Goal: Task Accomplishment & Management: Use online tool/utility

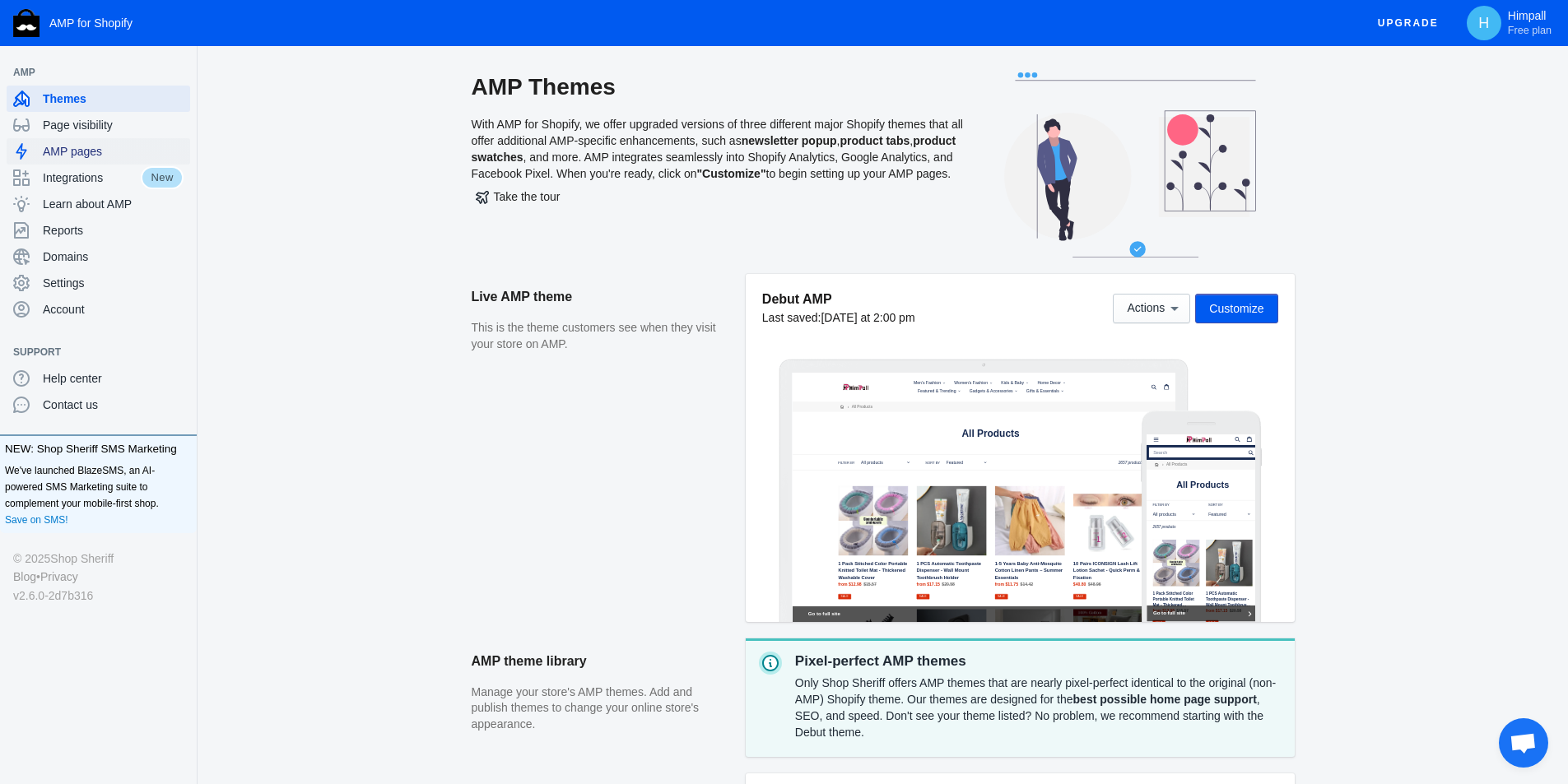
click at [82, 155] on span "AMP pages" at bounding box center [112, 152] width 141 height 17
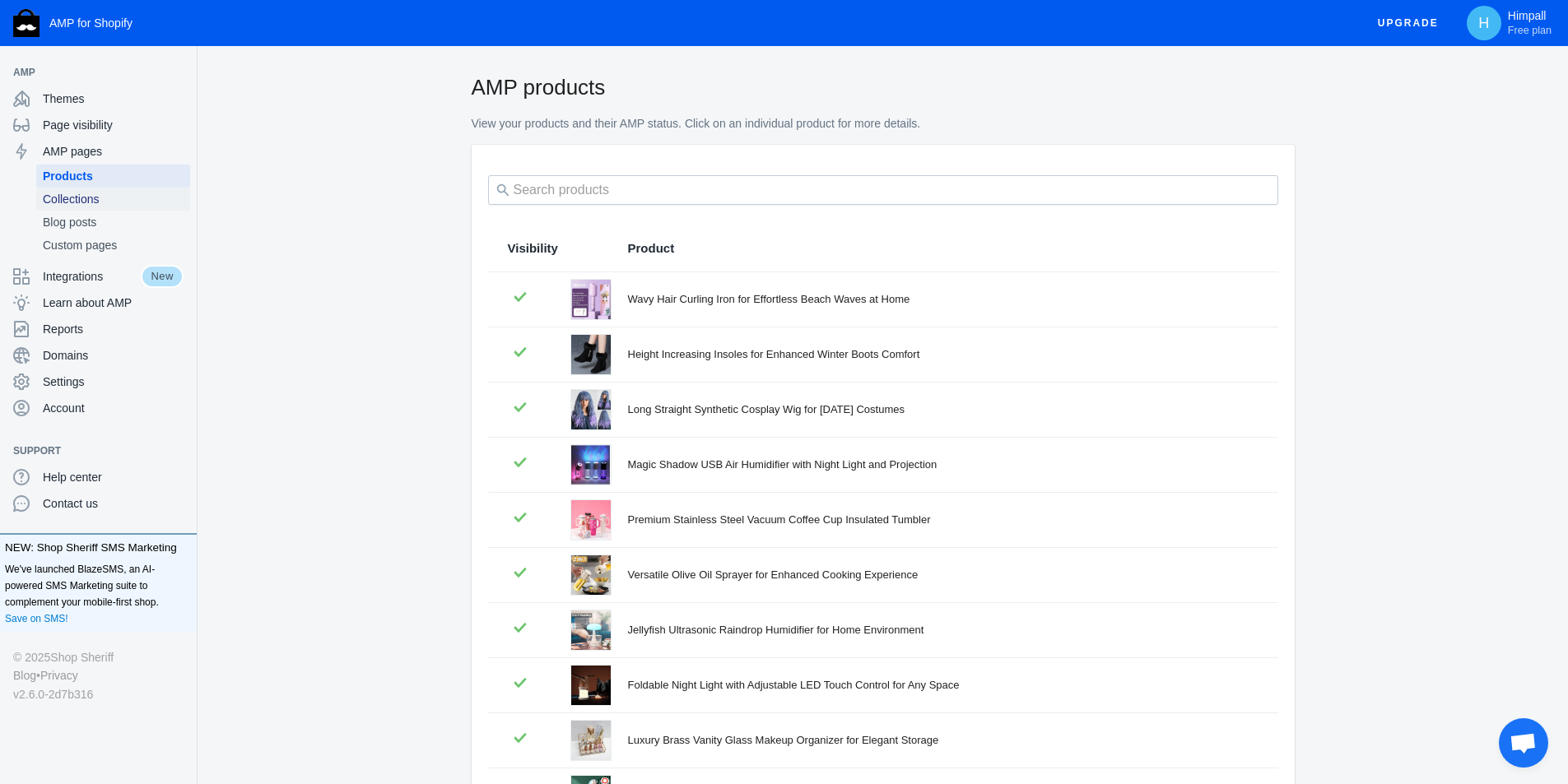
click at [76, 205] on span "Collections" at bounding box center [112, 199] width 141 height 17
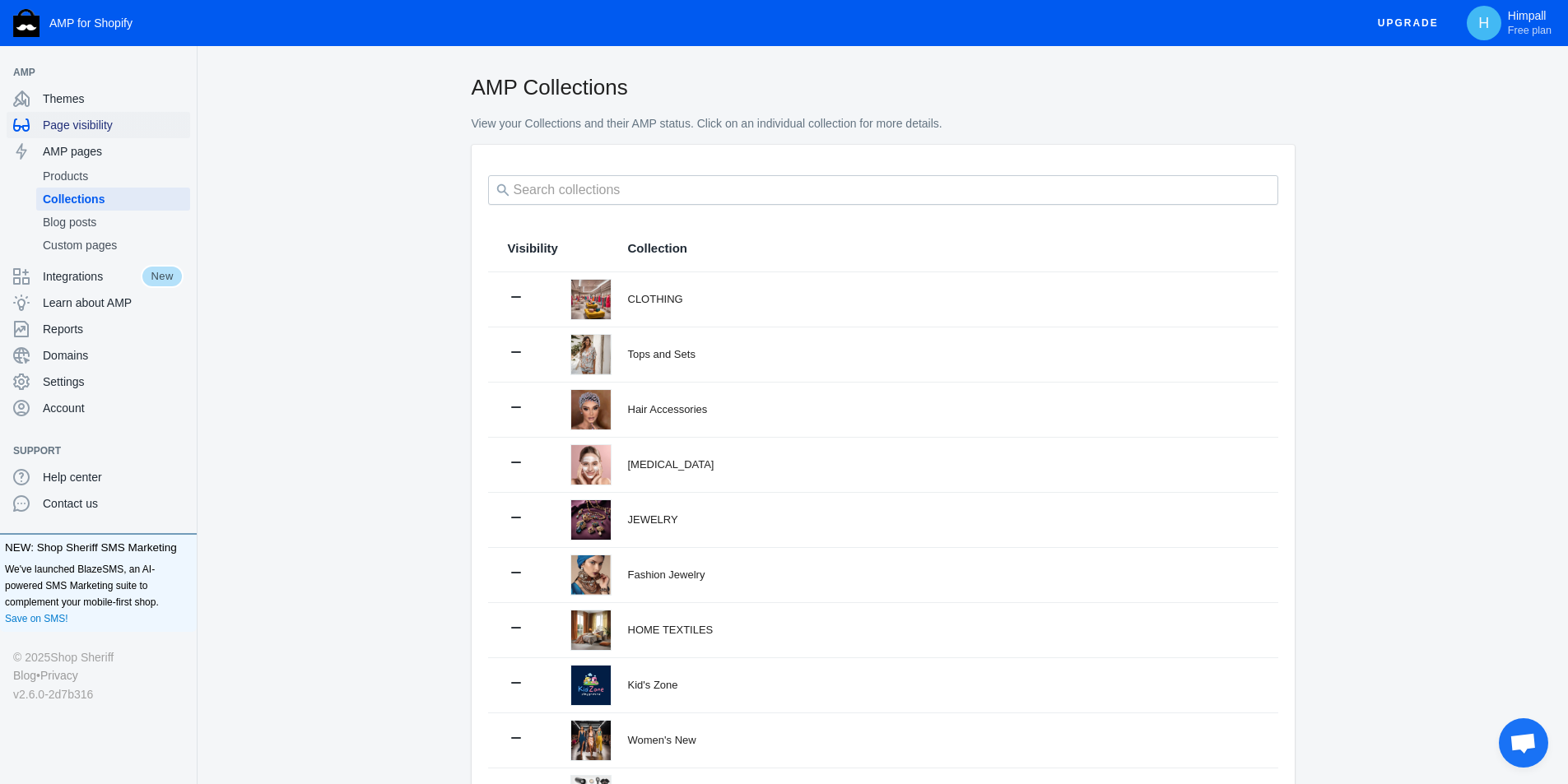
click at [66, 128] on span "Page visibility" at bounding box center [112, 125] width 141 height 17
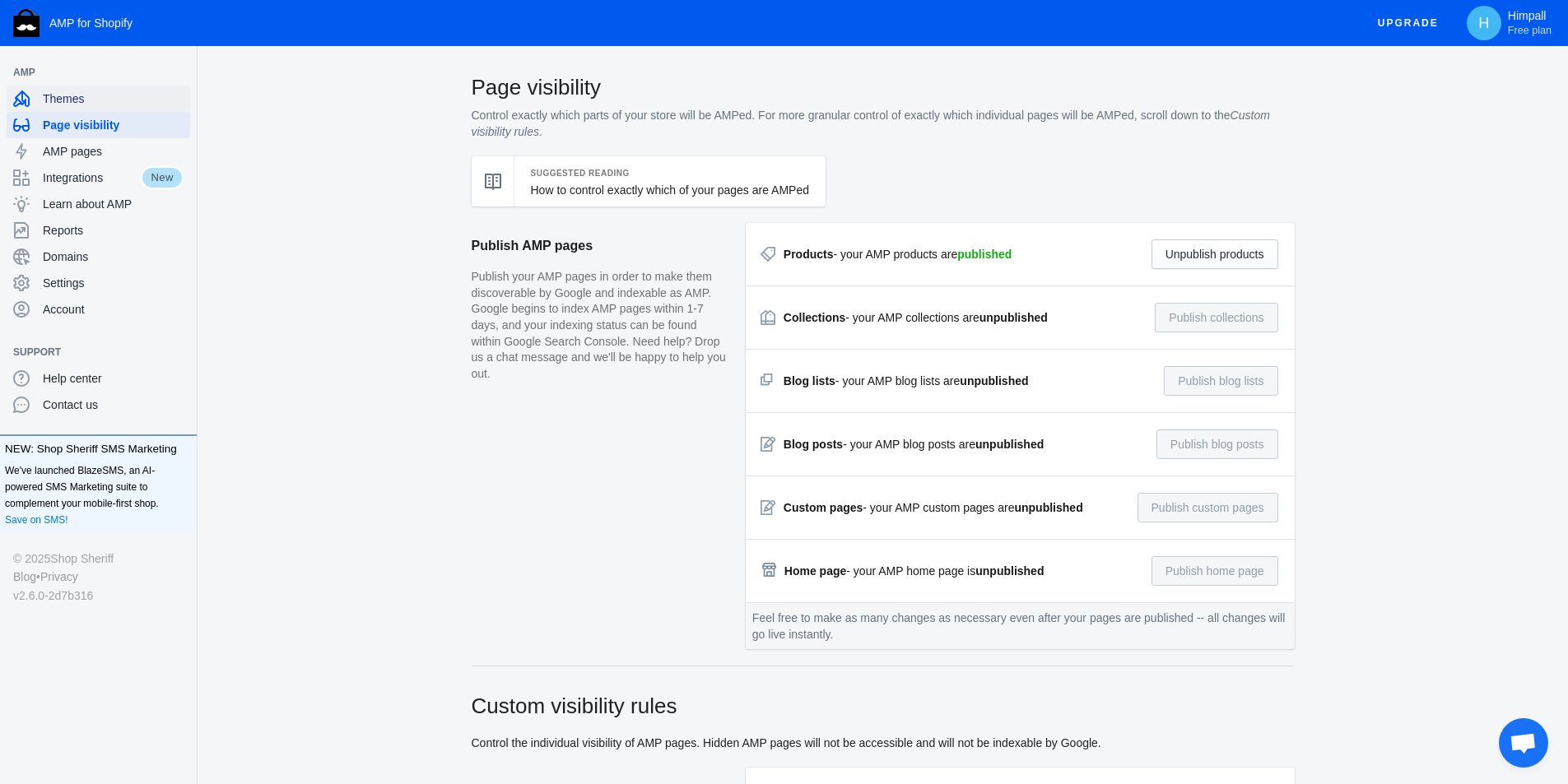
click at [74, 99] on span "Themes" at bounding box center [112, 98] width 141 height 17
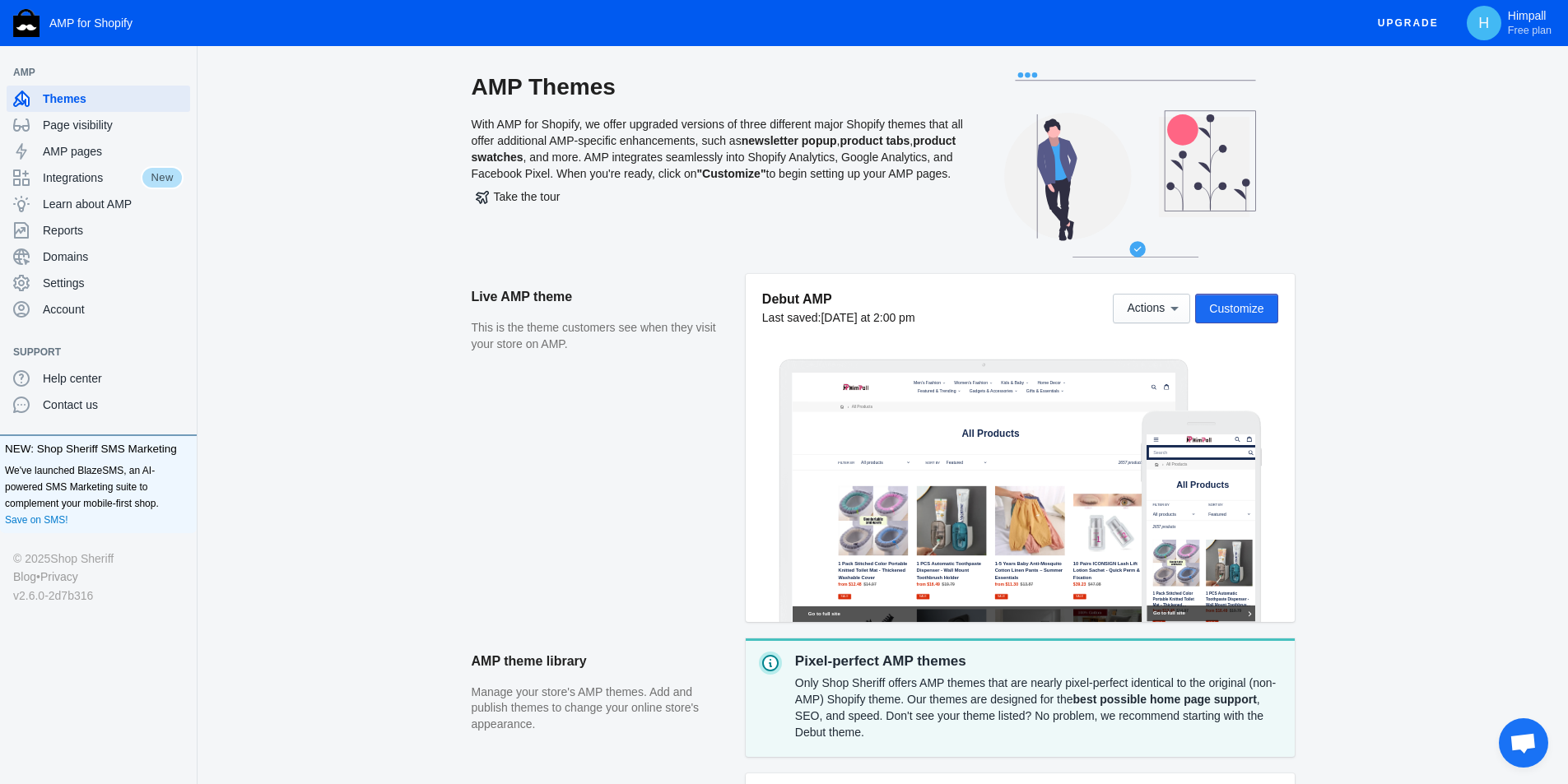
click at [1251, 311] on span "Customize" at bounding box center [1236, 308] width 54 height 13
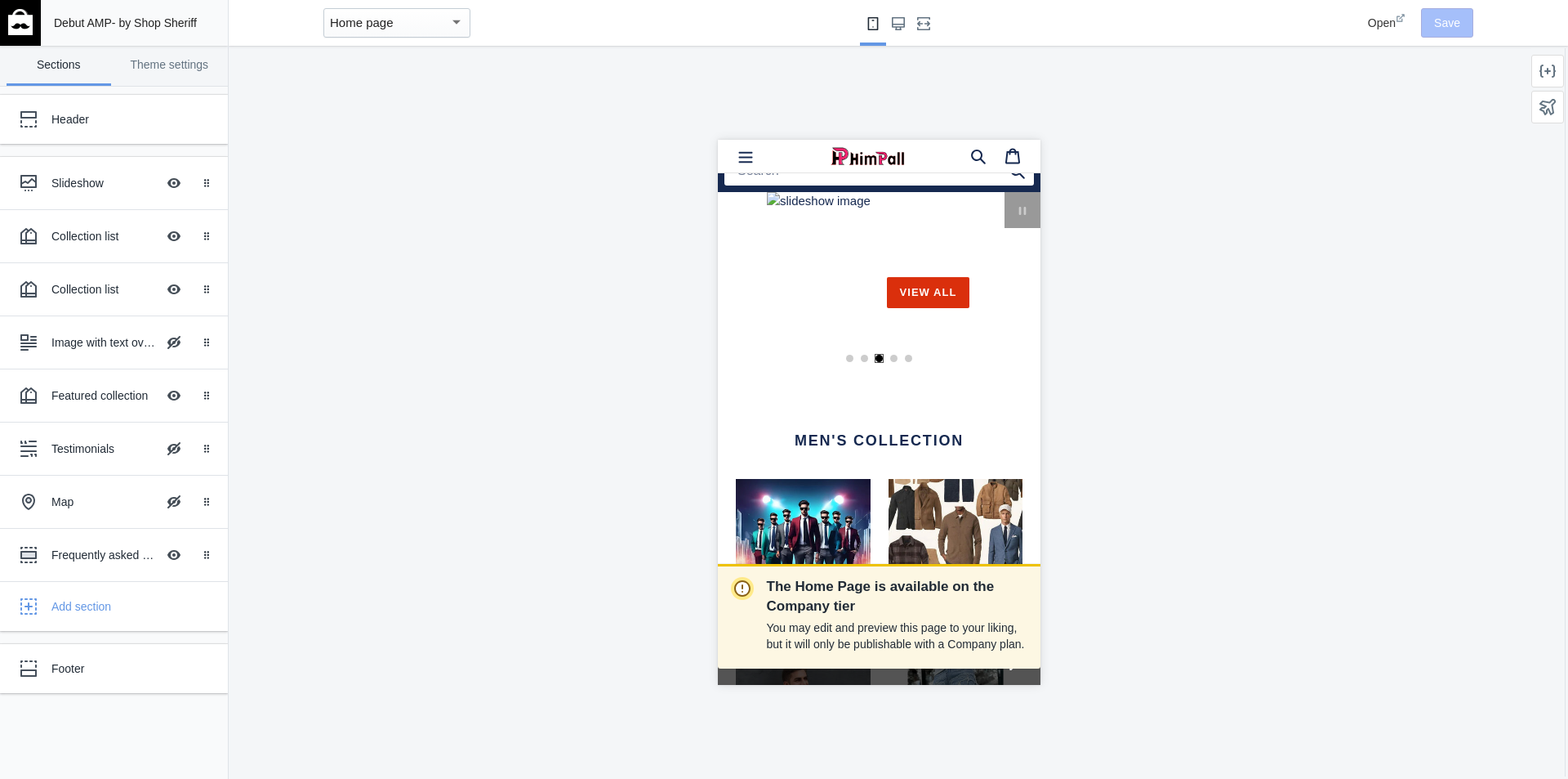
scroll to position [81, 0]
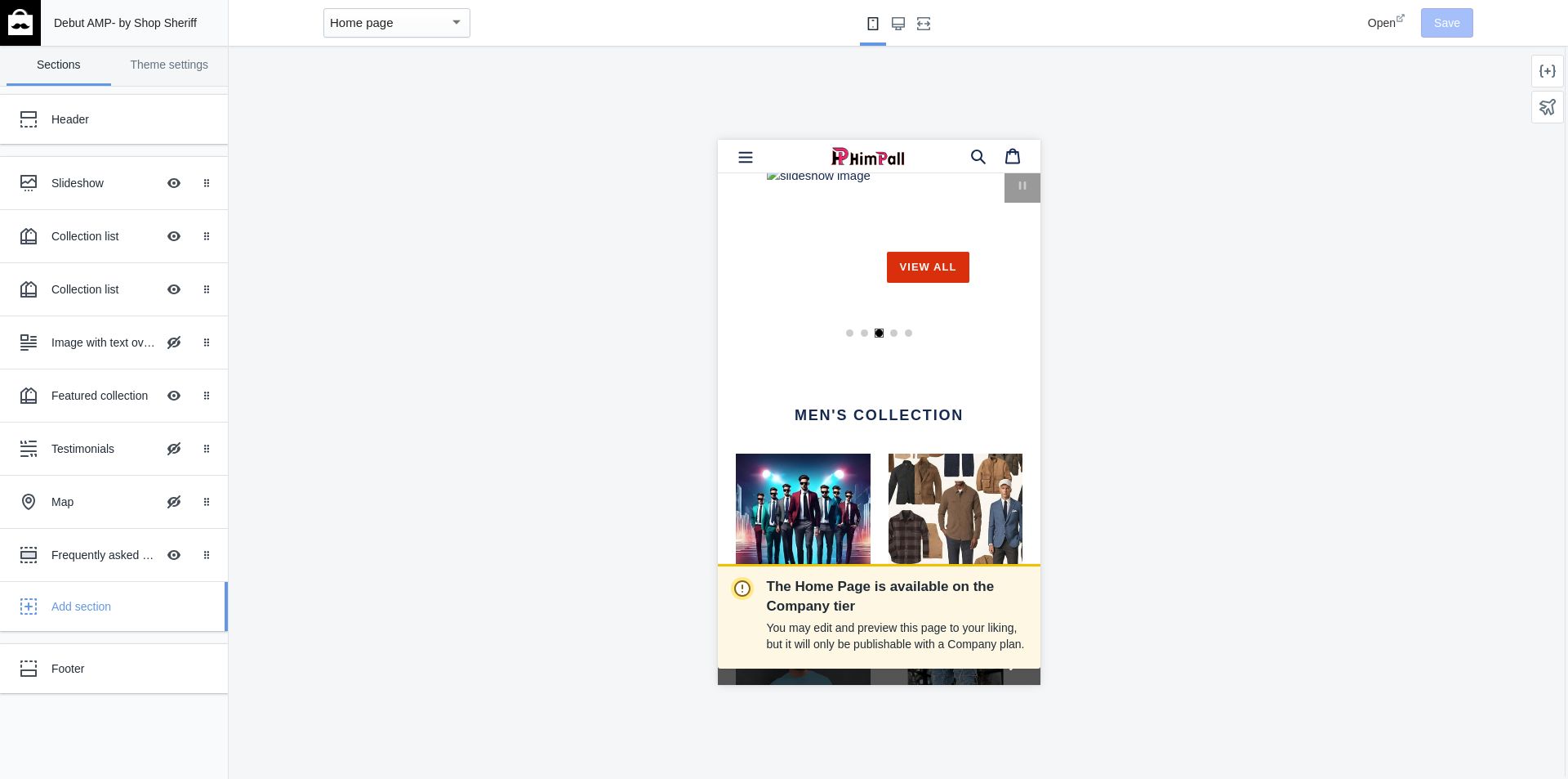
click at [101, 611] on div "Add section" at bounding box center [133, 606] width 164 height 16
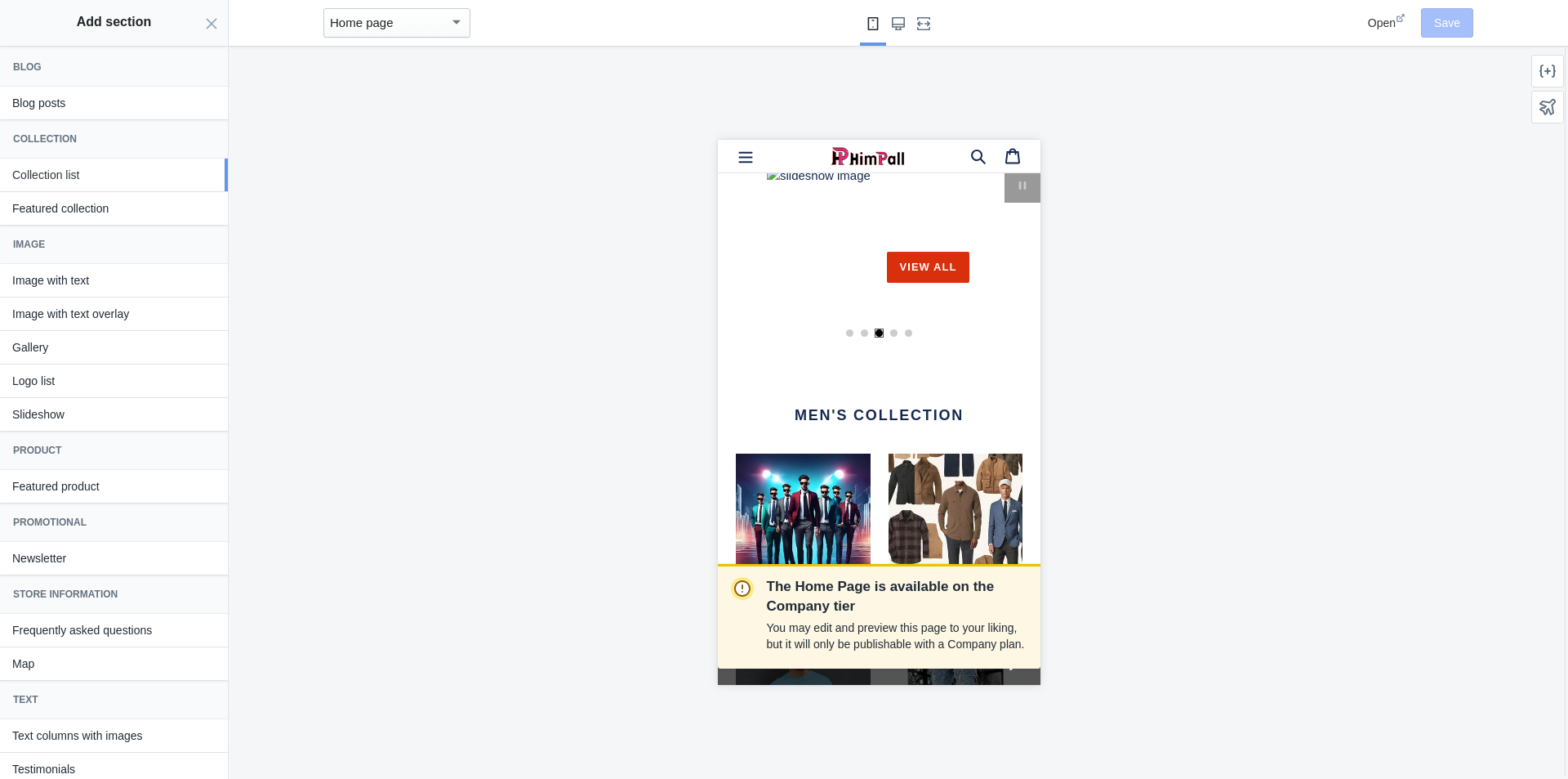
click at [72, 175] on button "Collection list" at bounding box center [113, 175] width 228 height 33
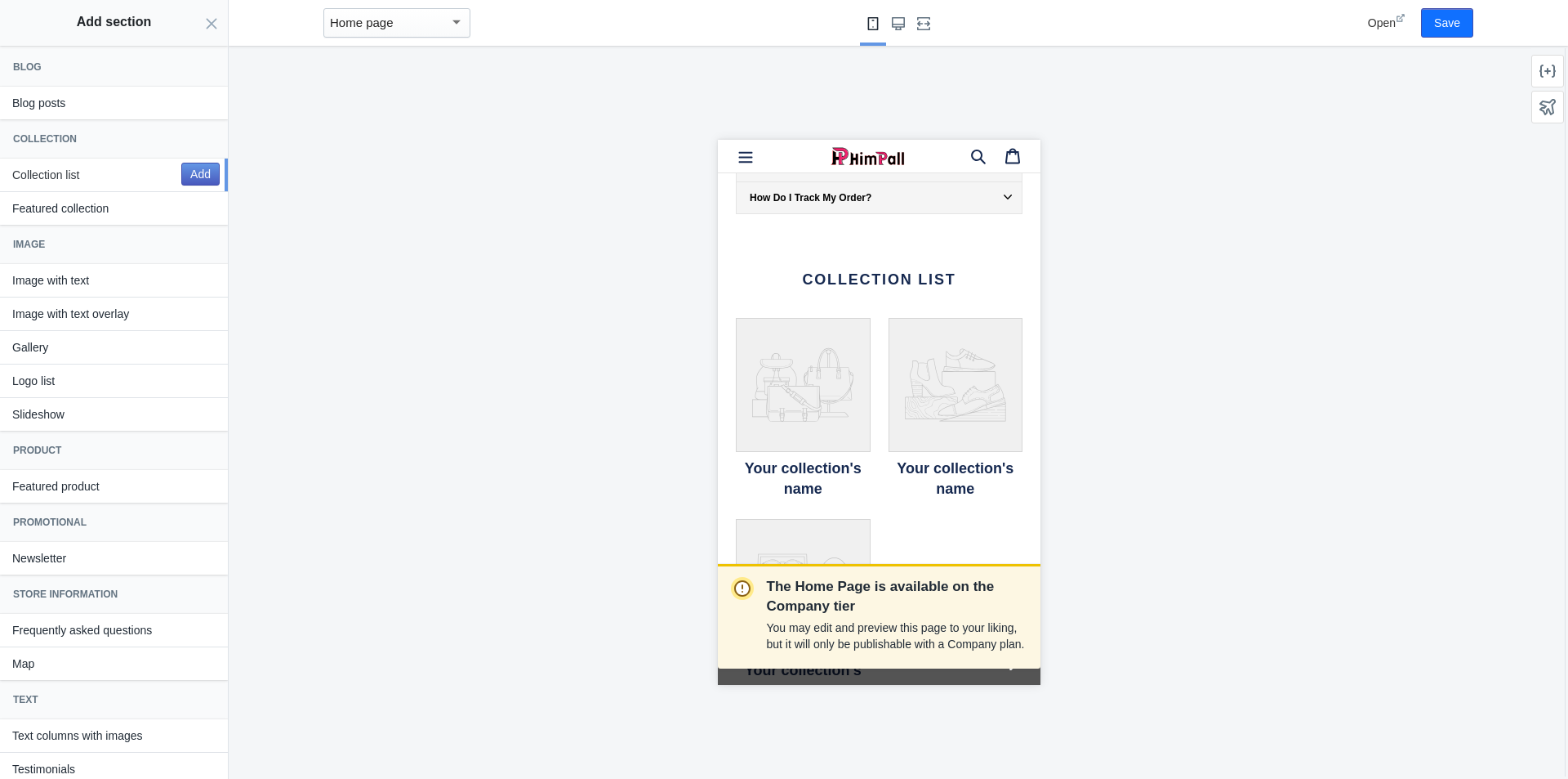
scroll to position [3172, 0]
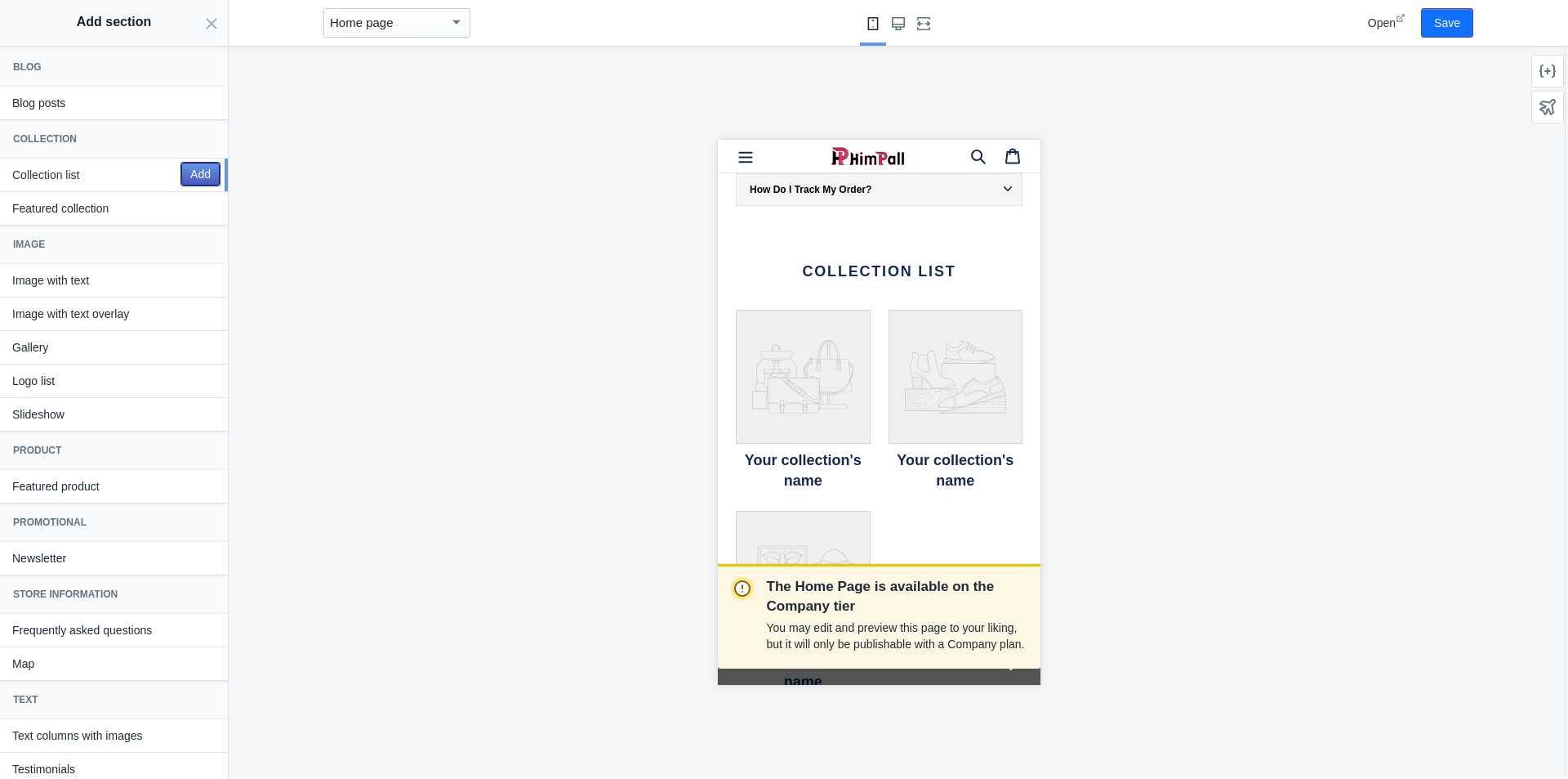
click at [197, 178] on button "Add" at bounding box center [200, 174] width 38 height 23
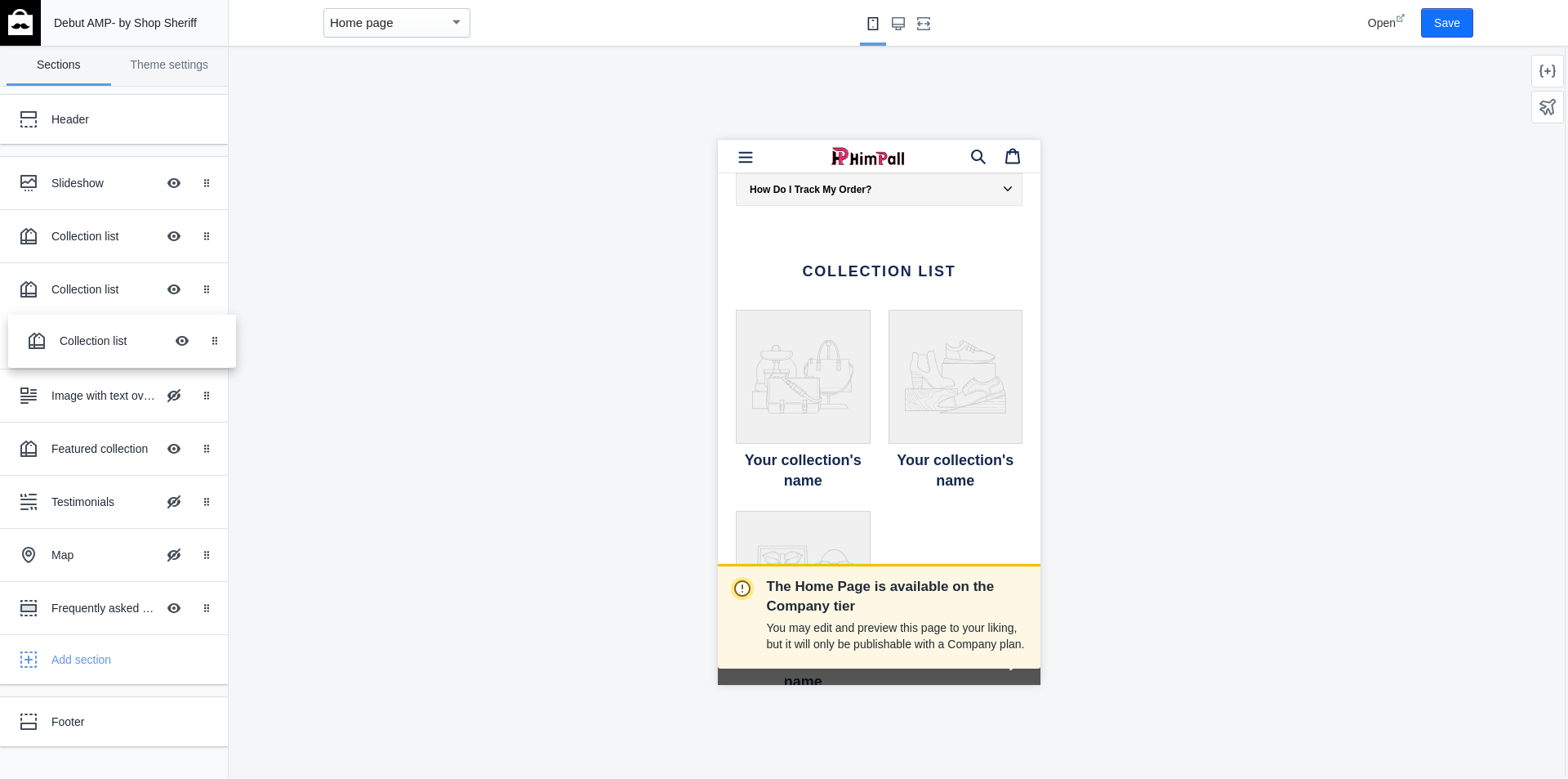
drag, startPoint x: 204, startPoint y: 612, endPoint x: 211, endPoint y: 345, distance: 267.1
click at [87, 342] on div "Collection list" at bounding box center [103, 343] width 104 height 16
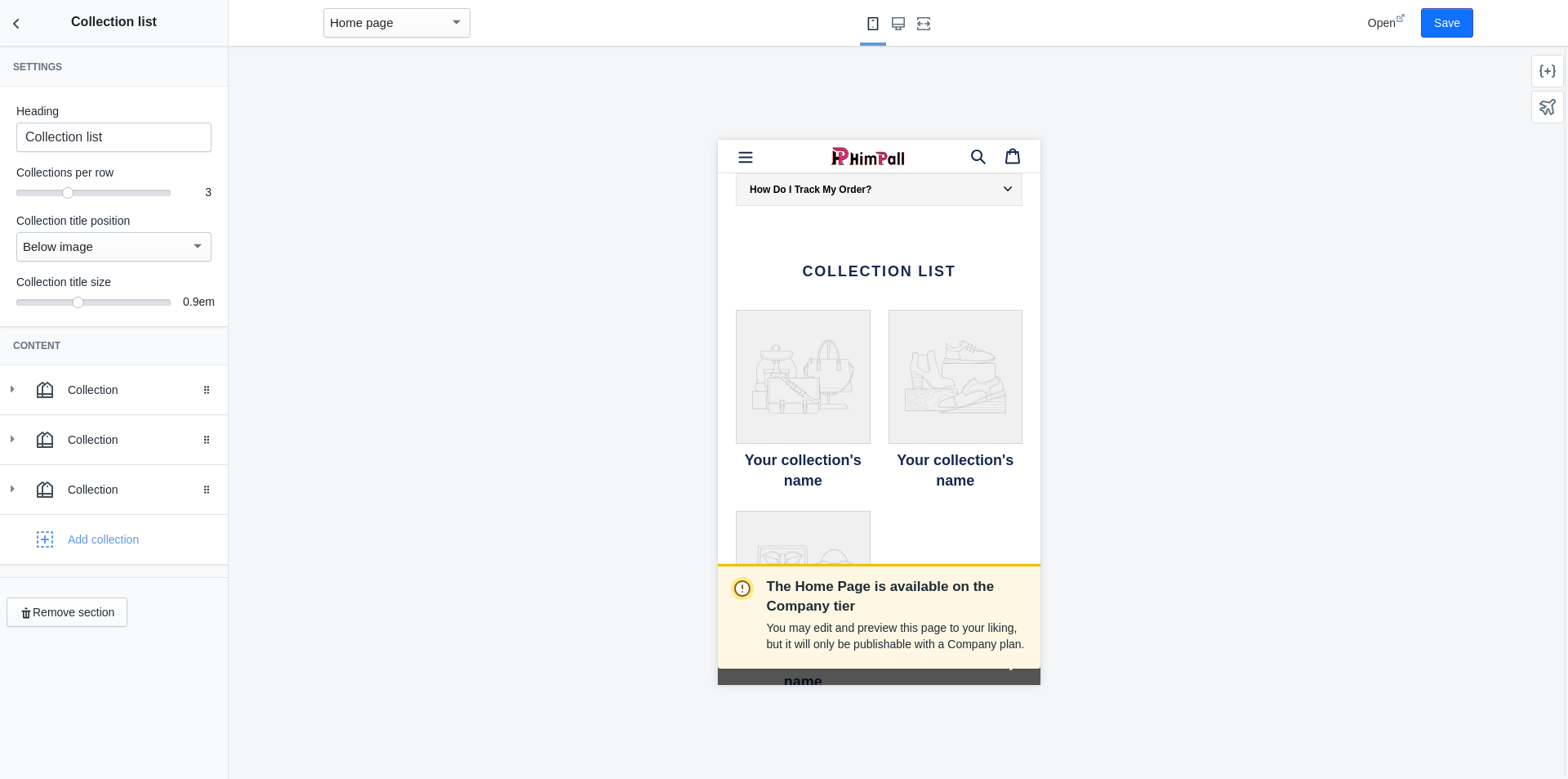
scroll to position [2927, 0]
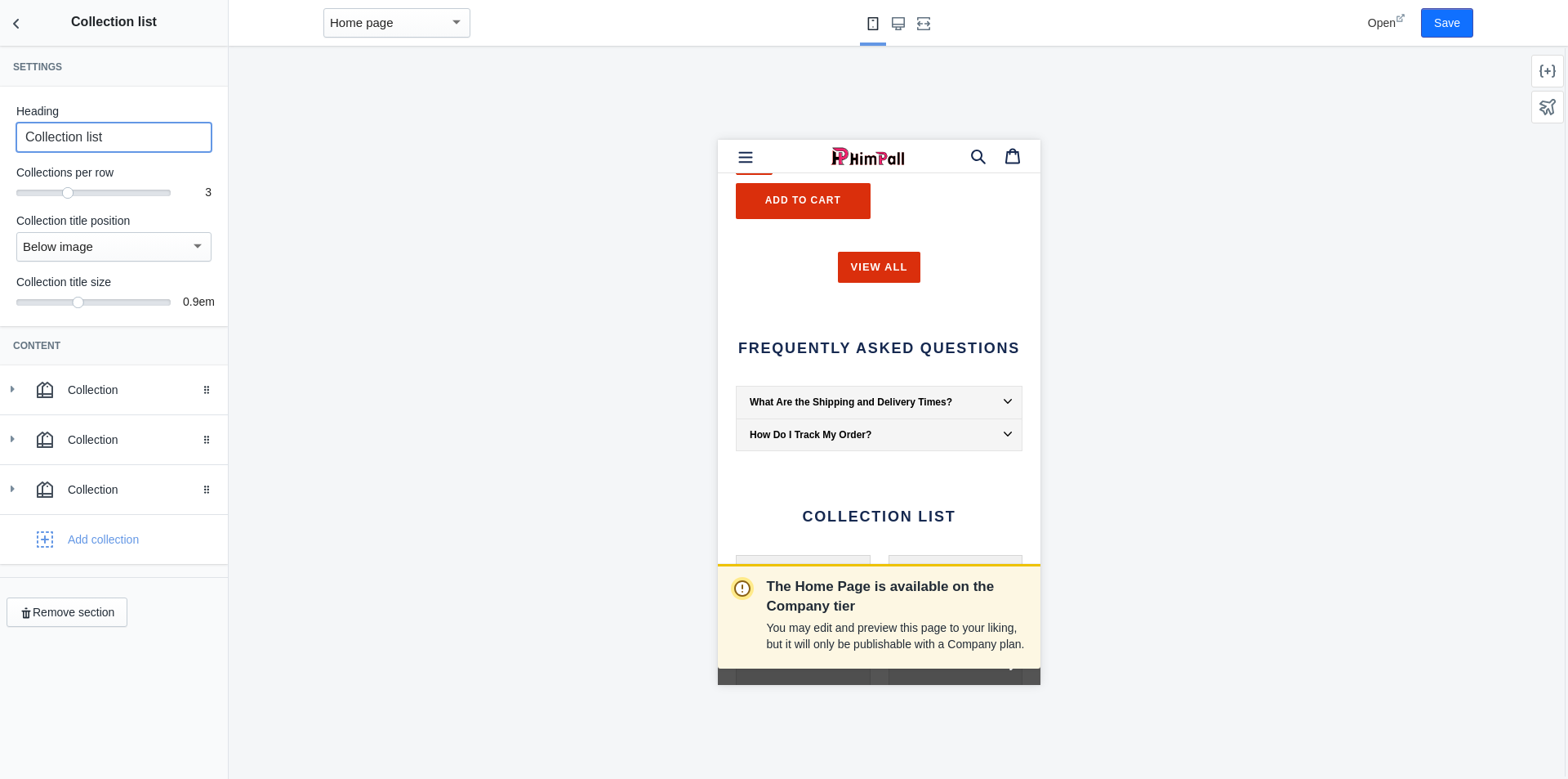
click at [121, 139] on input "Collection list" at bounding box center [114, 137] width 196 height 29
type input "C"
type input "Kids Collection"
click at [12, 389] on use at bounding box center [13, 389] width 4 height 6
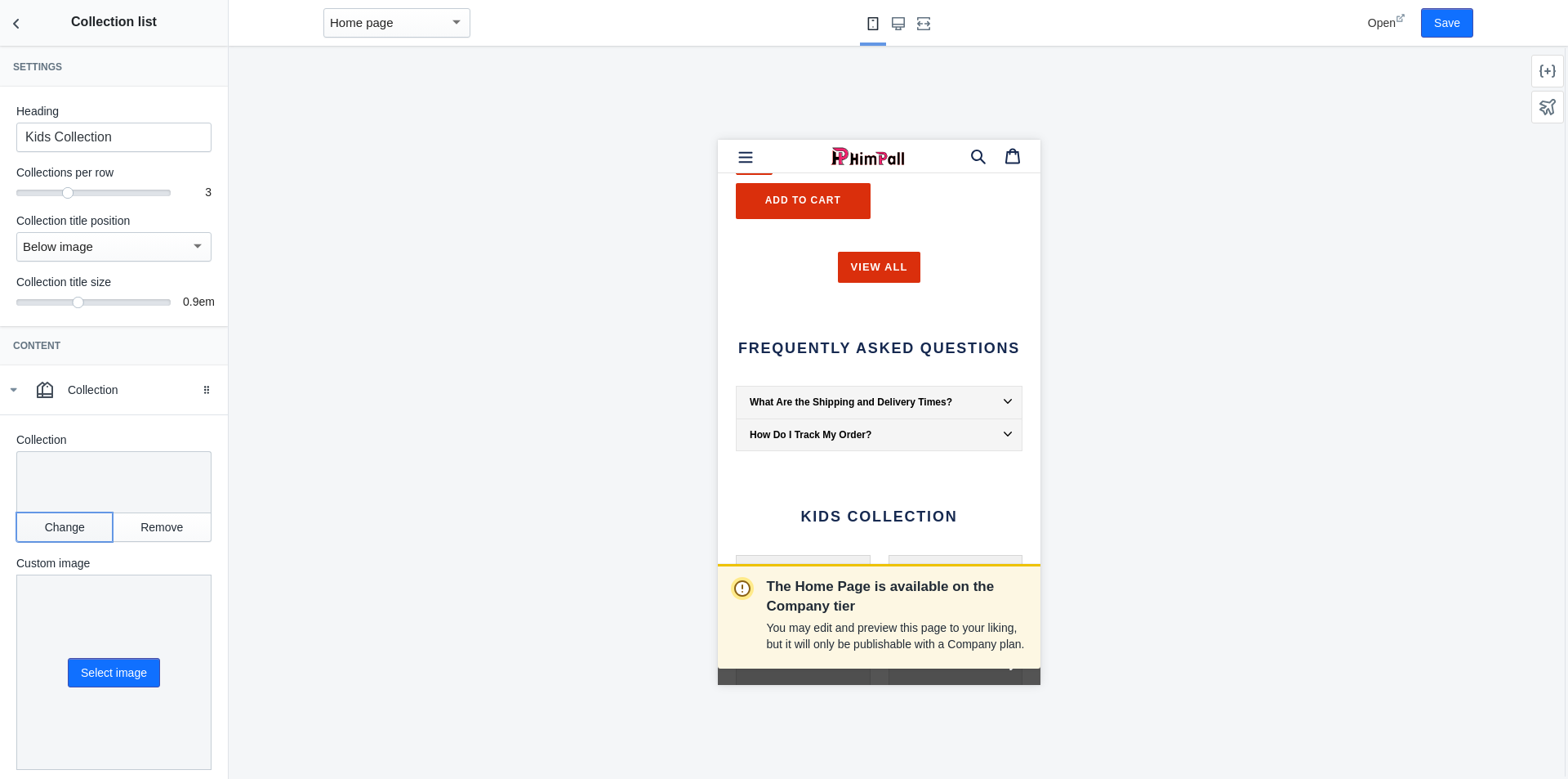
click at [66, 527] on button "Change" at bounding box center [64, 527] width 96 height 29
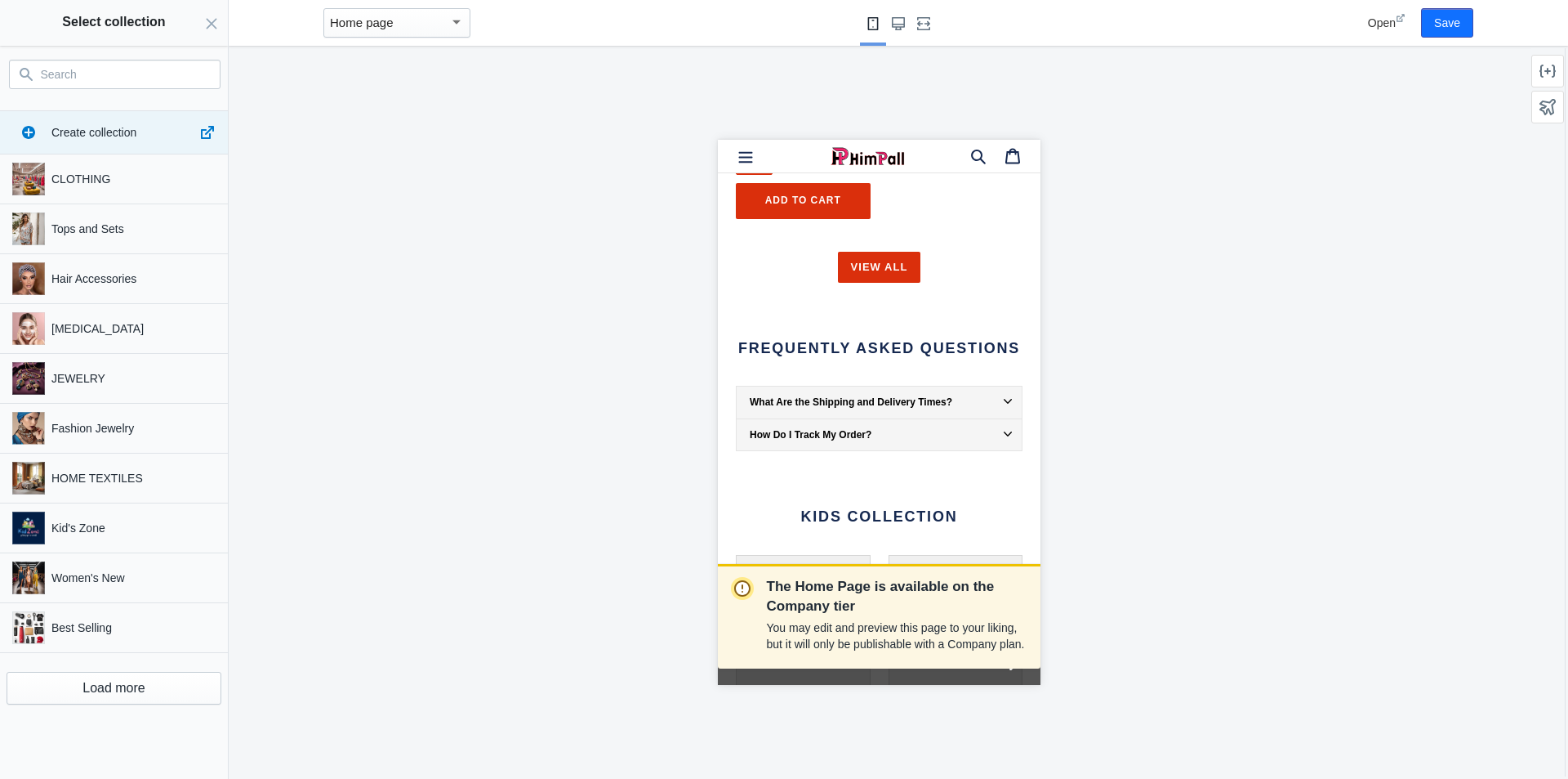
paste input "Baby Mother"
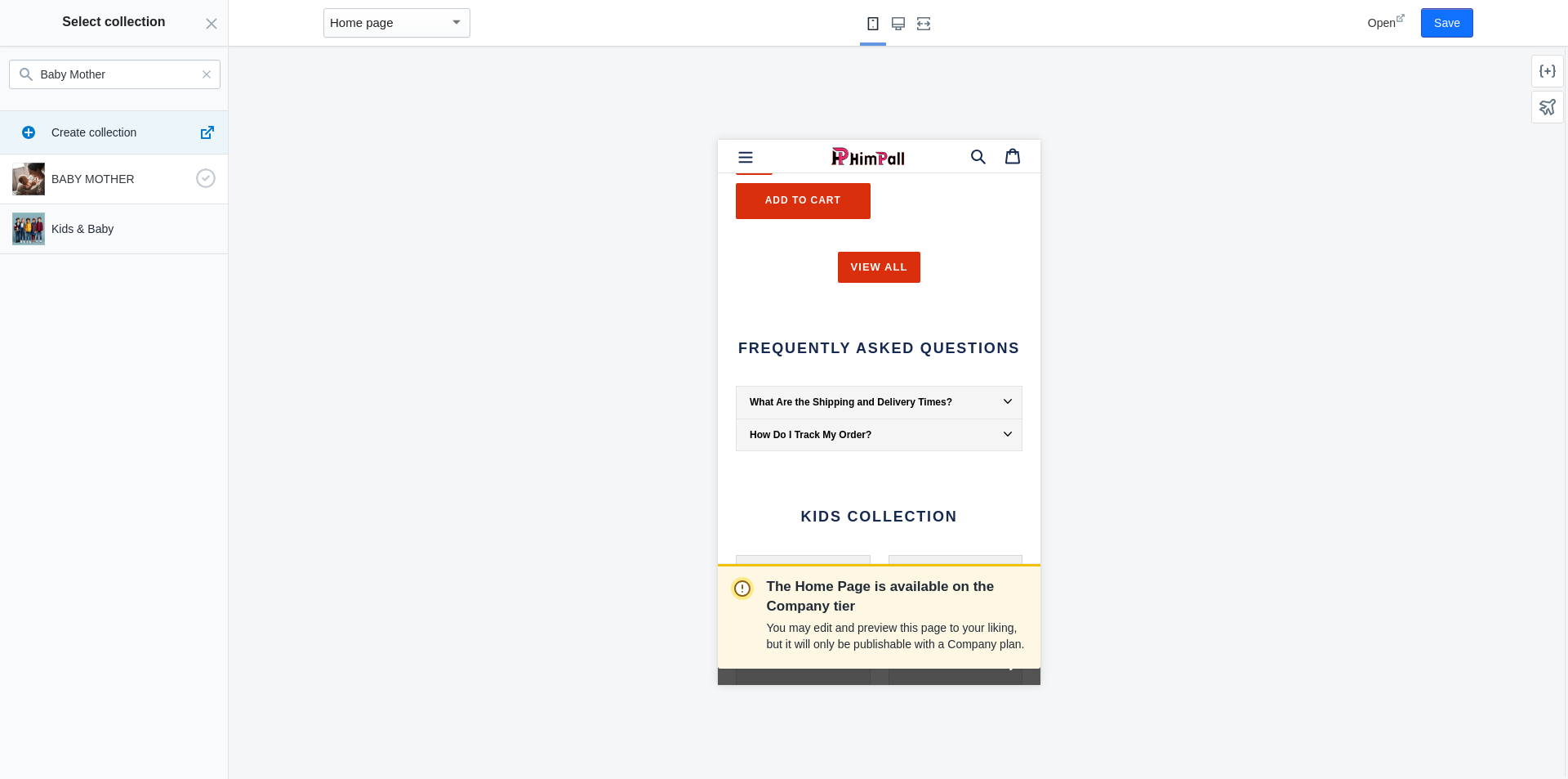
type input "Baby Mother"
click at [99, 186] on p "BABY MOTHER" at bounding box center [120, 179] width 138 height 16
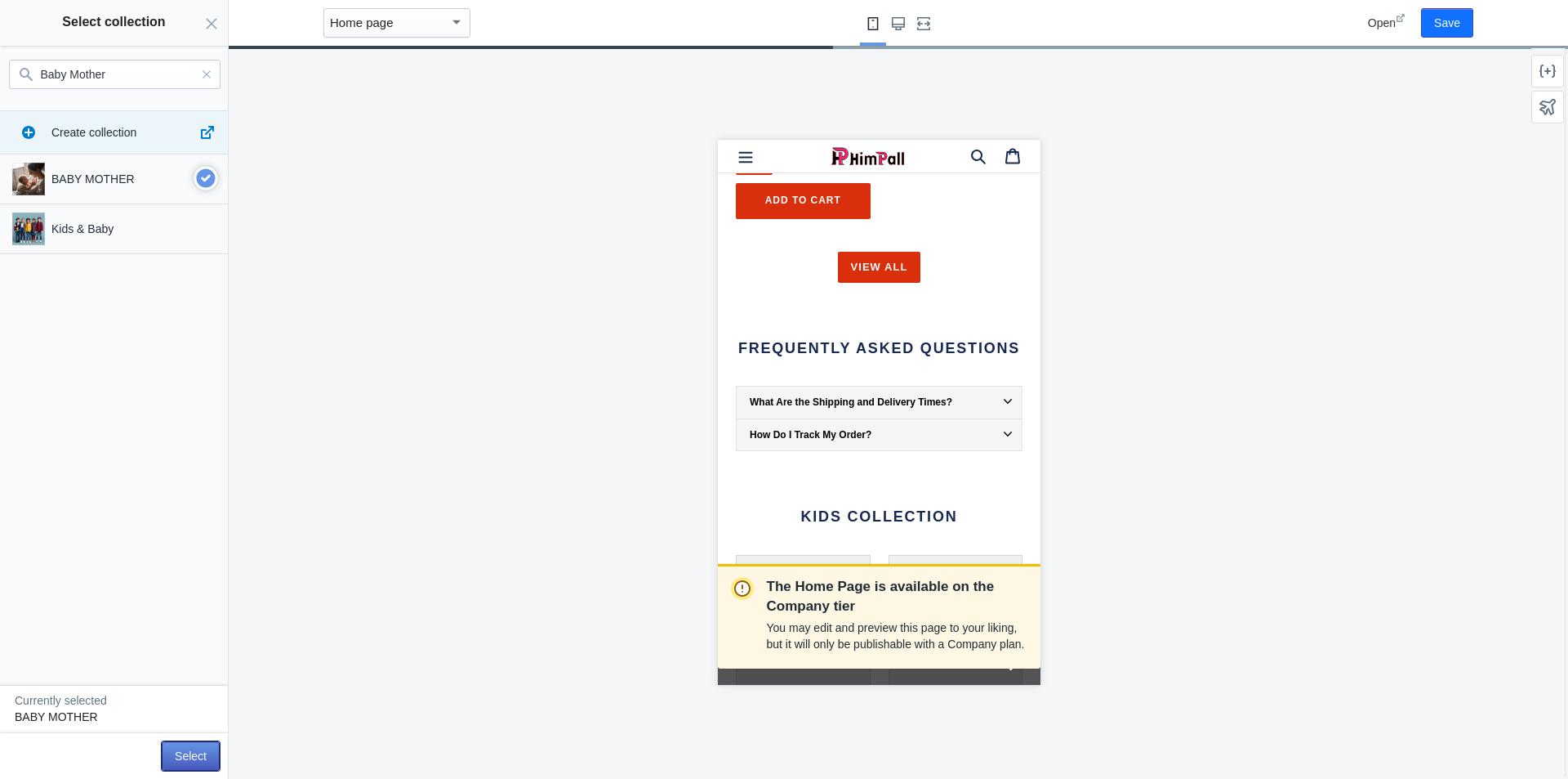
click at [198, 753] on button "Select" at bounding box center [190, 756] width 58 height 29
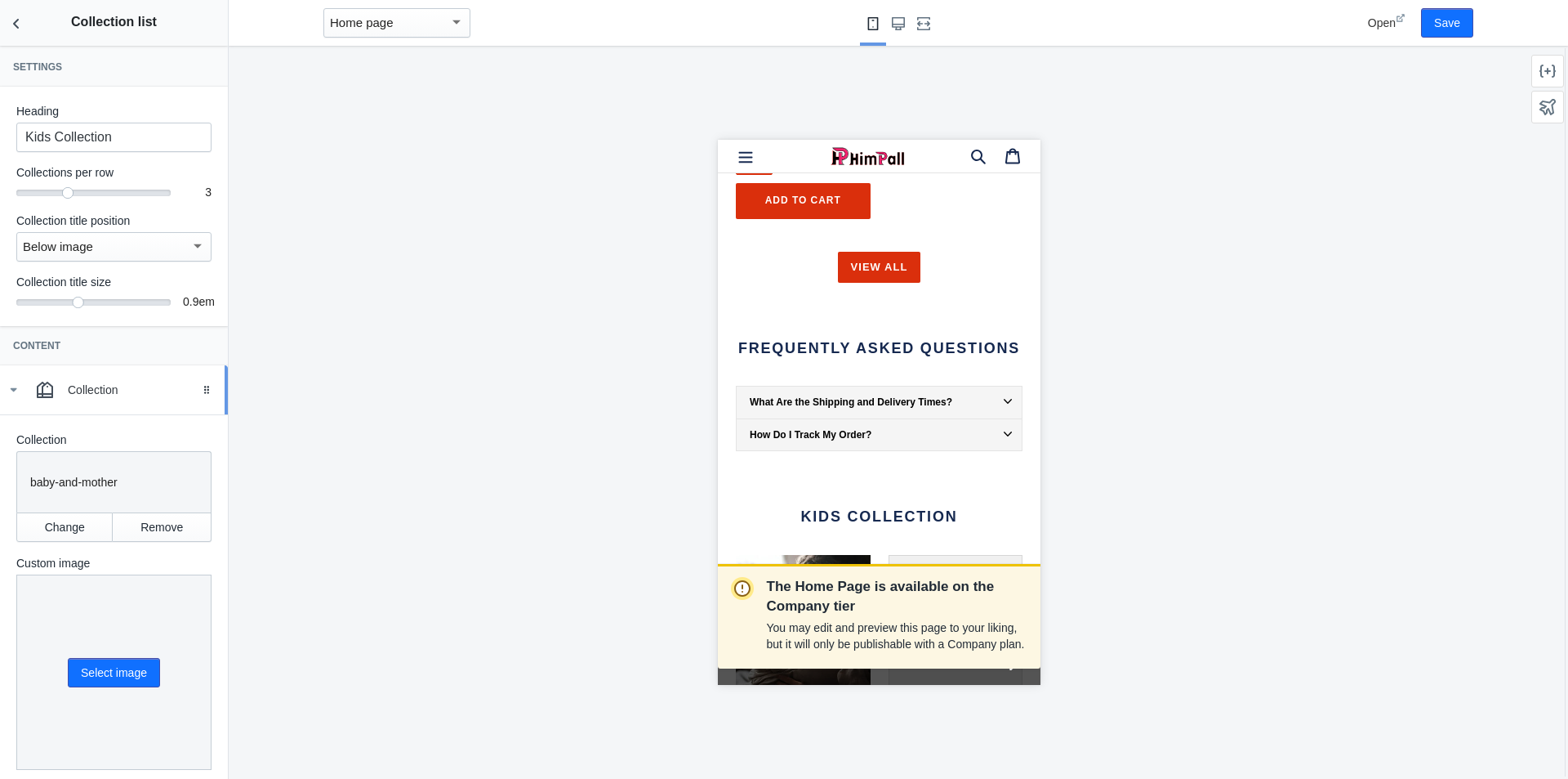
click at [2, 387] on link "Collection Drag to reorder" at bounding box center [113, 390] width 228 height 49
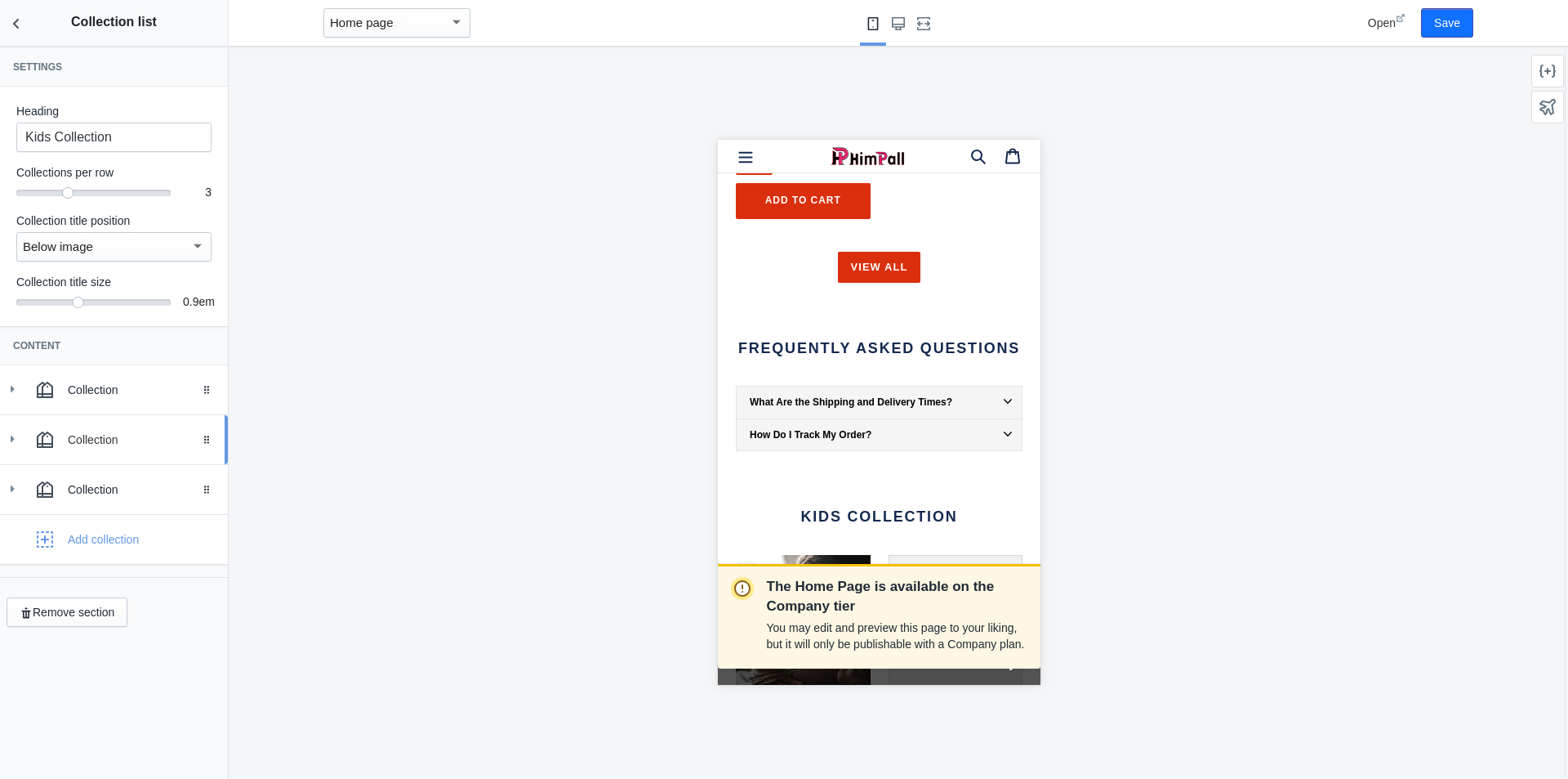
click at [10, 440] on icon at bounding box center [12, 439] width 16 height 16
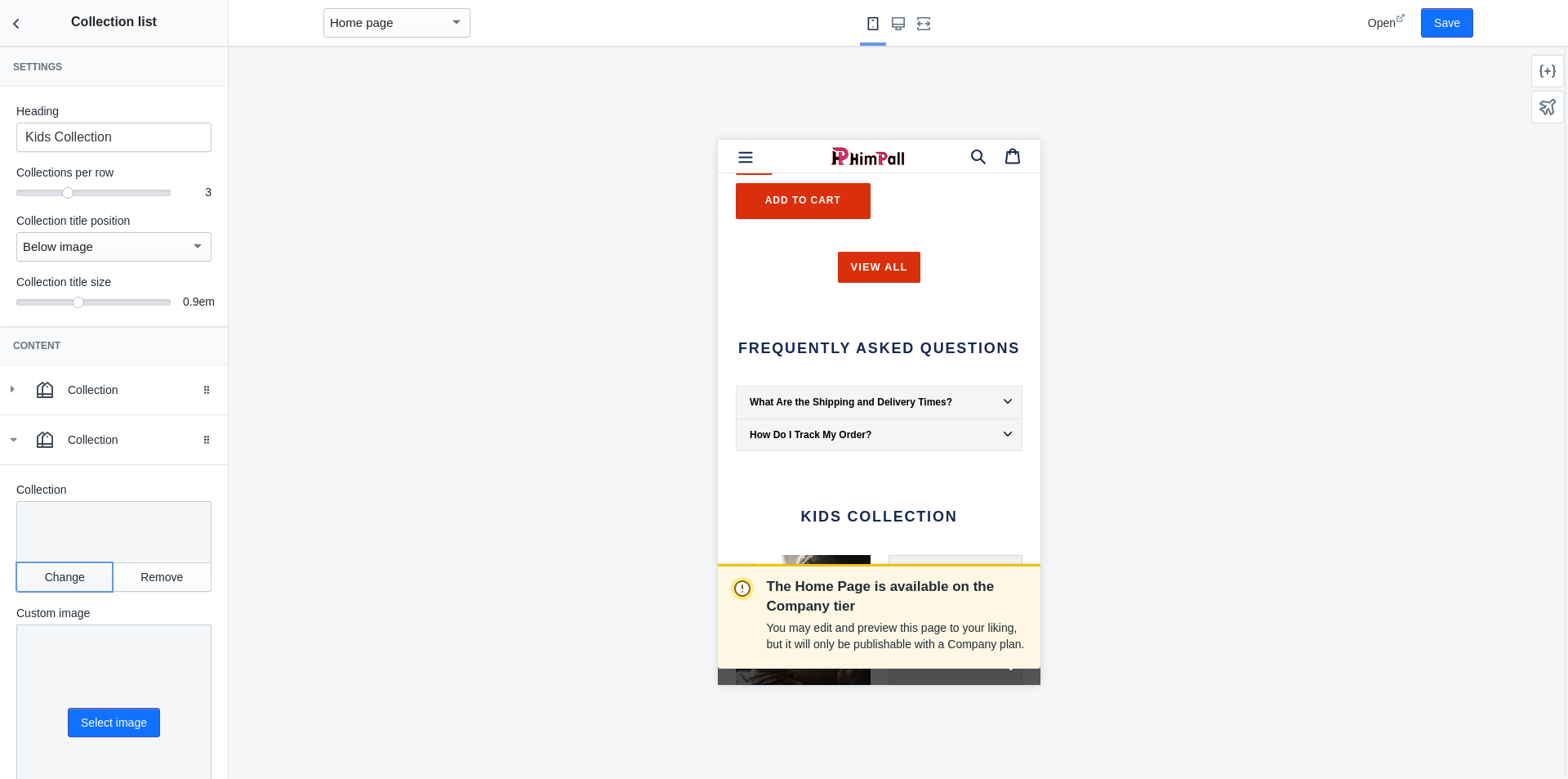
click at [69, 573] on button "Change" at bounding box center [64, 577] width 96 height 29
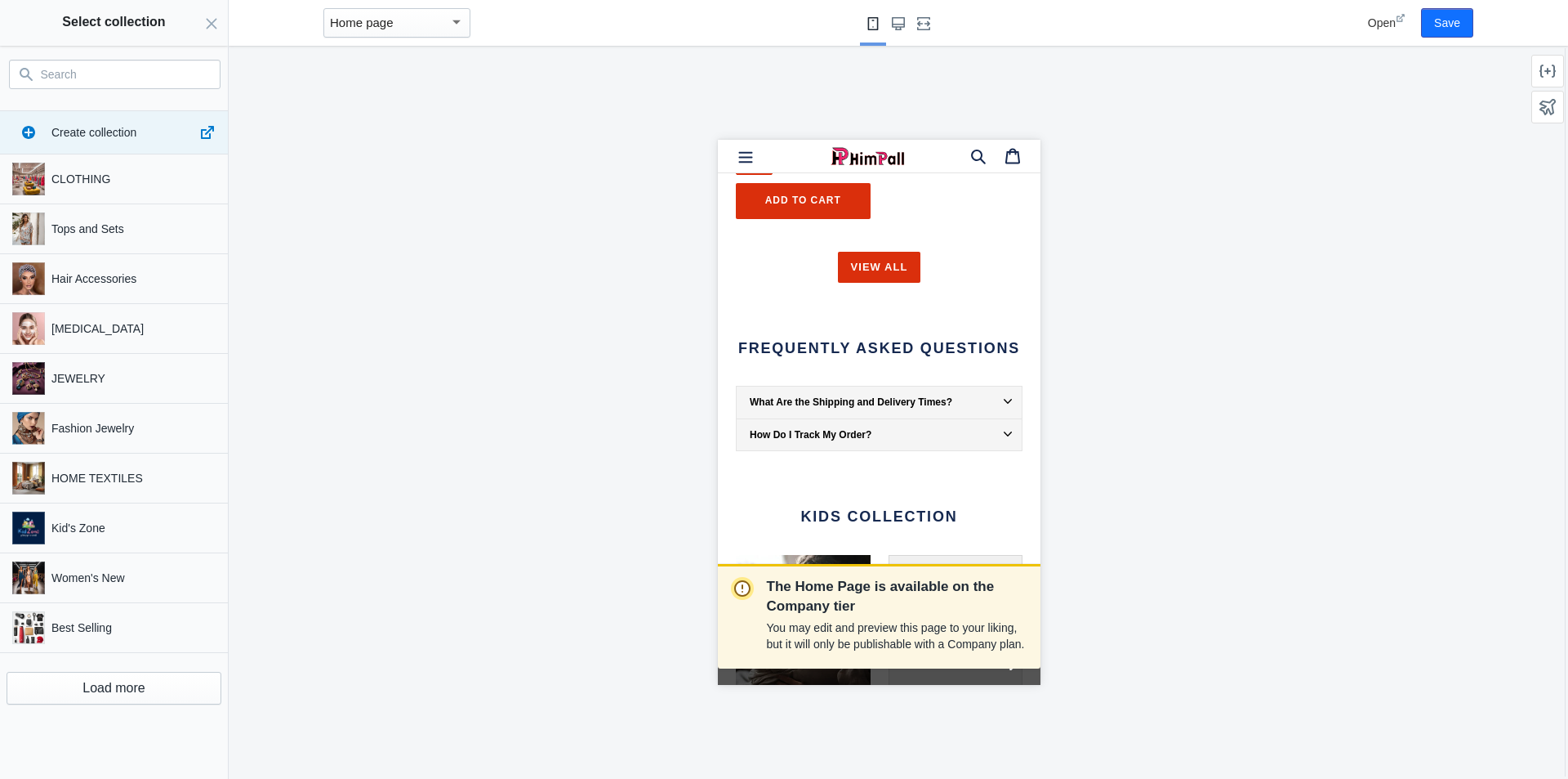
click at [134, 72] on input "Search" at bounding box center [124, 74] width 167 height 19
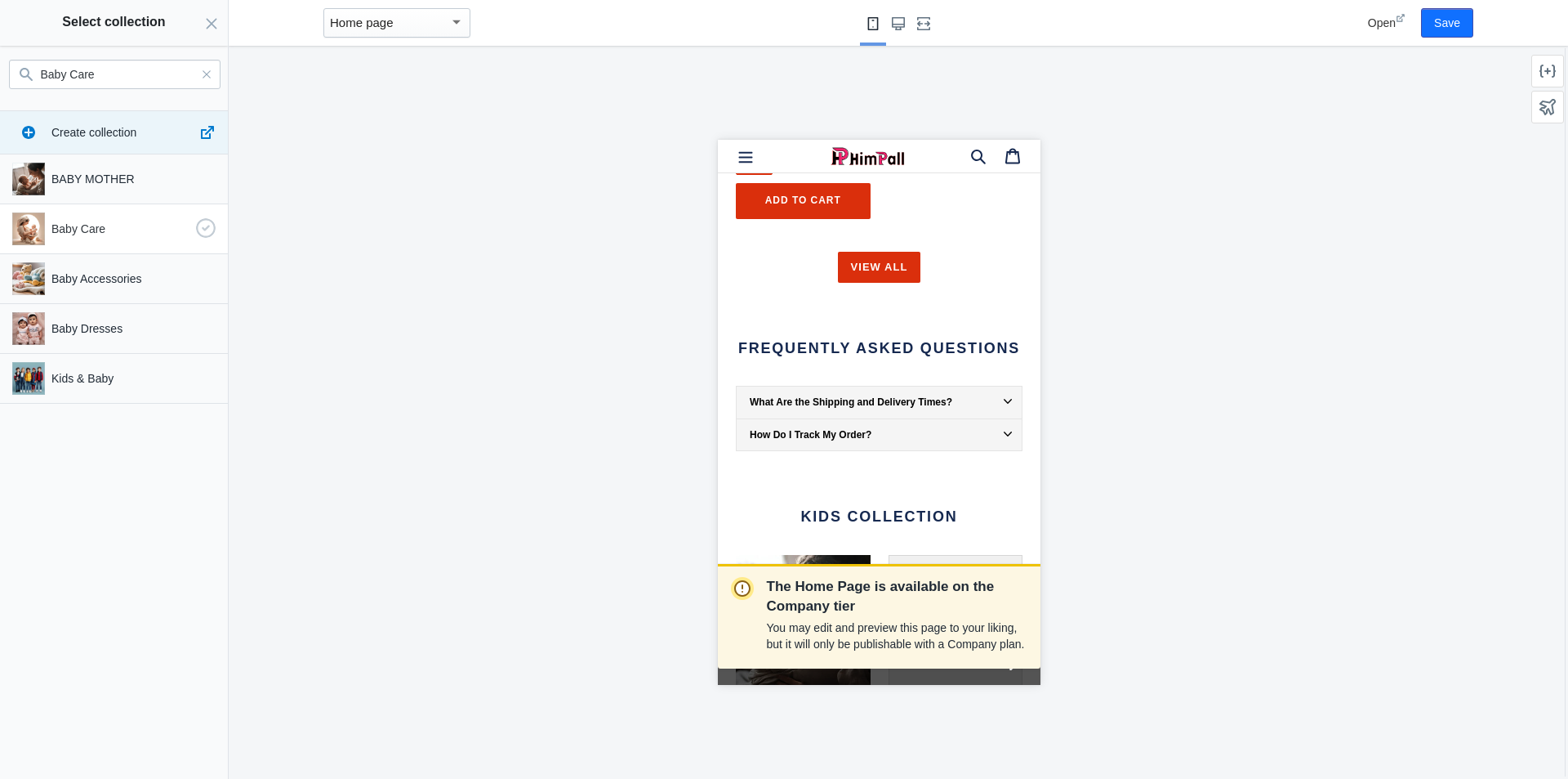
type input "Baby Care"
click at [96, 221] on p "Baby Care" at bounding box center [120, 229] width 138 height 16
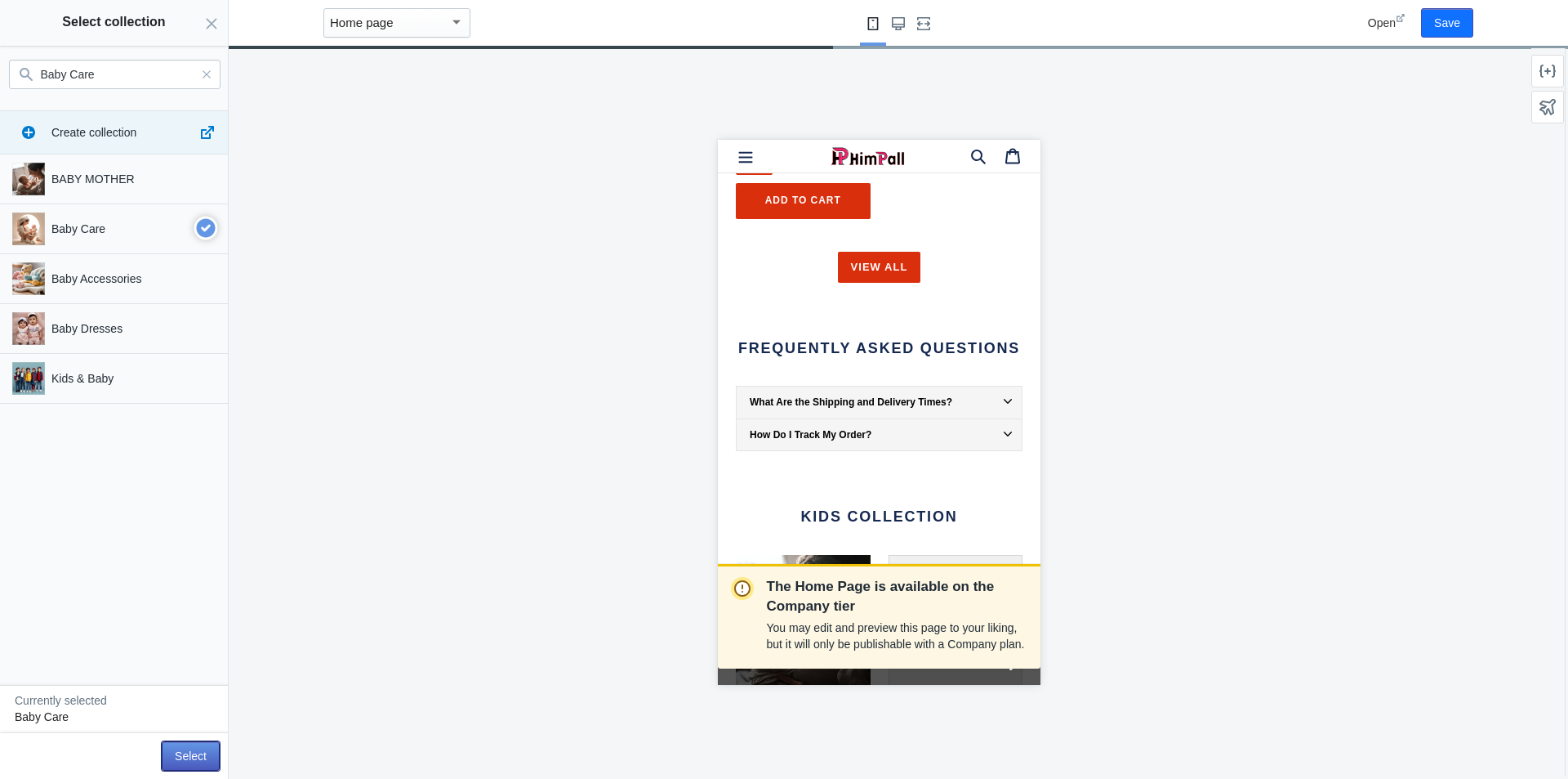
click at [198, 751] on button "Select" at bounding box center [190, 756] width 58 height 29
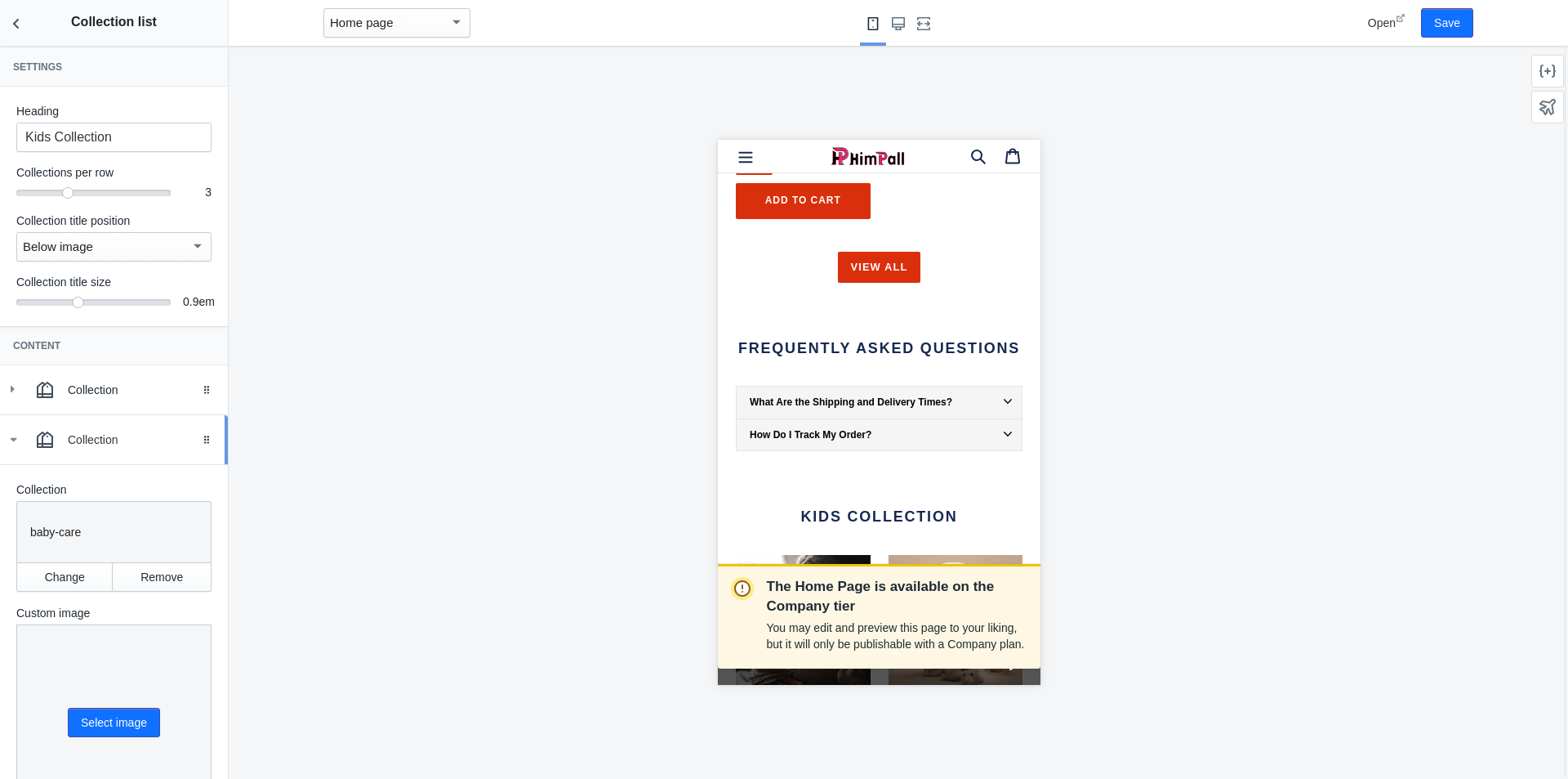
click at [14, 443] on icon at bounding box center [13, 440] width 16 height 16
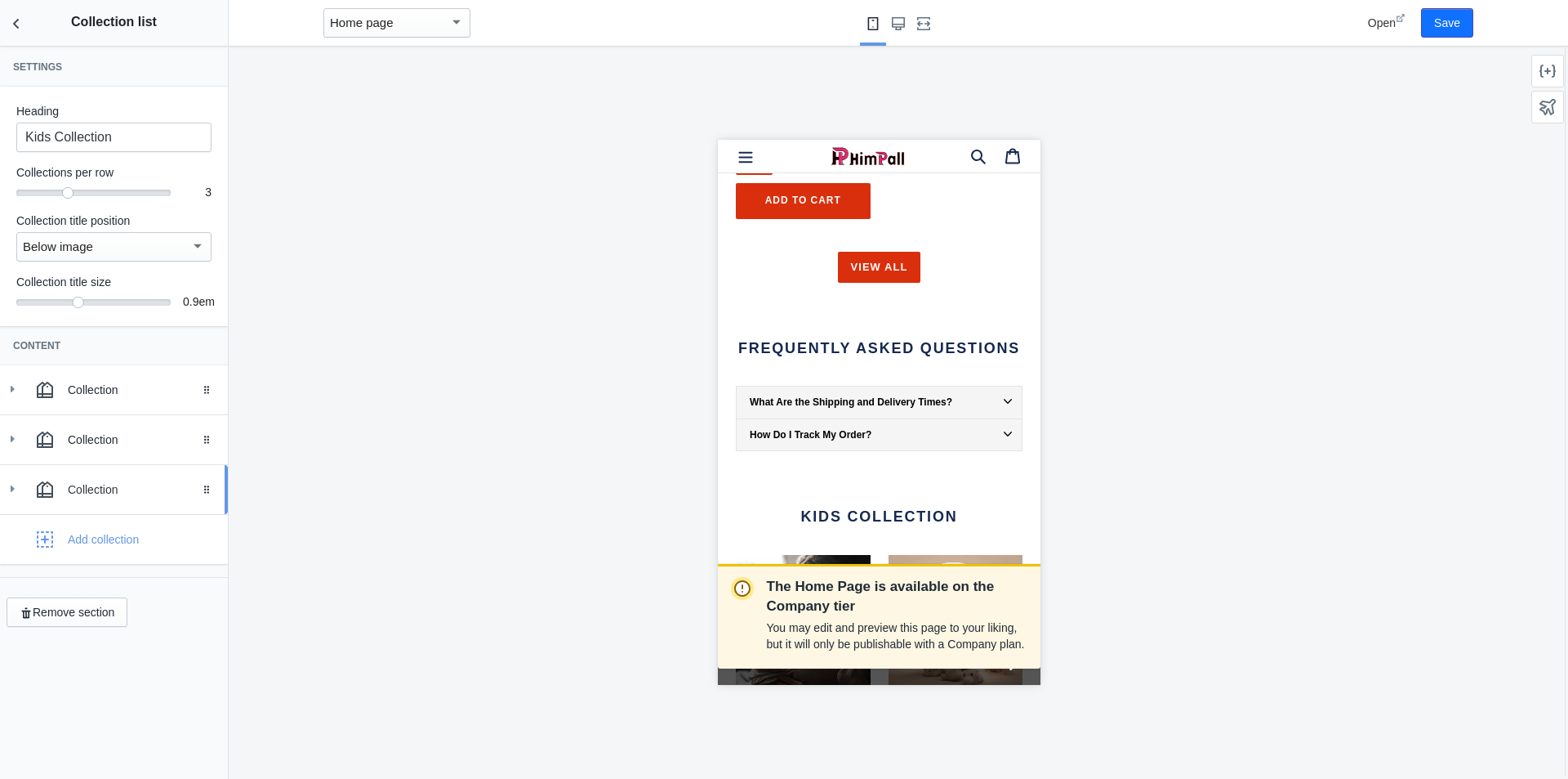
click at [11, 488] on use at bounding box center [13, 488] width 4 height 6
click at [58, 627] on button "Change" at bounding box center [64, 626] width 96 height 29
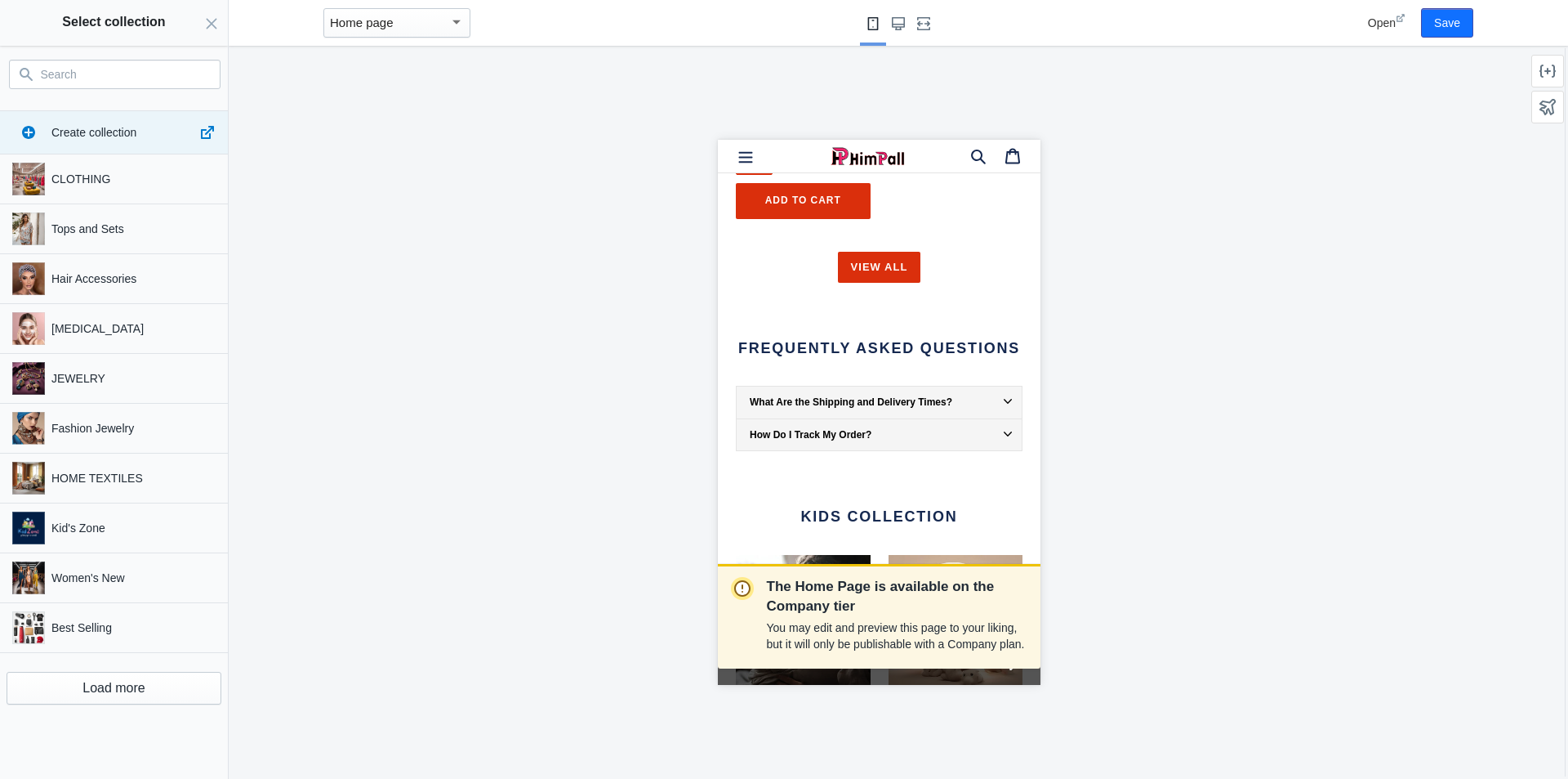
click at [144, 77] on input "Search" at bounding box center [124, 74] width 167 height 19
paste input "Baby Clothing"
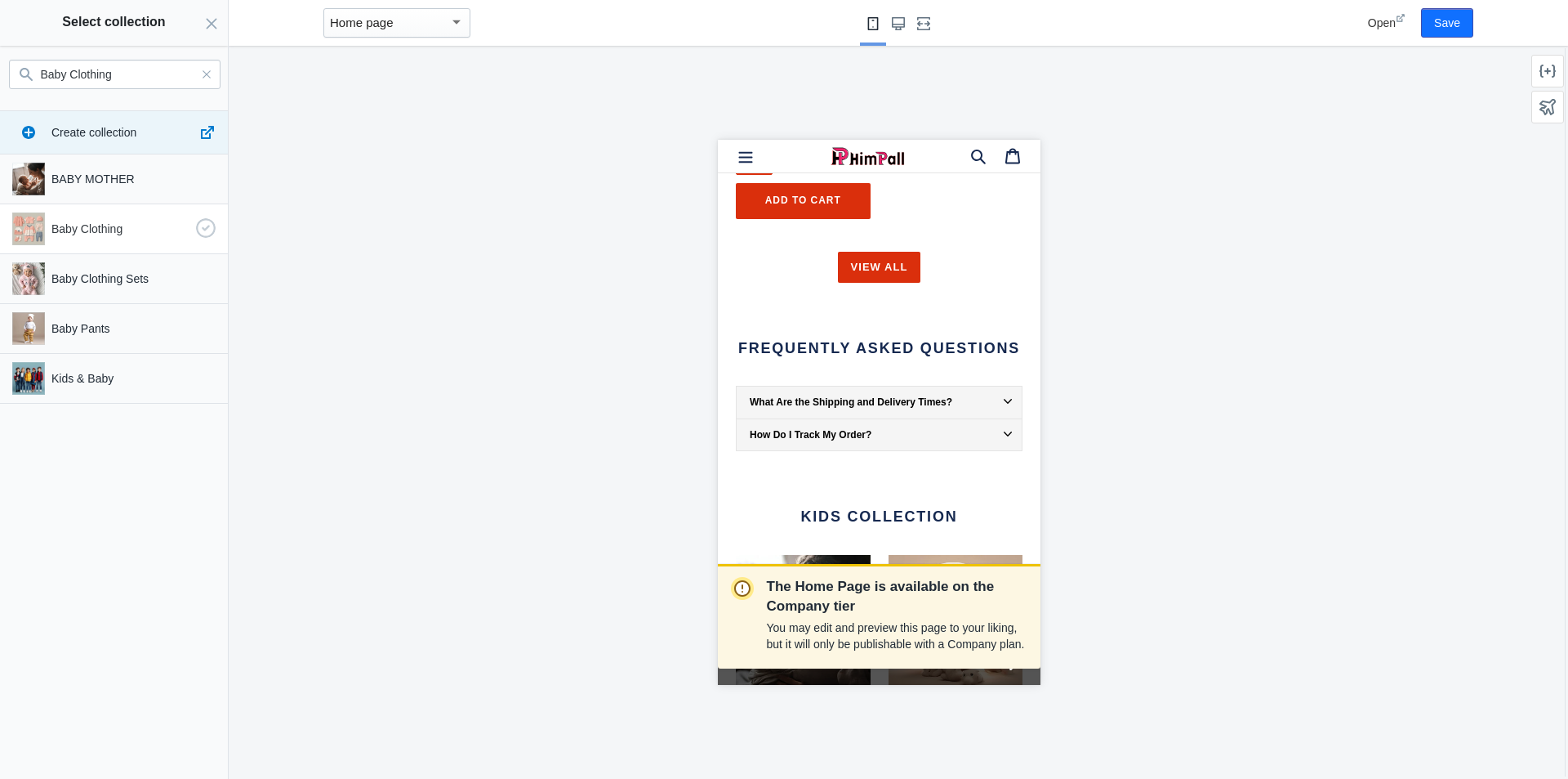
type input "Baby Clothing"
click at [118, 233] on p "Baby Clothing" at bounding box center [120, 229] width 138 height 16
click at [192, 746] on button "Select" at bounding box center [190, 756] width 58 height 29
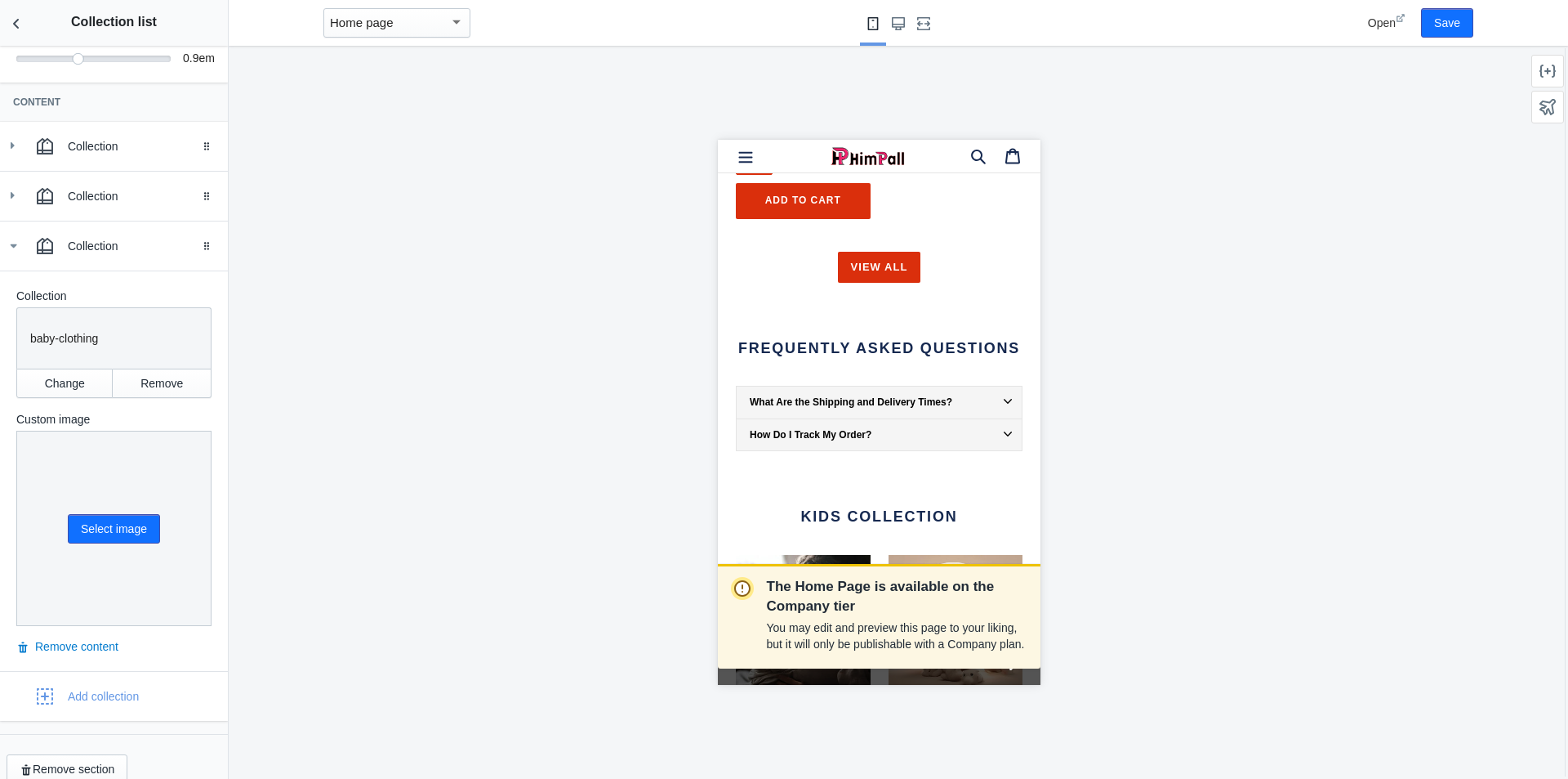
scroll to position [251, 0]
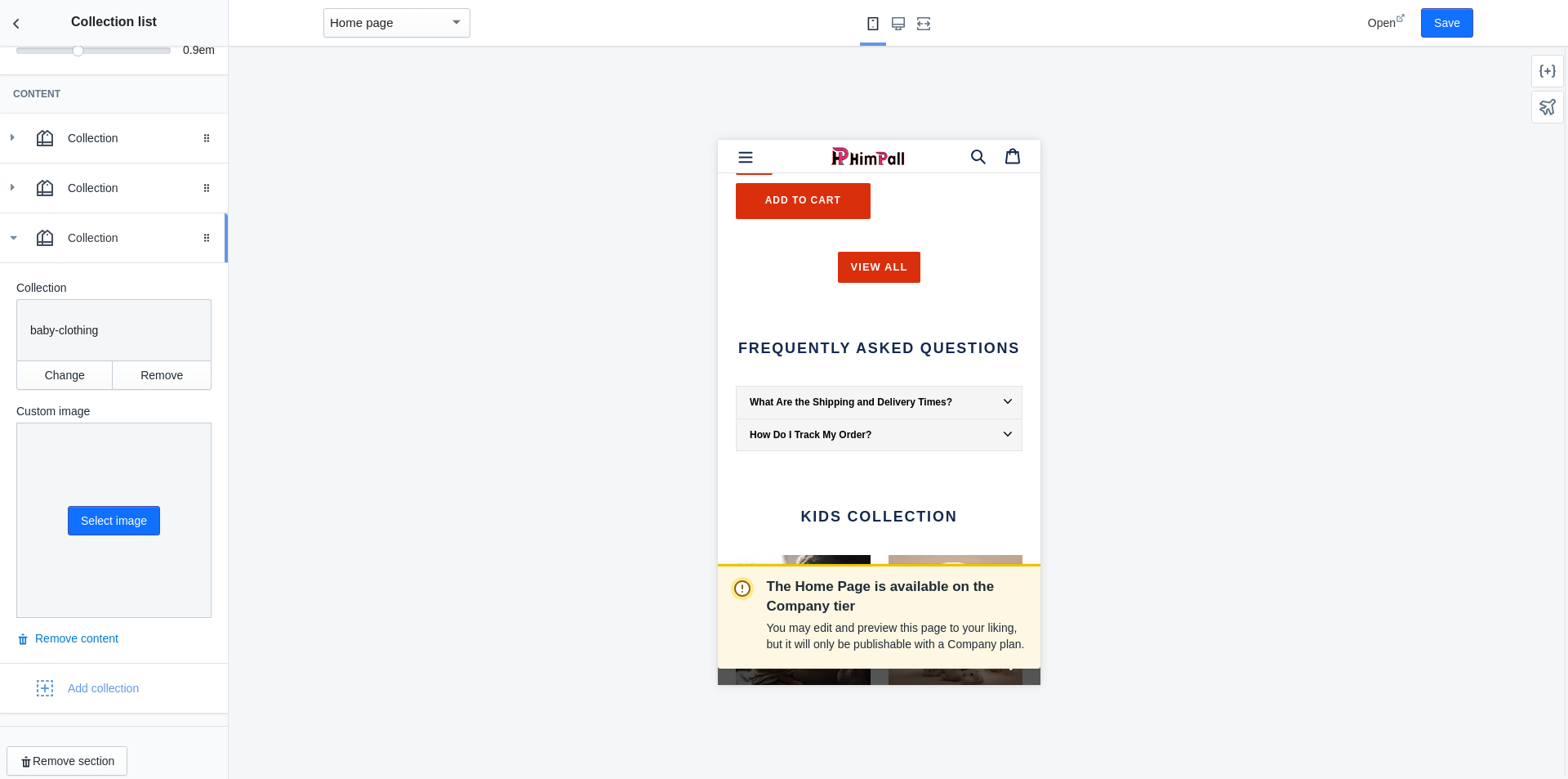
click at [16, 235] on icon at bounding box center [13, 238] width 16 height 16
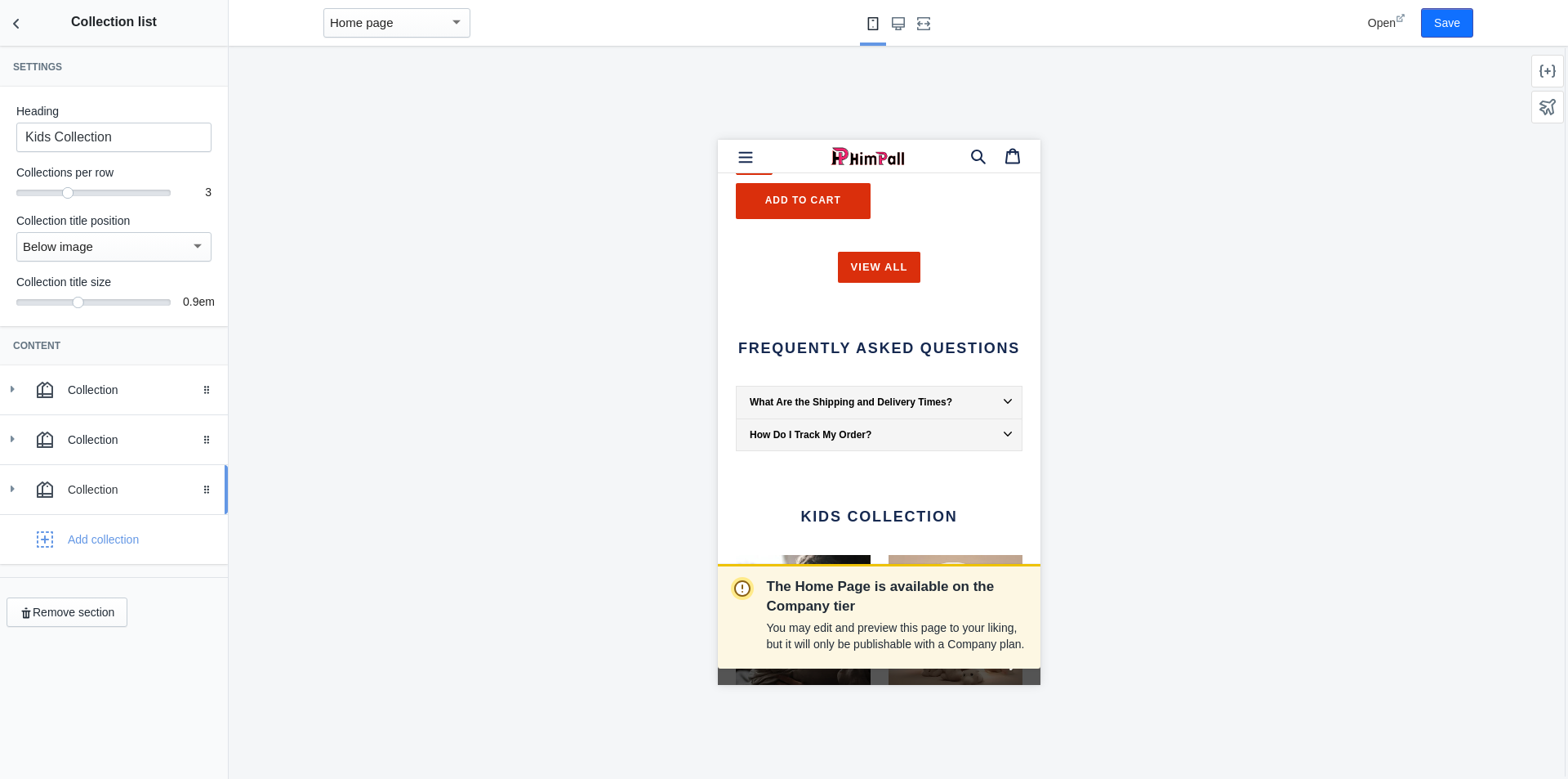
scroll to position [0, 0]
click at [122, 539] on div "Add collection" at bounding box center [103, 539] width 71 height 16
click at [12, 538] on use at bounding box center [13, 538] width 4 height 6
click at [64, 676] on button "Change" at bounding box center [64, 677] width 96 height 29
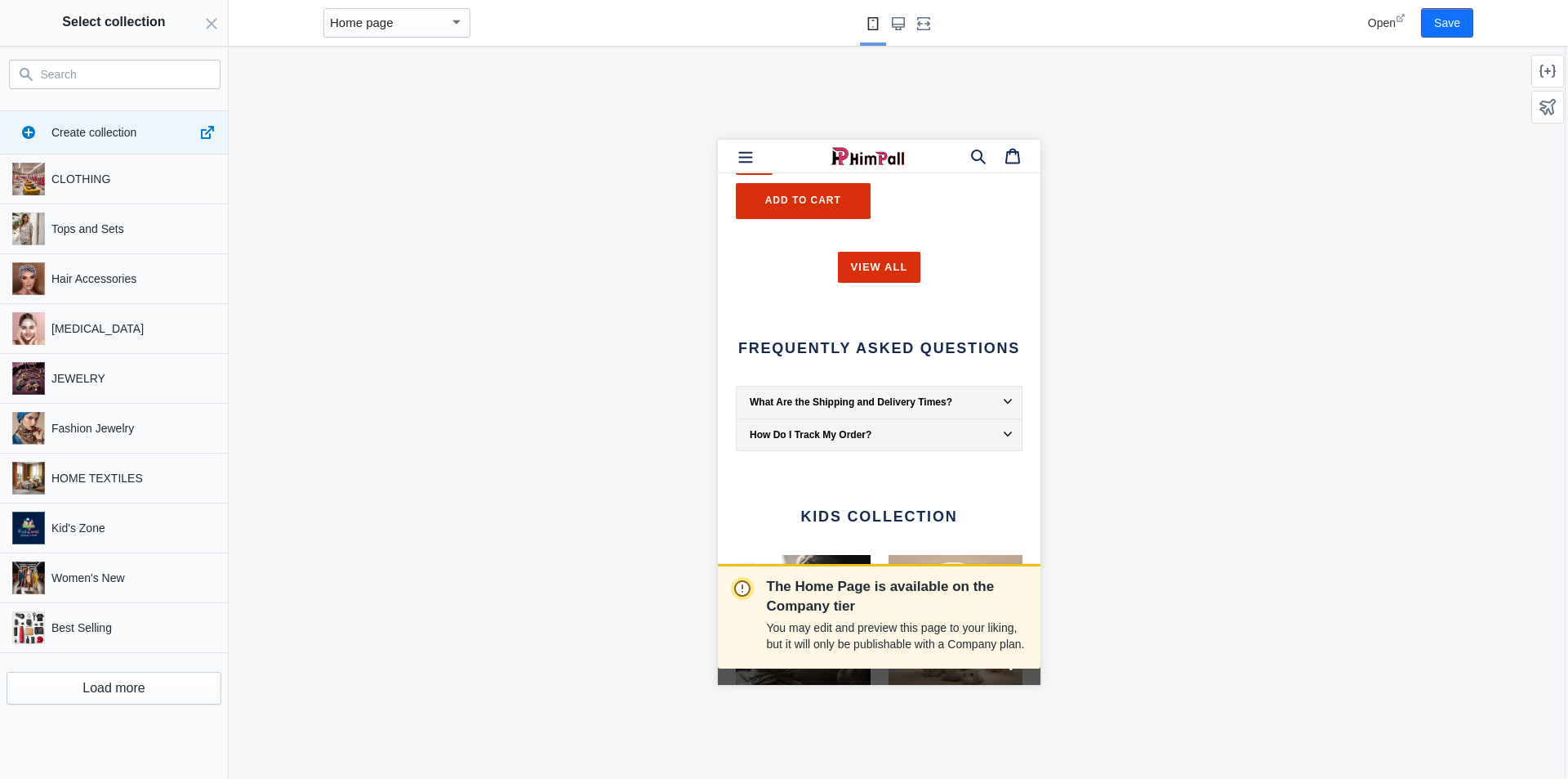
click at [138, 78] on input "Search" at bounding box center [124, 74] width 167 height 19
paste input "Shoes Bags"
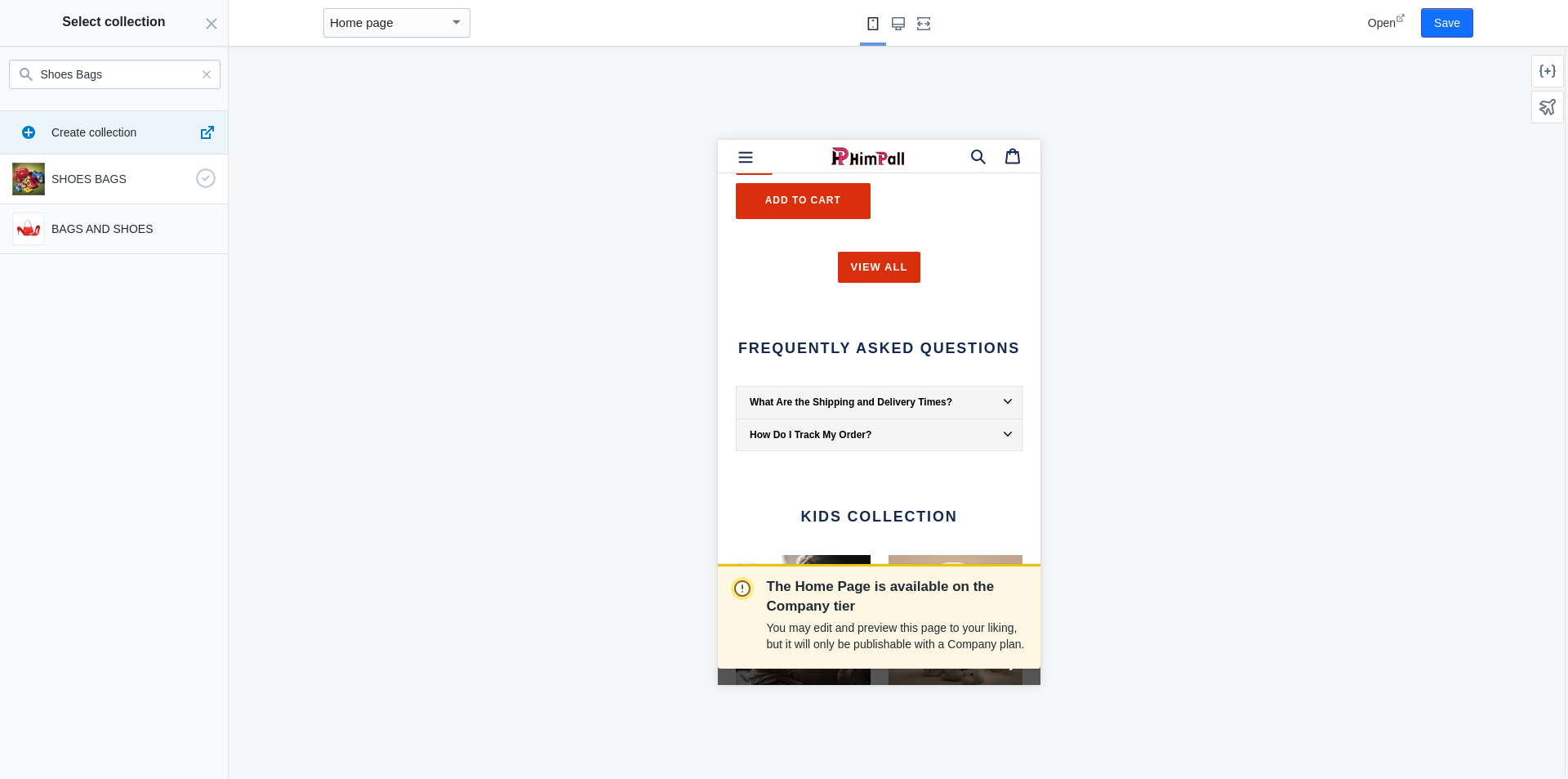
type input "Shoes Bags"
click at [72, 181] on p "SHOES BAGS" at bounding box center [120, 179] width 138 height 16
click at [196, 758] on button "Select" at bounding box center [190, 756] width 58 height 29
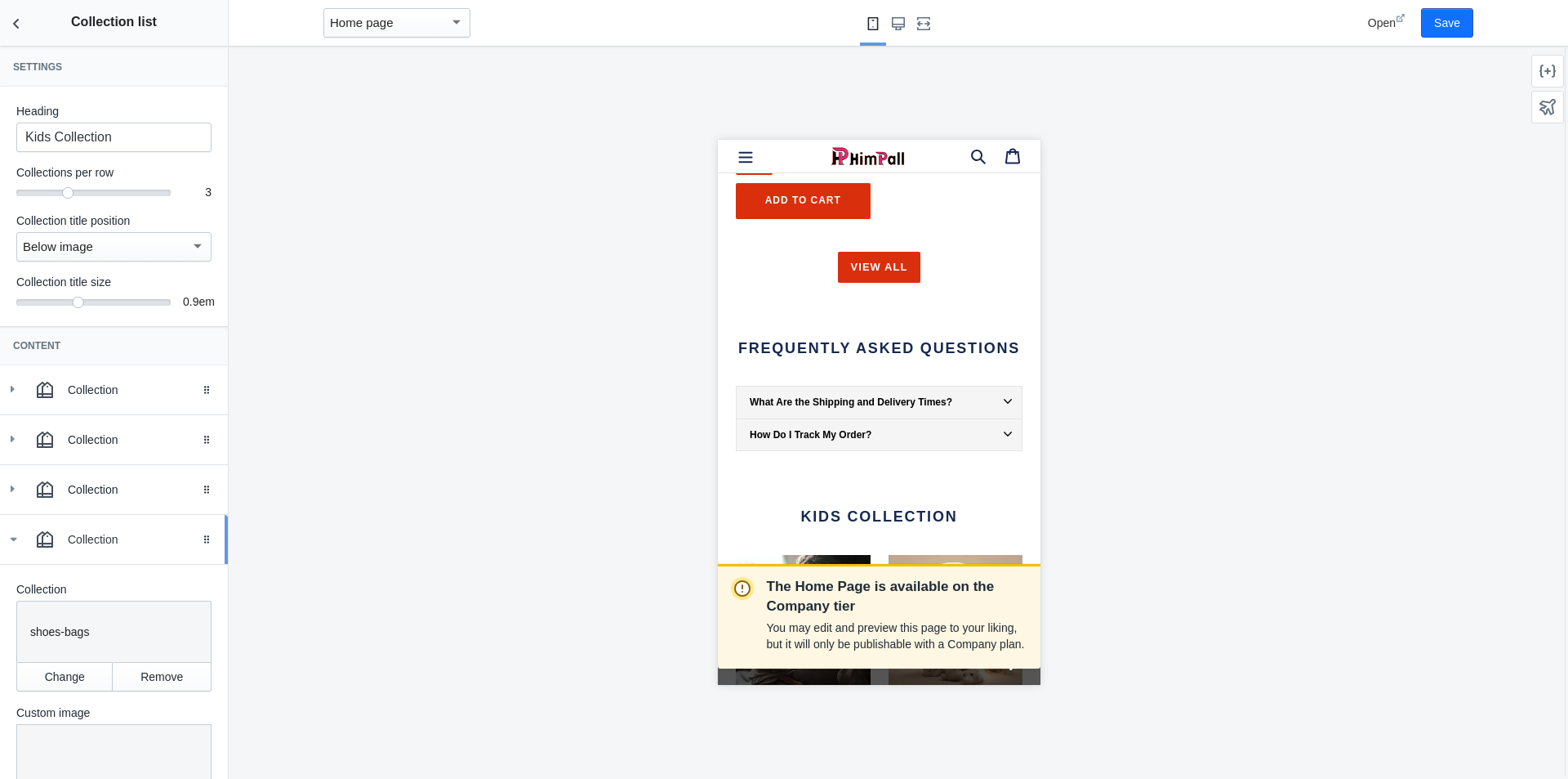
click at [14, 541] on use at bounding box center [14, 539] width 6 height 4
click at [80, 588] on div "Add collection" at bounding box center [103, 589] width 71 height 16
click at [10, 590] on icon at bounding box center [12, 589] width 16 height 16
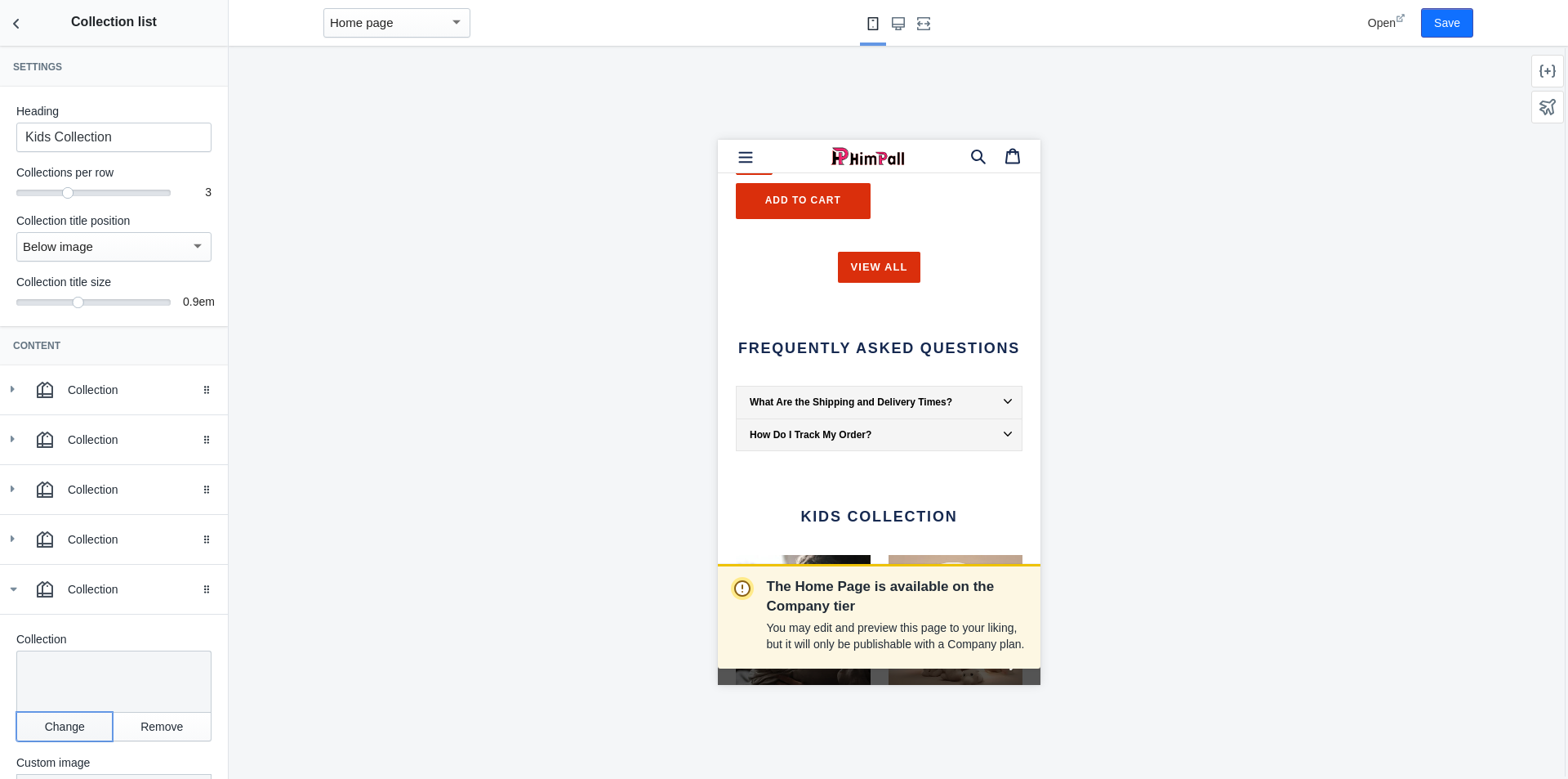
click at [75, 735] on button "Change" at bounding box center [64, 726] width 96 height 29
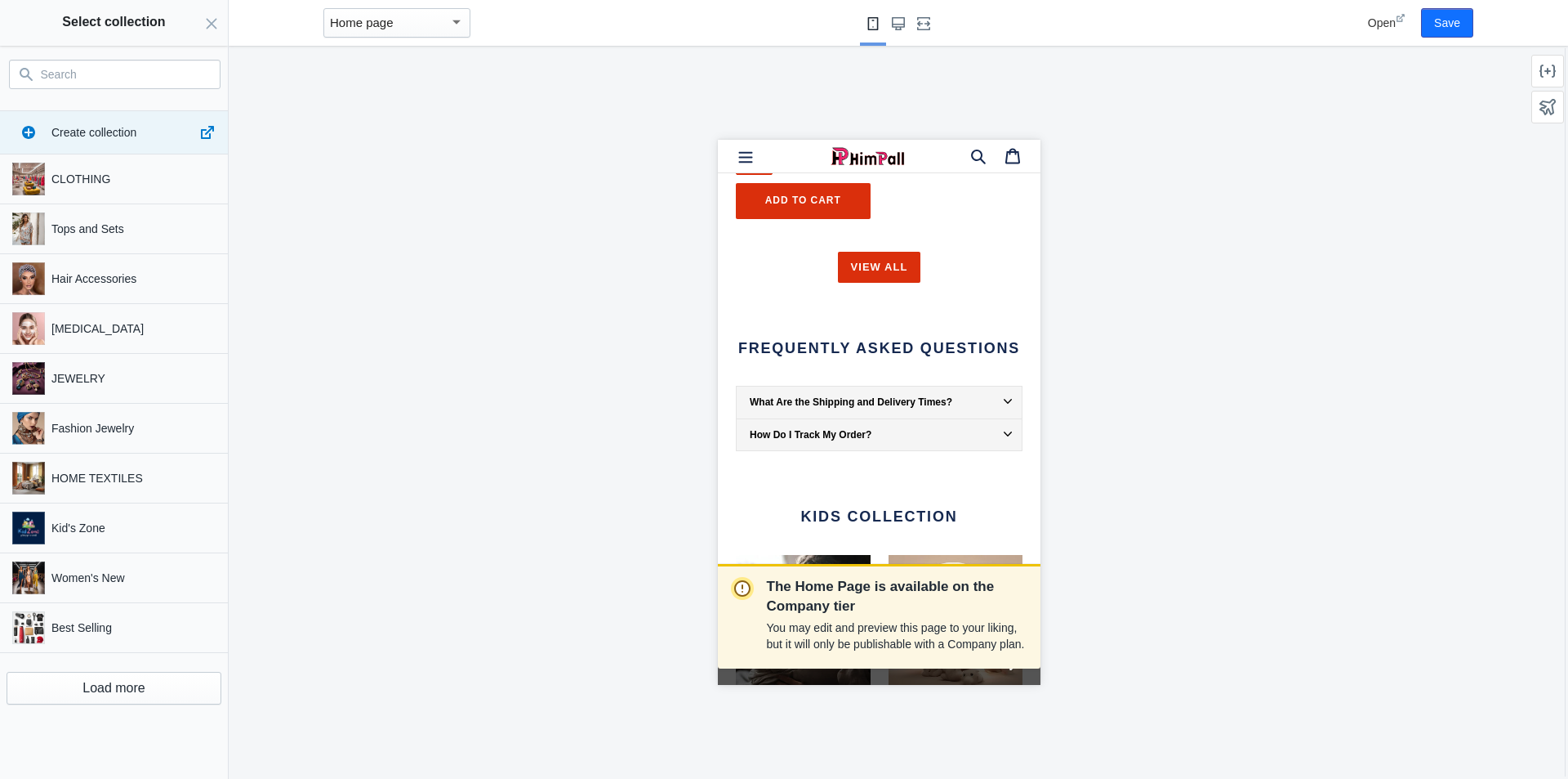
click at [119, 72] on input "Search" at bounding box center [124, 74] width 167 height 19
paste input "Kids Clothing"
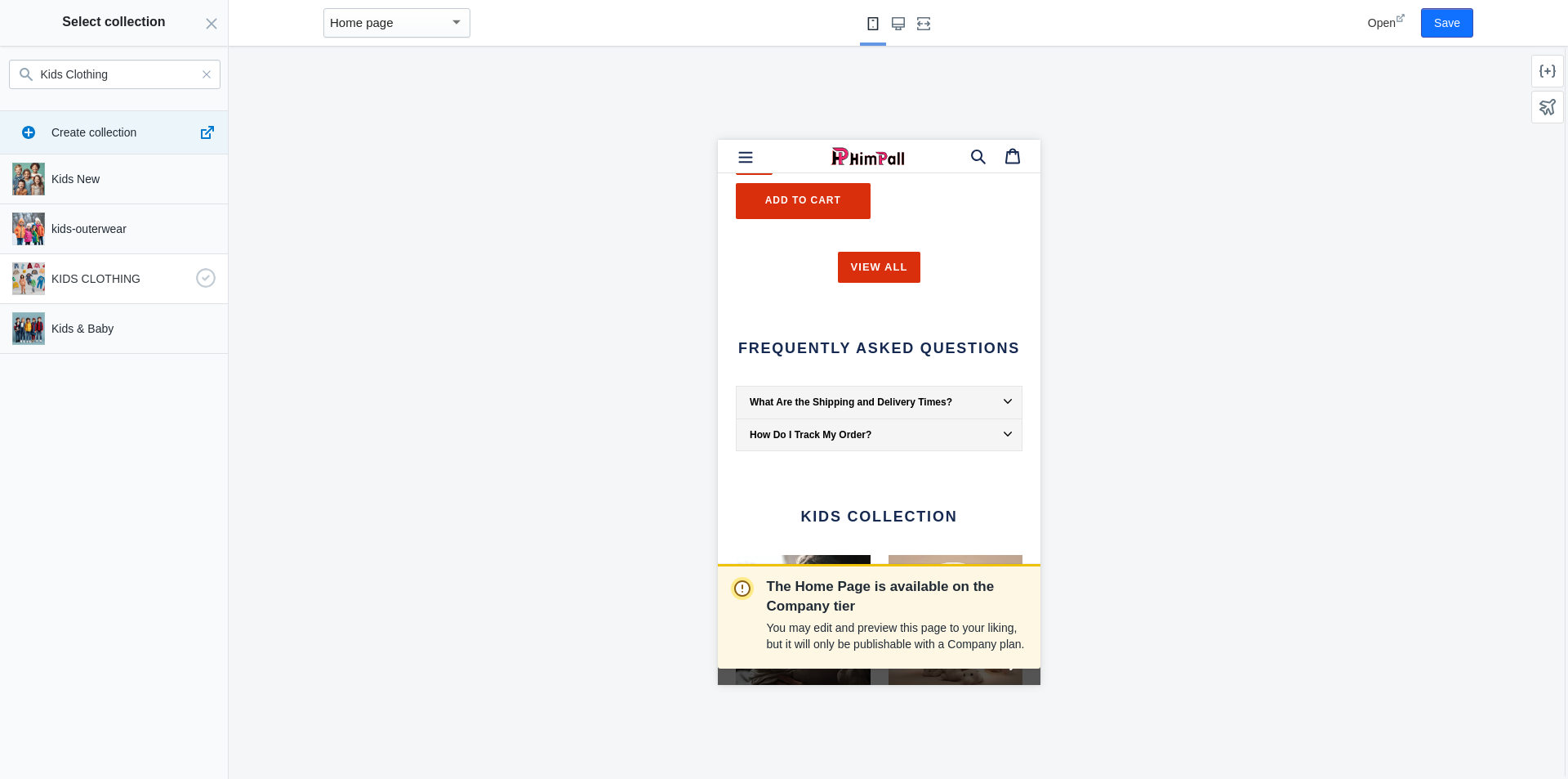
type input "Kids Clothing"
click at [97, 273] on p "KIDS CLOTHING" at bounding box center [120, 279] width 138 height 16
click at [190, 761] on button "Select" at bounding box center [190, 756] width 58 height 29
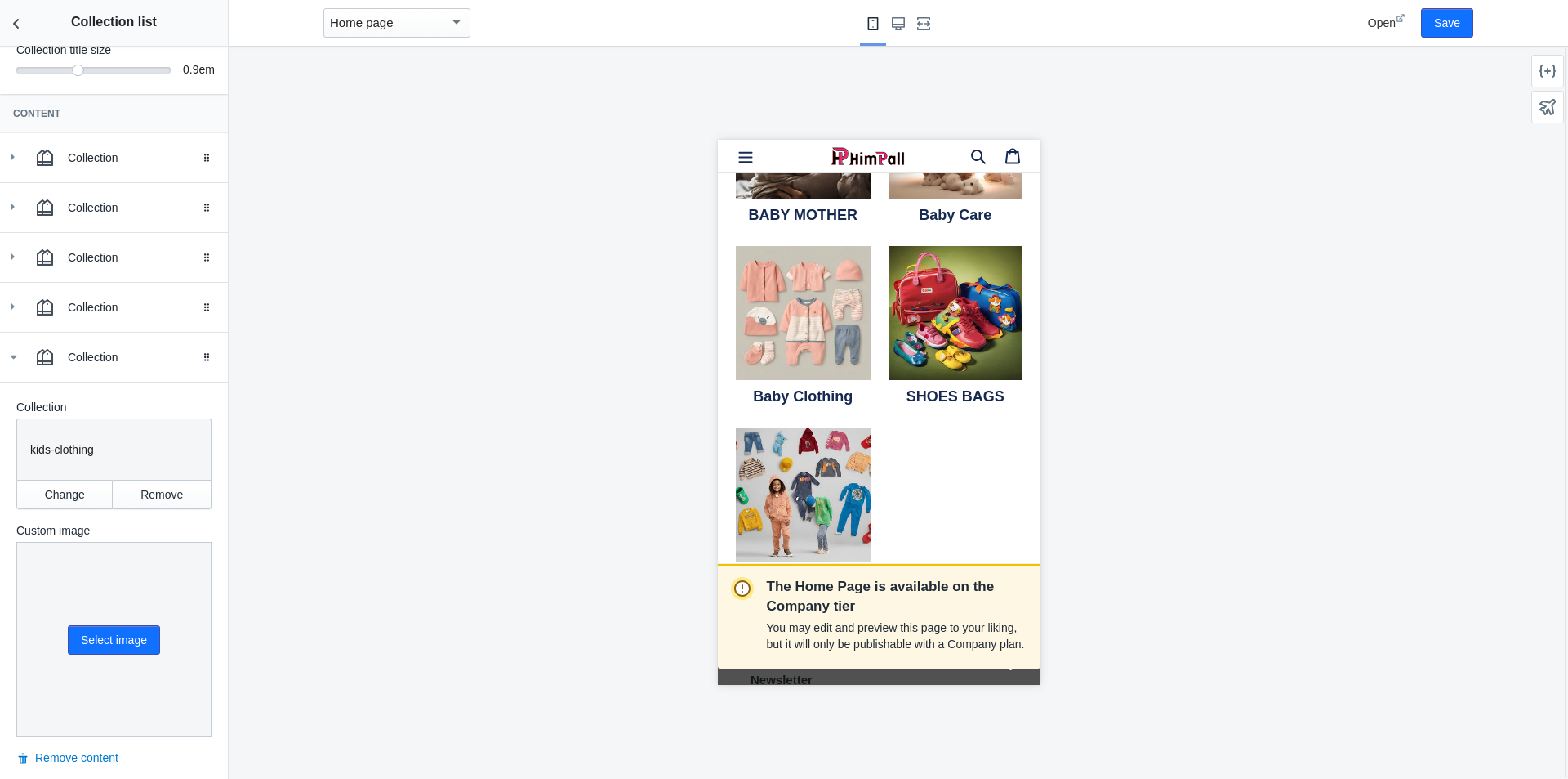
scroll to position [245, 0]
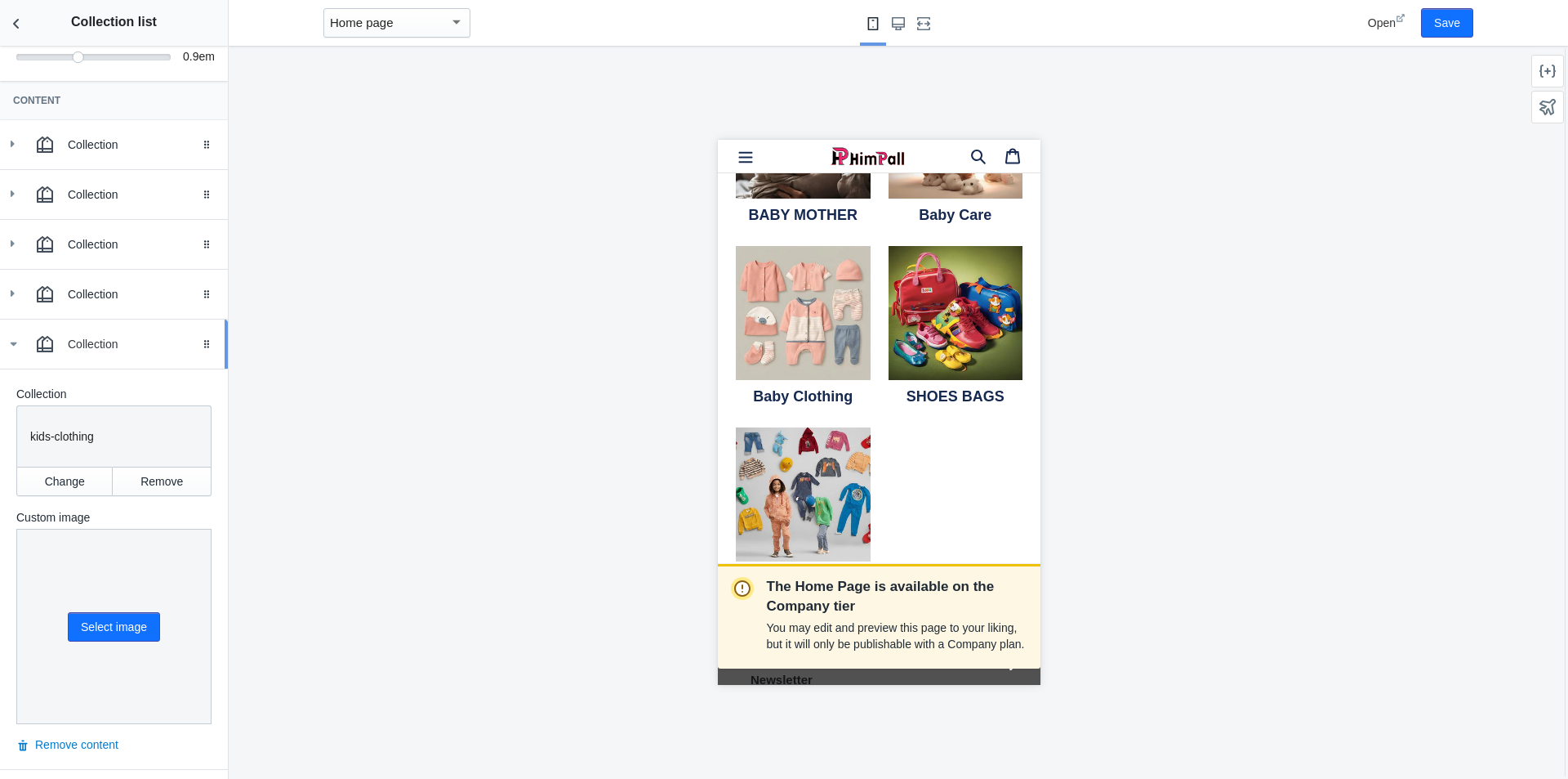
click at [14, 345] on use at bounding box center [14, 344] width 6 height 4
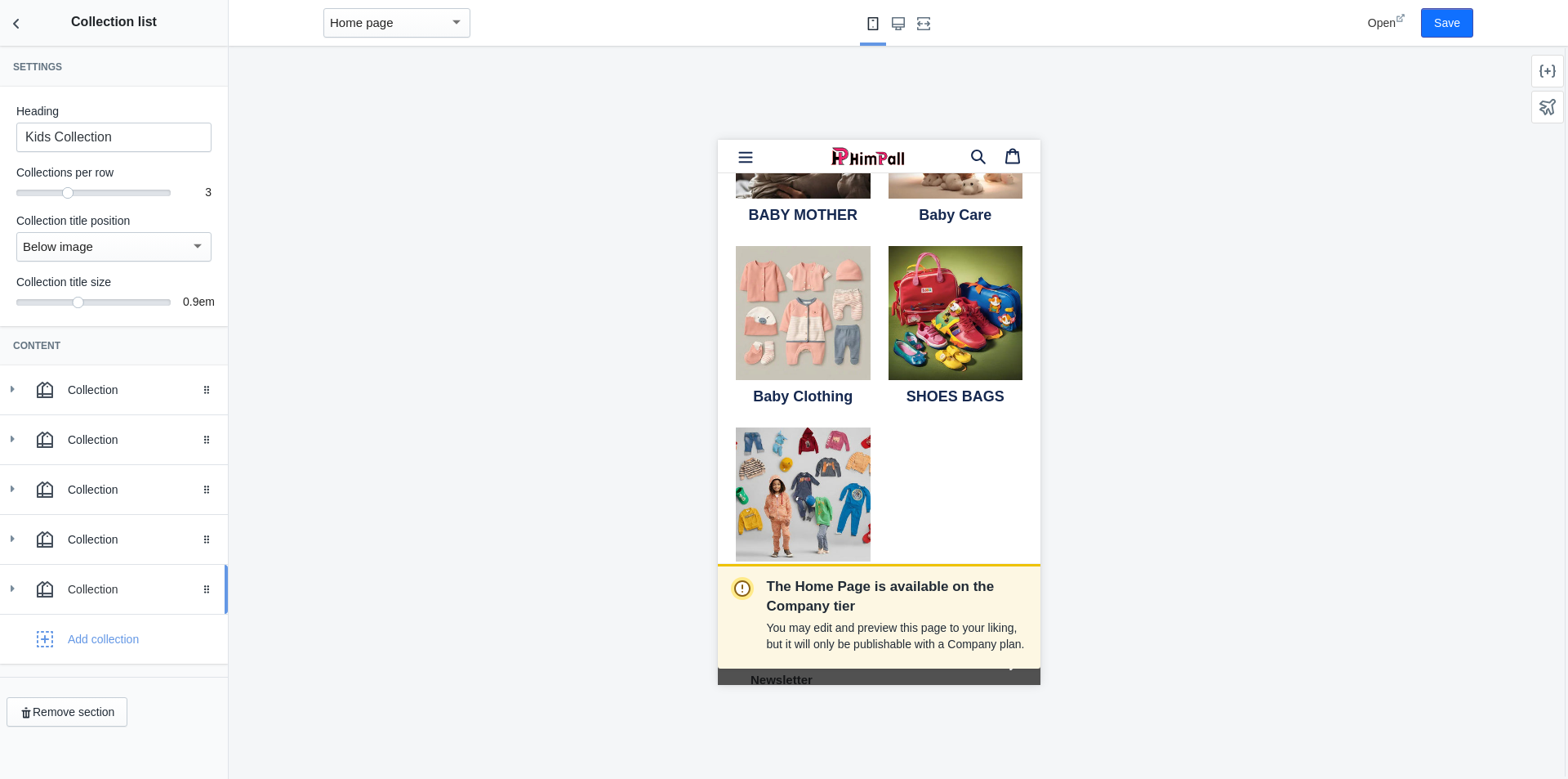
scroll to position [0, 0]
click at [115, 643] on div "Add collection" at bounding box center [103, 639] width 71 height 16
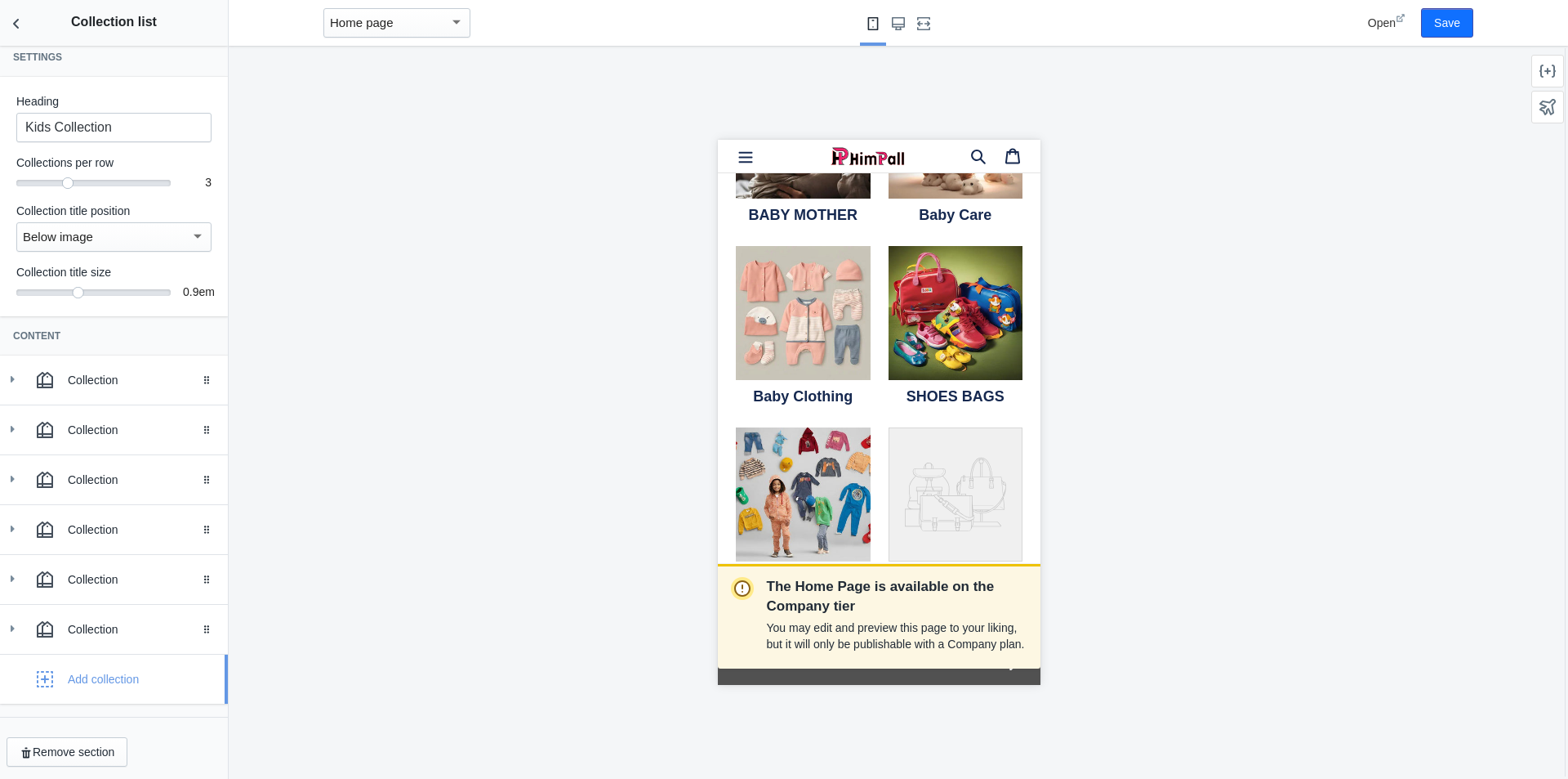
scroll to position [13, 0]
click at [6, 625] on icon at bounding box center [12, 626] width 16 height 16
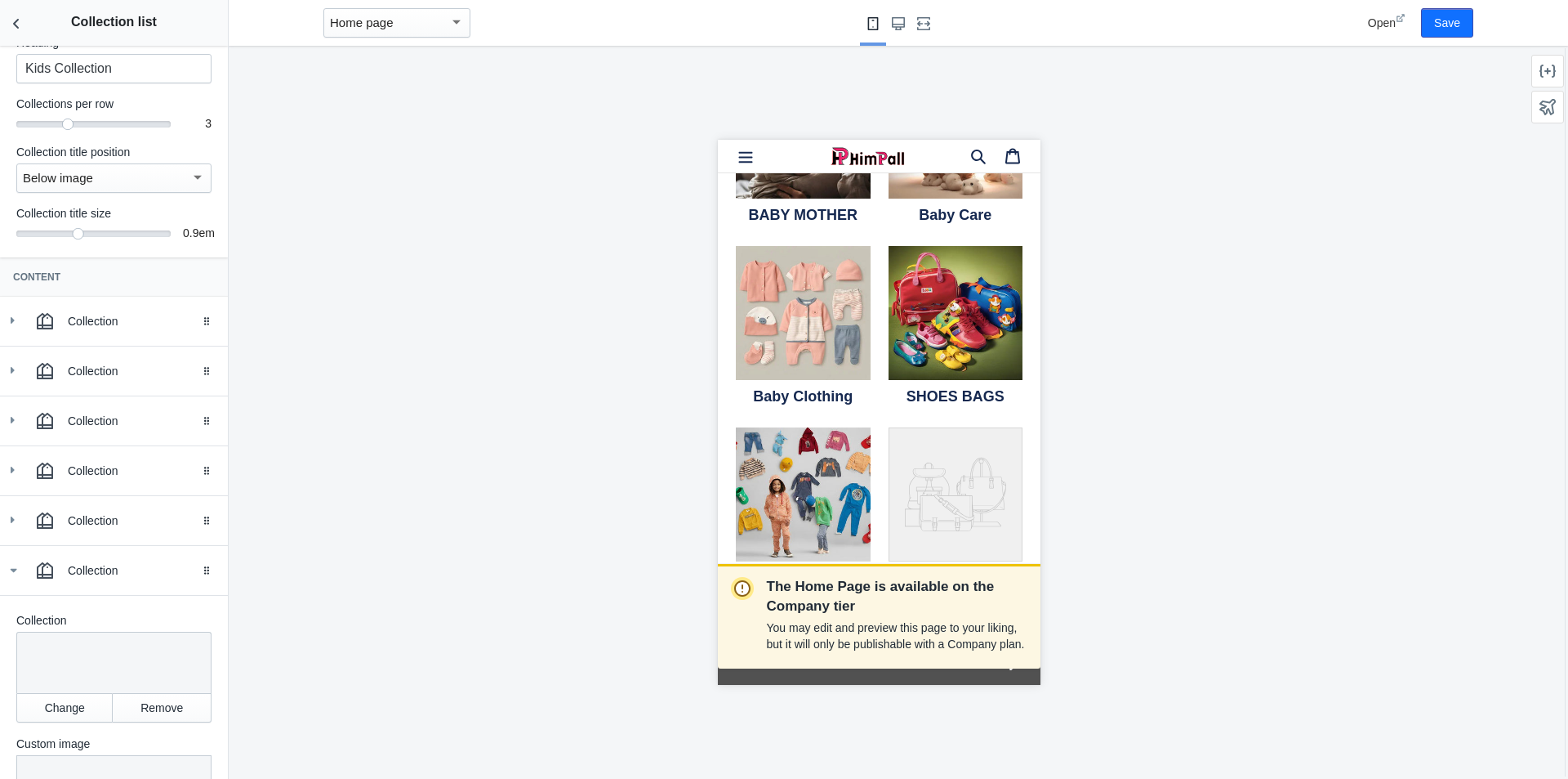
scroll to position [95, 0]
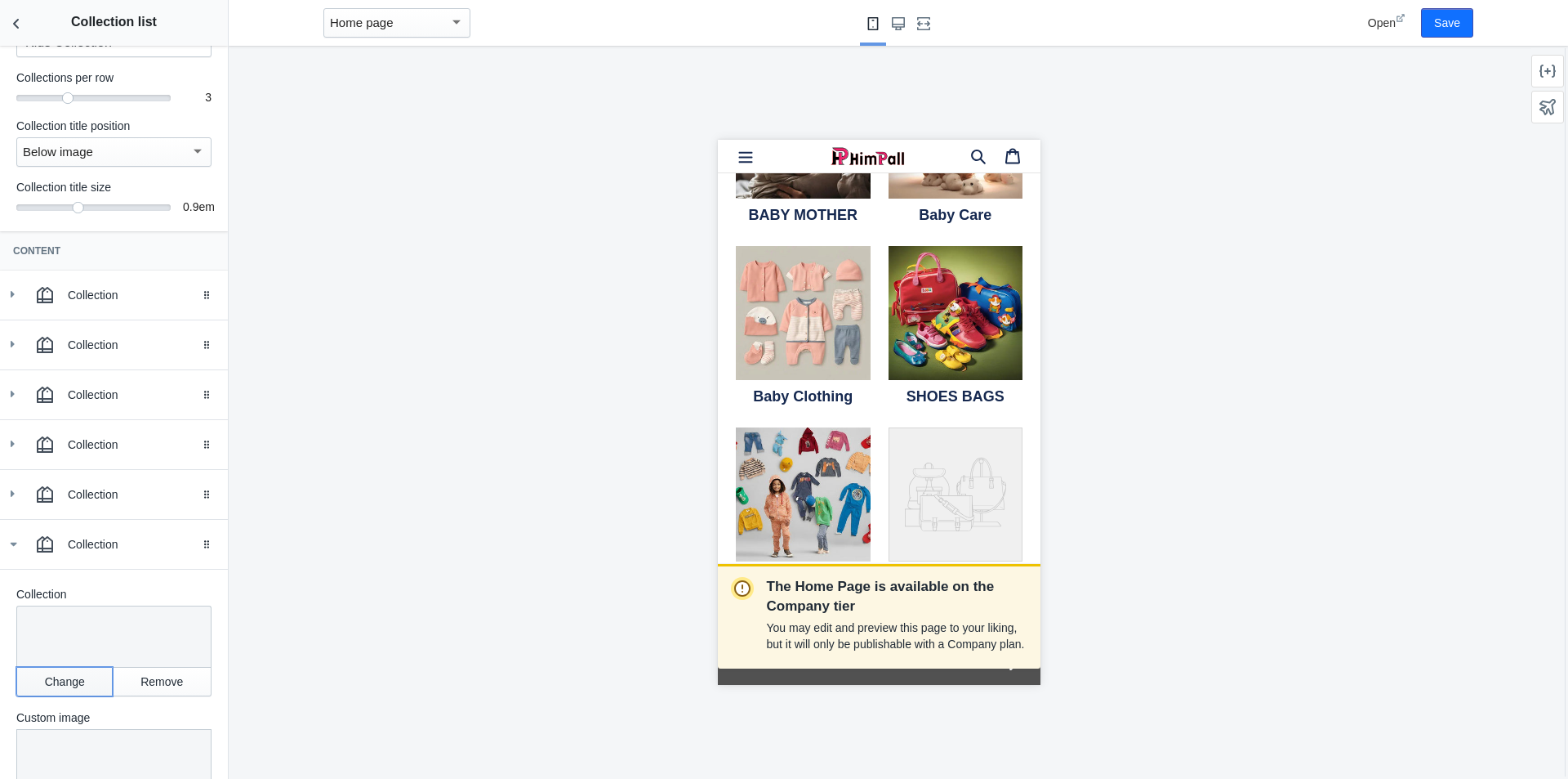
click at [68, 681] on button "Change" at bounding box center [64, 681] width 96 height 29
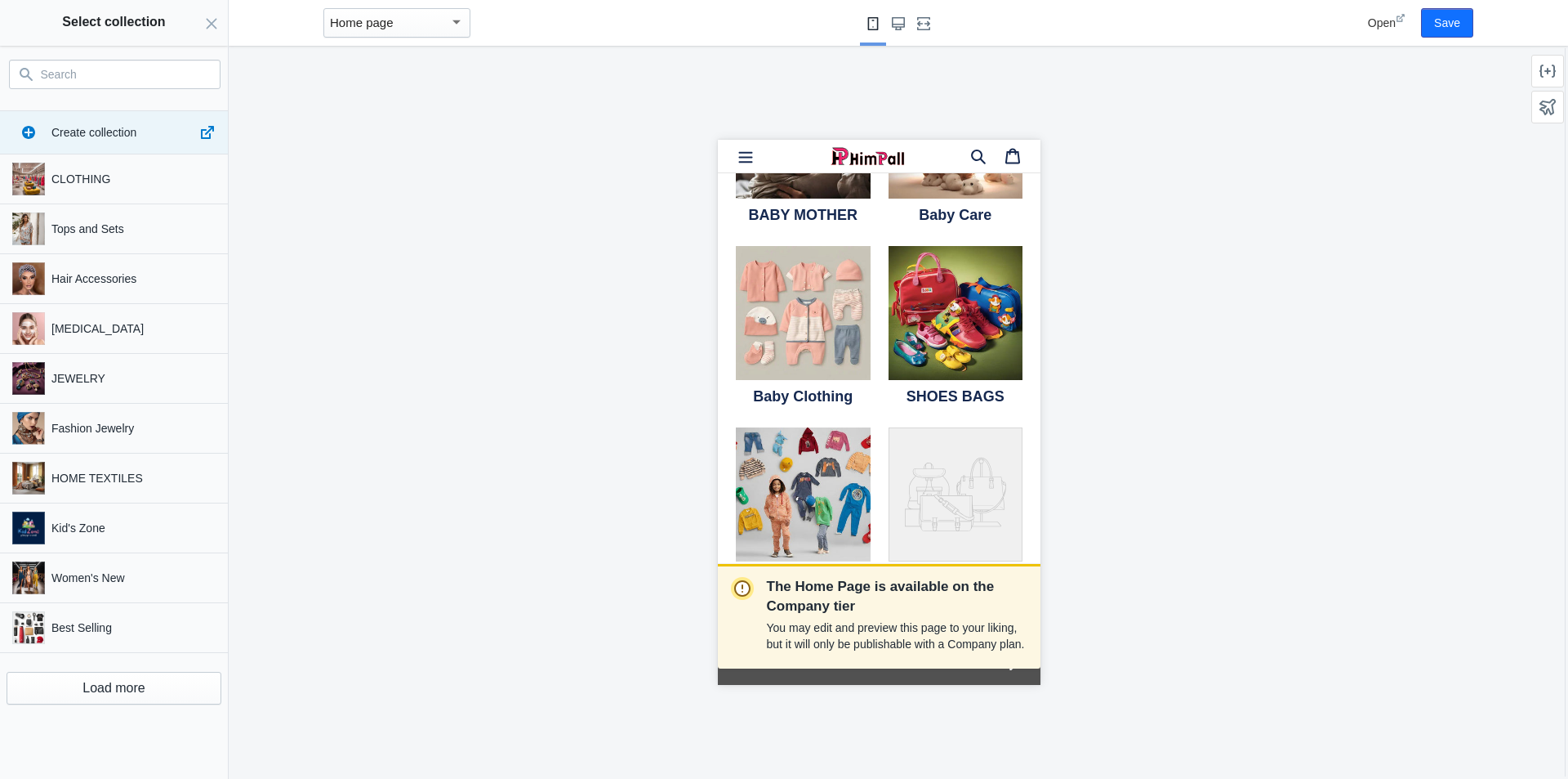
click at [130, 78] on input "Search" at bounding box center [124, 74] width 167 height 19
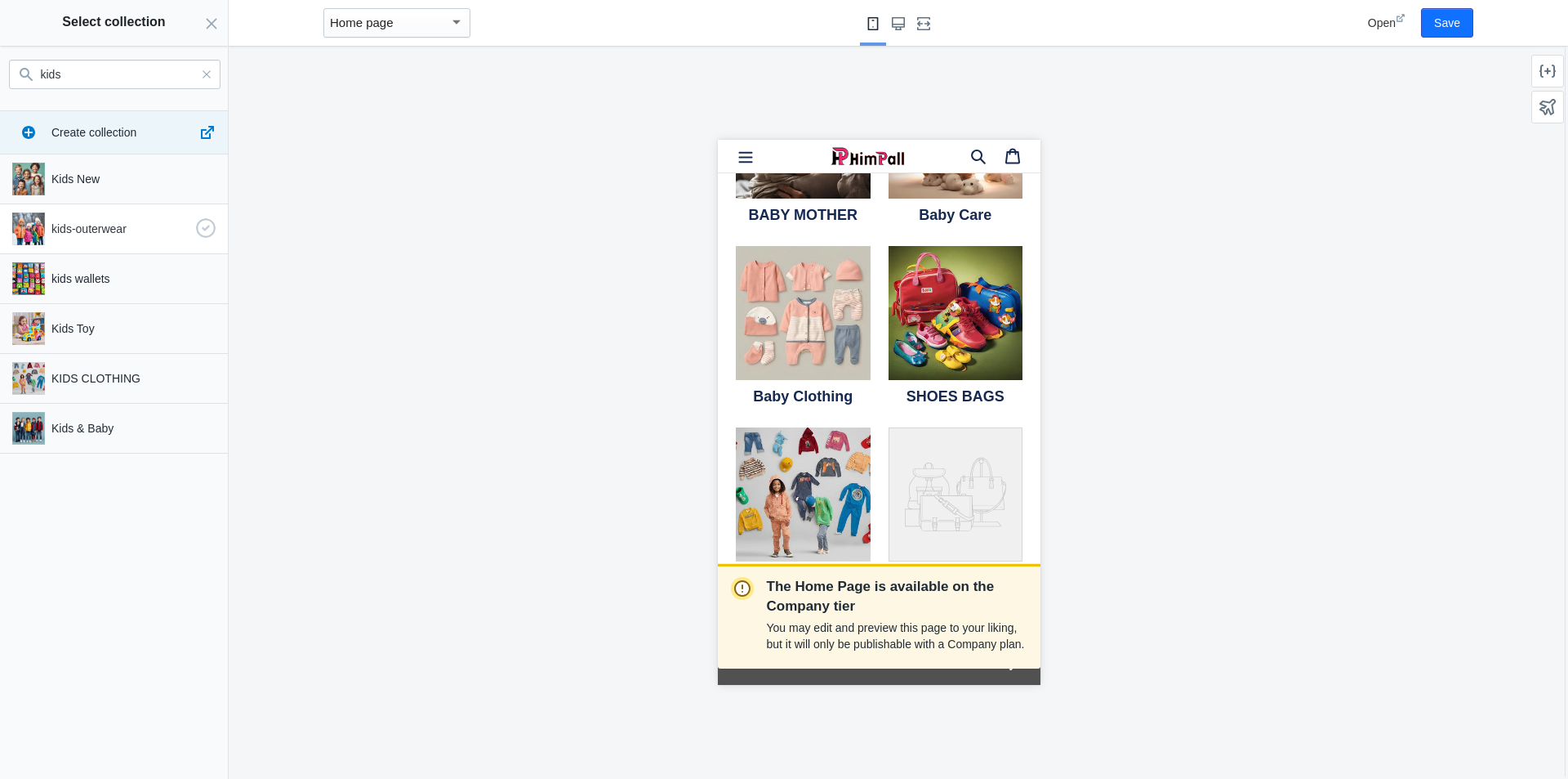
type input "kids"
click at [82, 231] on p "kids-outerwear" at bounding box center [120, 229] width 138 height 16
click at [196, 752] on button "Select" at bounding box center [190, 756] width 58 height 29
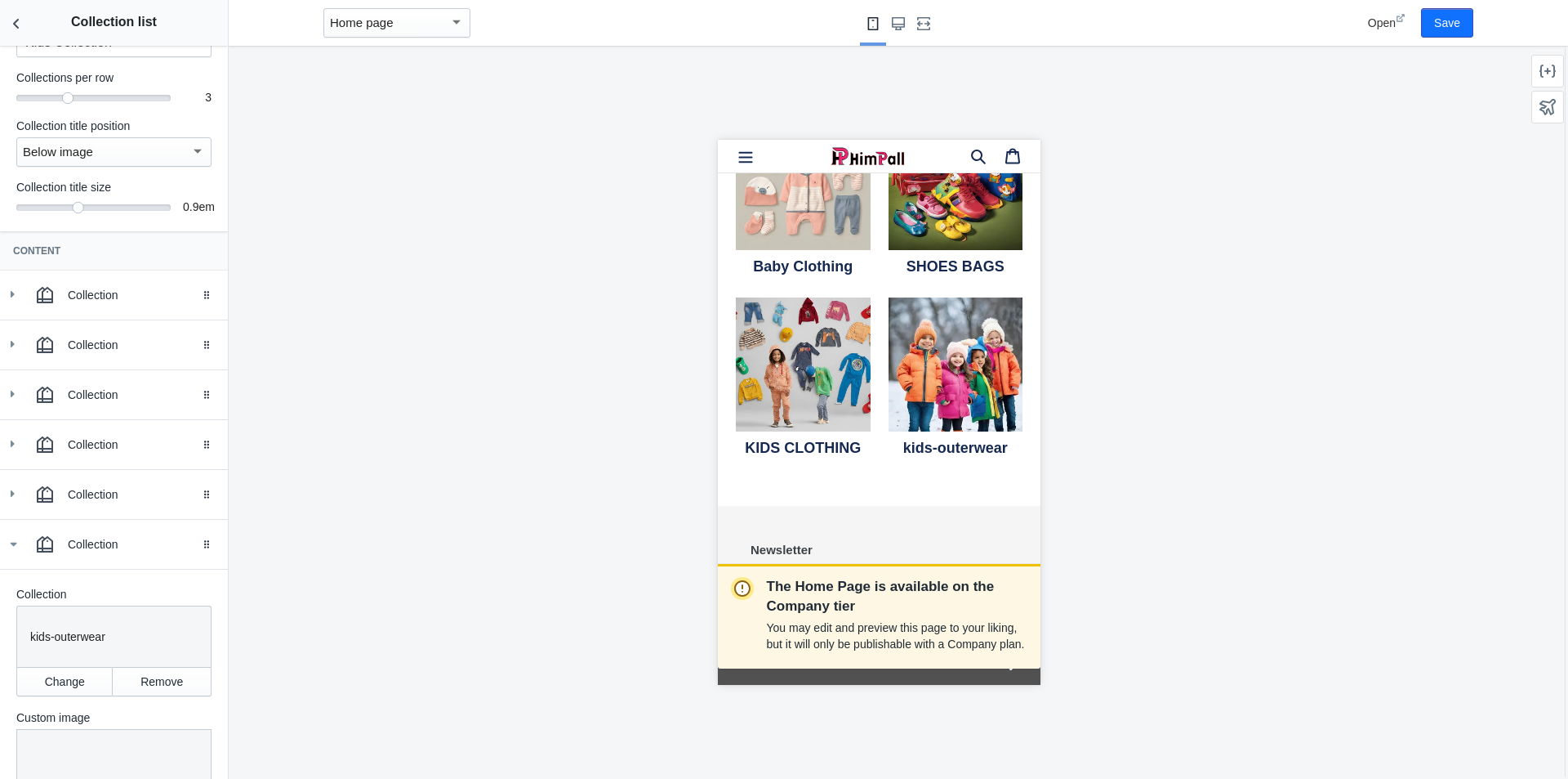
scroll to position [3417, 0]
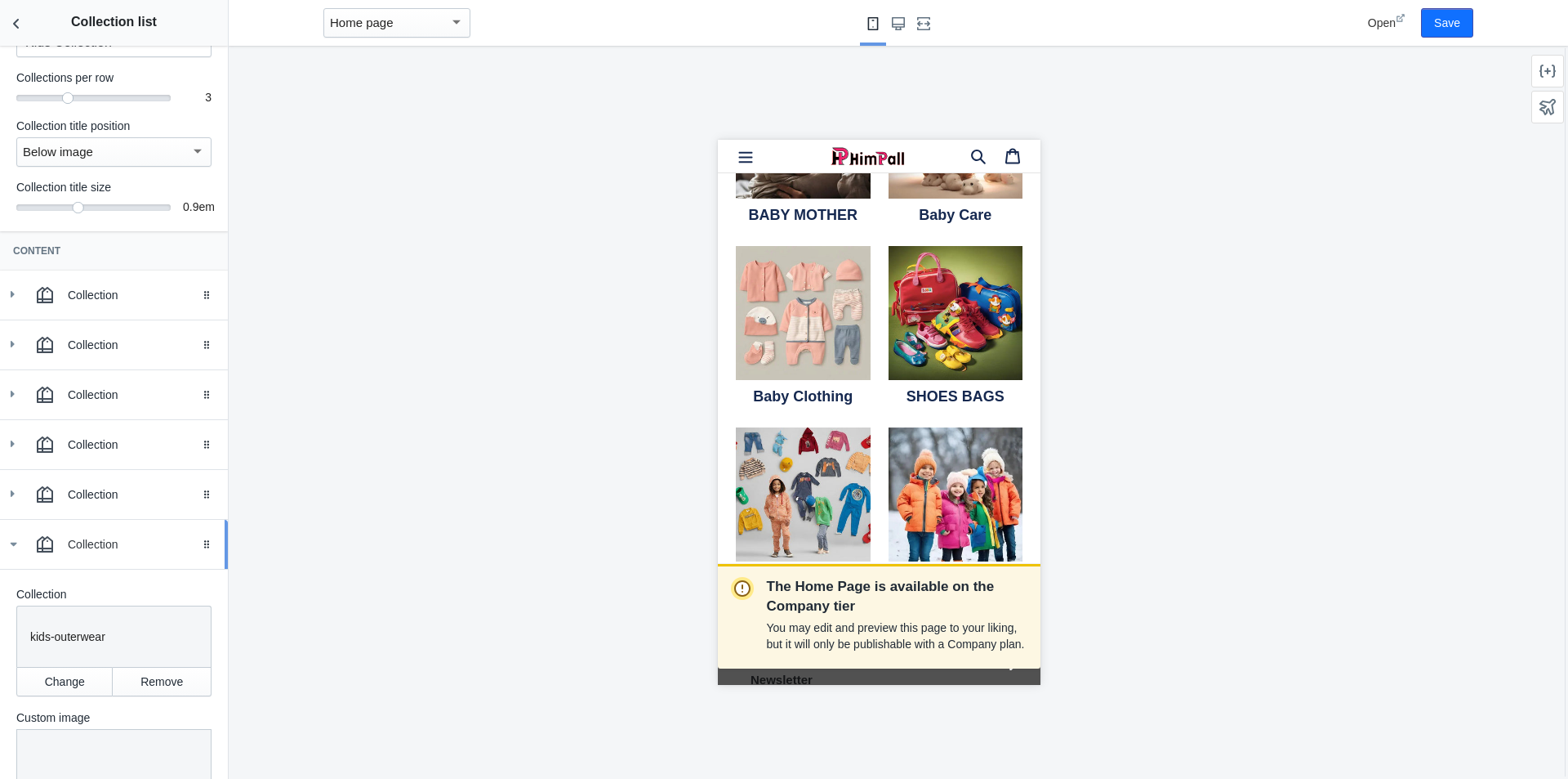
click at [13, 542] on icon at bounding box center [13, 544] width 16 height 16
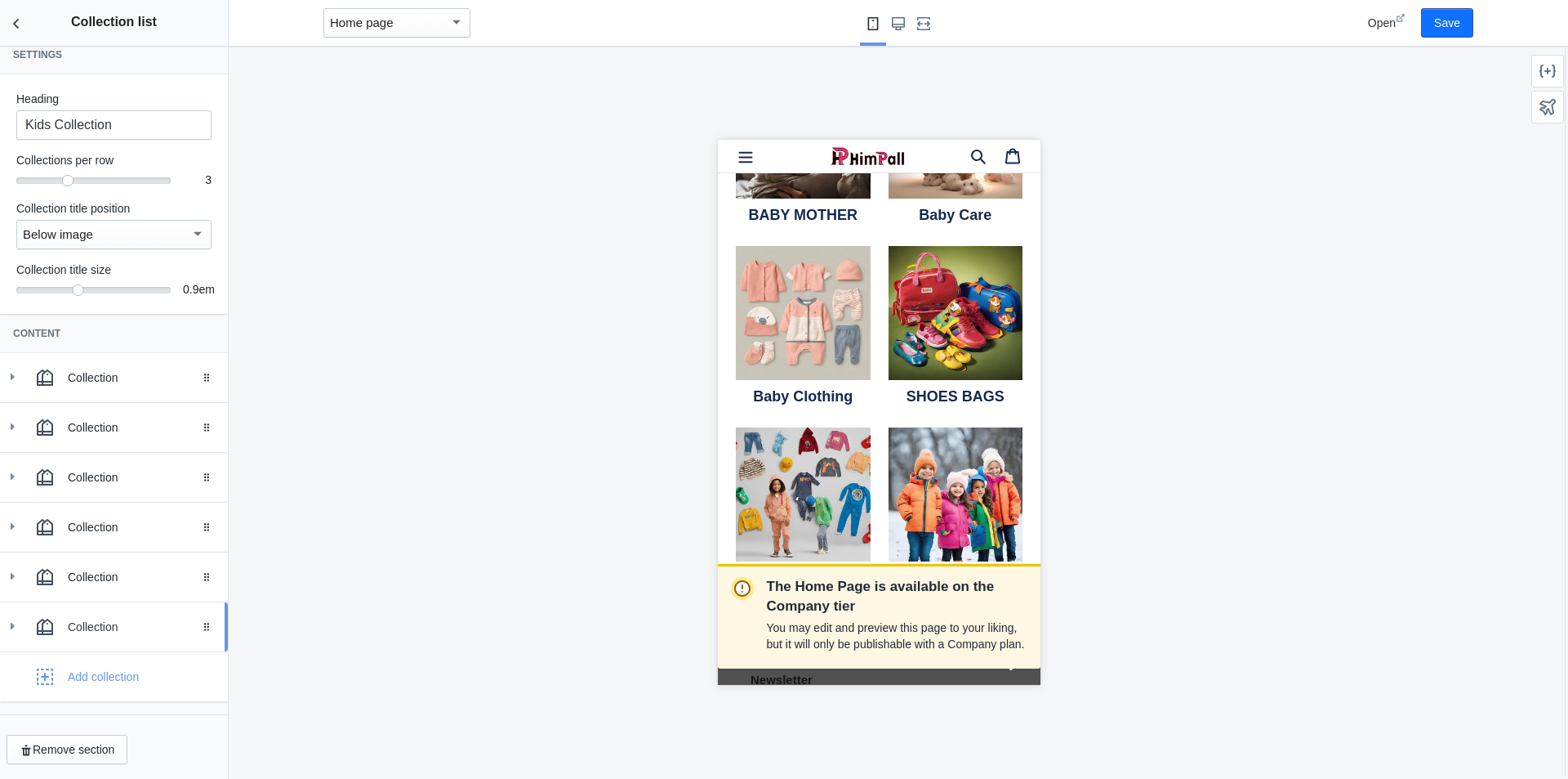
scroll to position [13, 0]
click at [89, 678] on div "Add collection" at bounding box center [103, 677] width 71 height 16
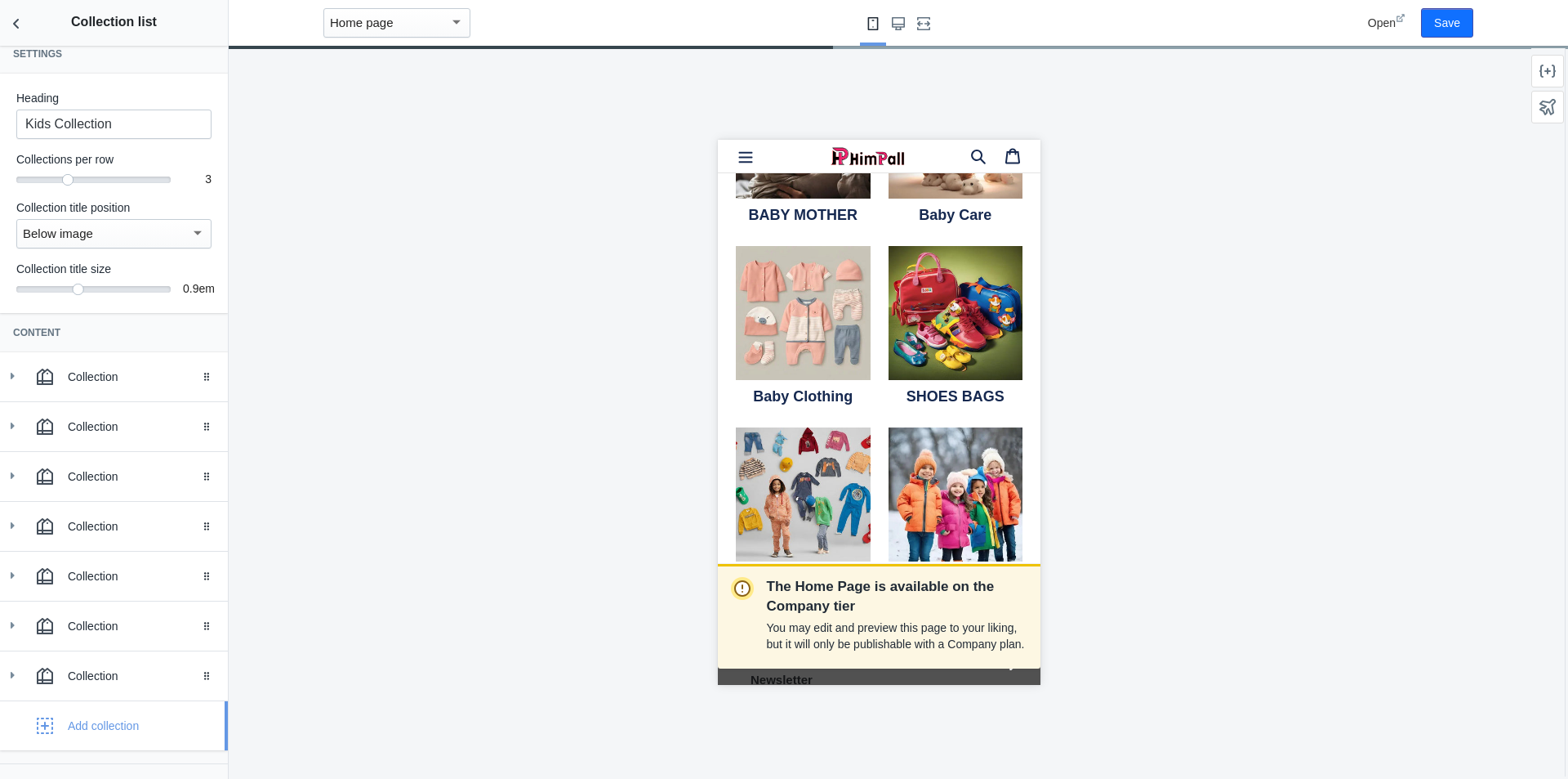
click at [90, 727] on div "Add collection" at bounding box center [103, 726] width 71 height 16
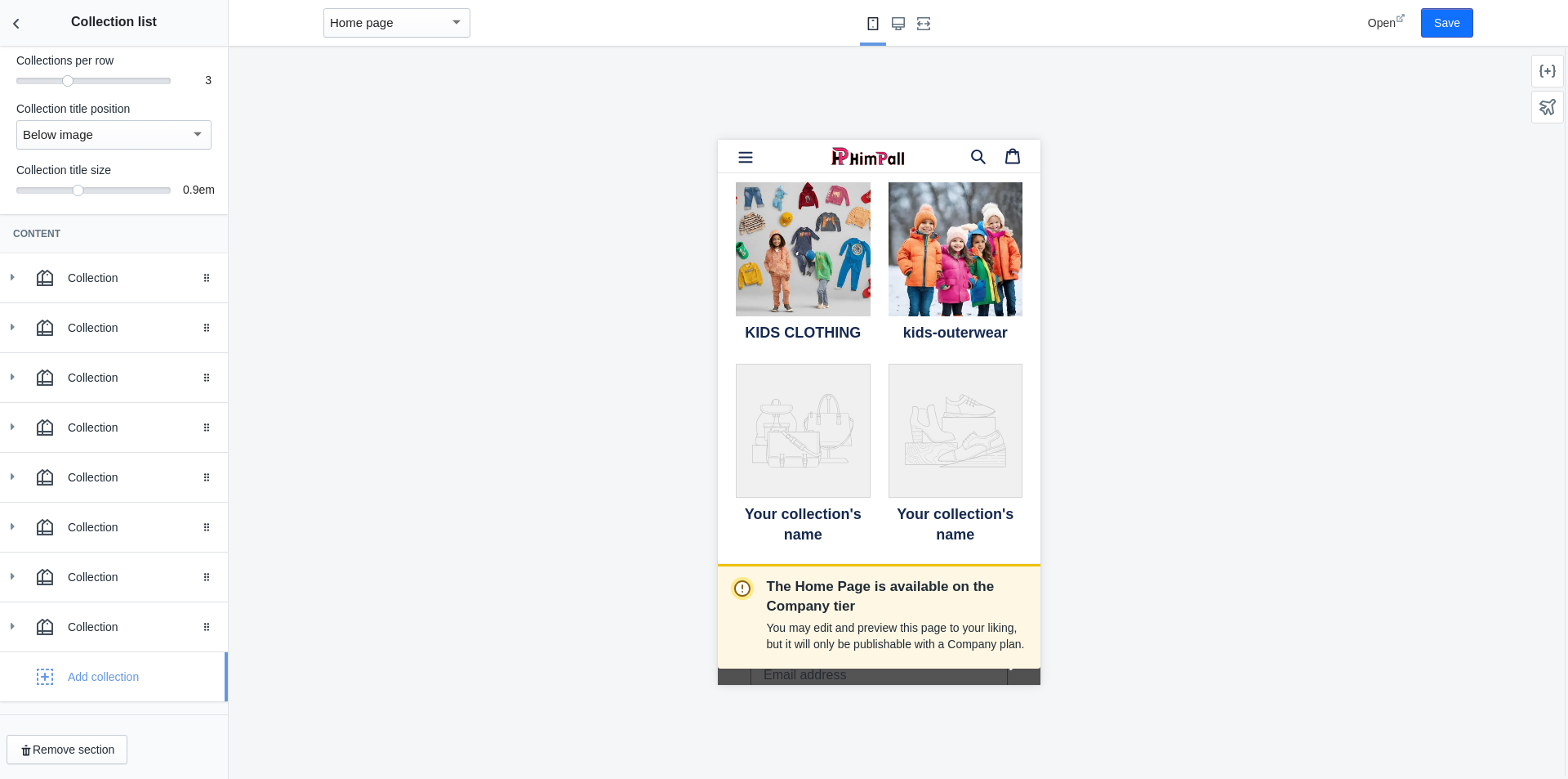
scroll to position [112, 0]
click at [12, 575] on use at bounding box center [13, 576] width 4 height 6
click at [70, 711] on button "Change" at bounding box center [64, 713] width 96 height 29
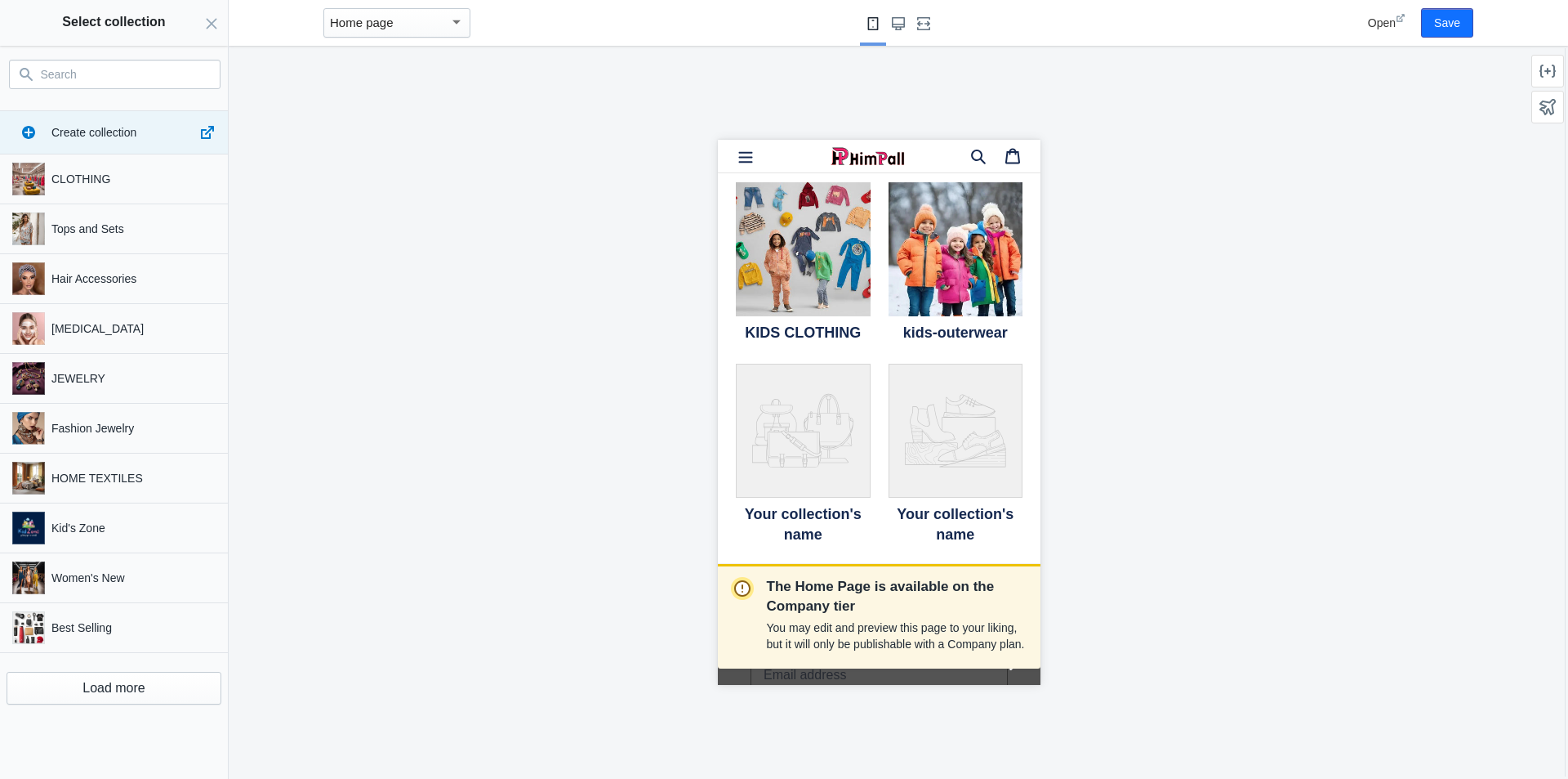
paste input "Toys & Hobbies"
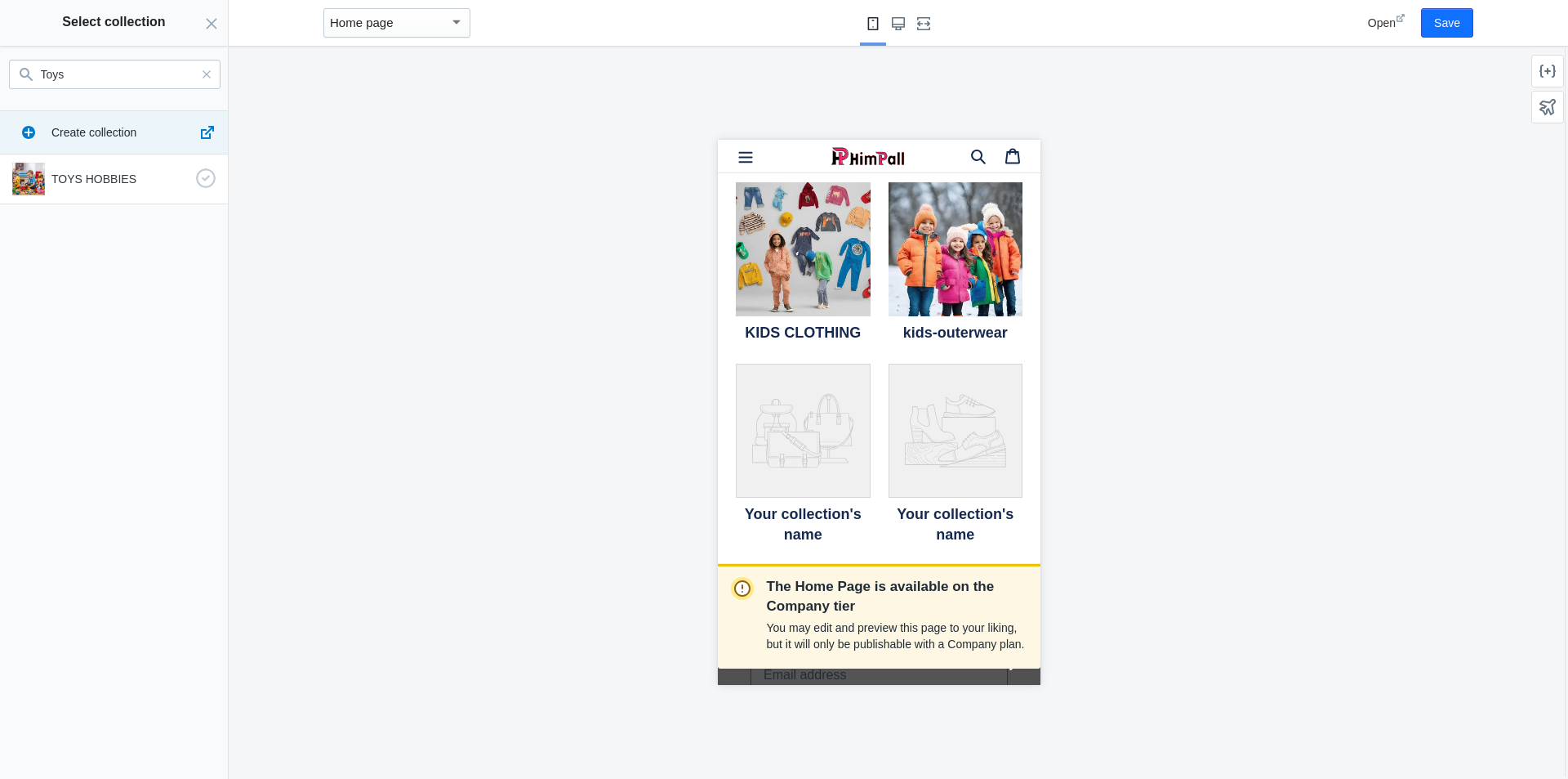
type input "Toys"
click at [142, 188] on div "TOYS HOBBIES" at bounding box center [111, 176] width 210 height 39
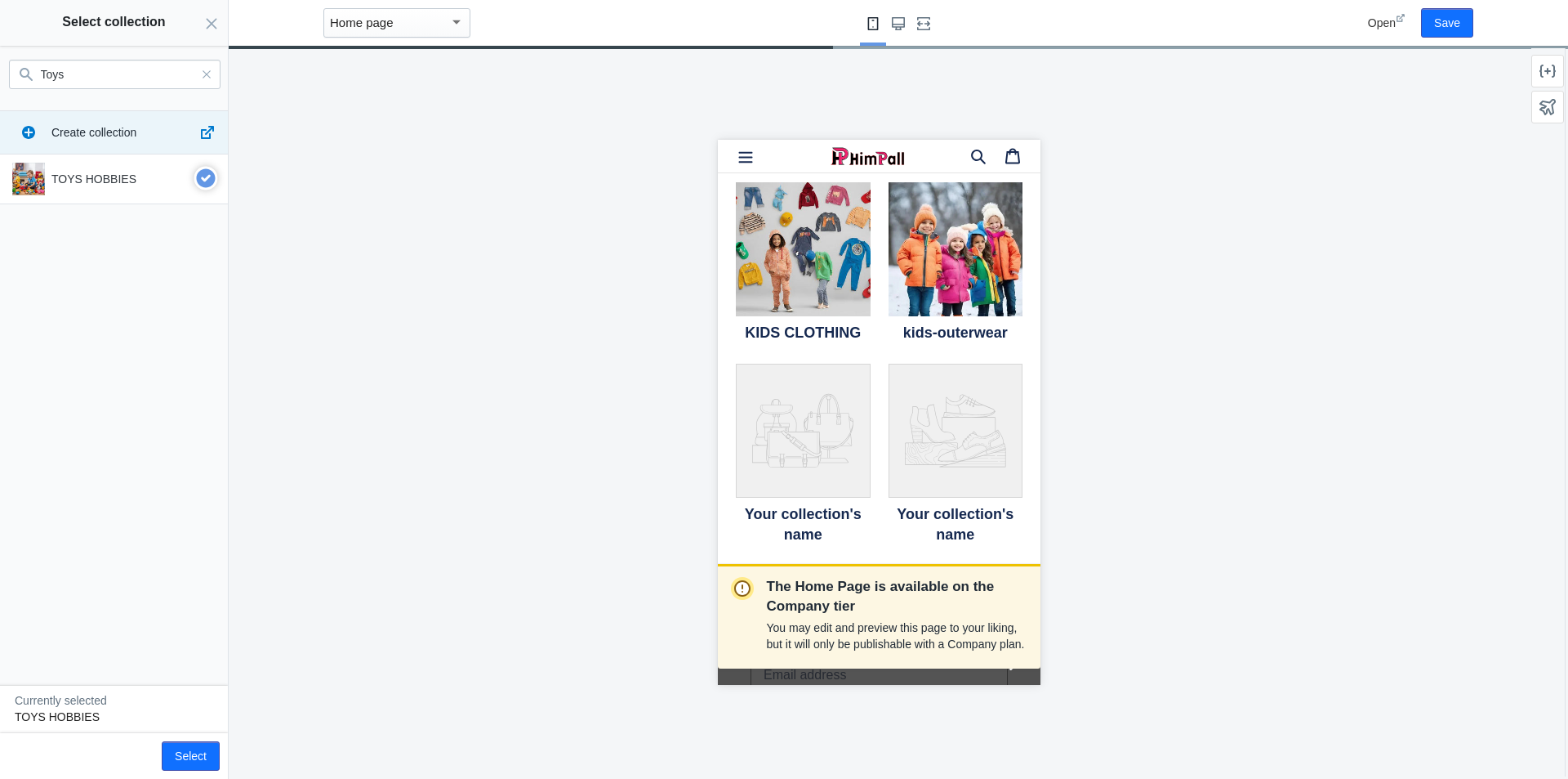
click at [142, 188] on div "TOYS HOBBIES" at bounding box center [111, 176] width 210 height 39
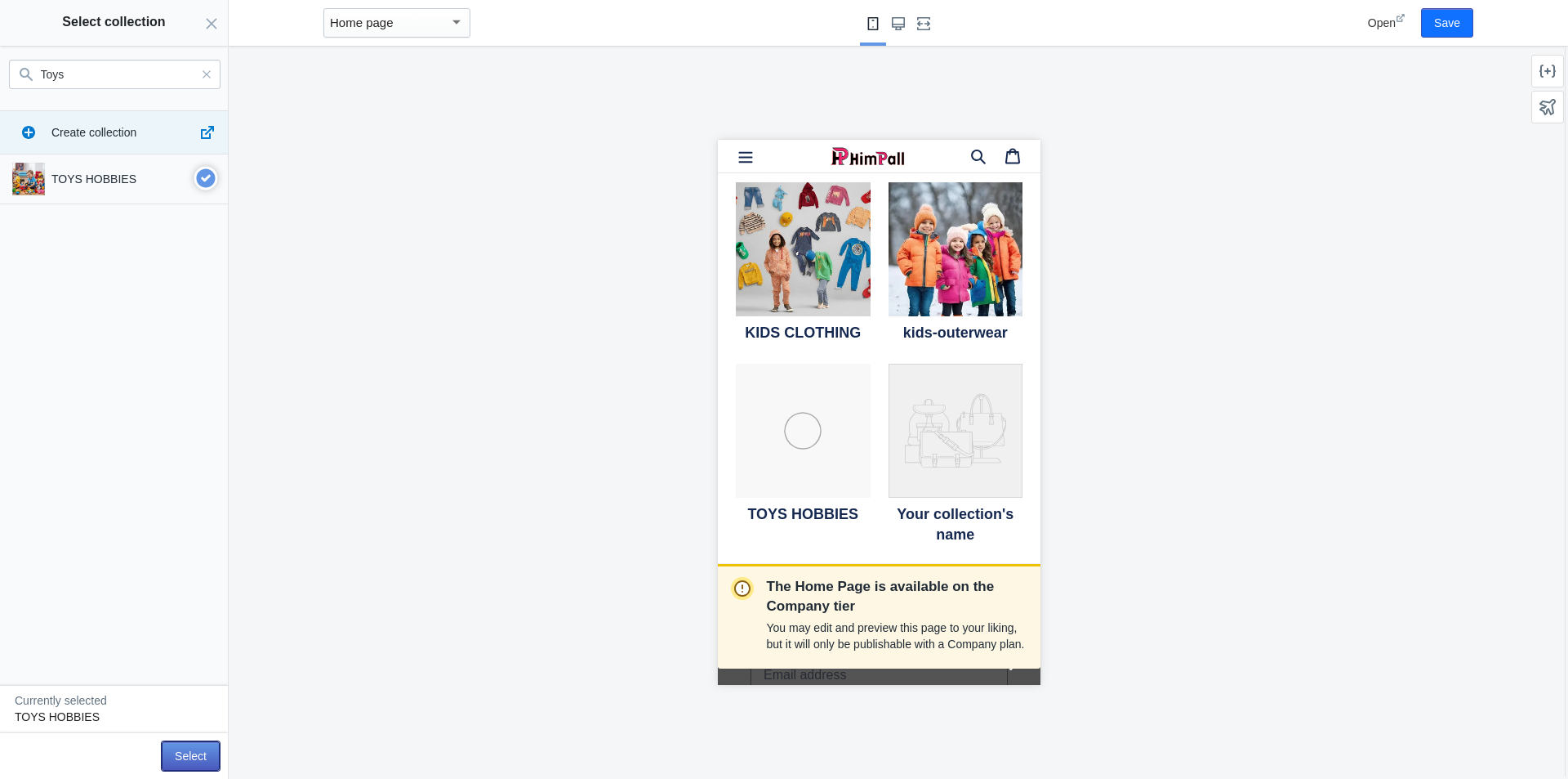
click at [203, 752] on button "Select" at bounding box center [190, 756] width 58 height 29
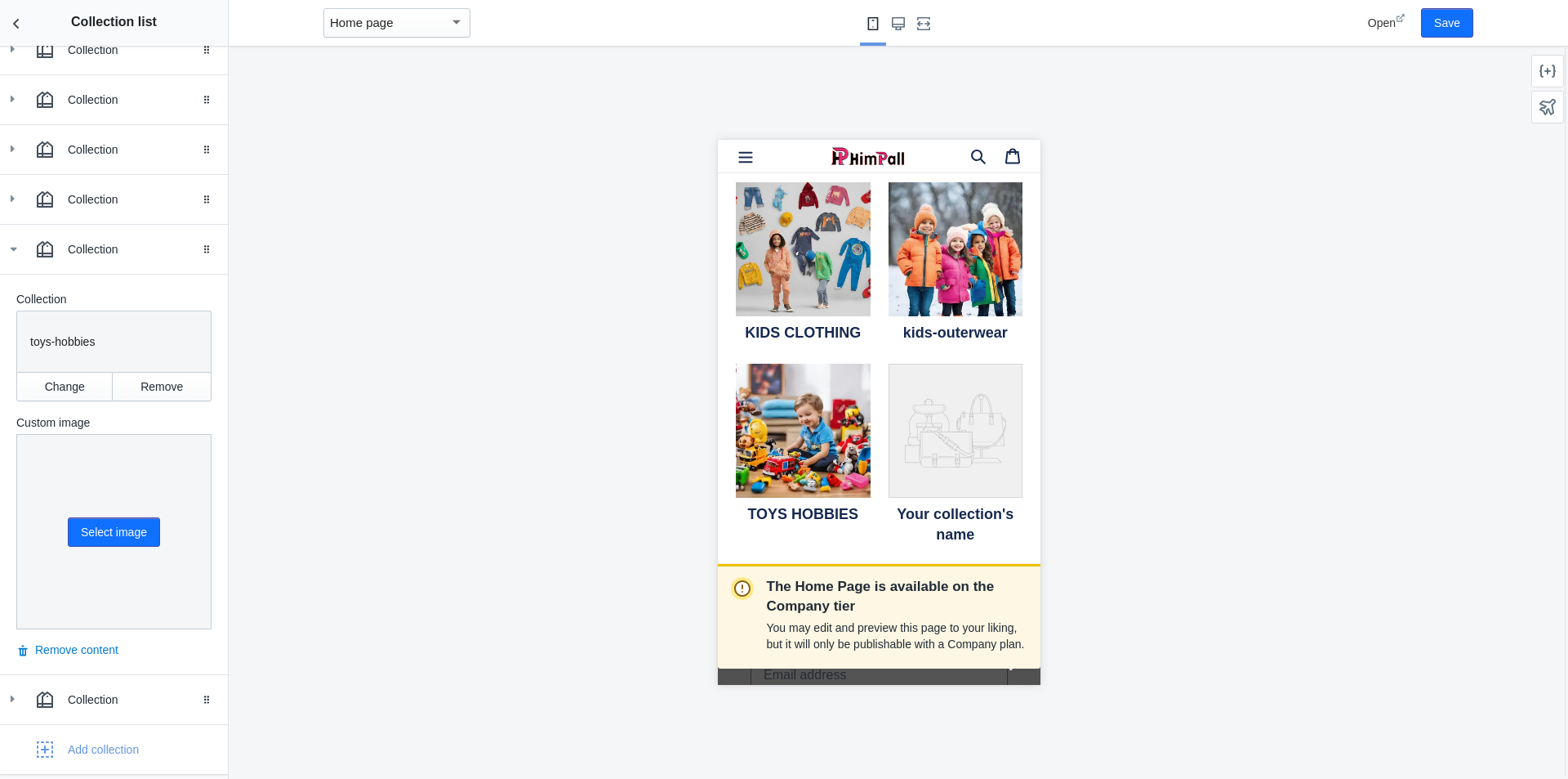
scroll to position [501, 0]
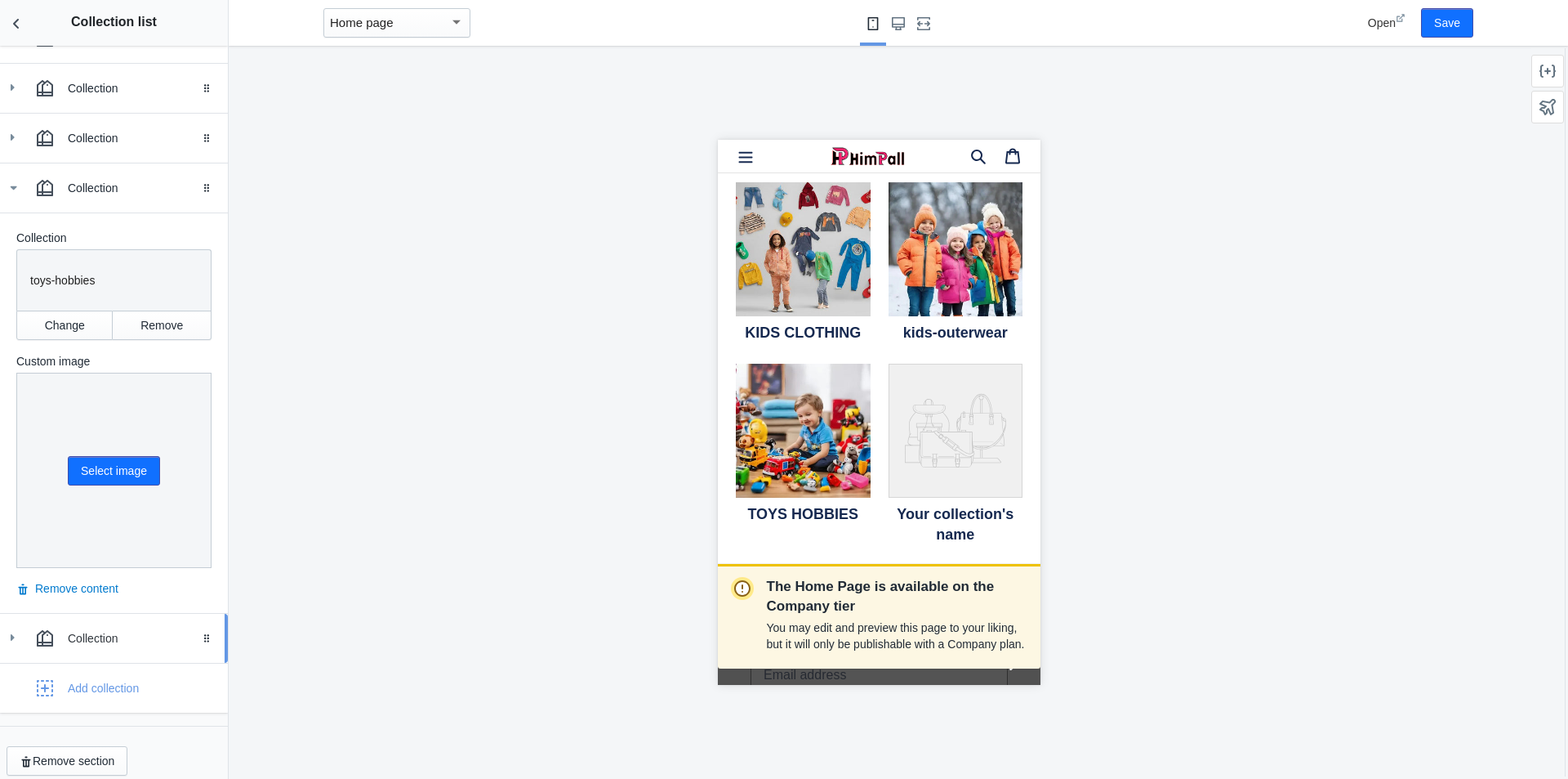
click at [16, 629] on icon at bounding box center [12, 637] width 16 height 16
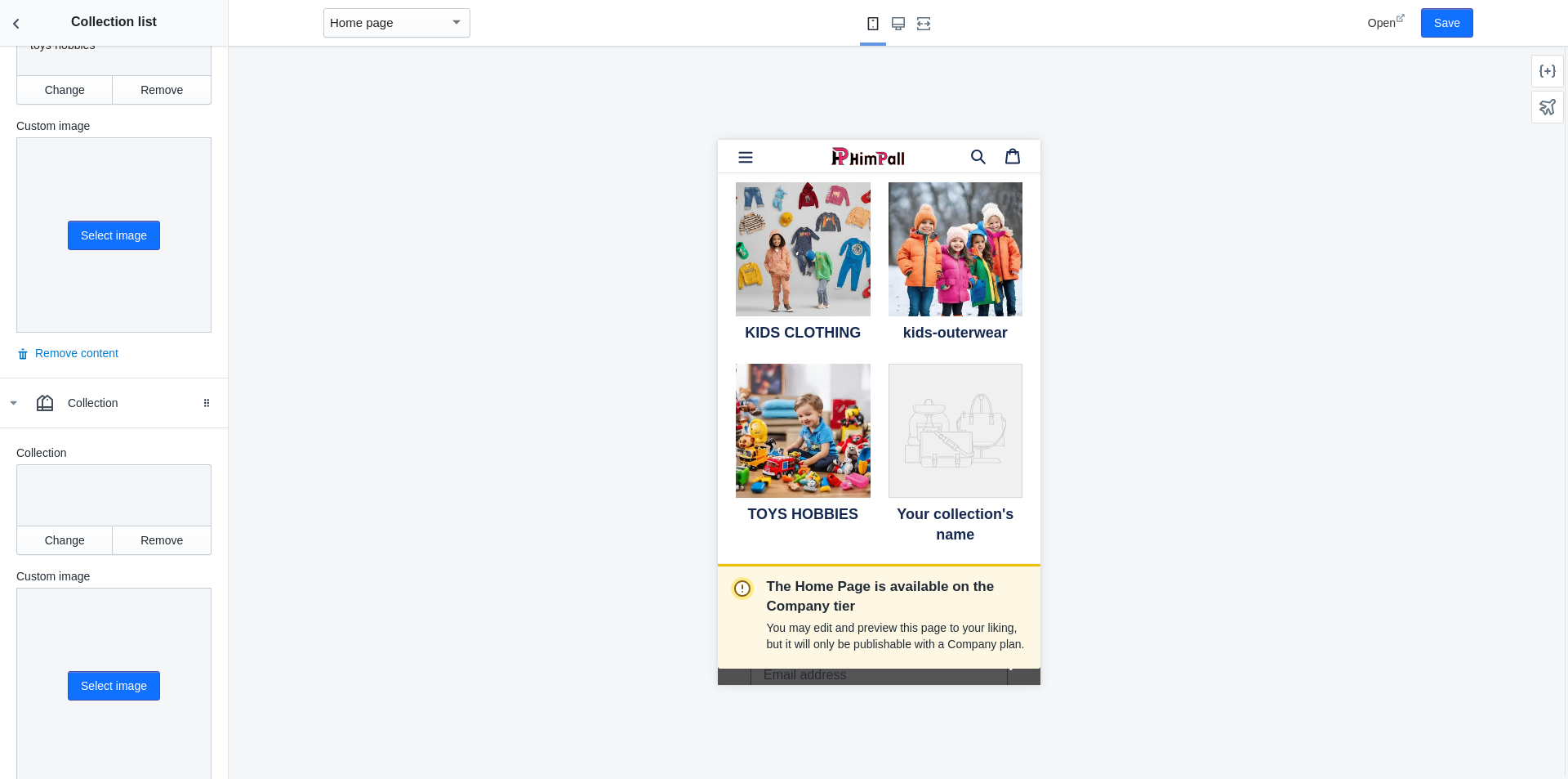
scroll to position [746, 0]
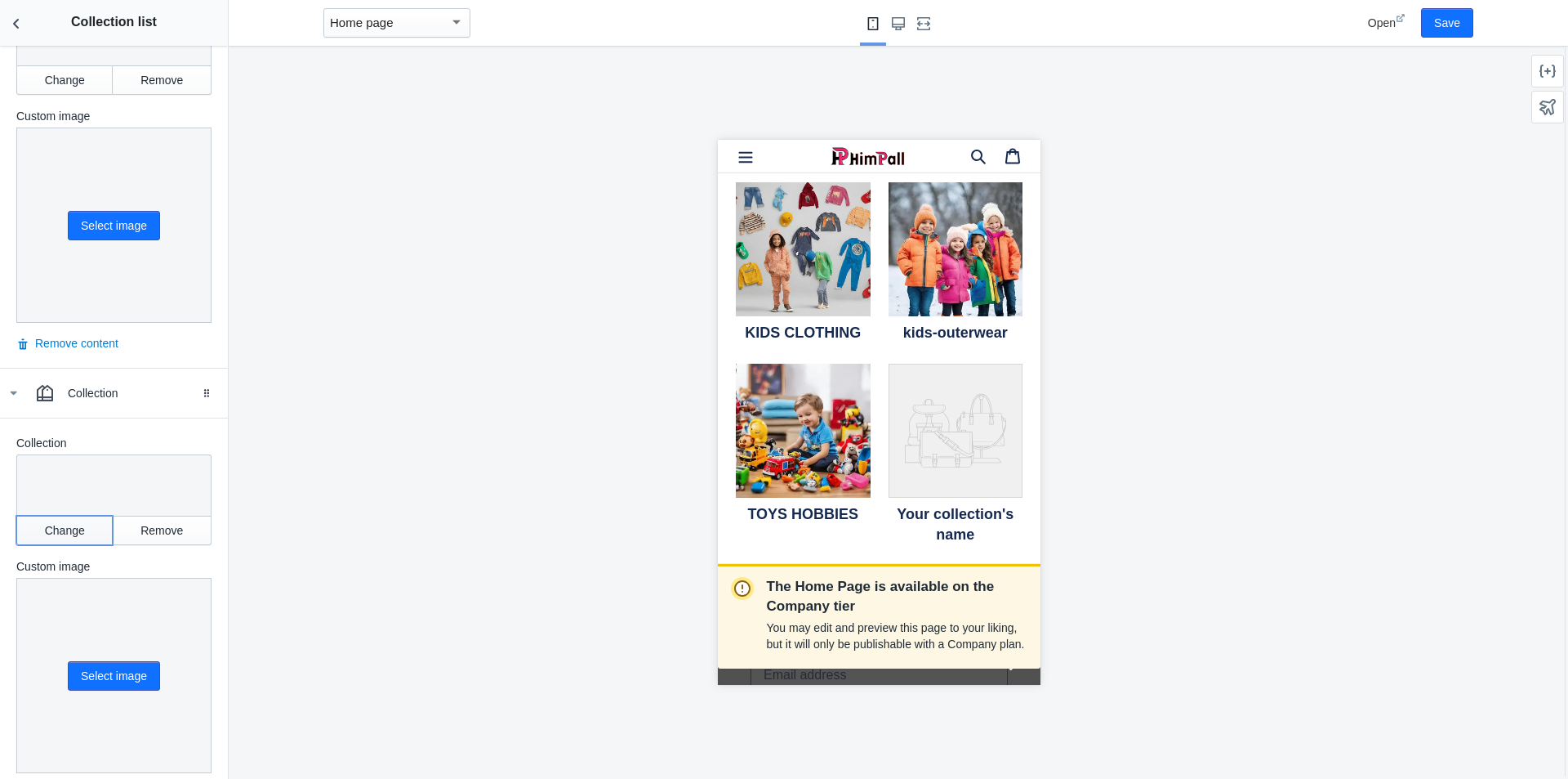
click at [70, 517] on button "Change" at bounding box center [64, 530] width 96 height 29
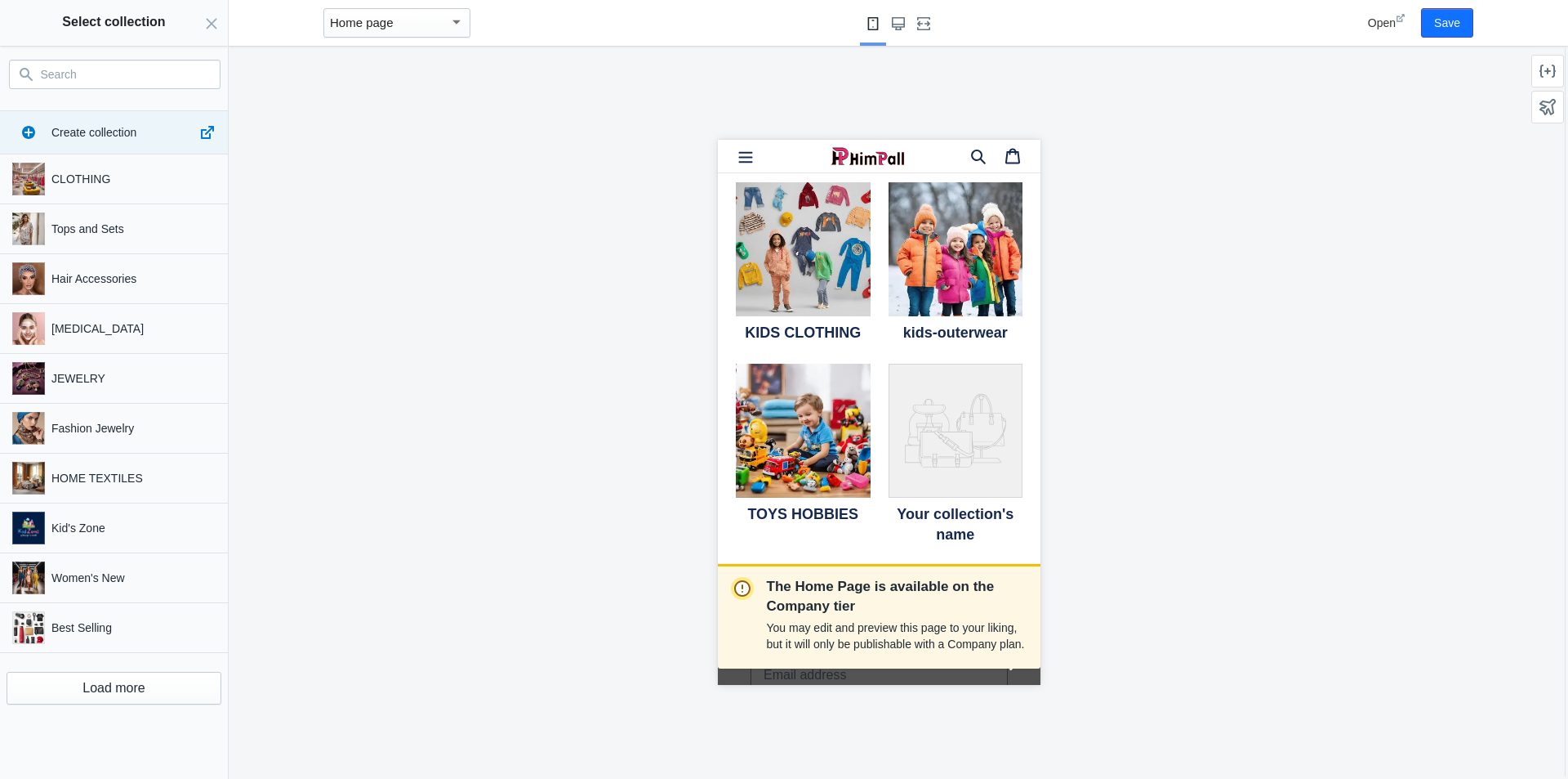
drag, startPoint x: 109, startPoint y: 77, endPoint x: 53, endPoint y: 69, distance: 56.6
click at [53, 69] on input "Search" at bounding box center [124, 74] width 167 height 19
paste input "Baby Pants"
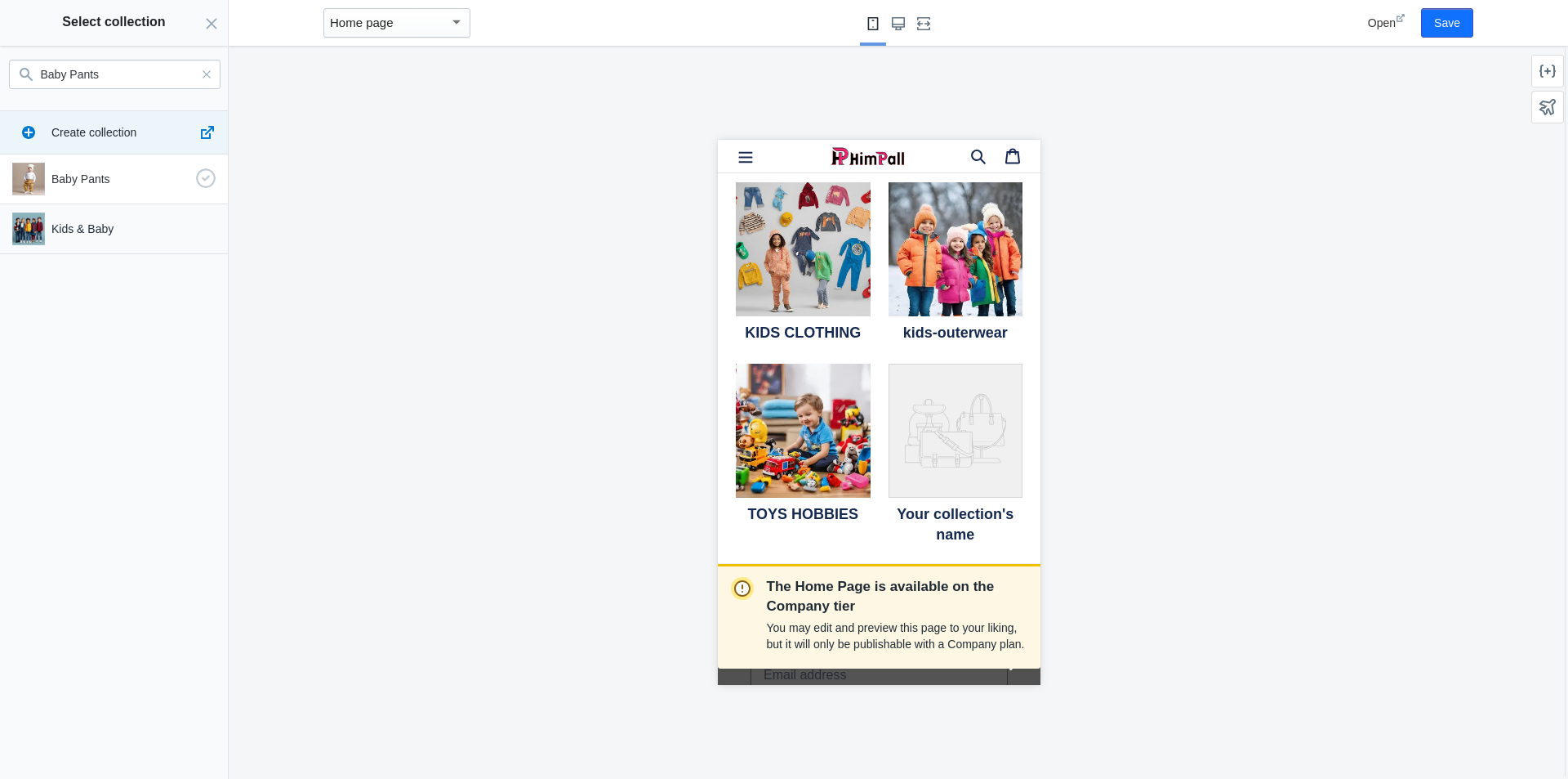
type input "Baby Pants"
click at [104, 182] on p "Baby Pants" at bounding box center [120, 179] width 138 height 16
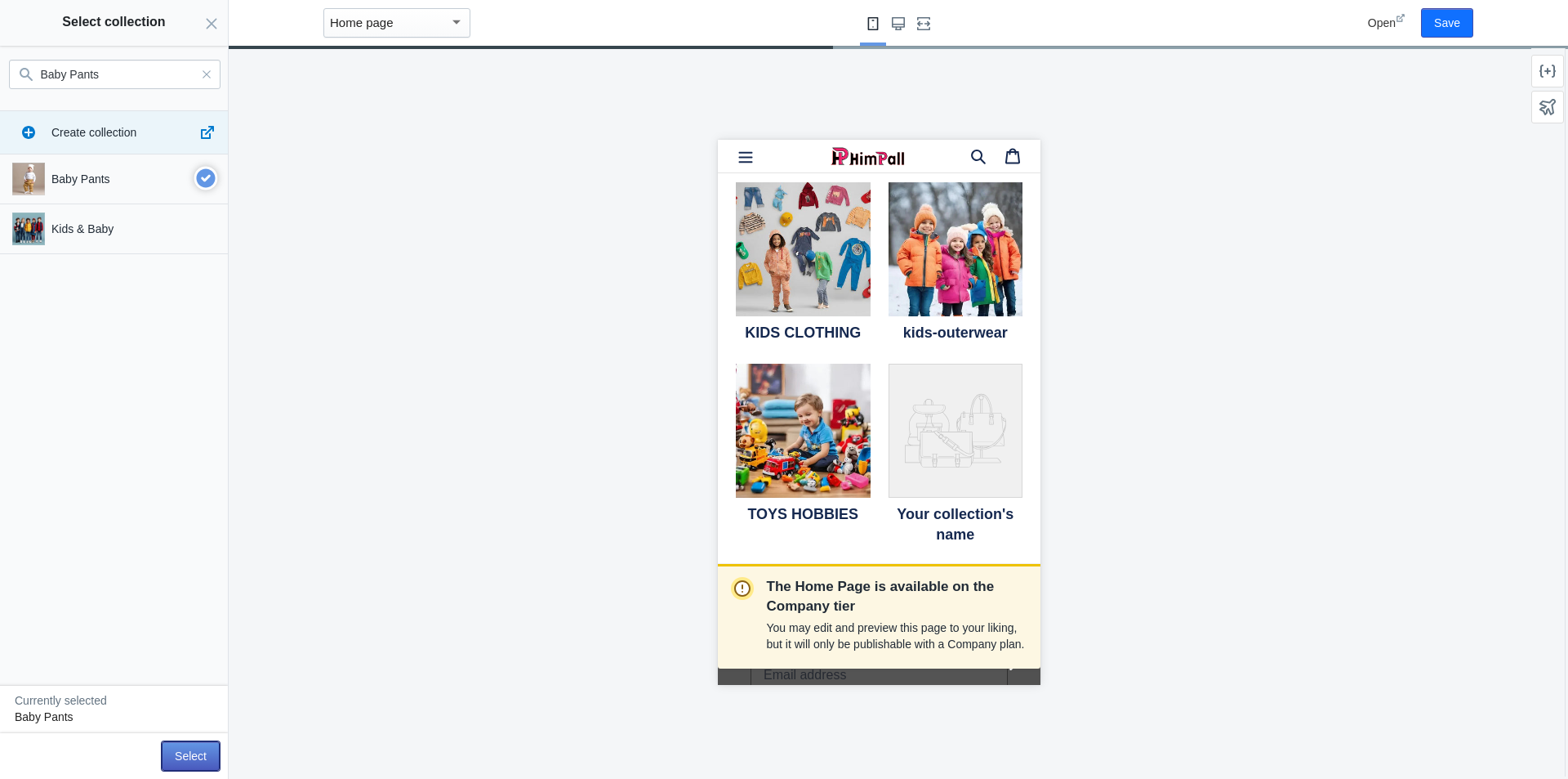
click at [203, 759] on button "Select" at bounding box center [190, 756] width 58 height 29
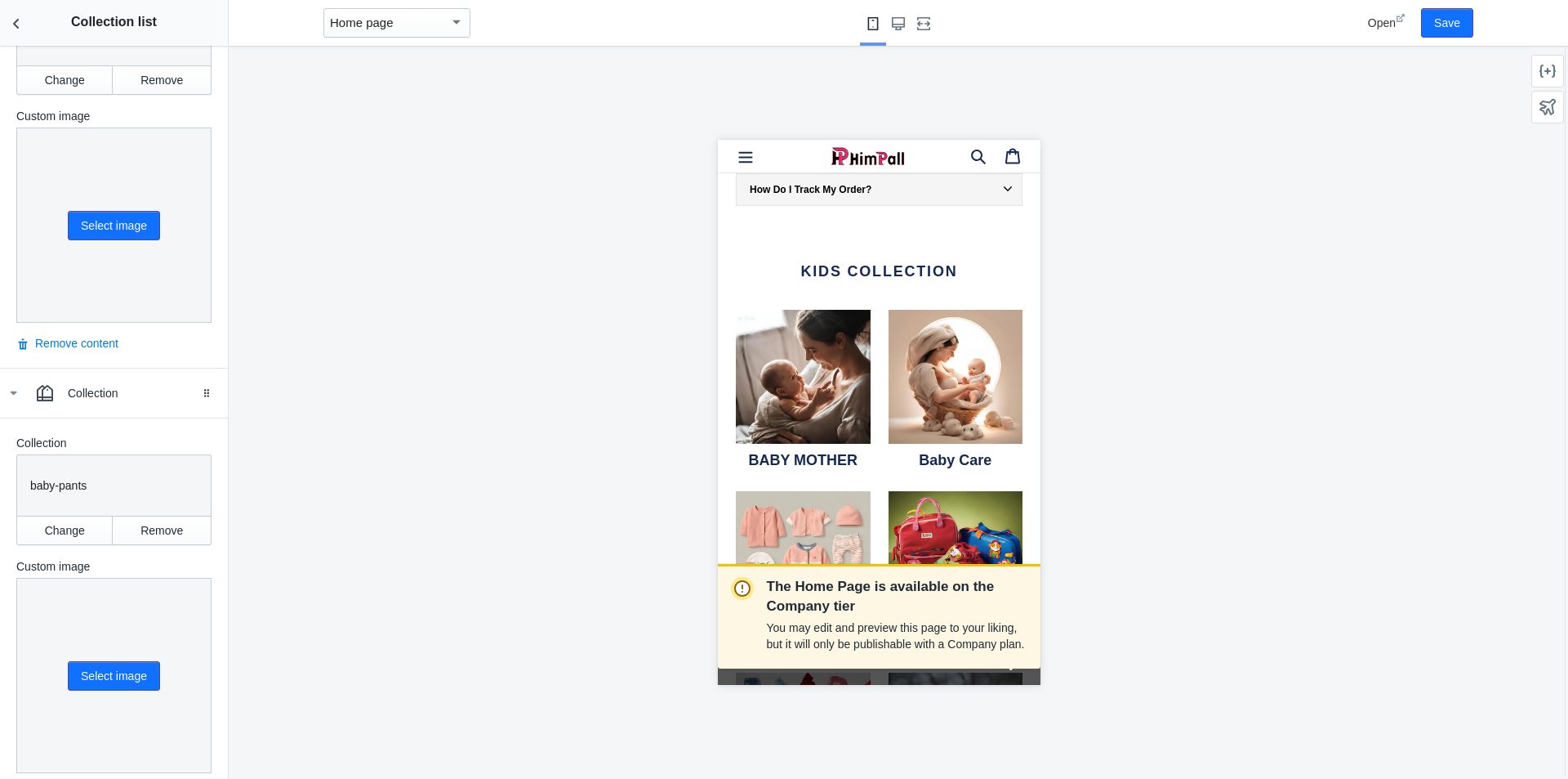
scroll to position [3253, 0]
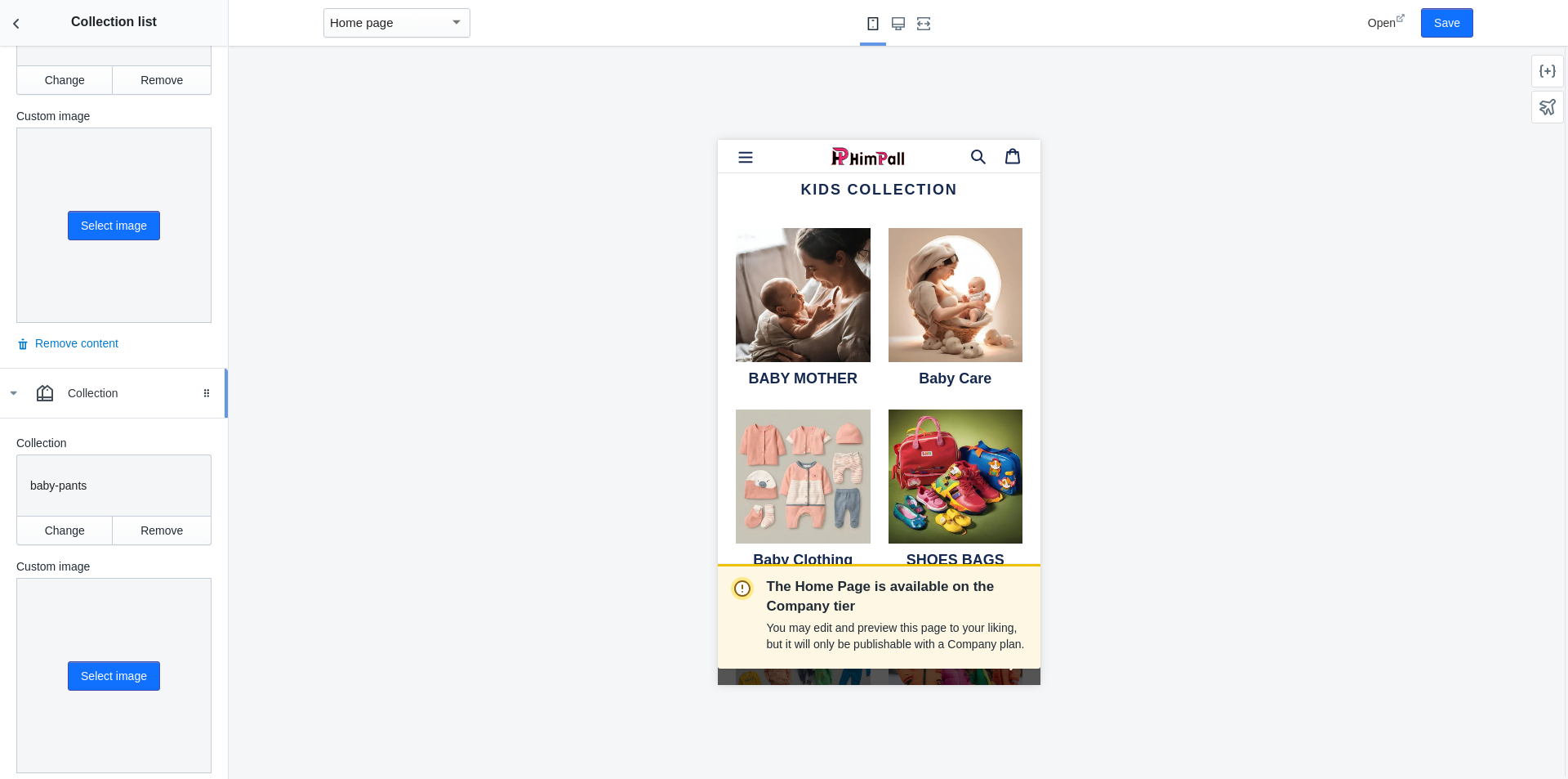
click at [16, 385] on icon at bounding box center [13, 393] width 16 height 16
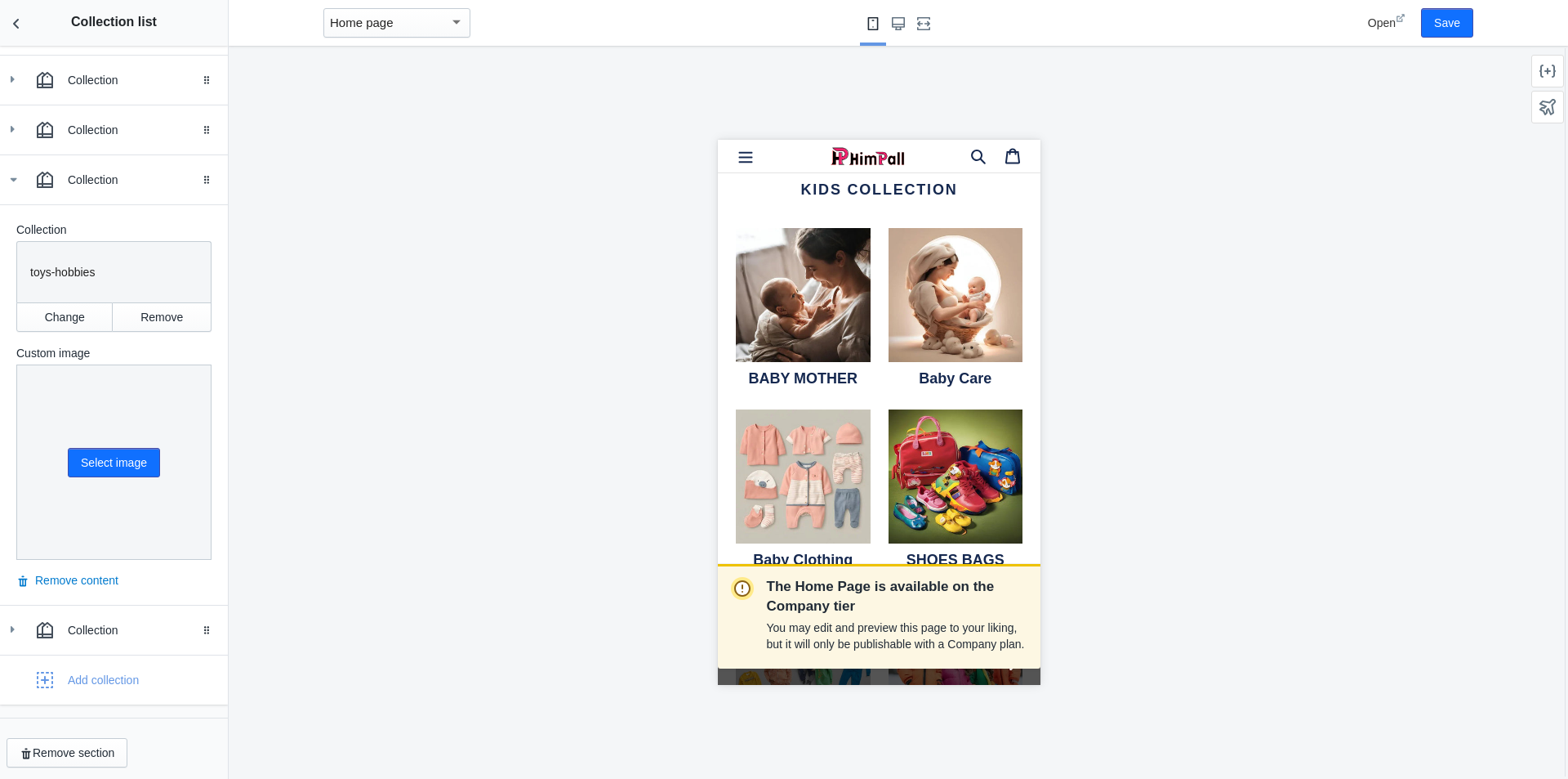
scroll to position [501, 0]
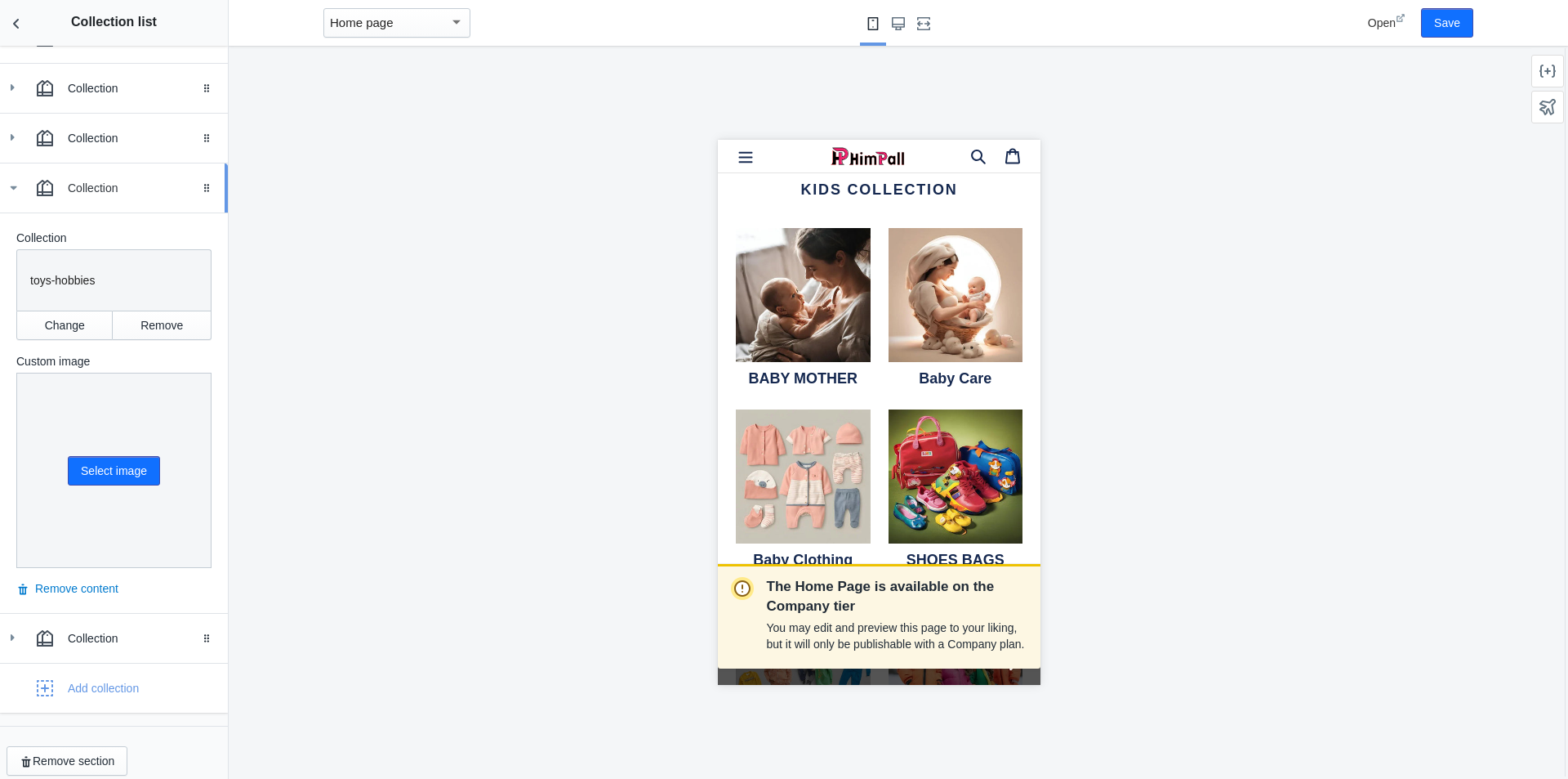
click at [14, 185] on icon at bounding box center [13, 188] width 16 height 16
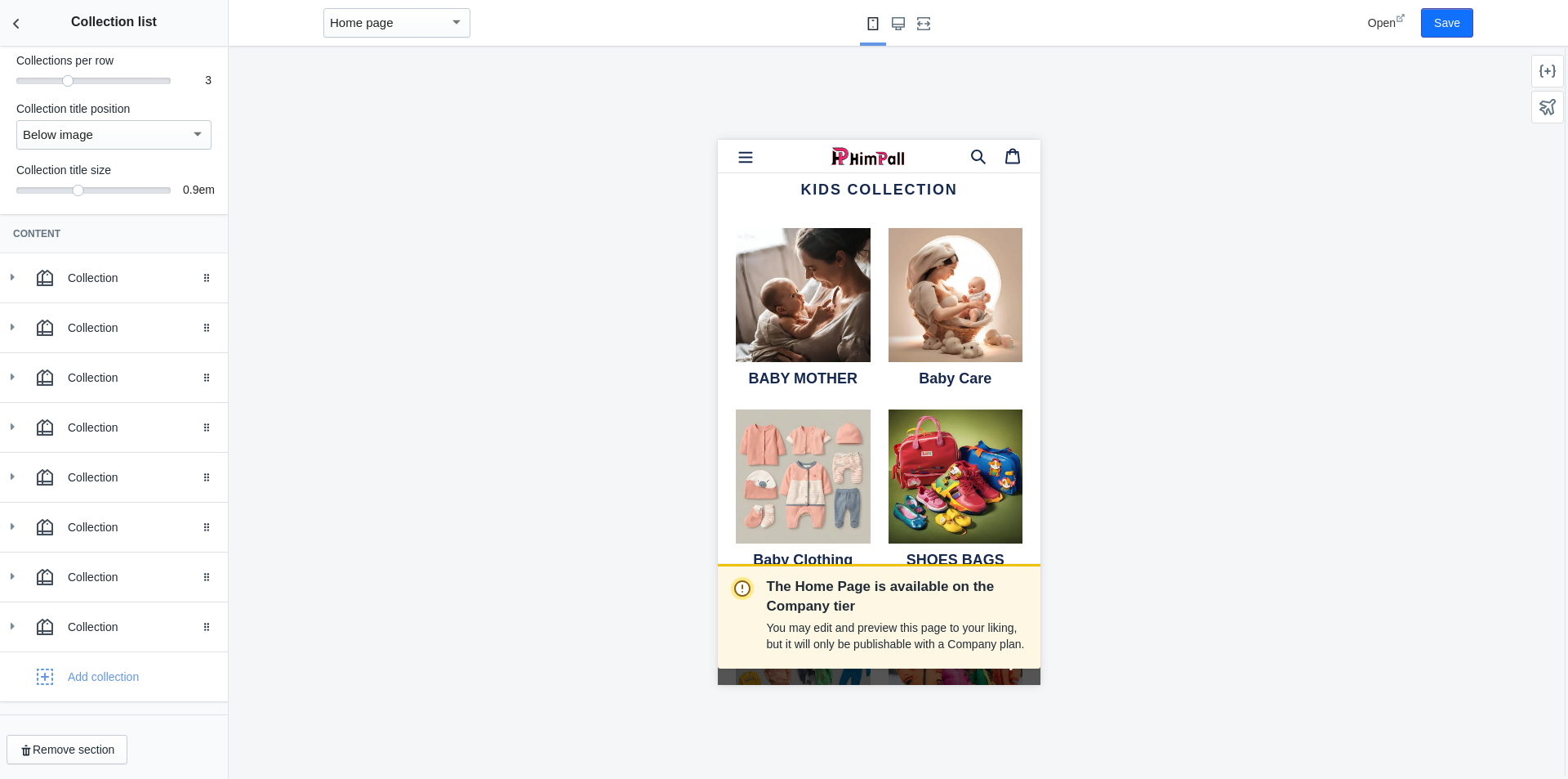
scroll to position [112, 0]
drag, startPoint x: 196, startPoint y: 633, endPoint x: 204, endPoint y: 394, distance: 239.1
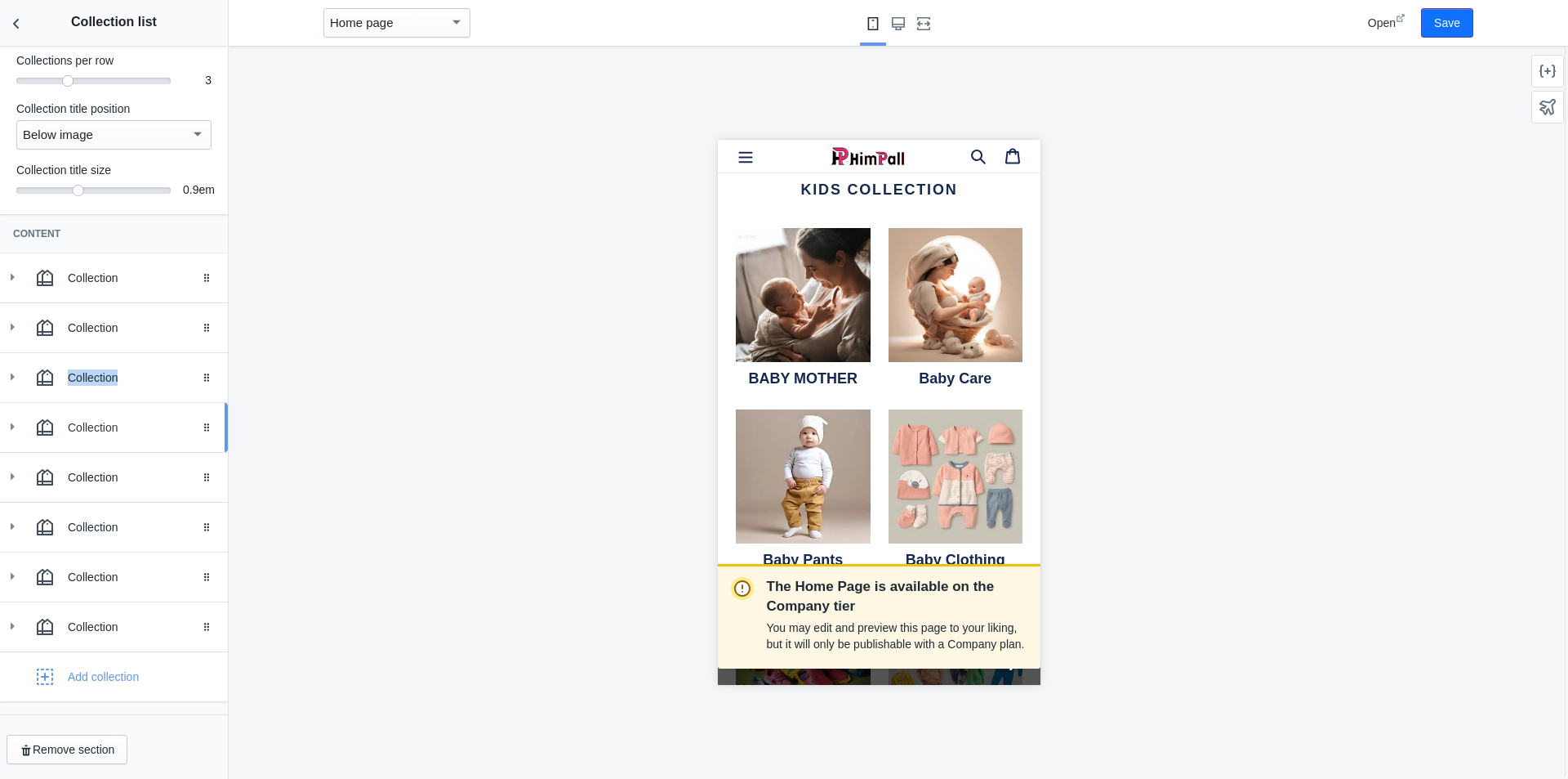
drag, startPoint x: 9, startPoint y: 375, endPoint x: 9, endPoint y: 425, distance: 50.0
click at [9, 425] on div "Collection Drag to reorder Collection Collection baby-and-mother Change Remove …" at bounding box center [113, 477] width 228 height 448
click at [192, 426] on div "Drag to reorder" at bounding box center [209, 428] width 36 height 49
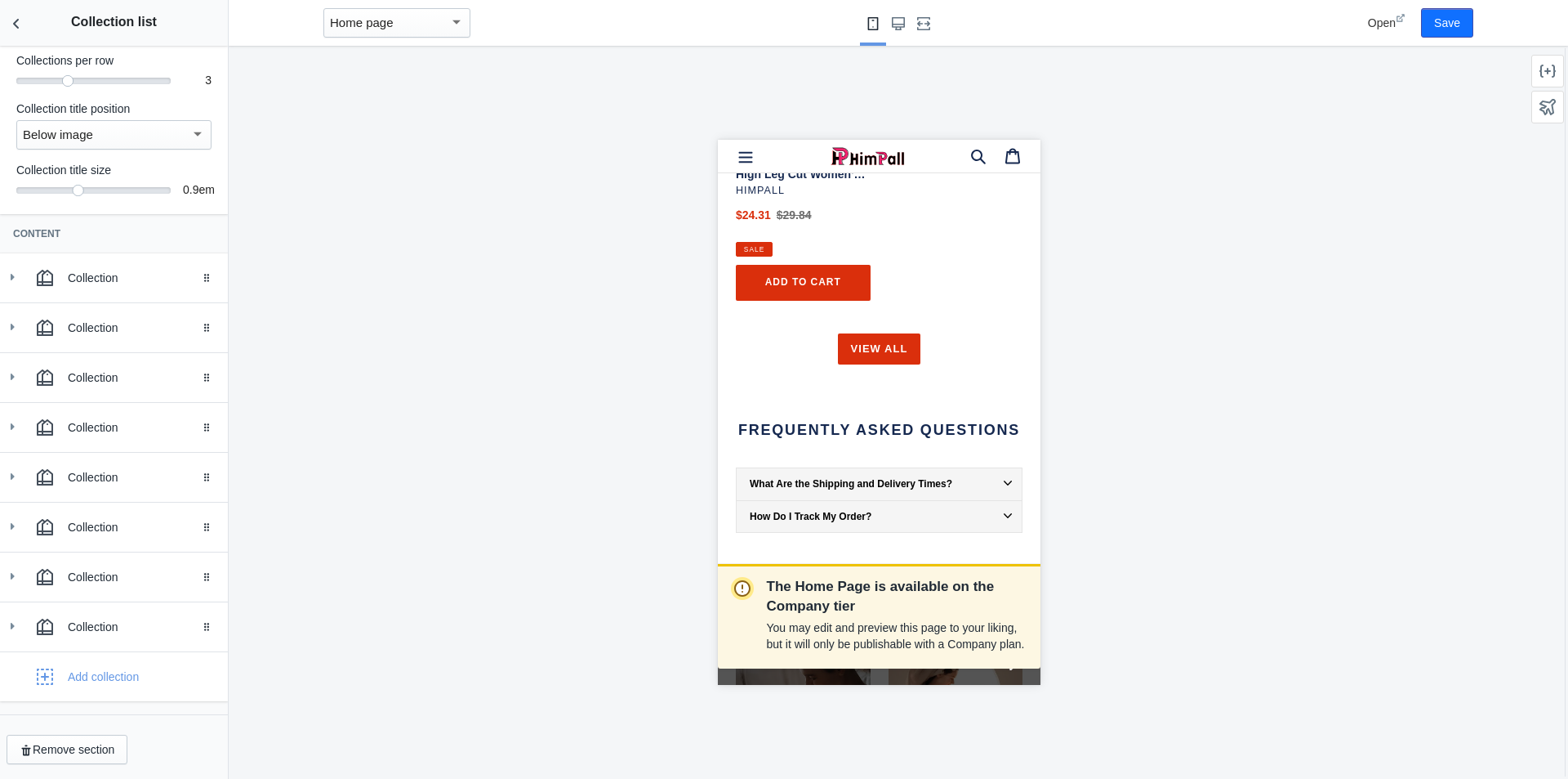
scroll to position [2599, 0]
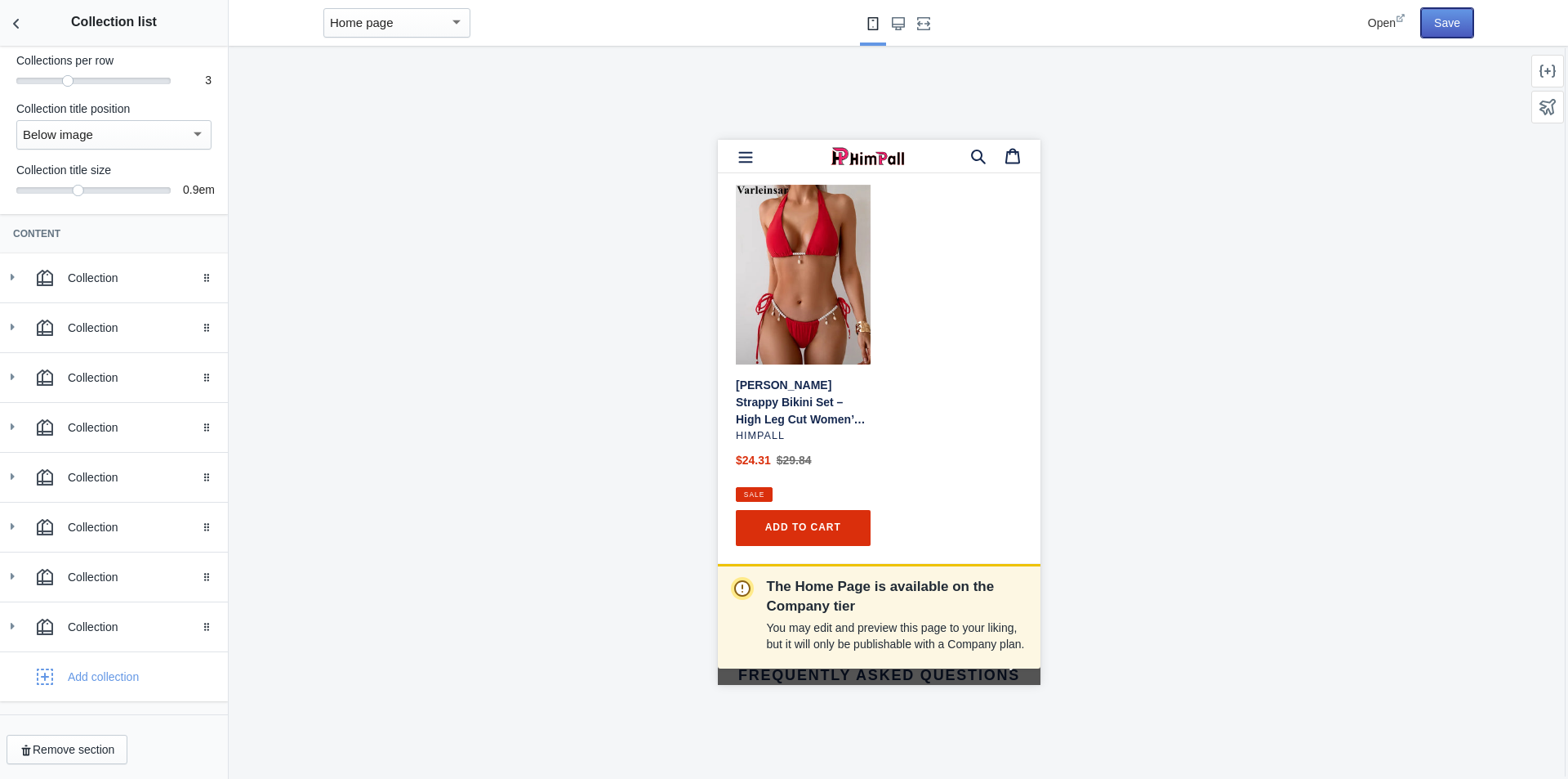
click at [1443, 27] on button "Save" at bounding box center [1446, 23] width 52 height 29
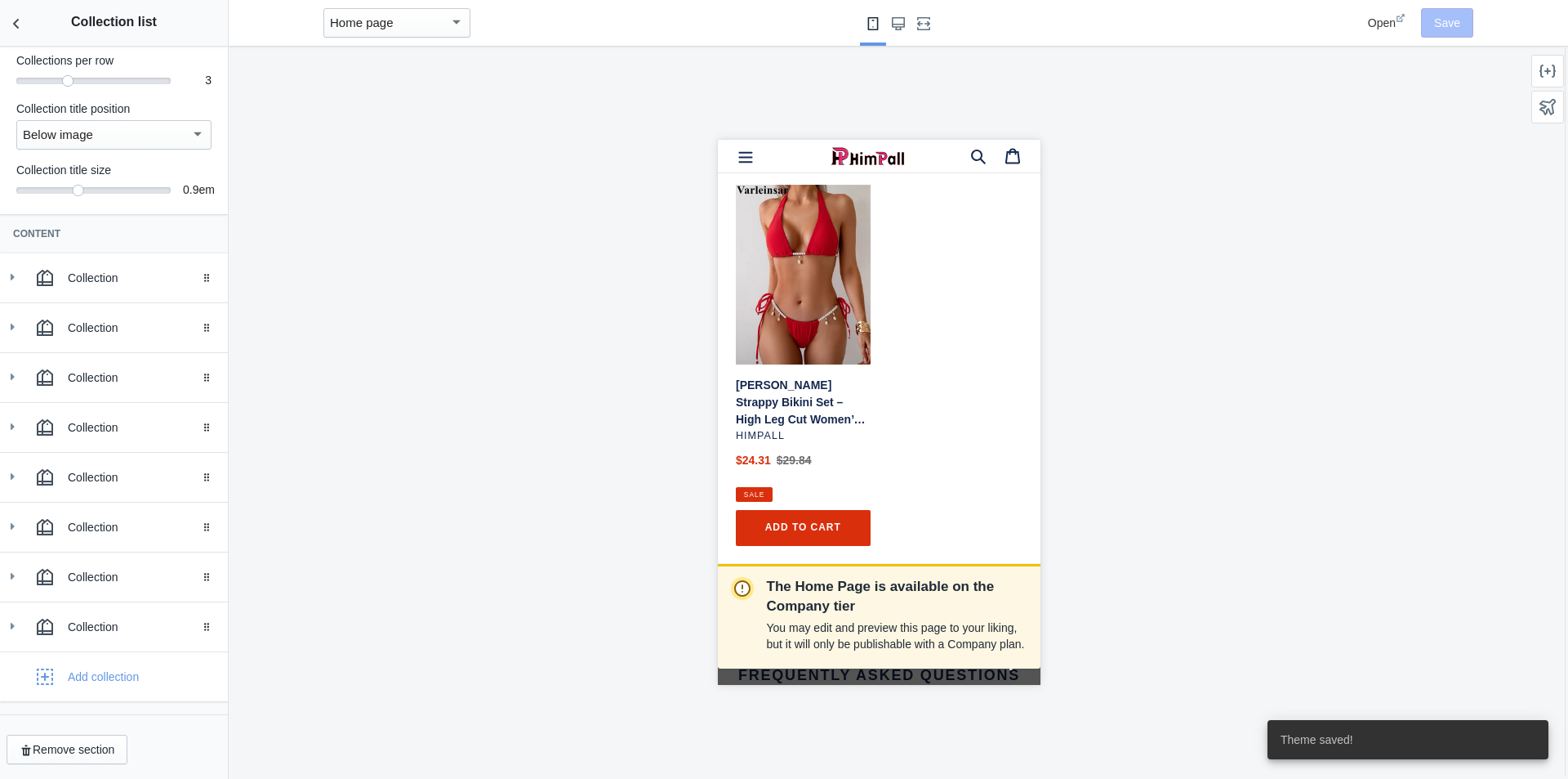
click at [1375, 24] on span "Open" at bounding box center [1382, 23] width 27 height 13
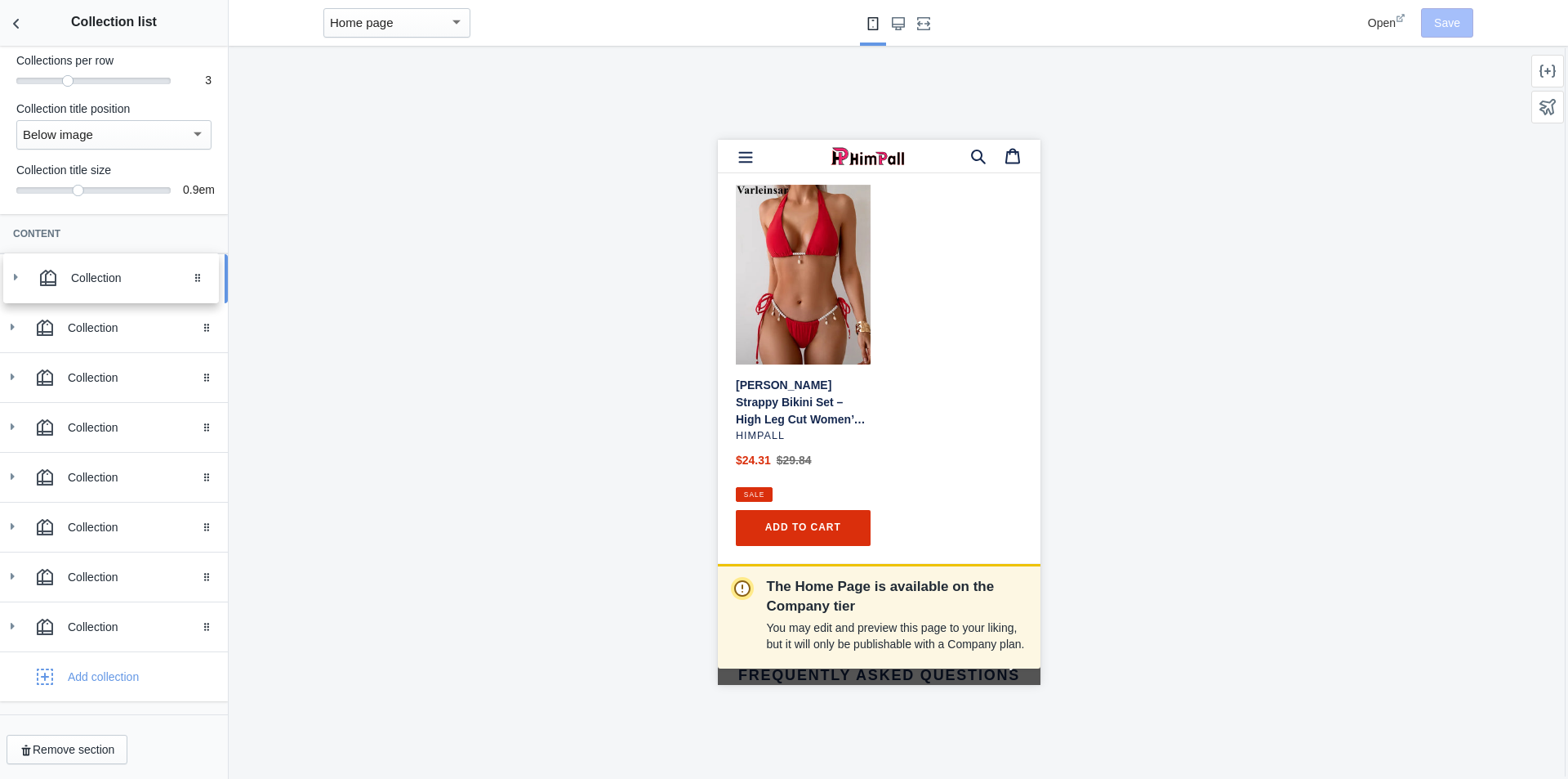
drag, startPoint x: 195, startPoint y: 334, endPoint x: 197, endPoint y: 284, distance: 50.0
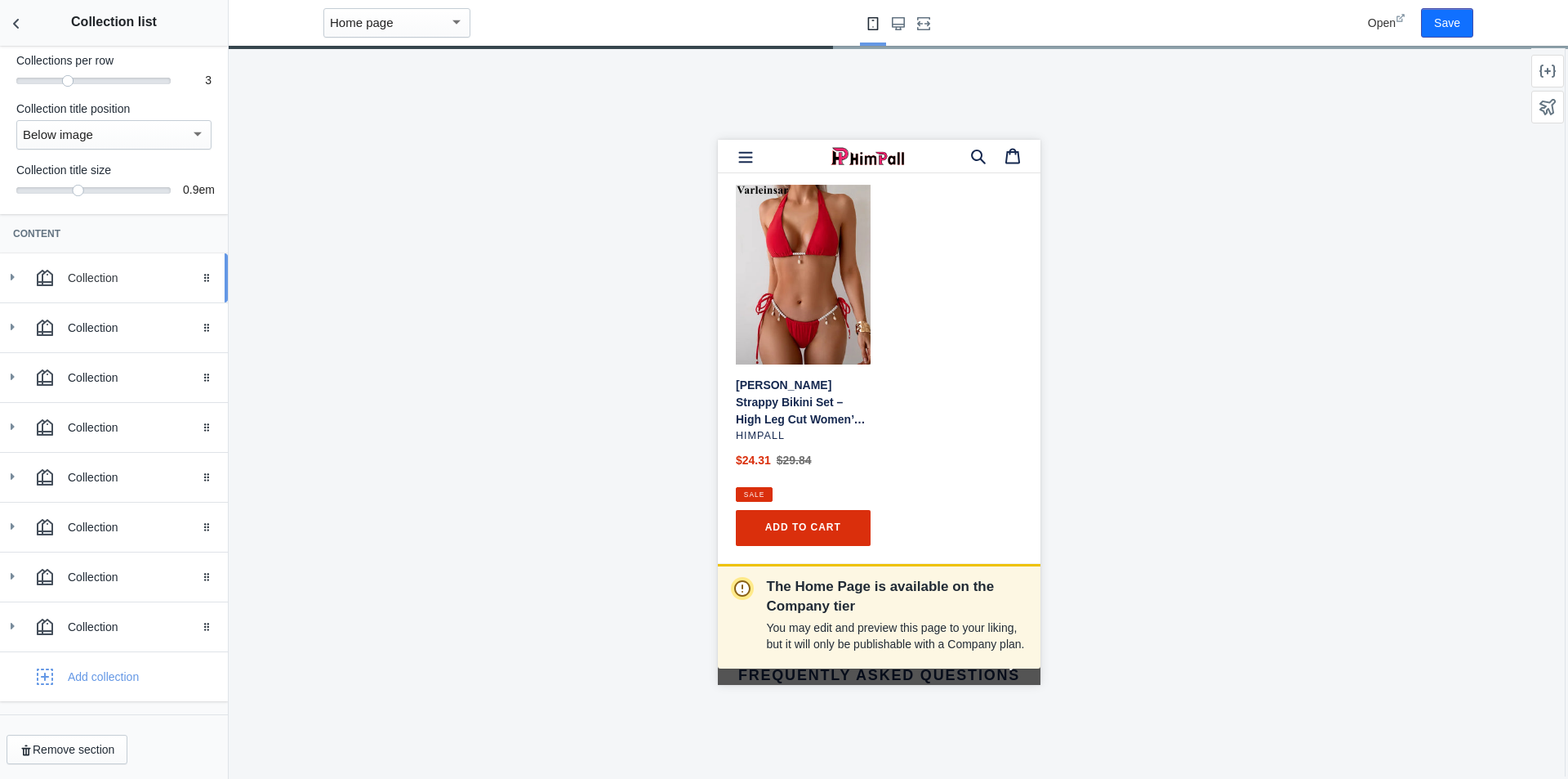
click at [106, 278] on div "Collection" at bounding box center [142, 278] width 148 height 16
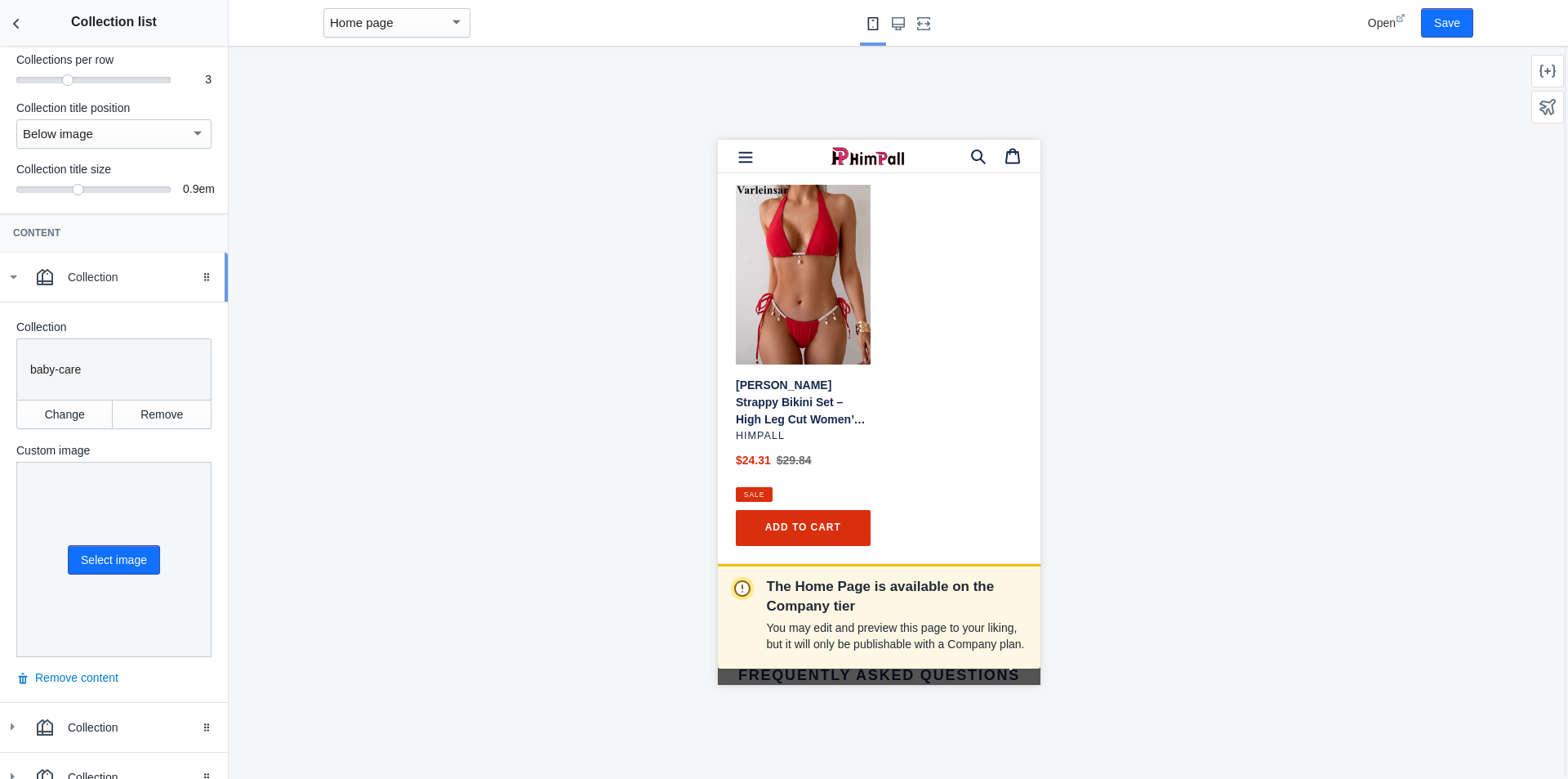
click at [14, 278] on use at bounding box center [14, 277] width 6 height 4
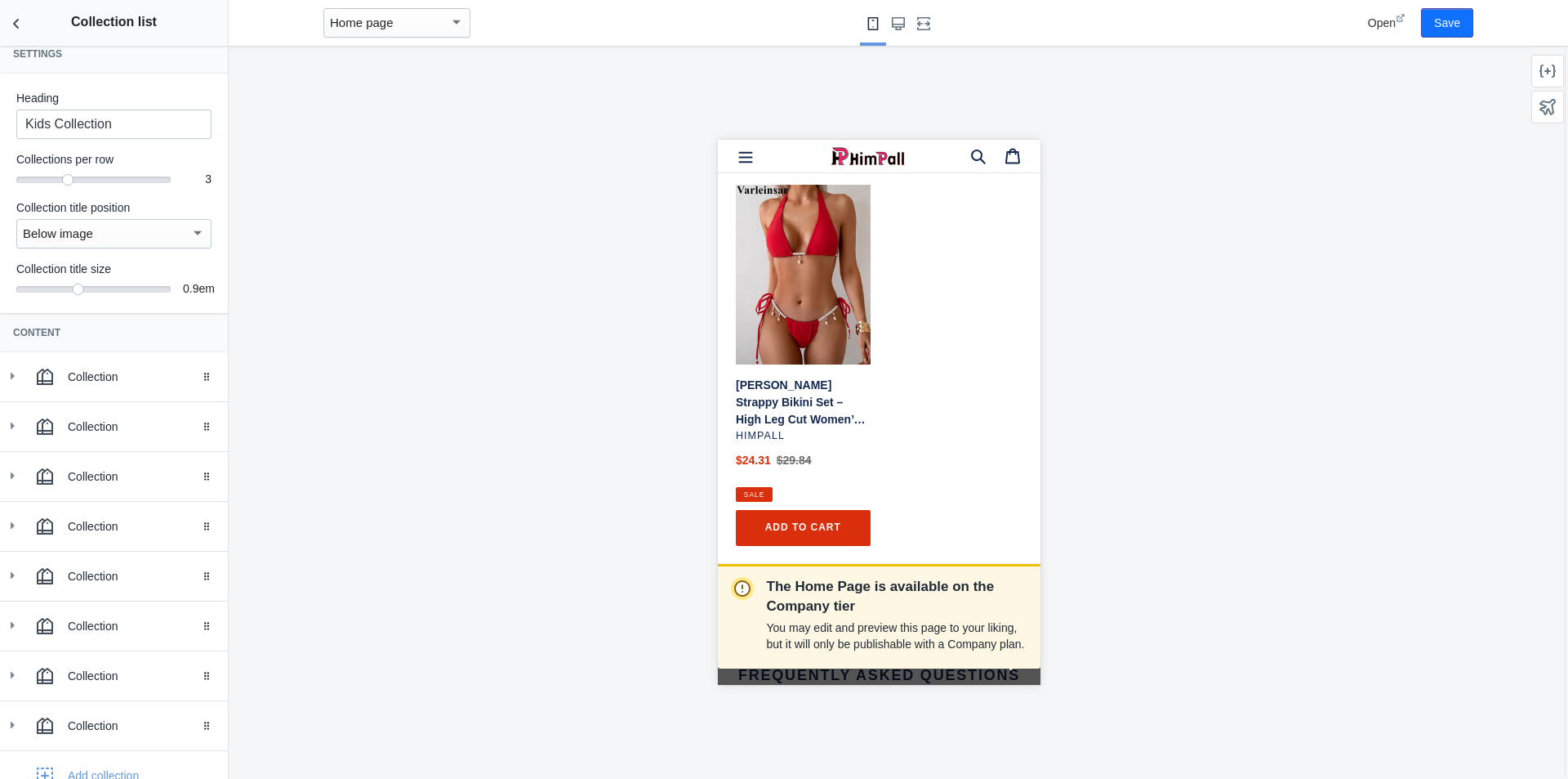
scroll to position [0, 0]
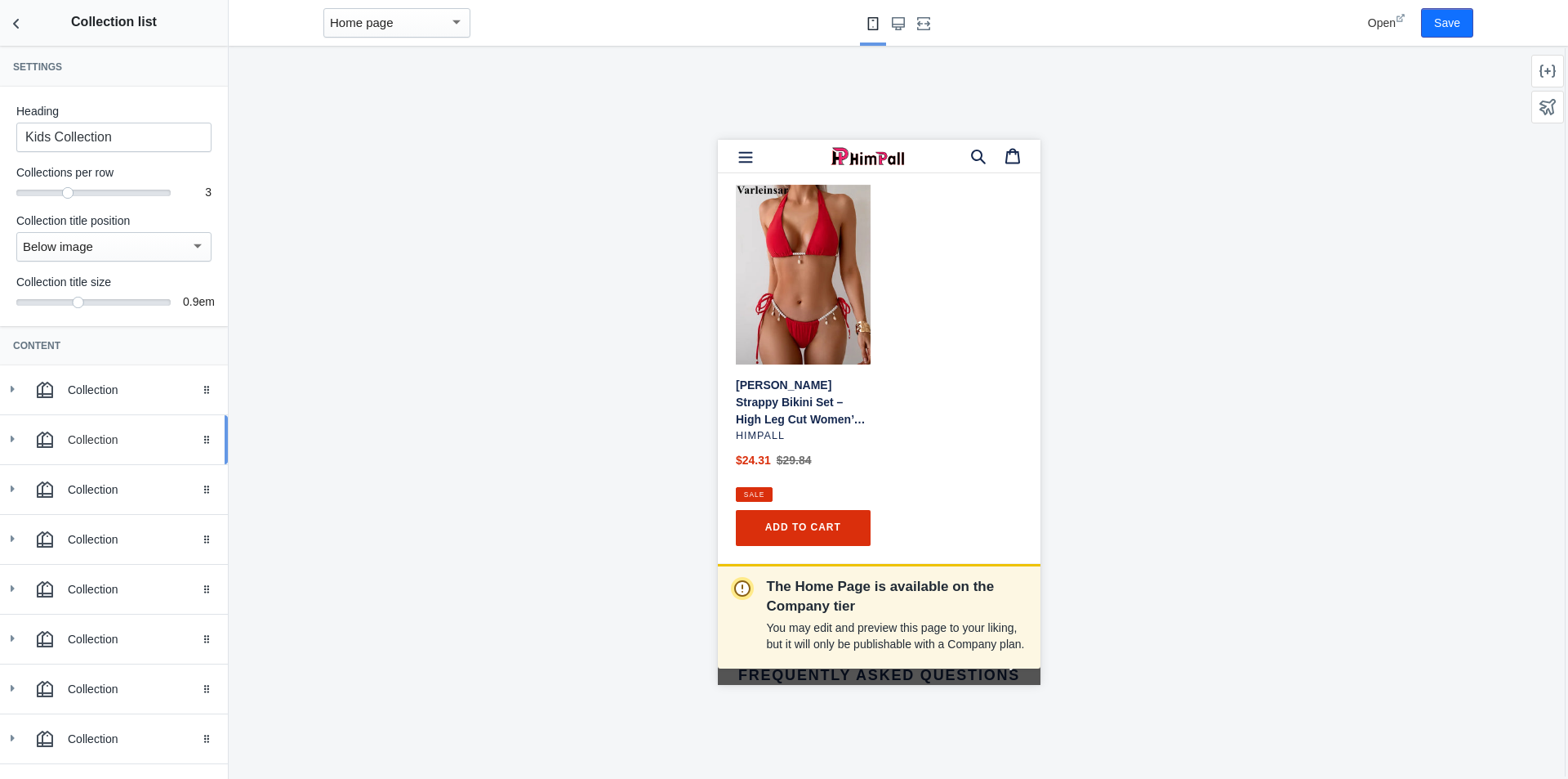
click at [7, 441] on icon at bounding box center [12, 439] width 16 height 16
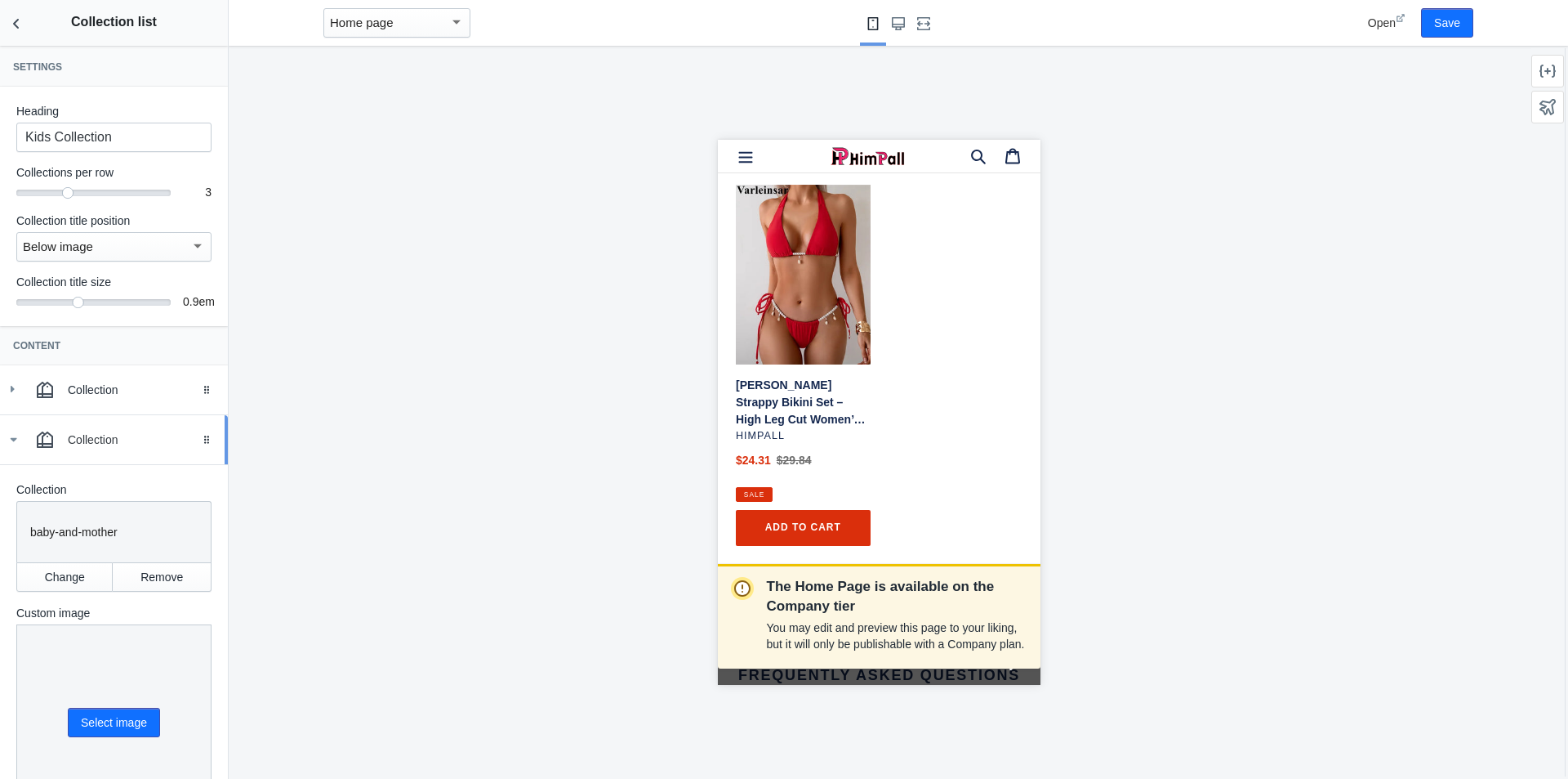
click at [7, 441] on icon at bounding box center [13, 440] width 16 height 16
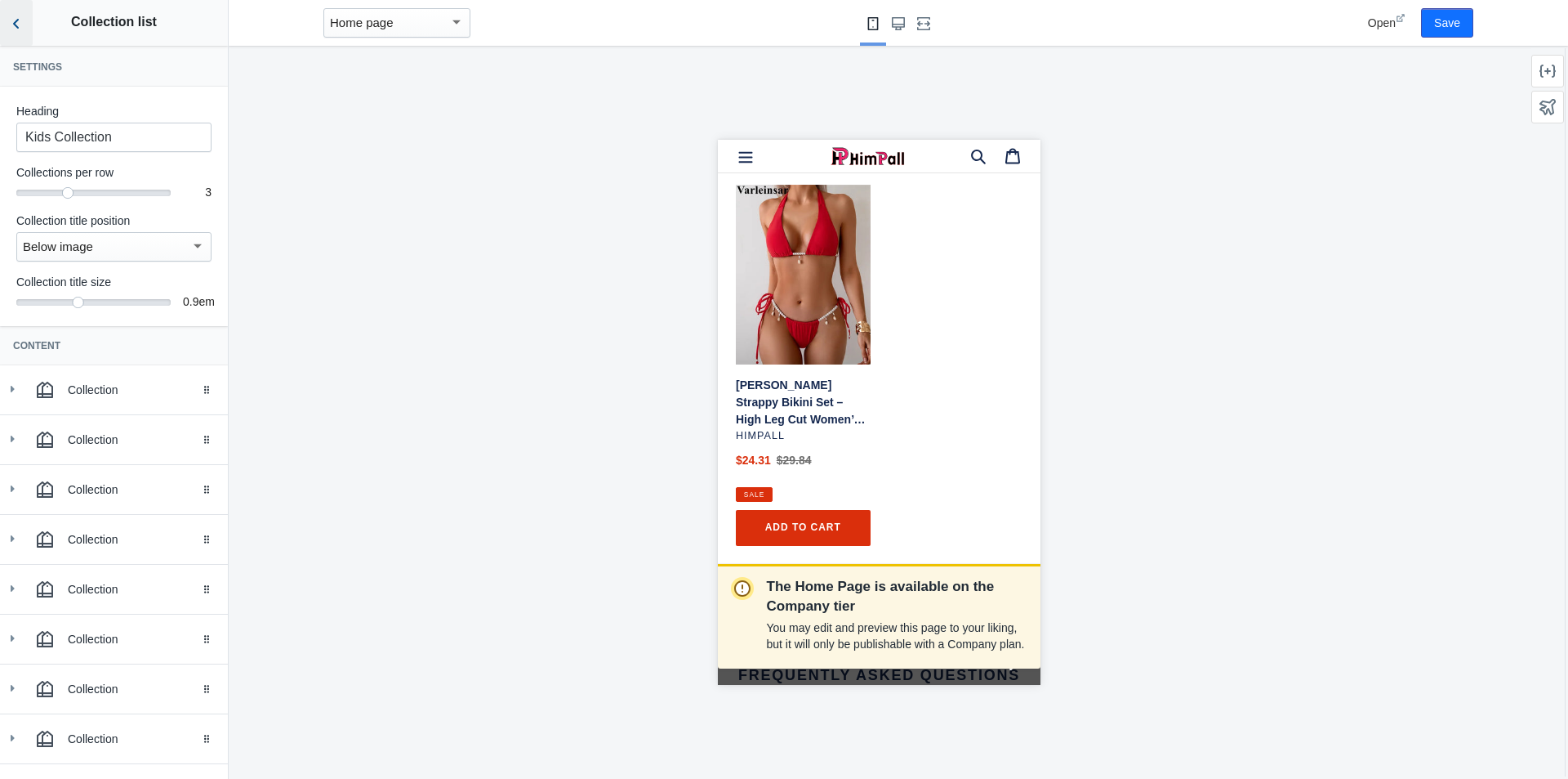
click at [12, 19] on icon "Back to sections" at bounding box center [16, 24] width 16 height 16
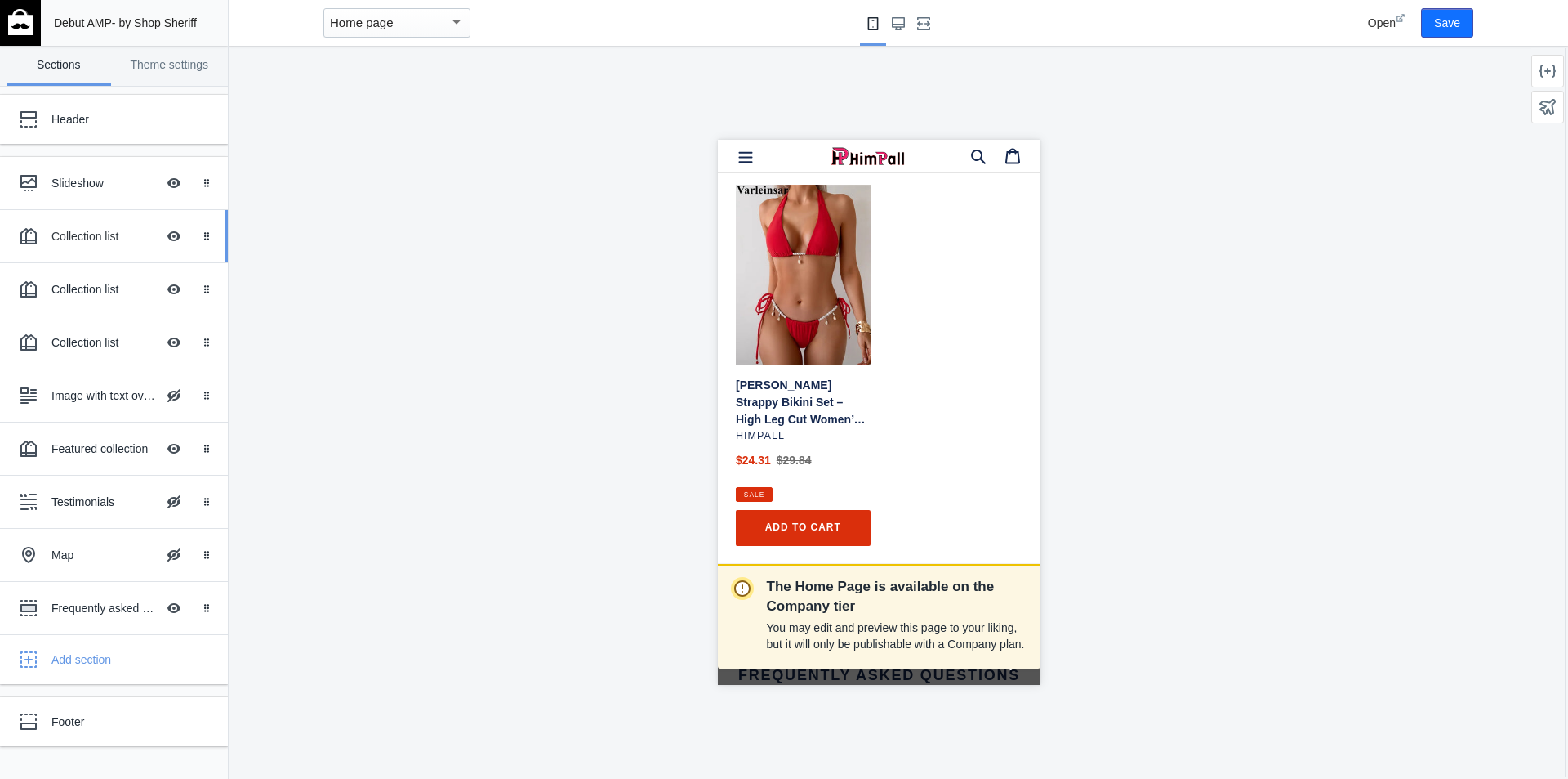
click at [69, 235] on div "Collection list" at bounding box center [103, 236] width 104 height 16
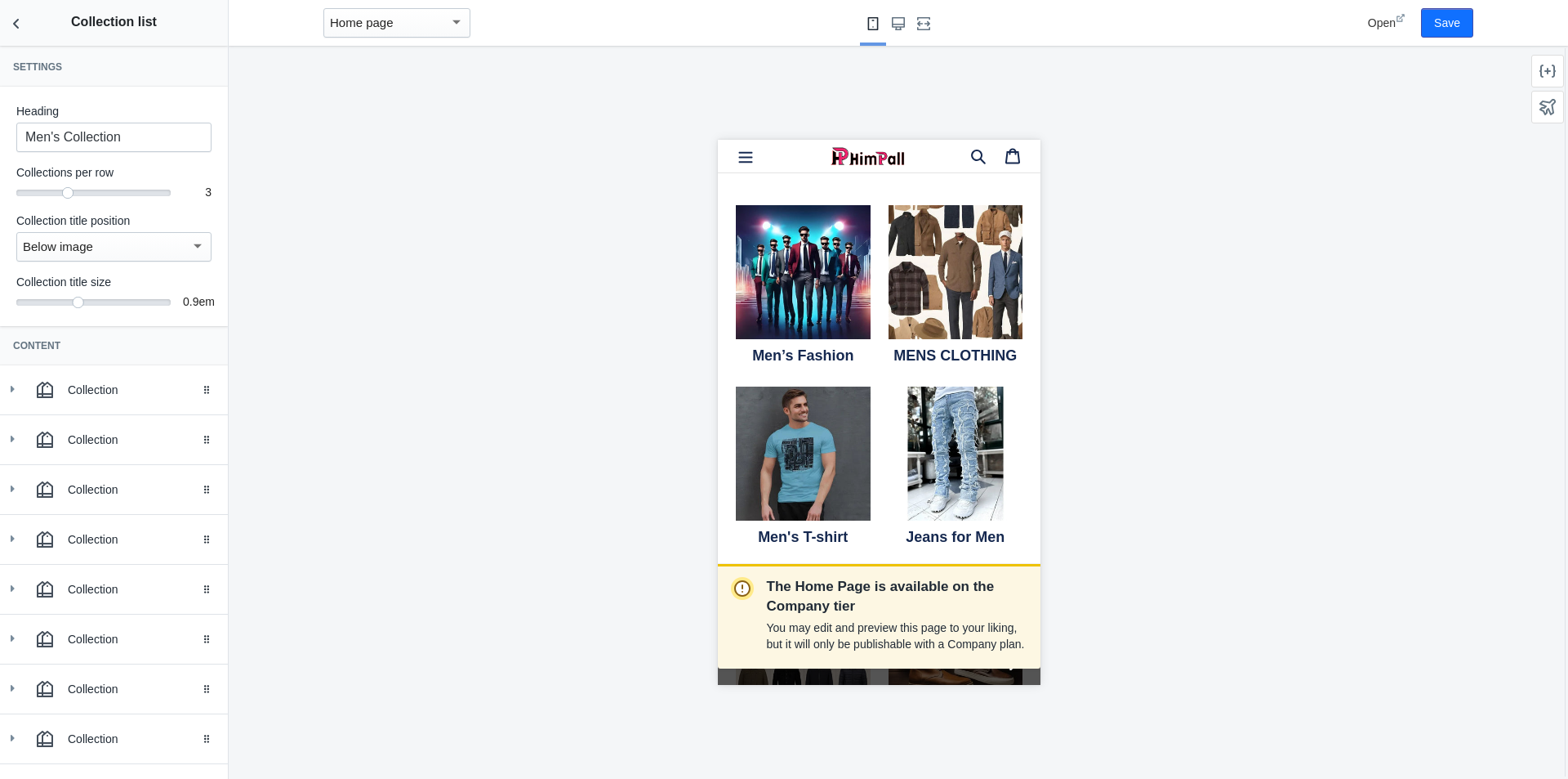
scroll to position [320, 0]
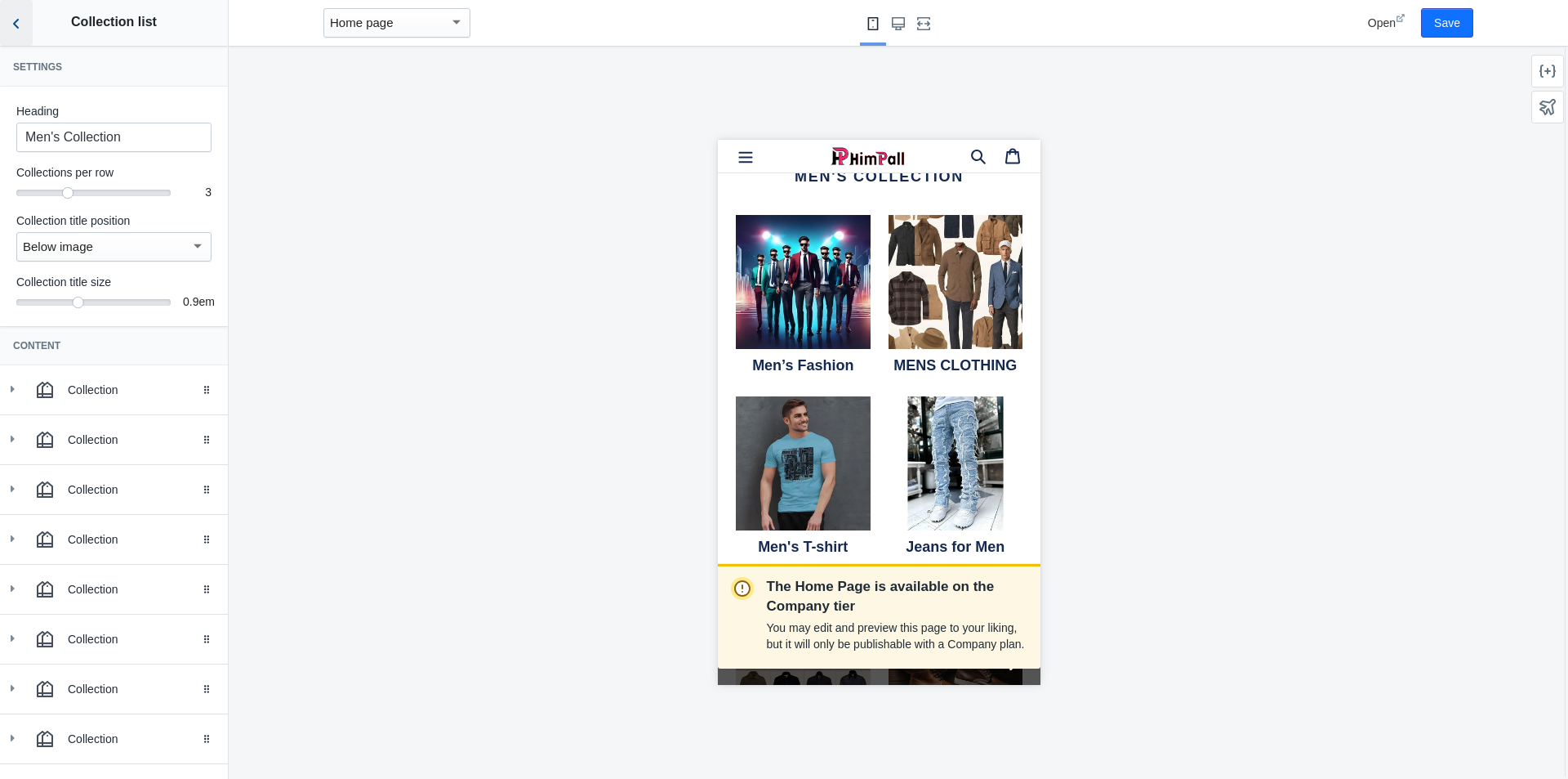
click at [19, 29] on icon "Back to sections" at bounding box center [16, 24] width 16 height 16
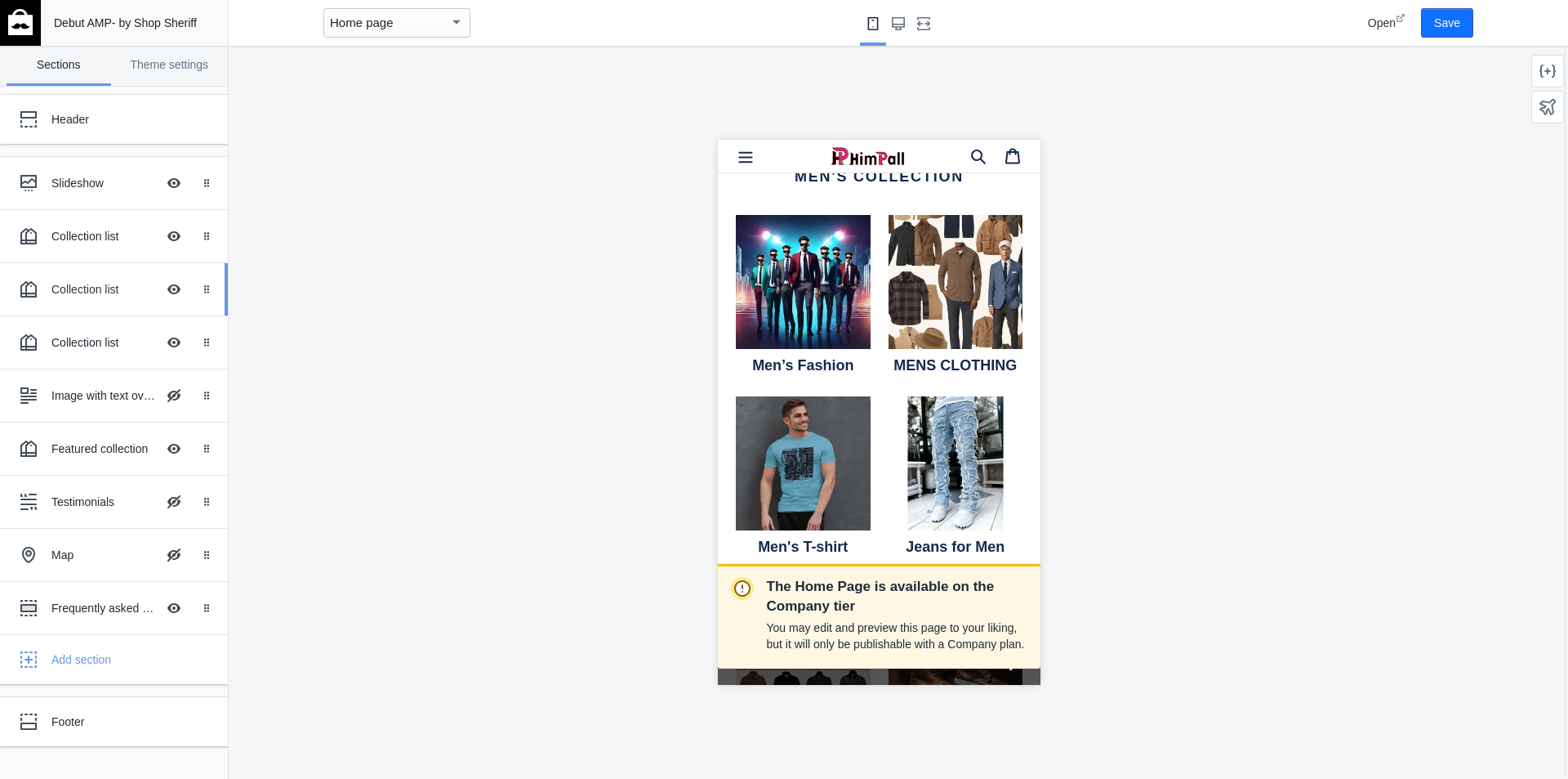
click at [82, 289] on div "Collection list" at bounding box center [103, 289] width 104 height 16
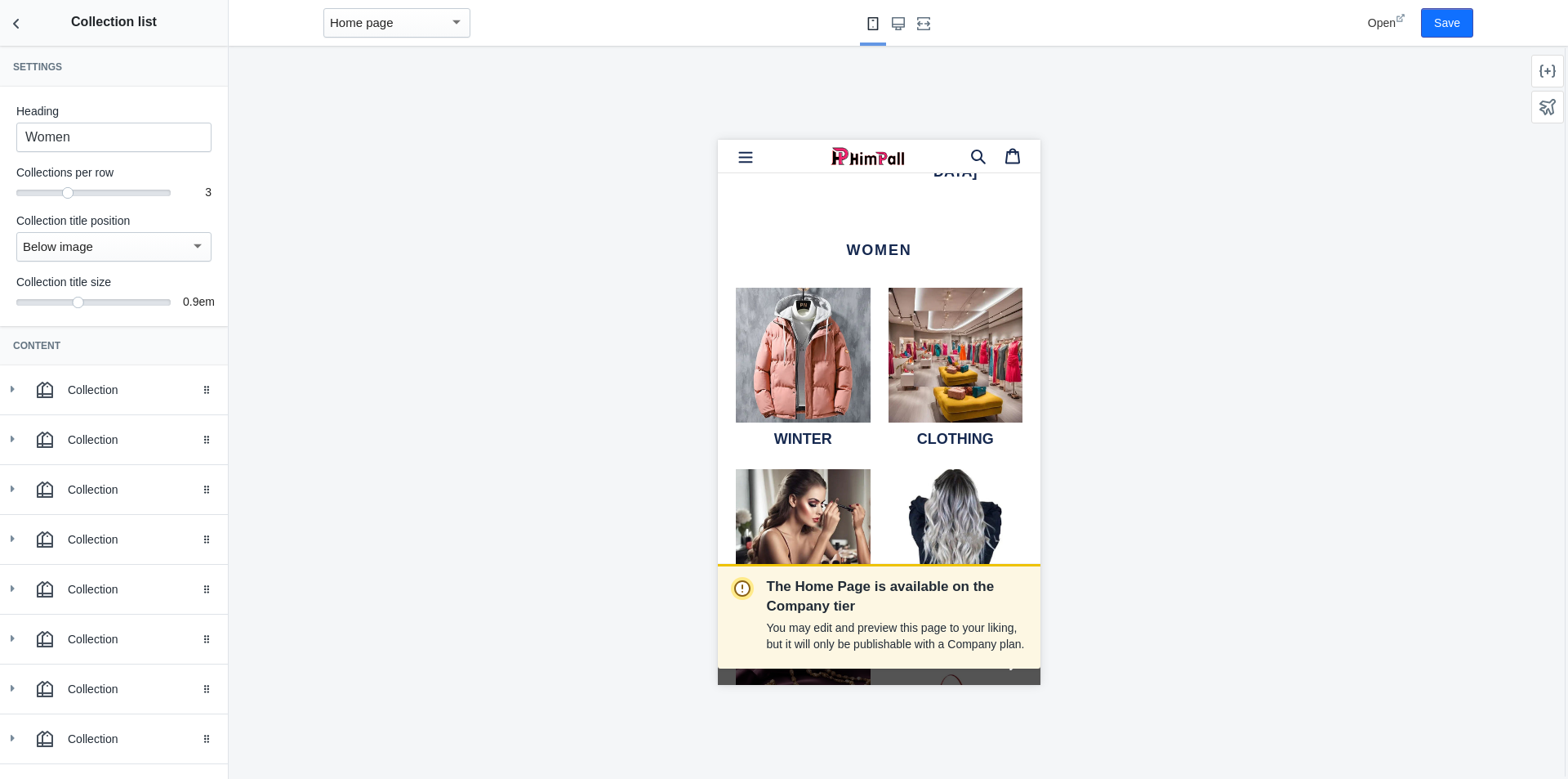
scroll to position [1323, 0]
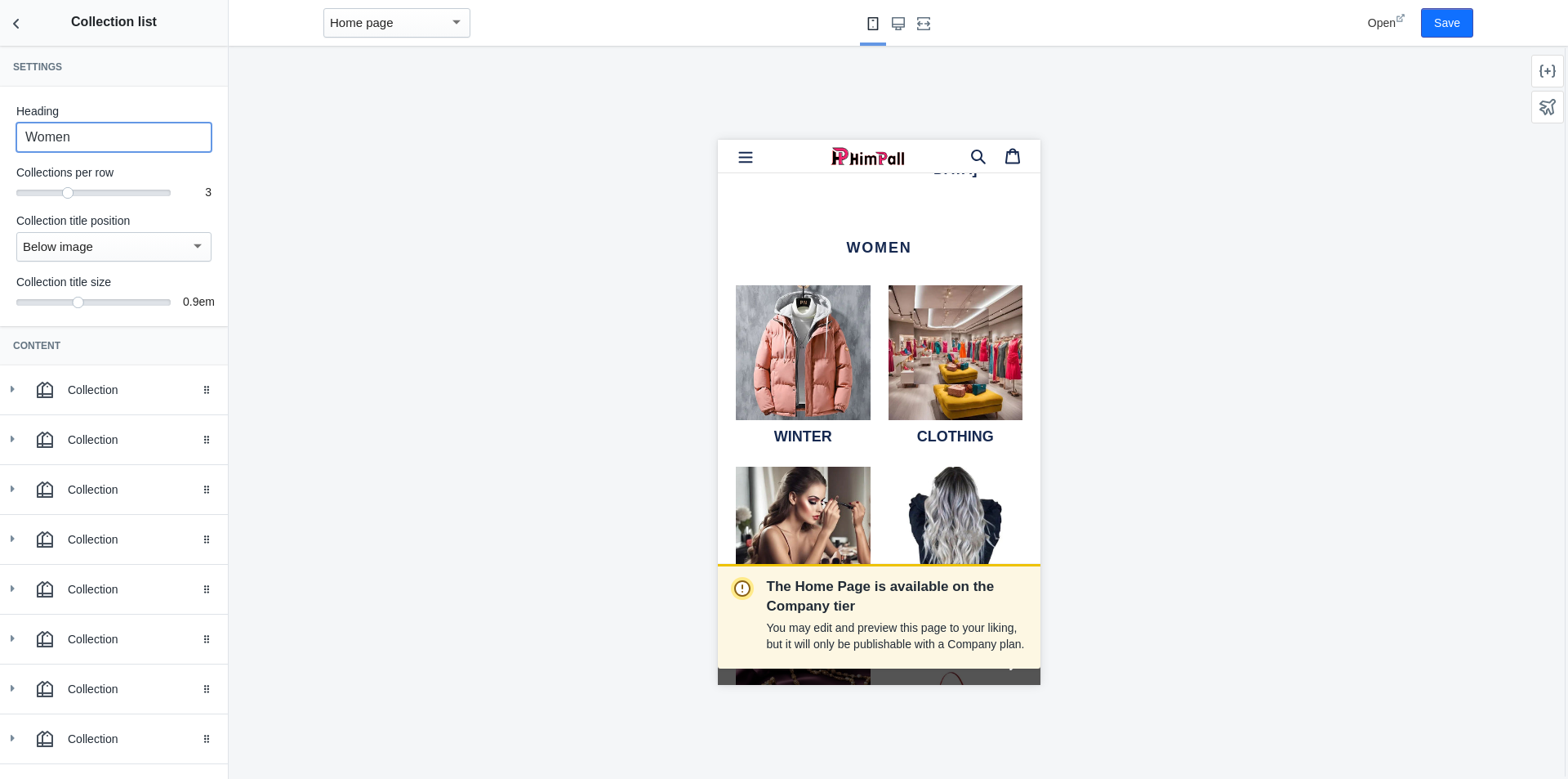
click at [109, 142] on input "Women" at bounding box center [114, 137] width 196 height 29
click at [86, 135] on input "Women's fashion" at bounding box center [114, 137] width 196 height 29
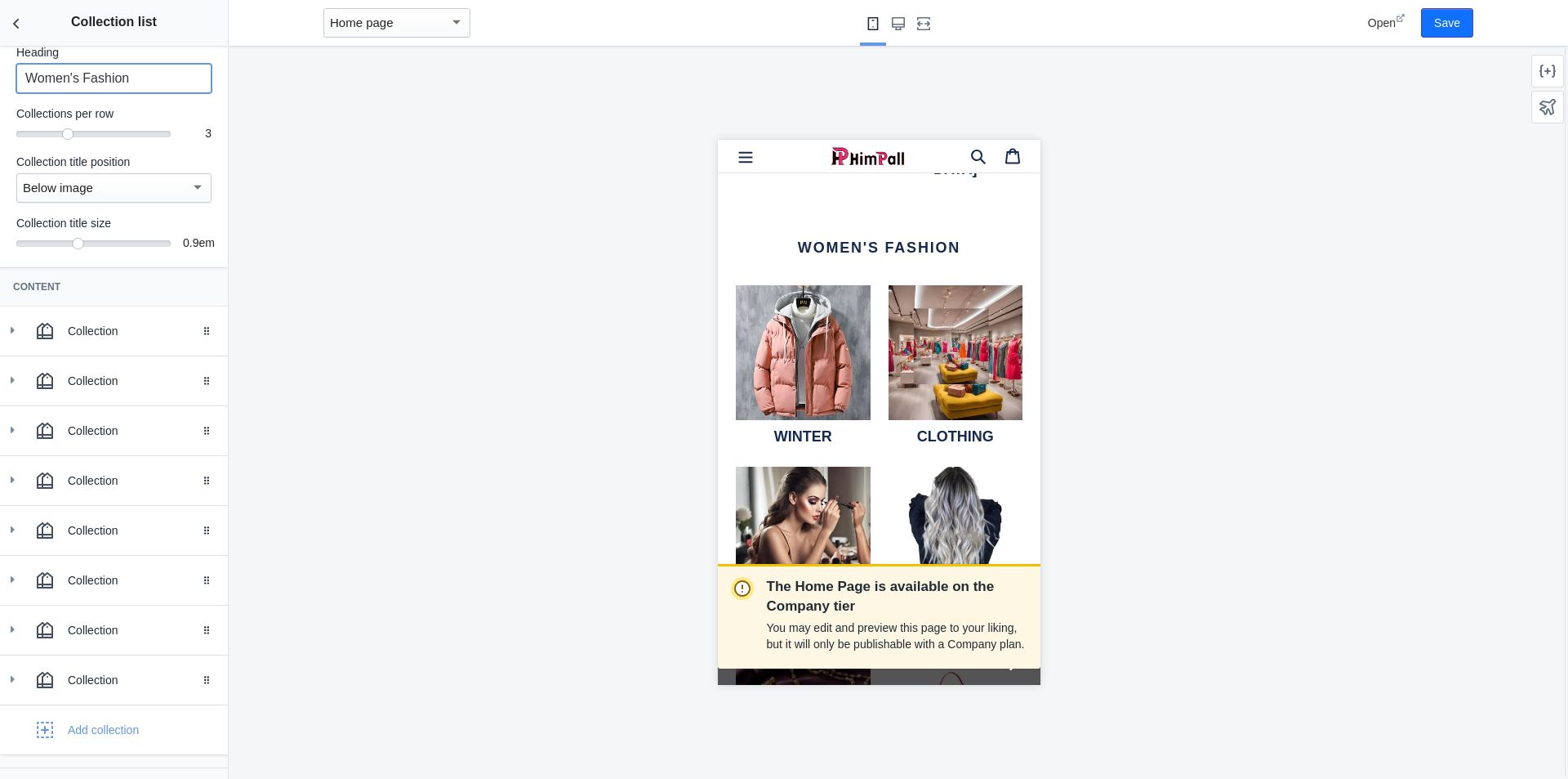
scroll to position [81, 0]
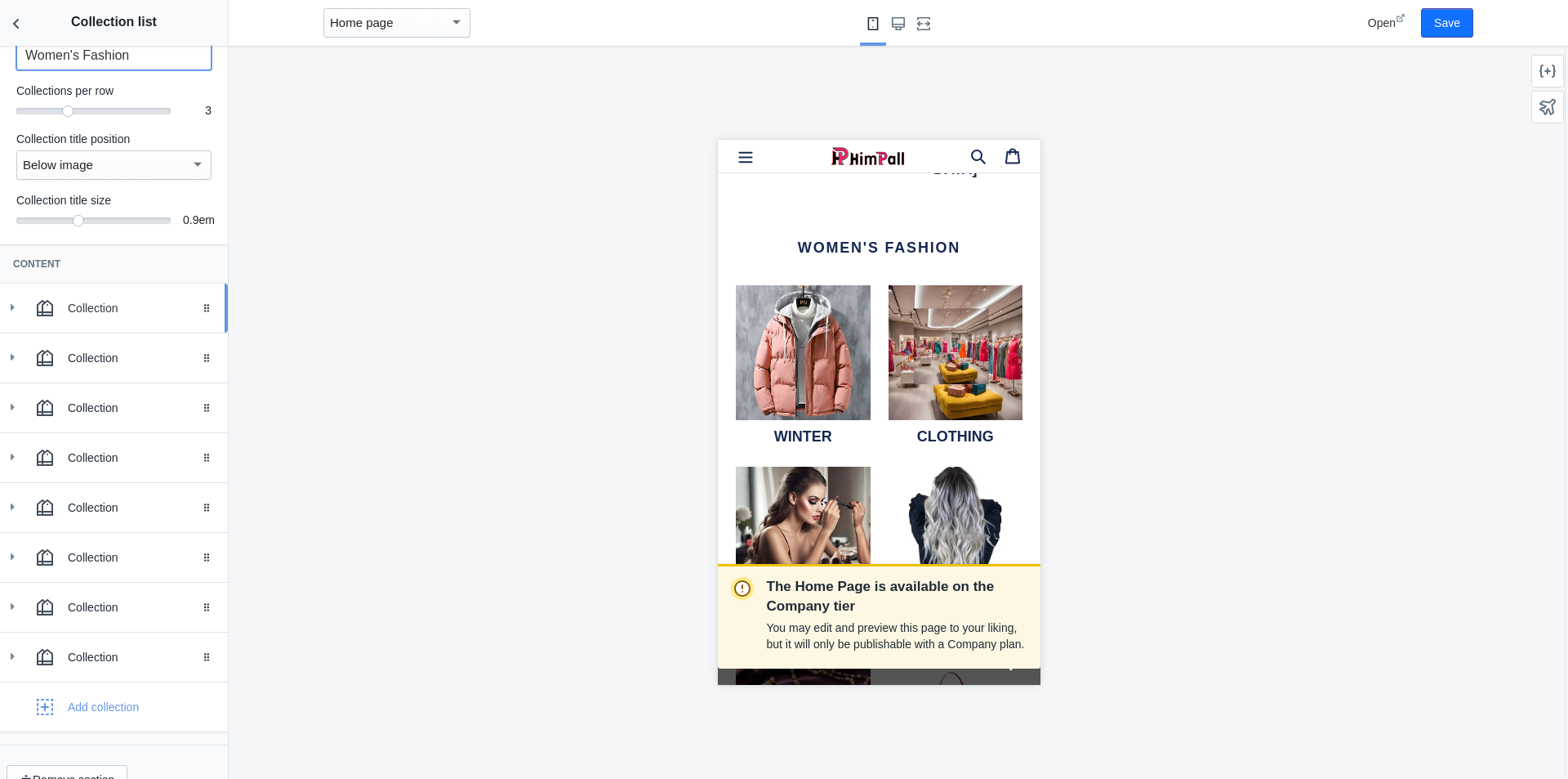
type input "Women's Fashion"
click at [12, 309] on use at bounding box center [13, 306] width 4 height 6
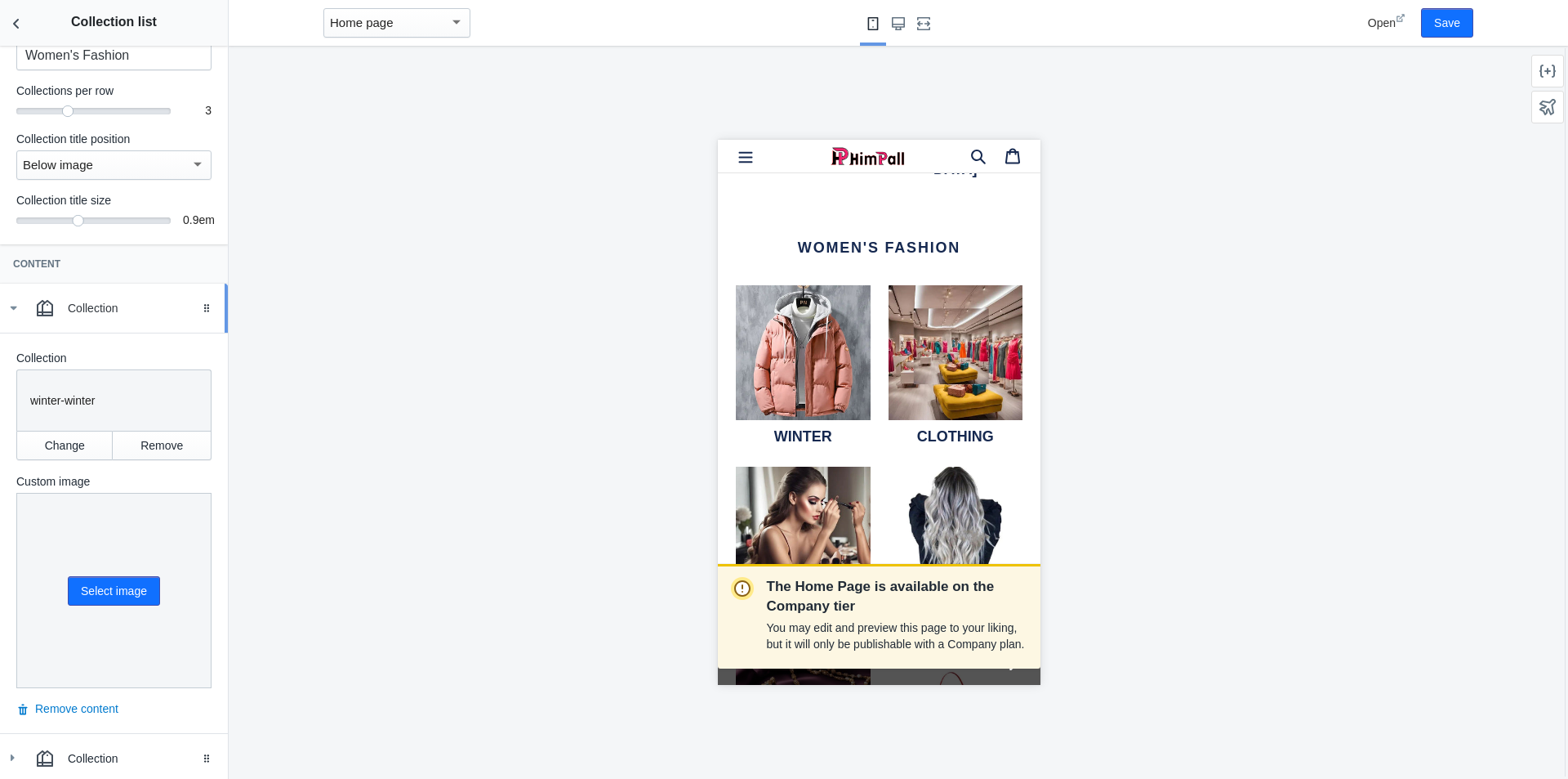
click at [12, 309] on use at bounding box center [14, 308] width 6 height 4
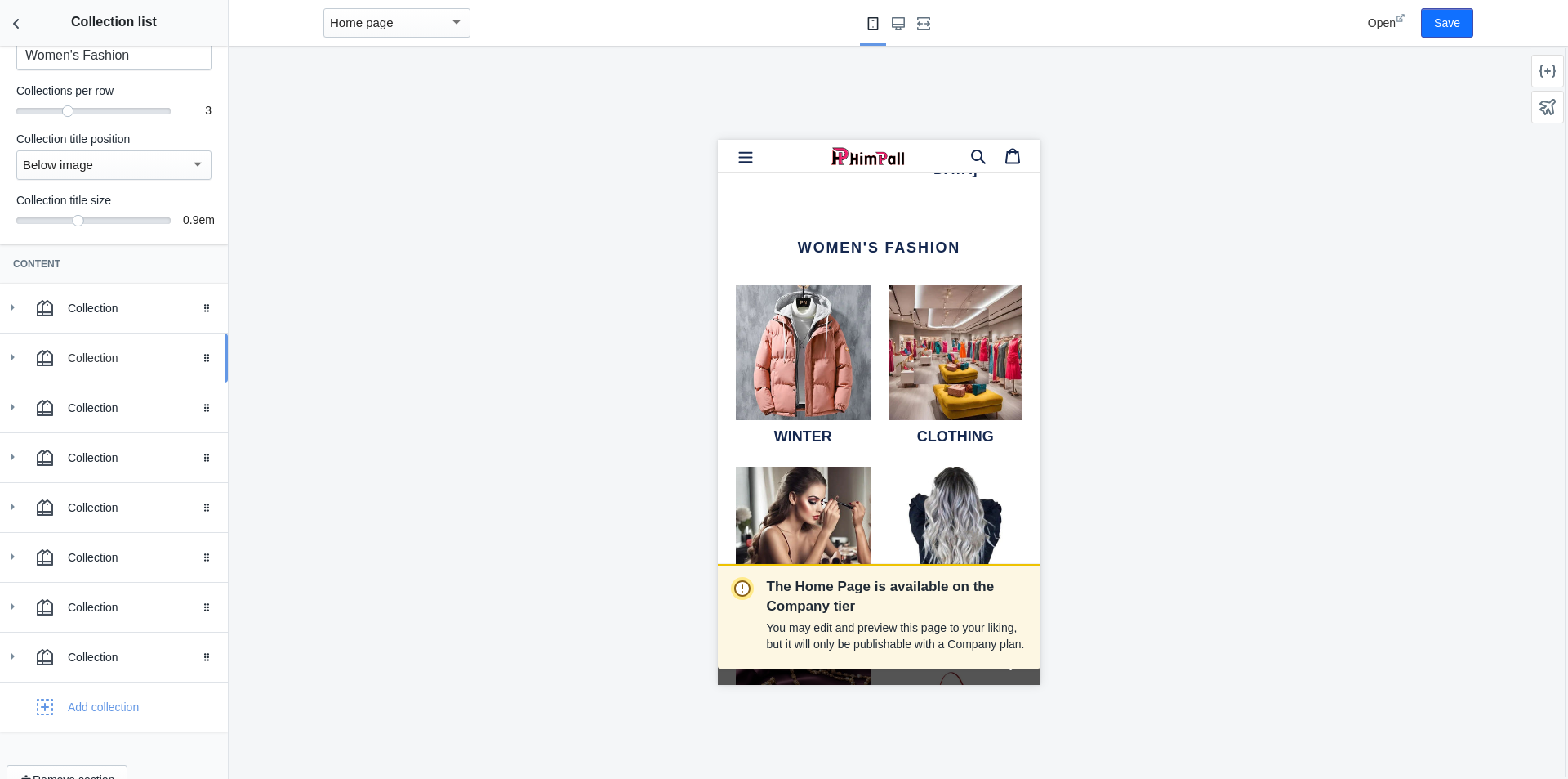
click at [12, 359] on use at bounding box center [13, 357] width 4 height 6
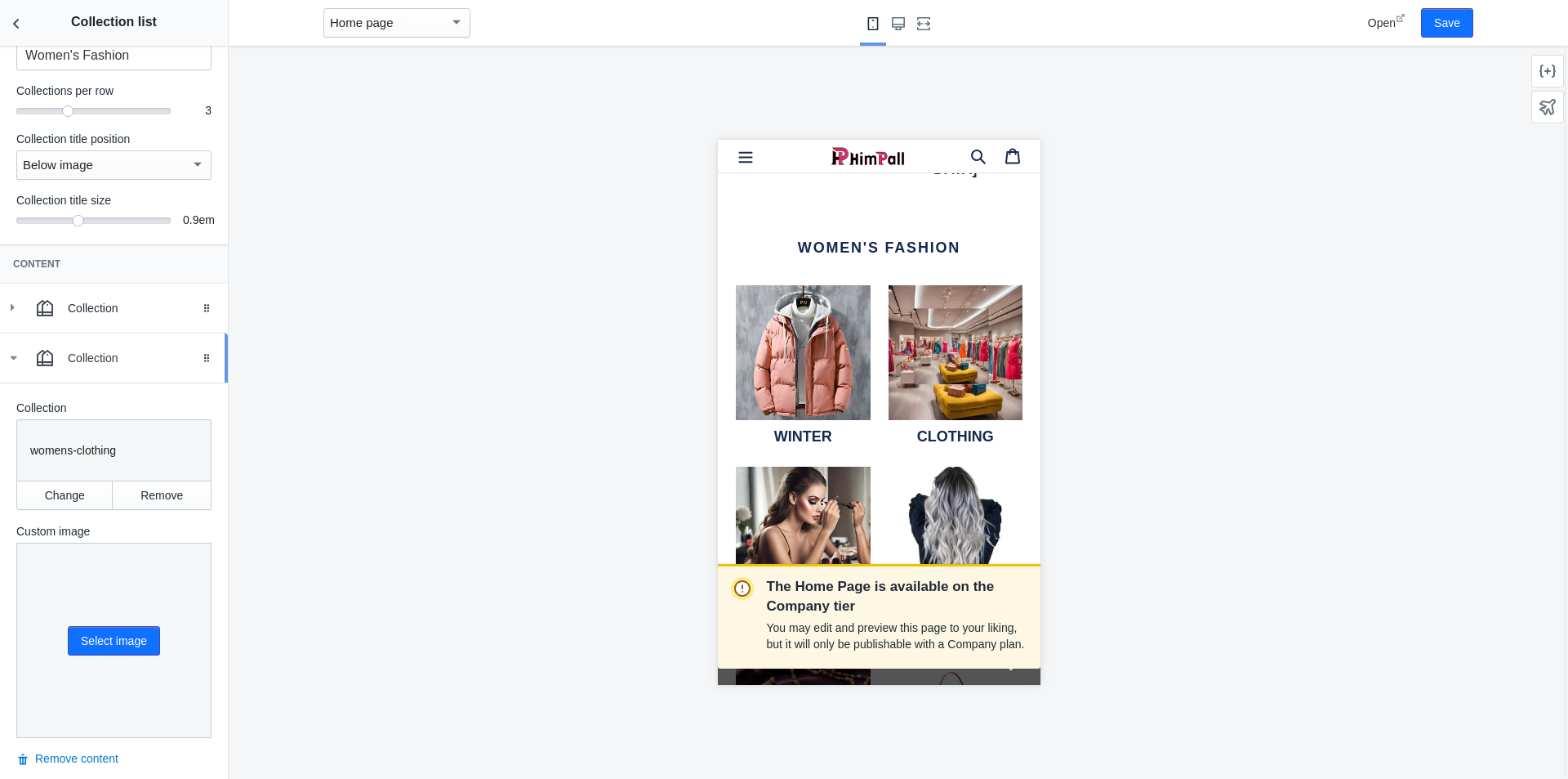
click at [12, 359] on icon at bounding box center [13, 358] width 16 height 16
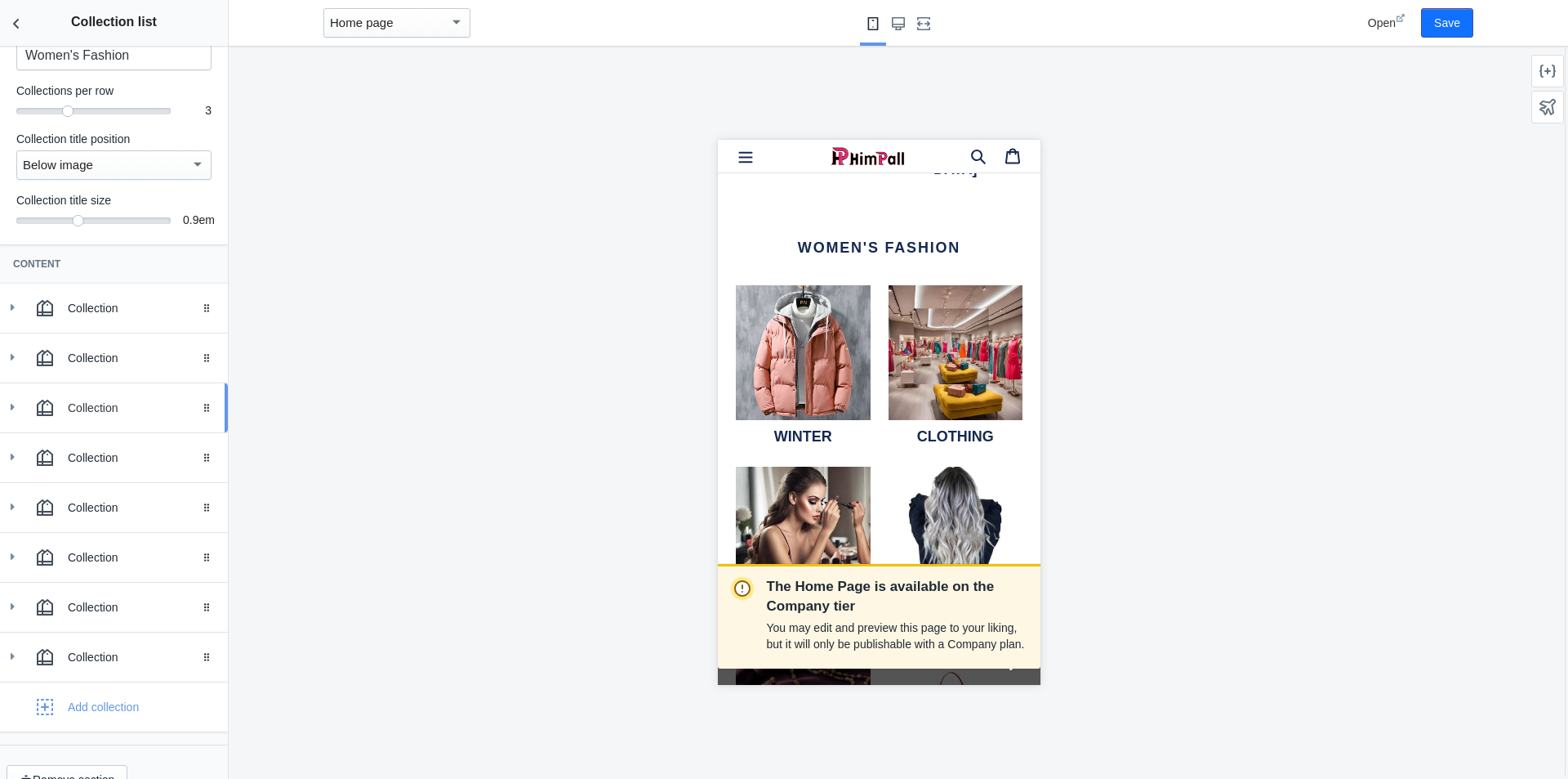
click at [11, 410] on use at bounding box center [13, 407] width 4 height 6
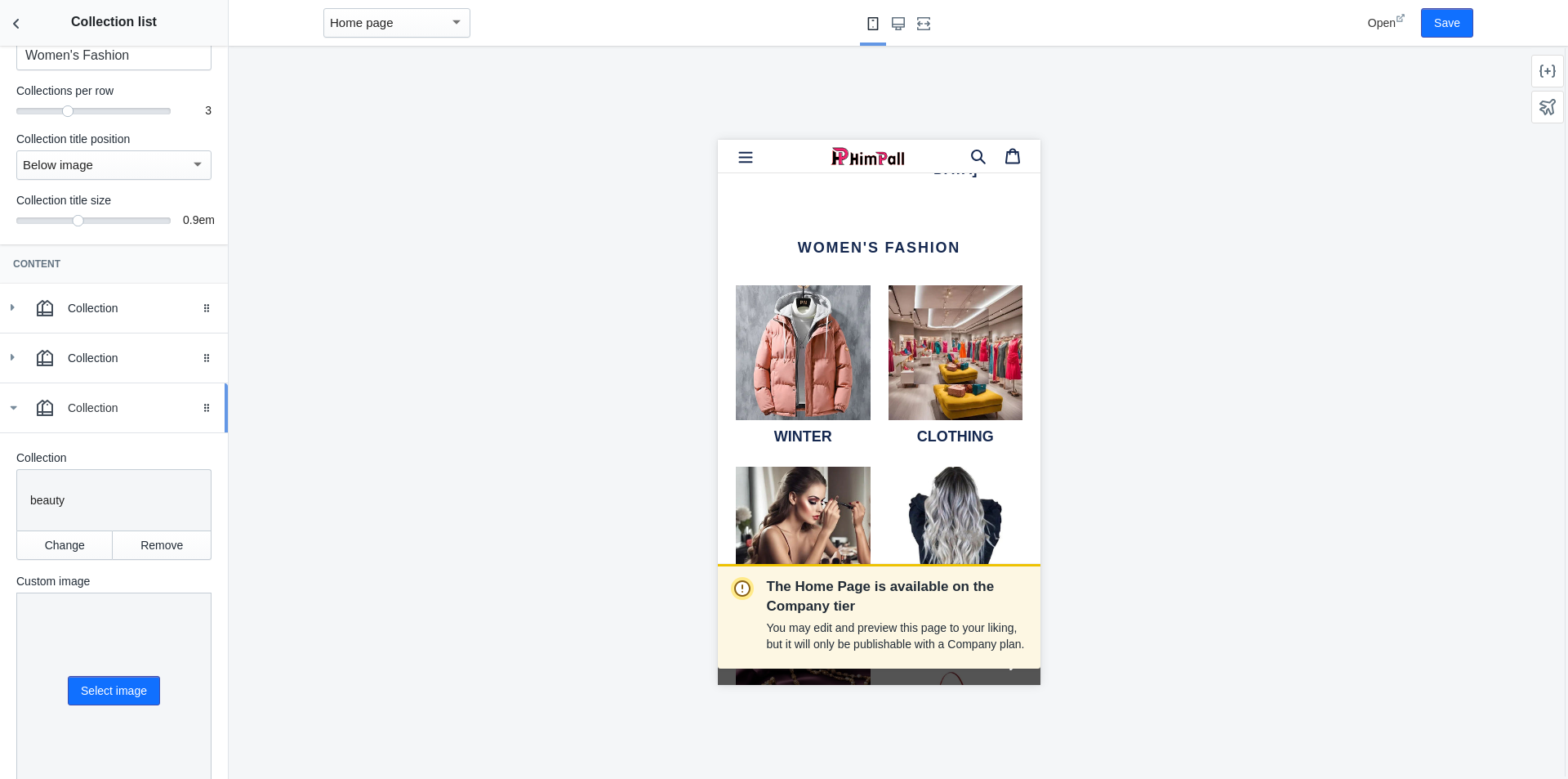
click at [11, 410] on icon at bounding box center [13, 408] width 16 height 16
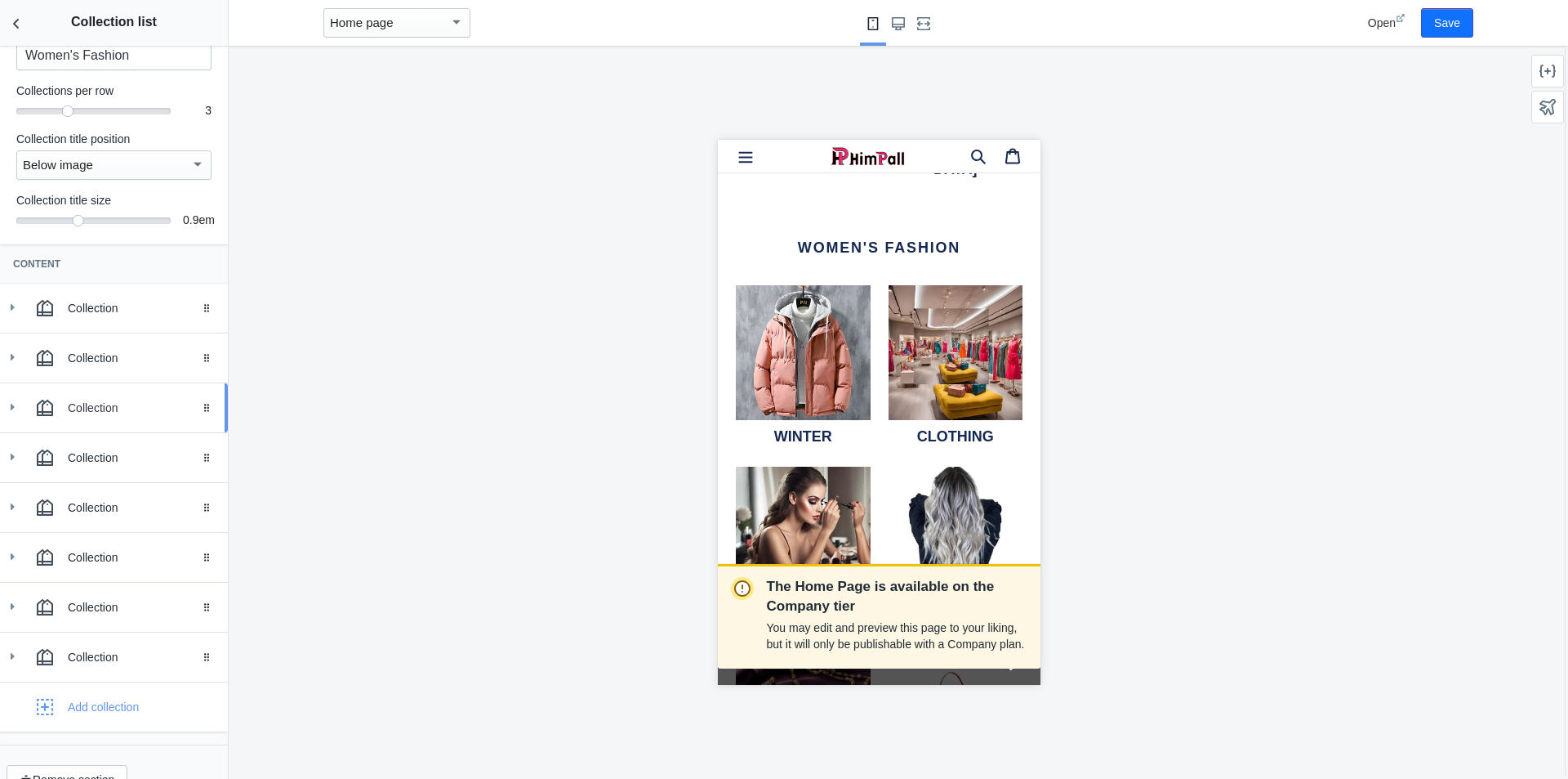
scroll to position [112, 0]
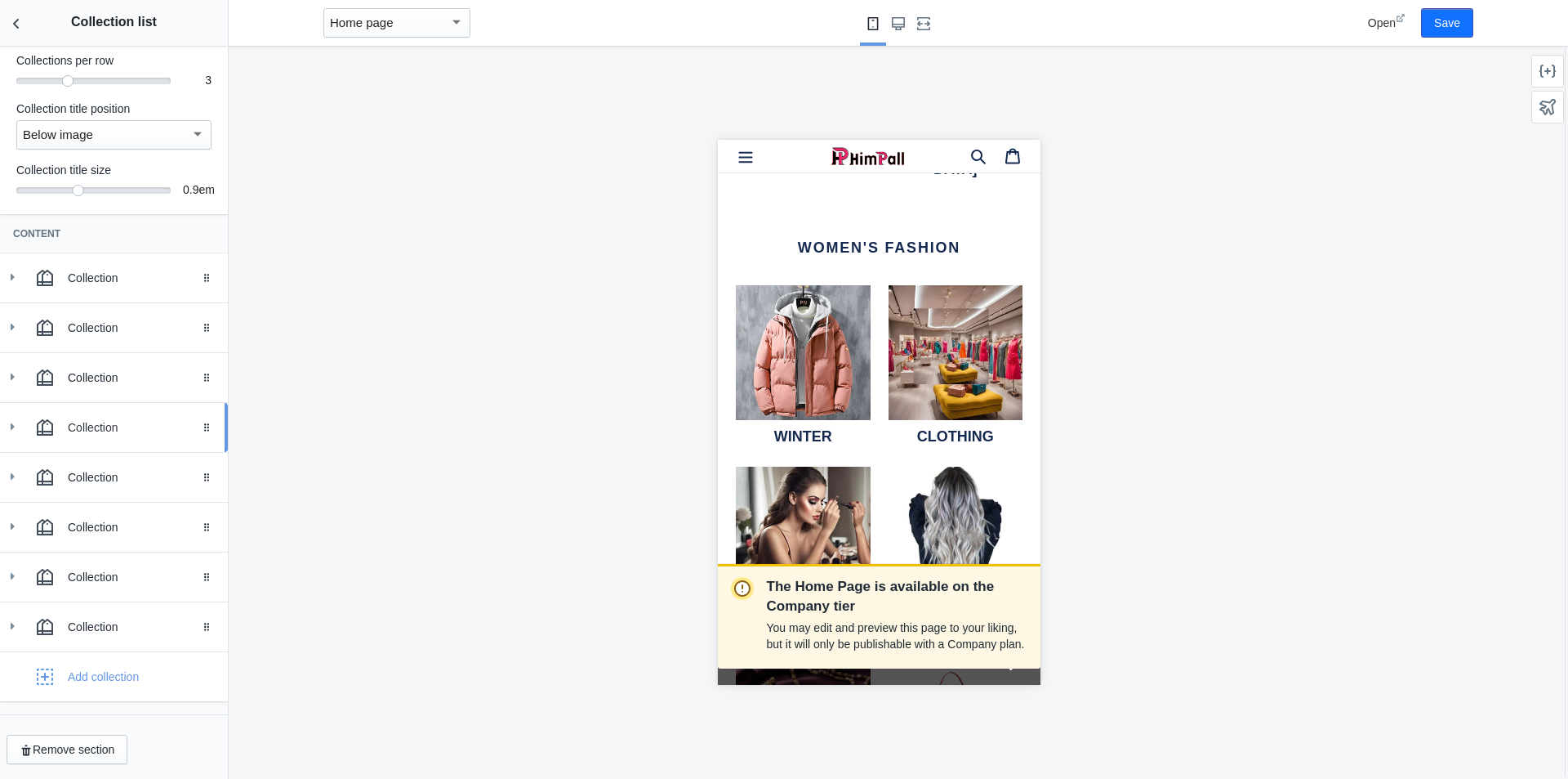
click at [8, 420] on icon at bounding box center [12, 427] width 16 height 16
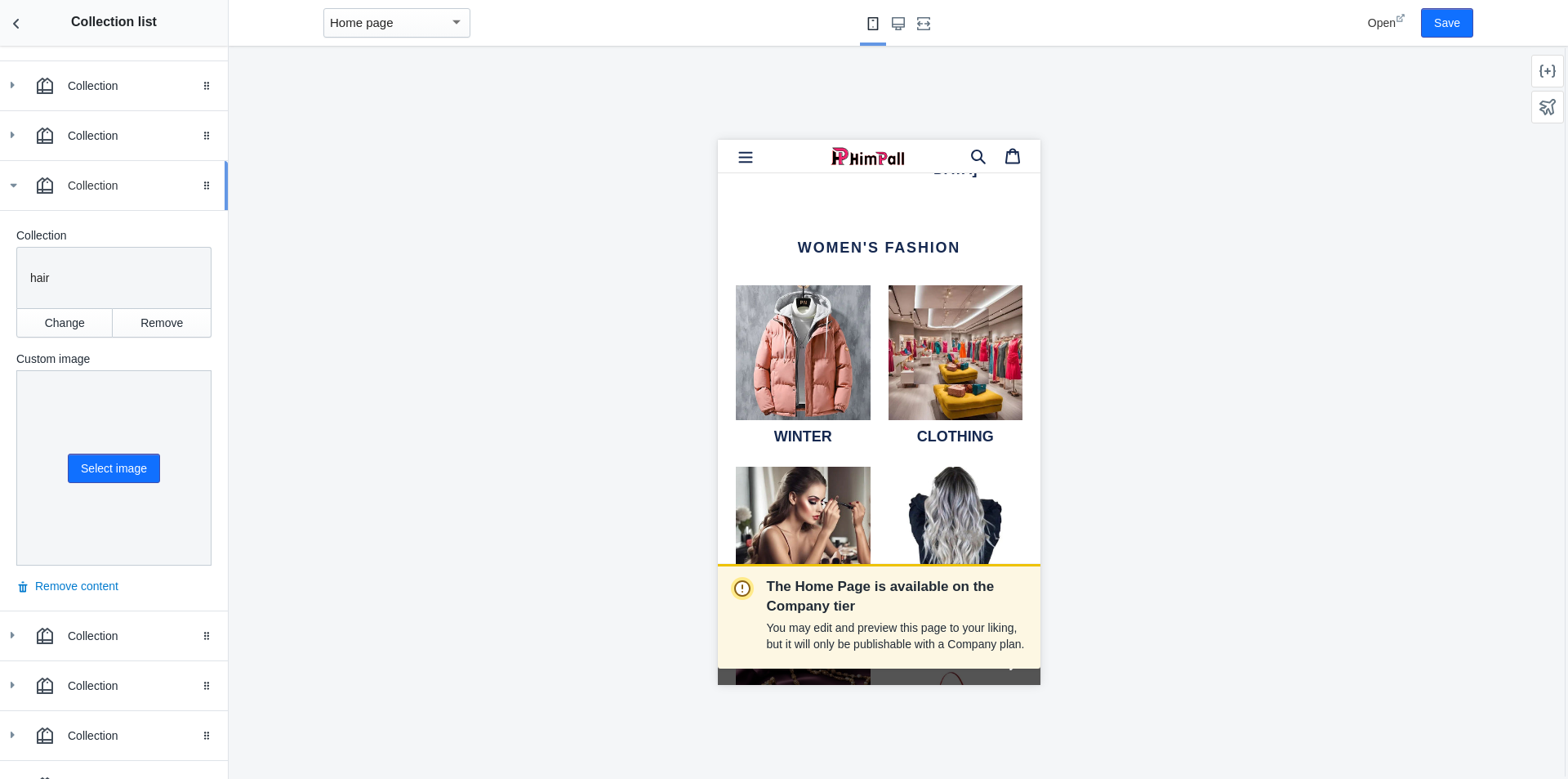
scroll to position [357, 0]
click at [13, 187] on icon at bounding box center [13, 181] width 16 height 16
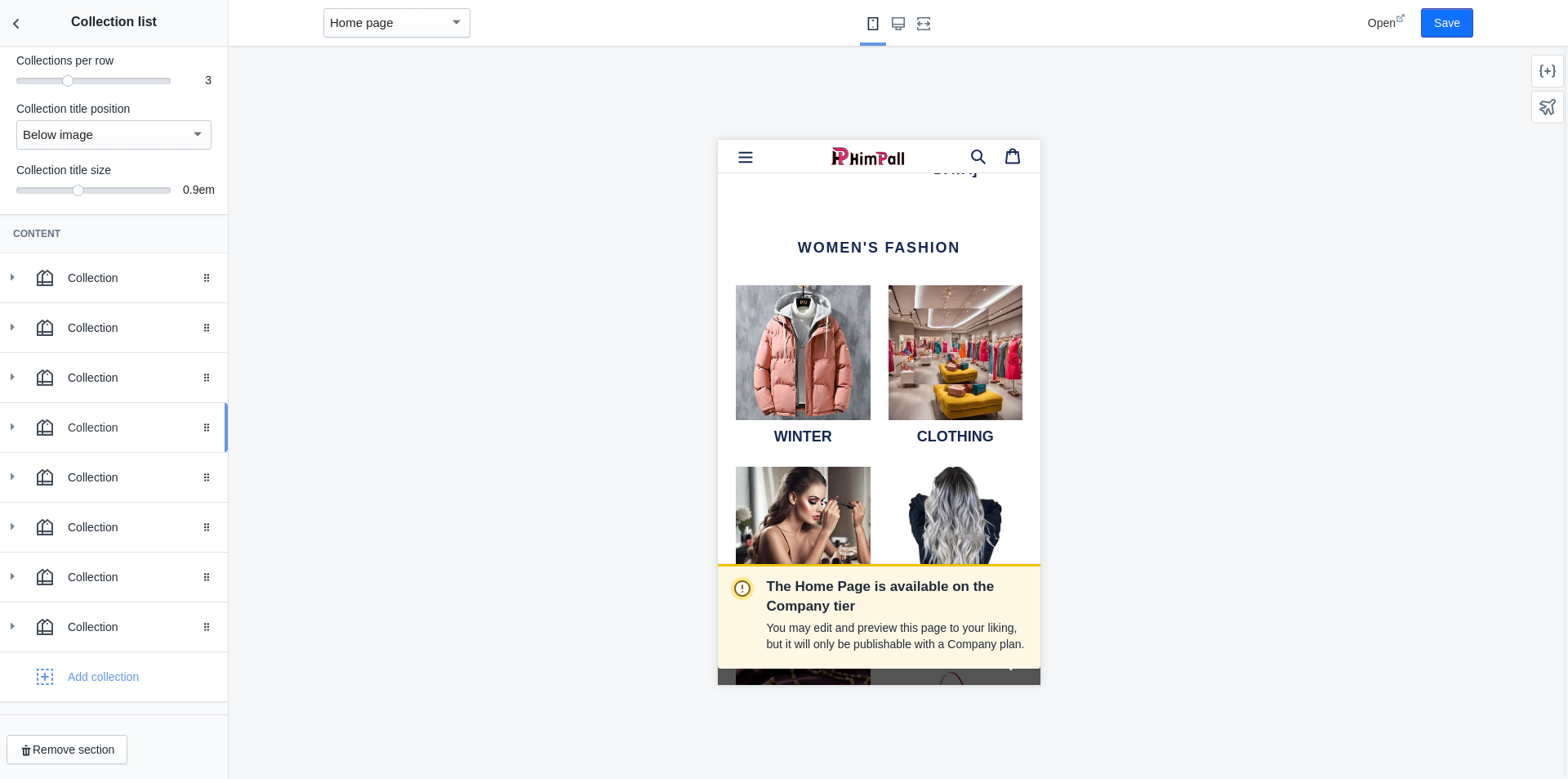
scroll to position [112, 0]
click at [15, 528] on icon at bounding box center [12, 527] width 16 height 16
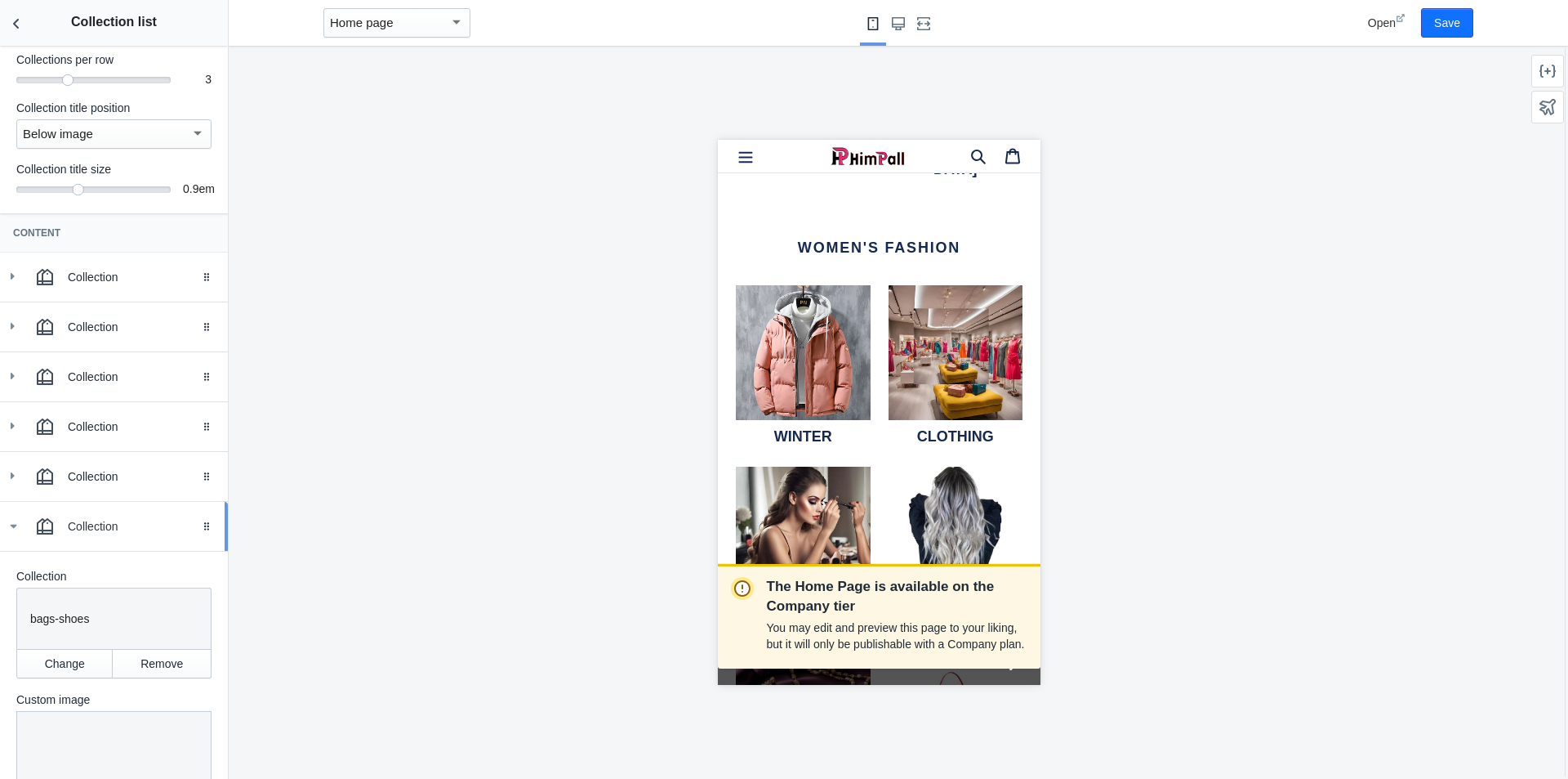
click at [15, 528] on icon at bounding box center [13, 527] width 16 height 16
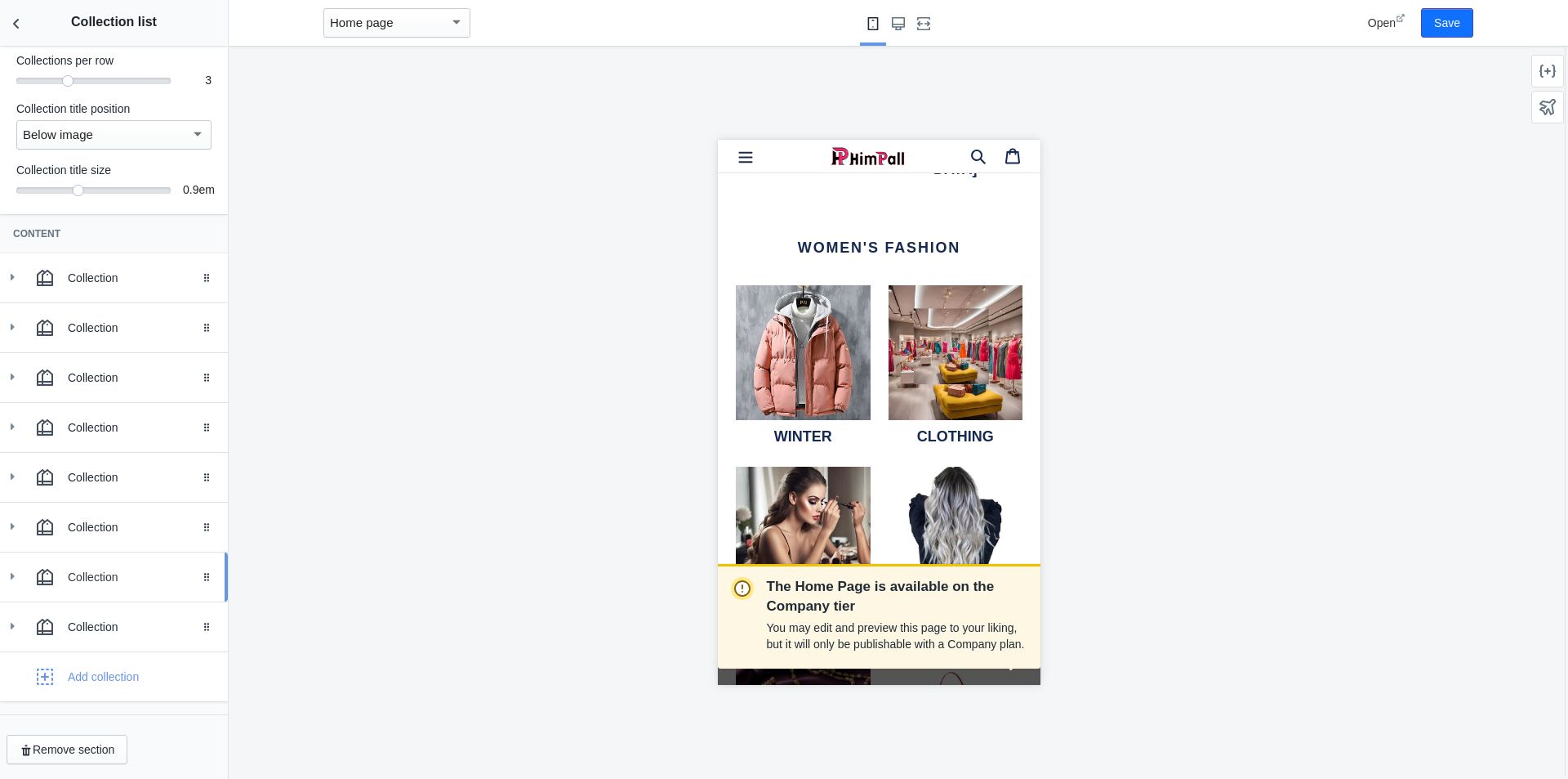
click at [16, 574] on icon at bounding box center [12, 576] width 16 height 16
click at [16, 574] on icon at bounding box center [13, 576] width 16 height 16
click at [16, 624] on icon at bounding box center [12, 626] width 16 height 16
click at [16, 624] on icon at bounding box center [13, 626] width 16 height 16
click at [1455, 27] on button "Save" at bounding box center [1446, 23] width 52 height 29
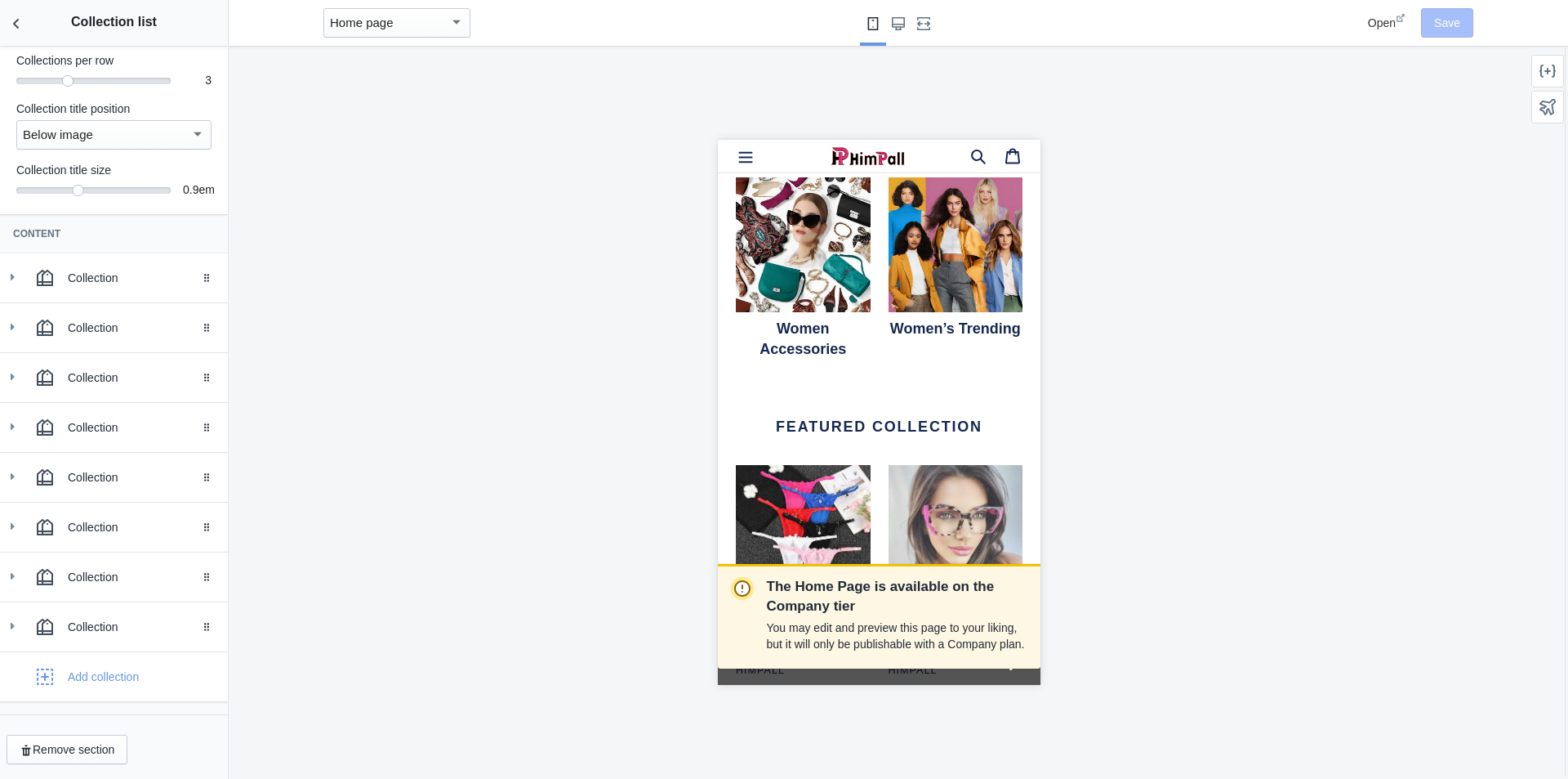
scroll to position [1977, 0]
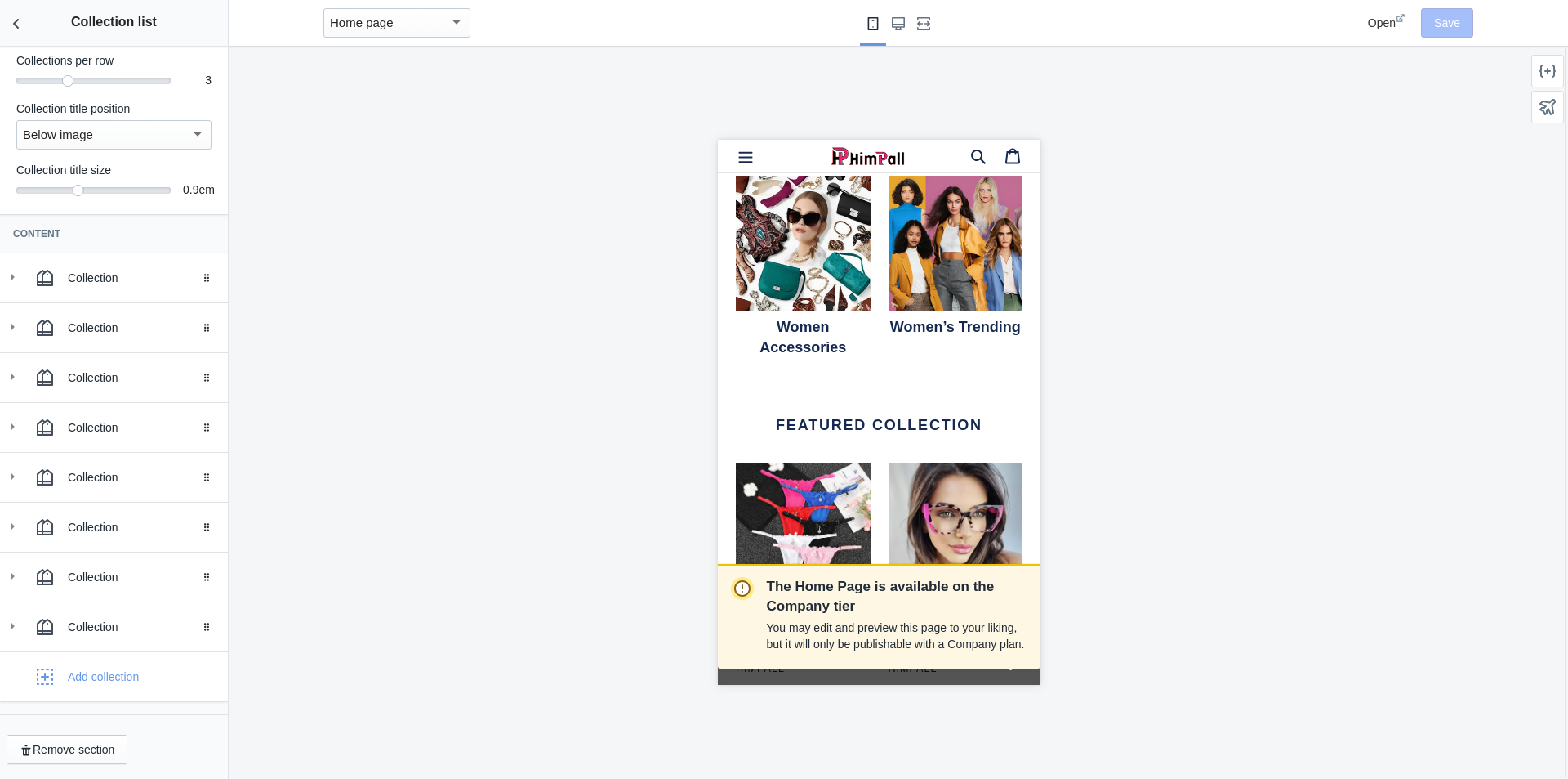
click at [1385, 27] on span "Open" at bounding box center [1382, 23] width 27 height 13
click at [19, 16] on icon "Back to sections" at bounding box center [16, 24] width 16 height 16
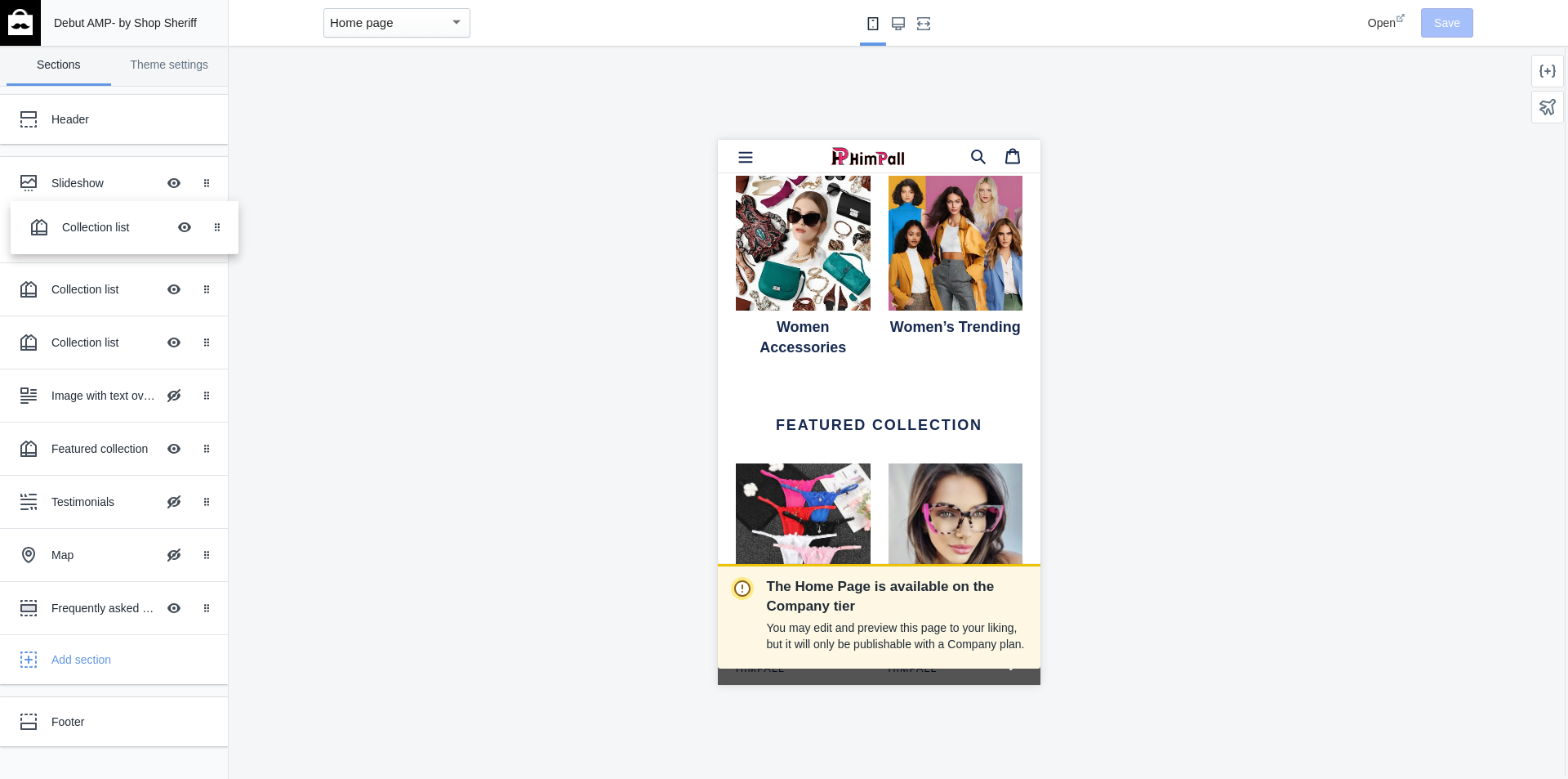
drag, startPoint x: 211, startPoint y: 295, endPoint x: 222, endPoint y: 234, distance: 62.0
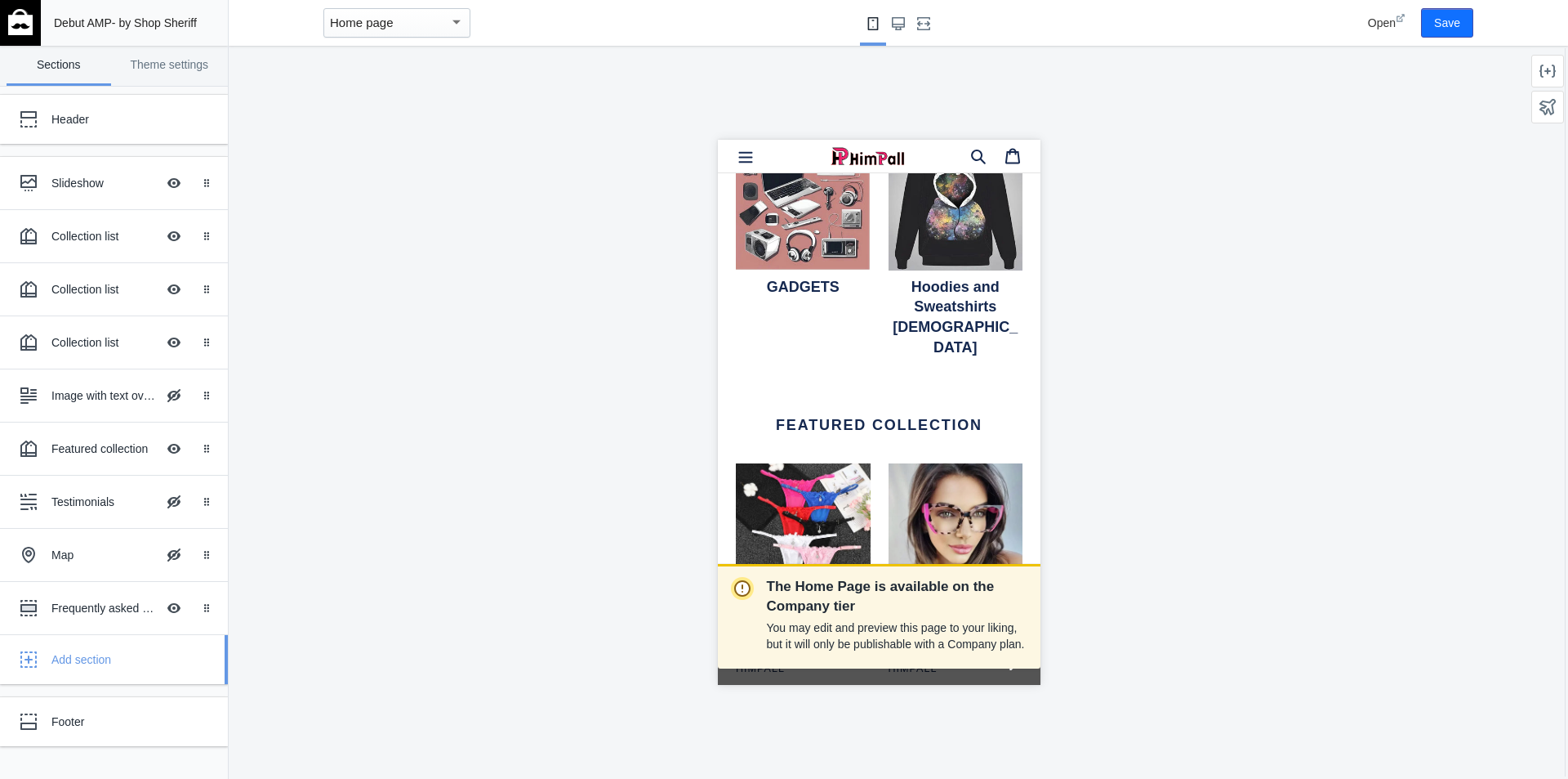
click at [99, 657] on div "Add section" at bounding box center [133, 659] width 164 height 16
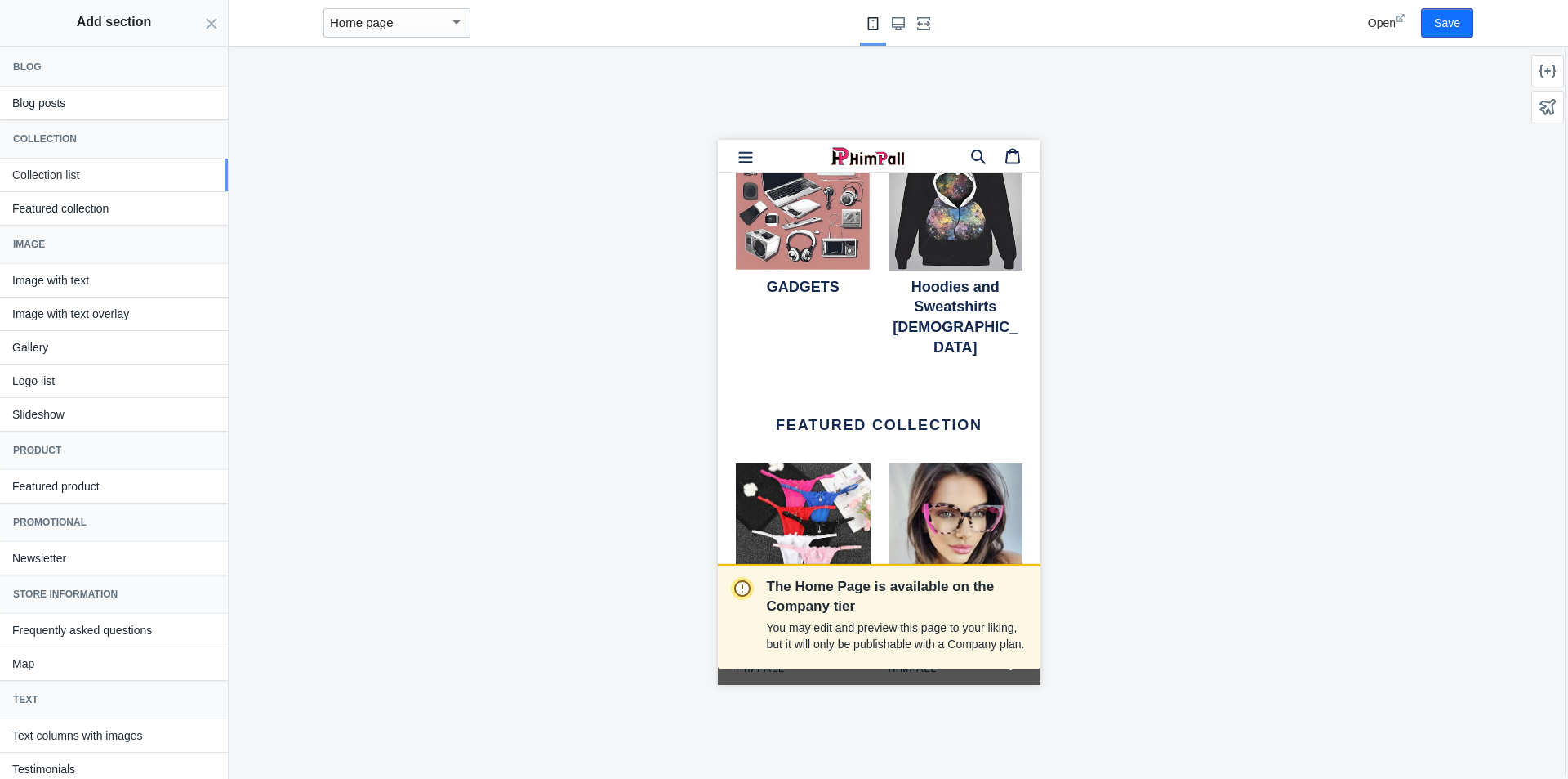
click at [78, 176] on button "Collection list" at bounding box center [113, 175] width 228 height 33
click at [192, 179] on button "Add" at bounding box center [200, 174] width 38 height 23
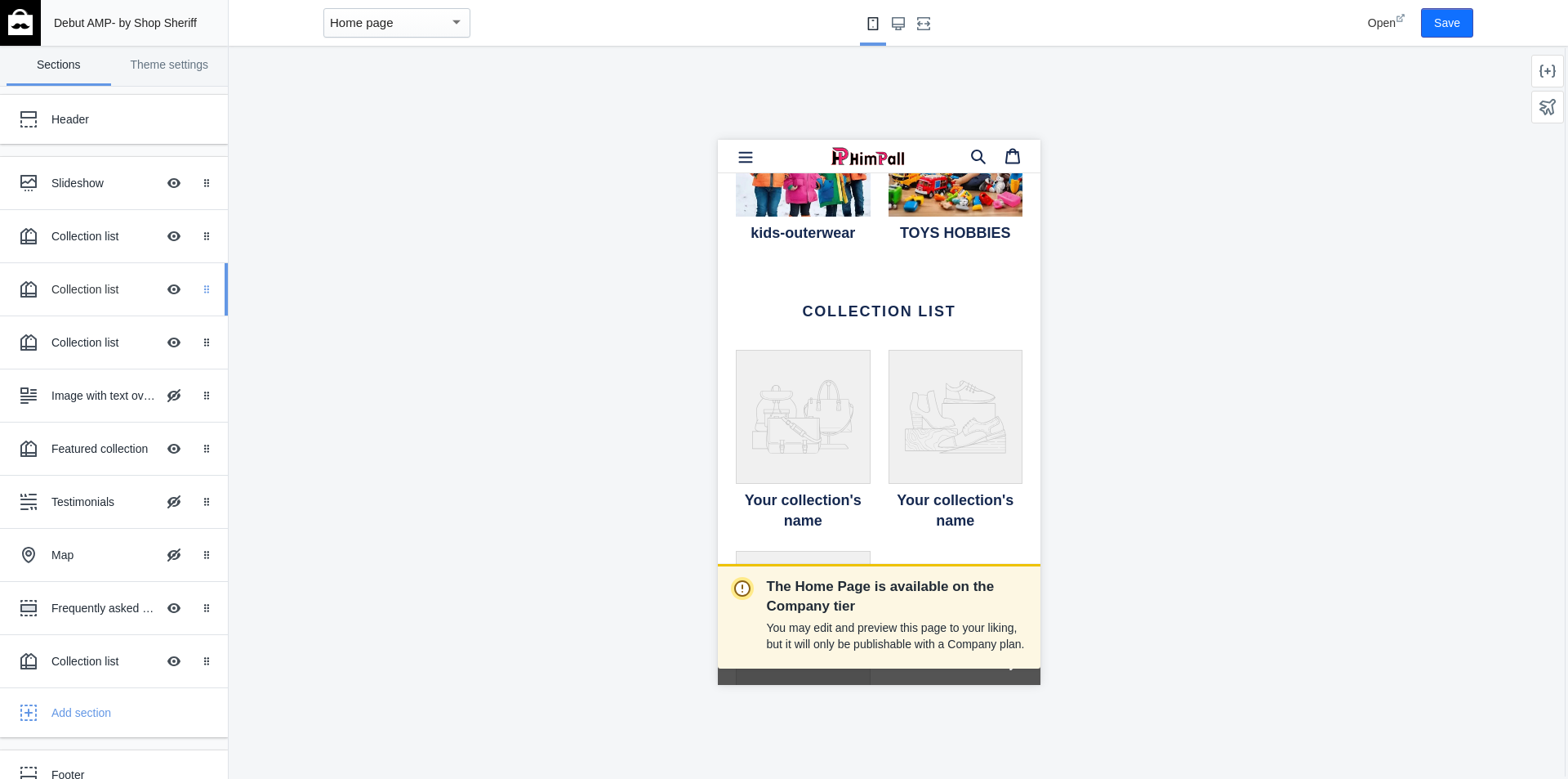
scroll to position [3958, 0]
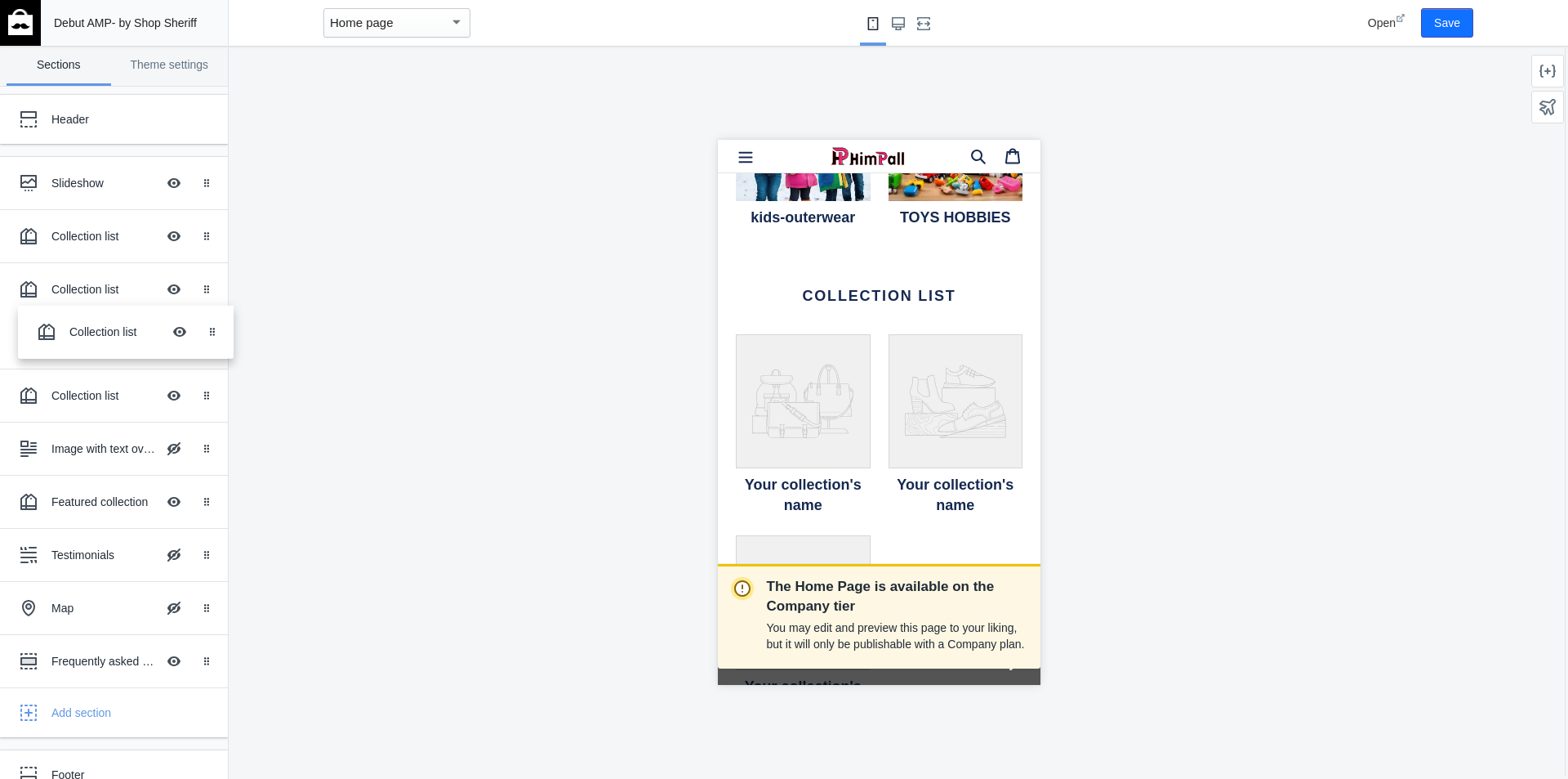
drag, startPoint x: 196, startPoint y: 666, endPoint x: 213, endPoint y: 337, distance: 329.4
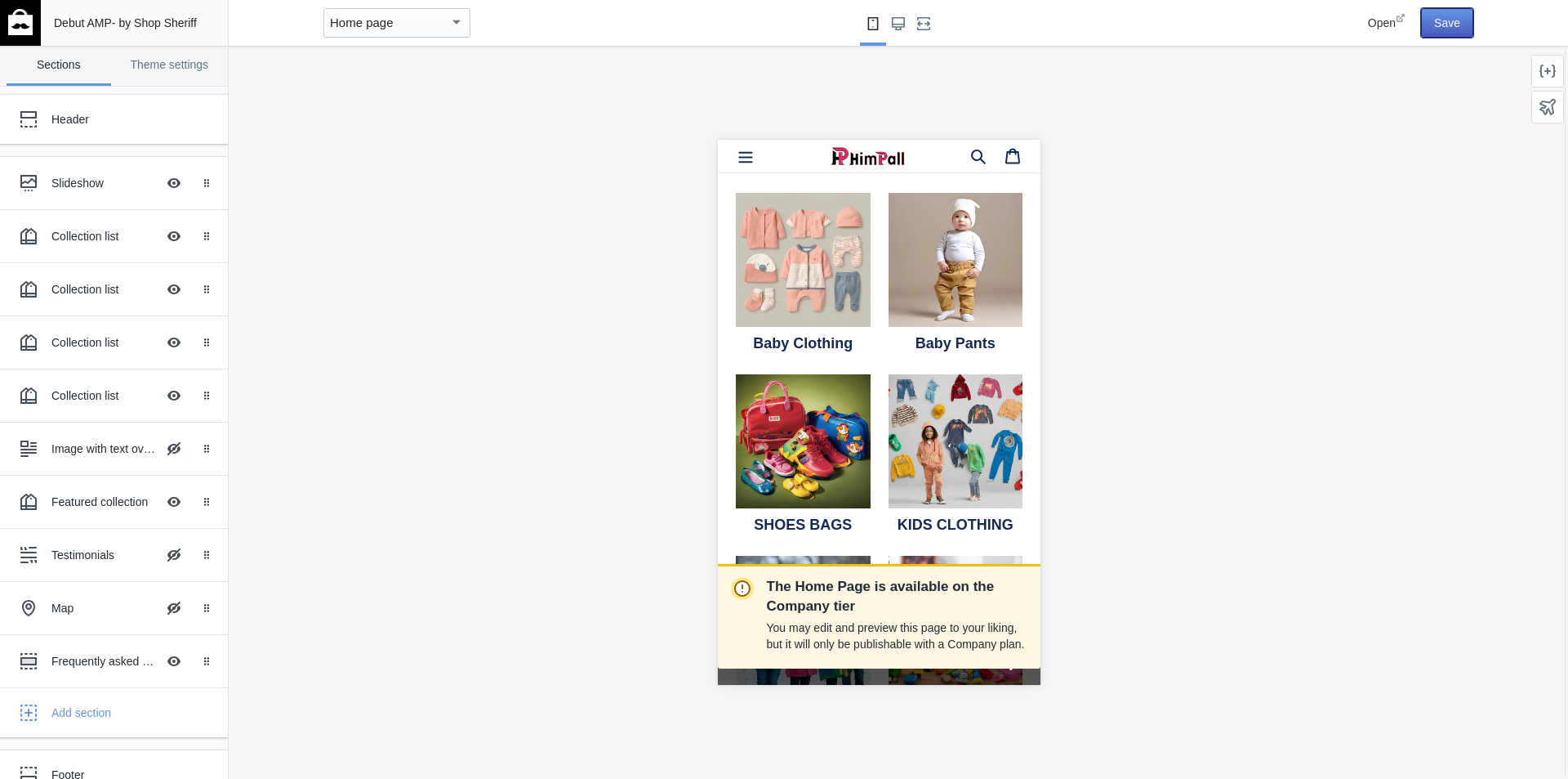
click at [1452, 27] on button "Save" at bounding box center [1446, 23] width 52 height 29
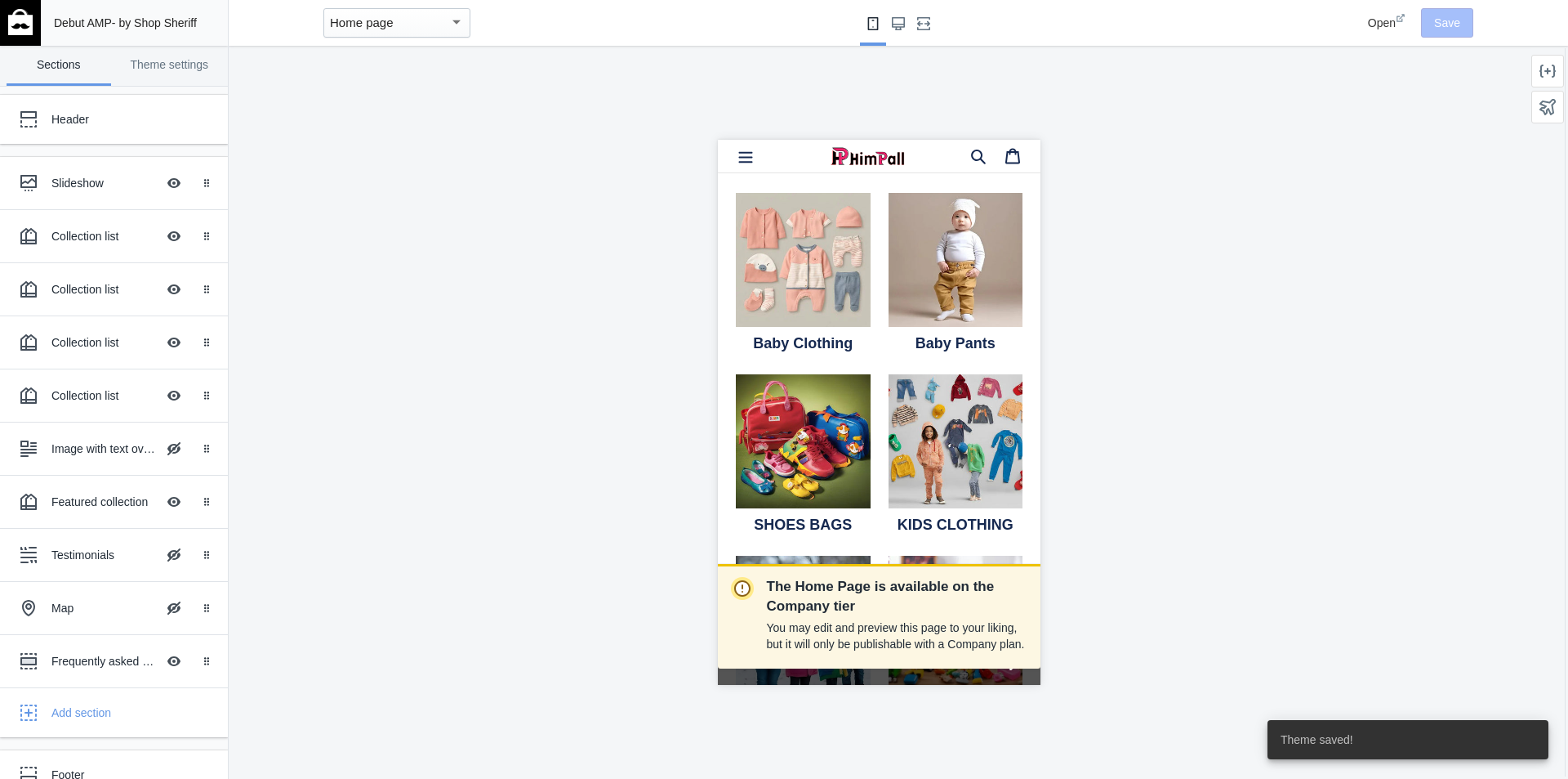
click at [1386, 27] on span "Open" at bounding box center [1382, 23] width 27 height 13
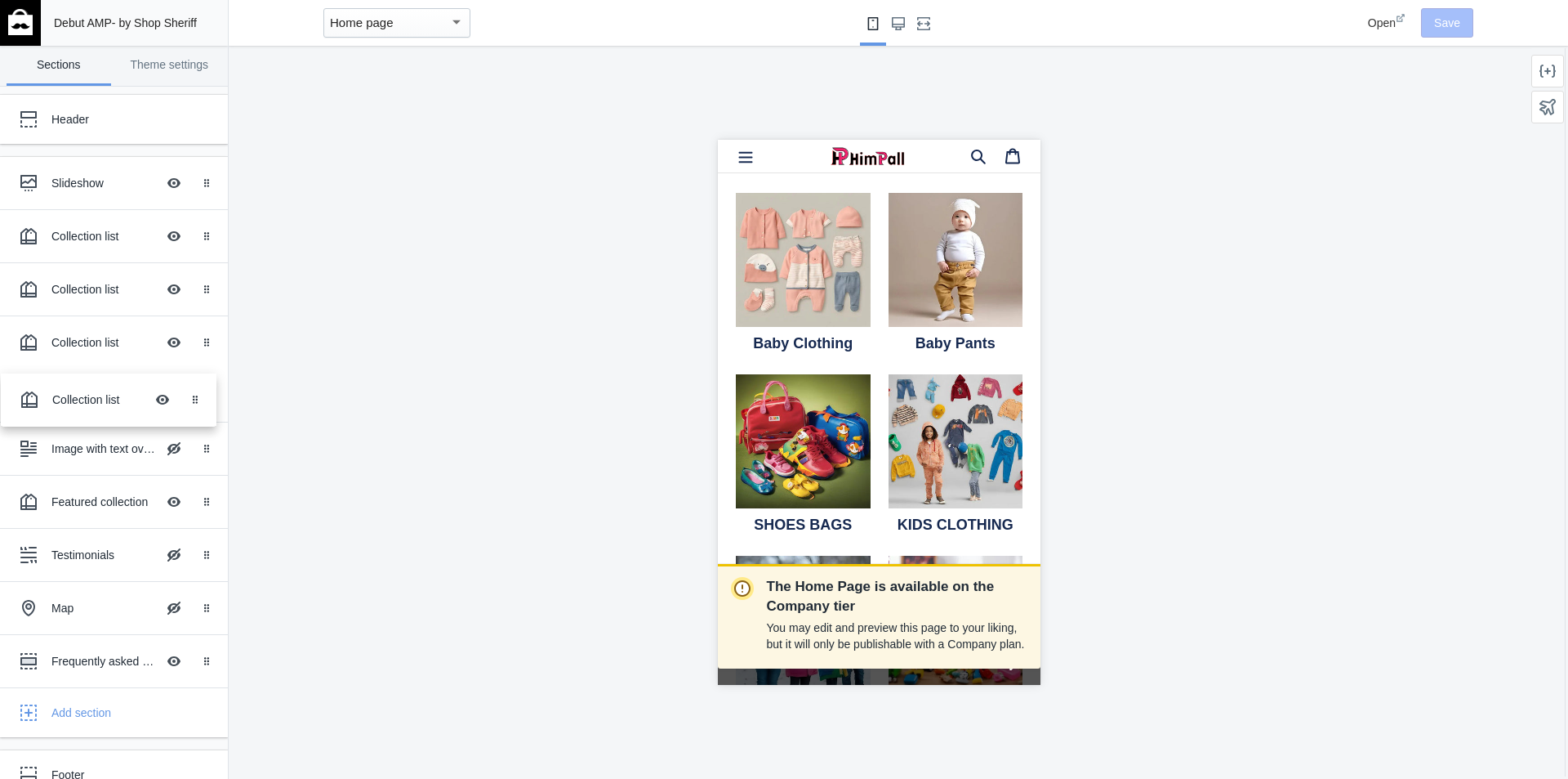
drag, startPoint x: 193, startPoint y: 346, endPoint x: 194, endPoint y: 404, distance: 58.0
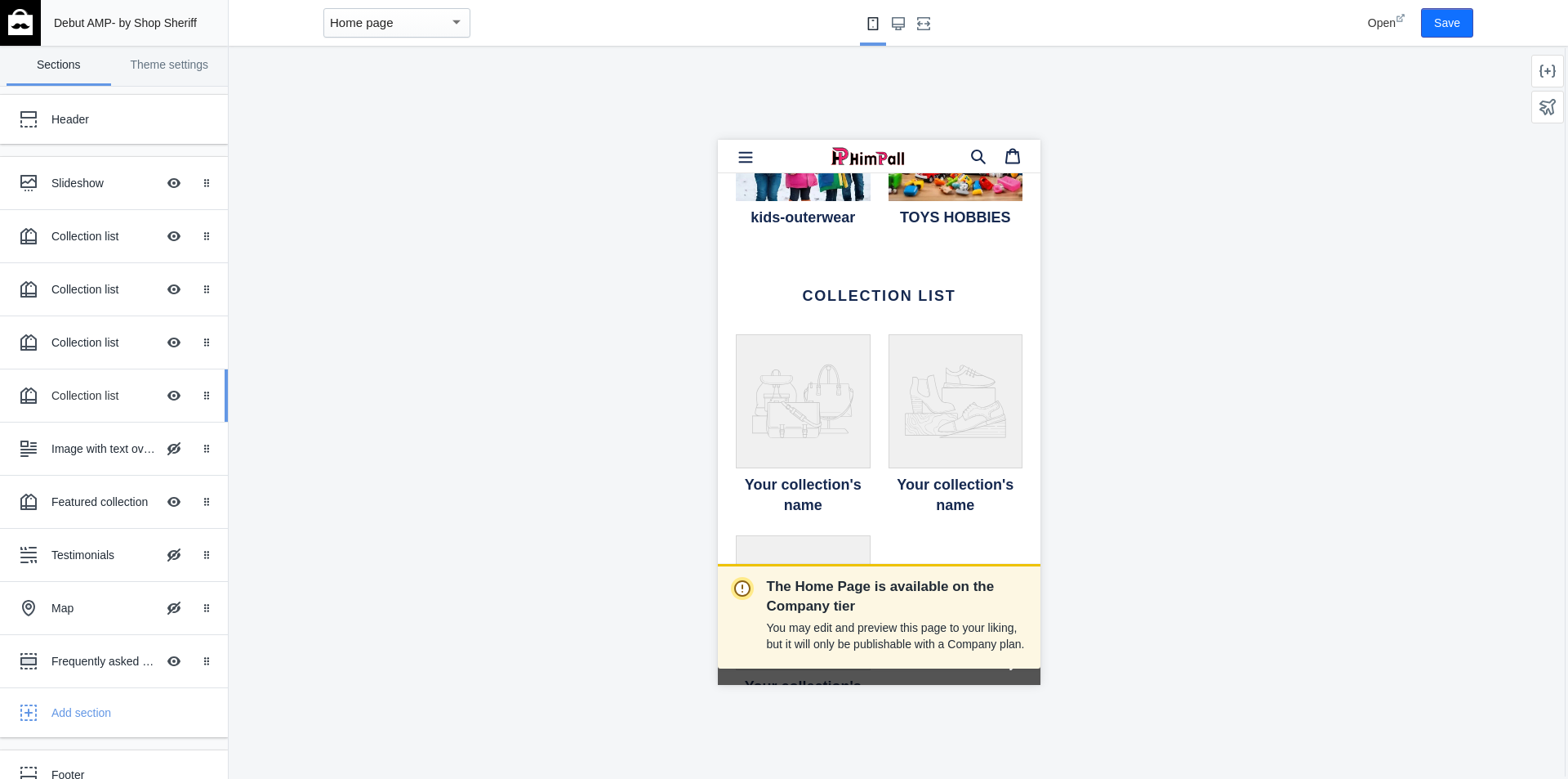
click at [95, 395] on div "Collection list" at bounding box center [103, 396] width 104 height 16
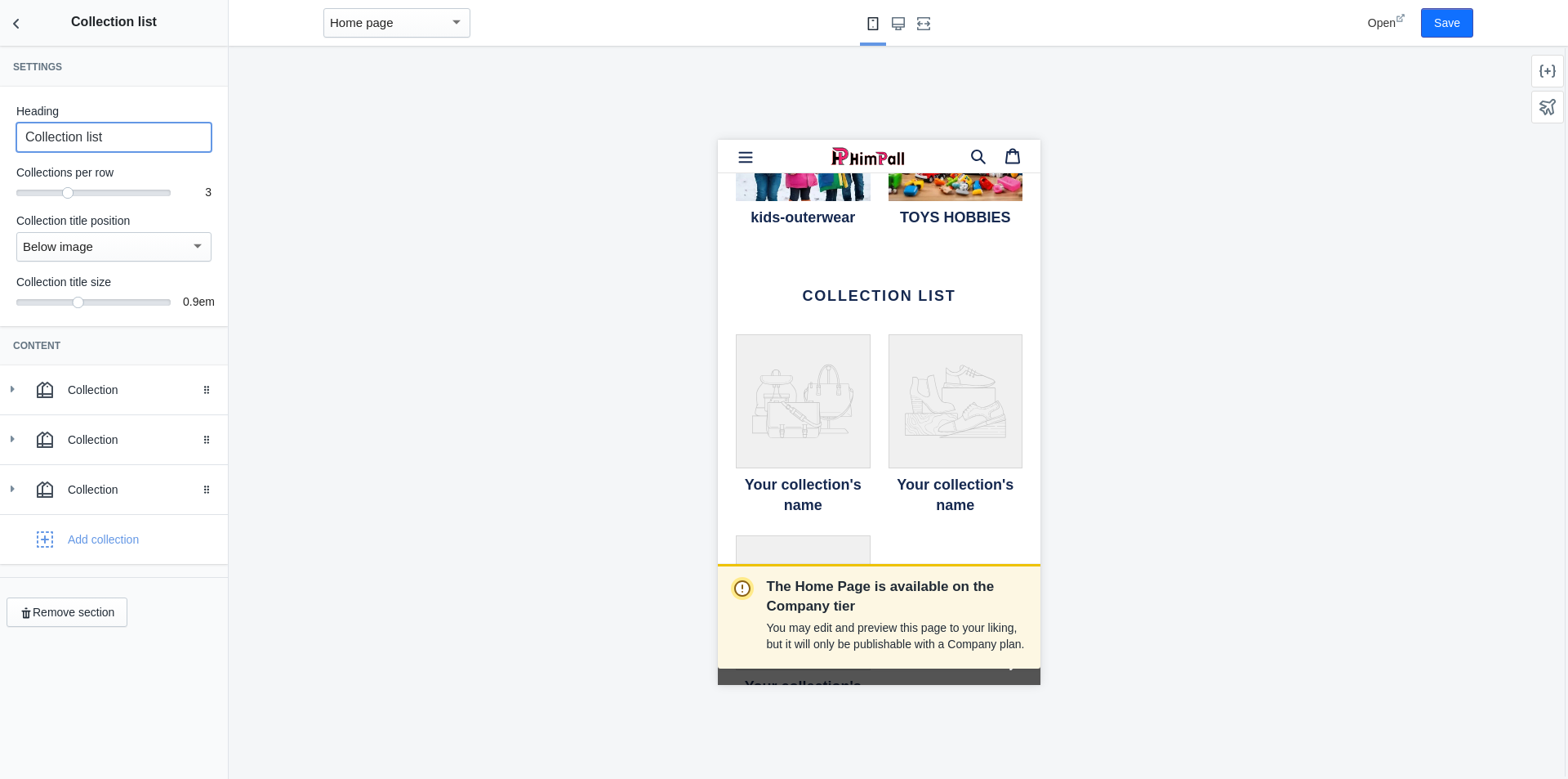
drag, startPoint x: 127, startPoint y: 136, endPoint x: 12, endPoint y: 134, distance: 115.0
click at [12, 134] on div "Heading Collection list Collections per row 3 3 Collection title position Below…" at bounding box center [113, 207] width 228 height 240
type input "Home Decor"
click at [11, 391] on use at bounding box center [13, 389] width 4 height 6
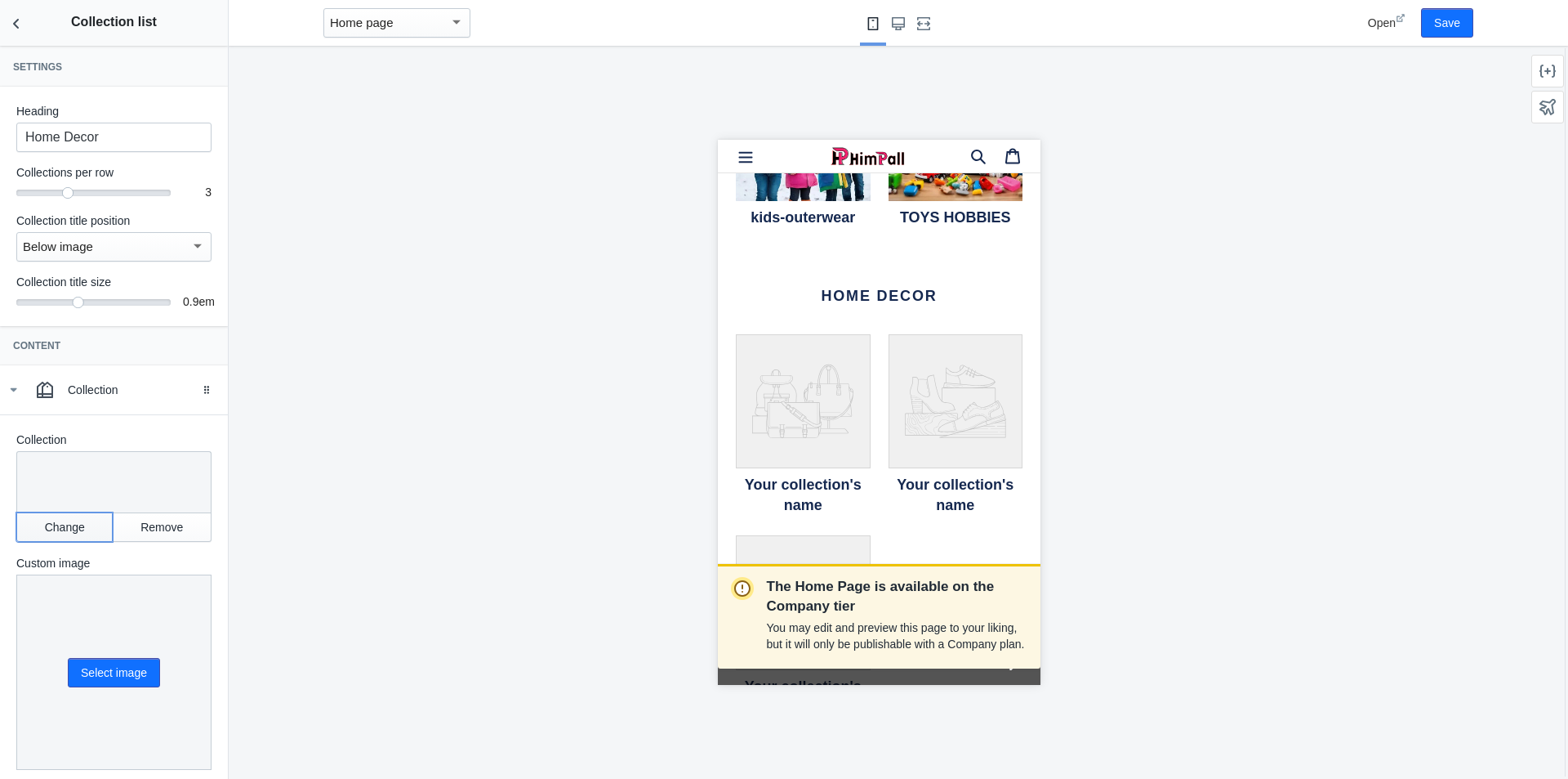
click at [67, 537] on button "Change" at bounding box center [64, 527] width 96 height 29
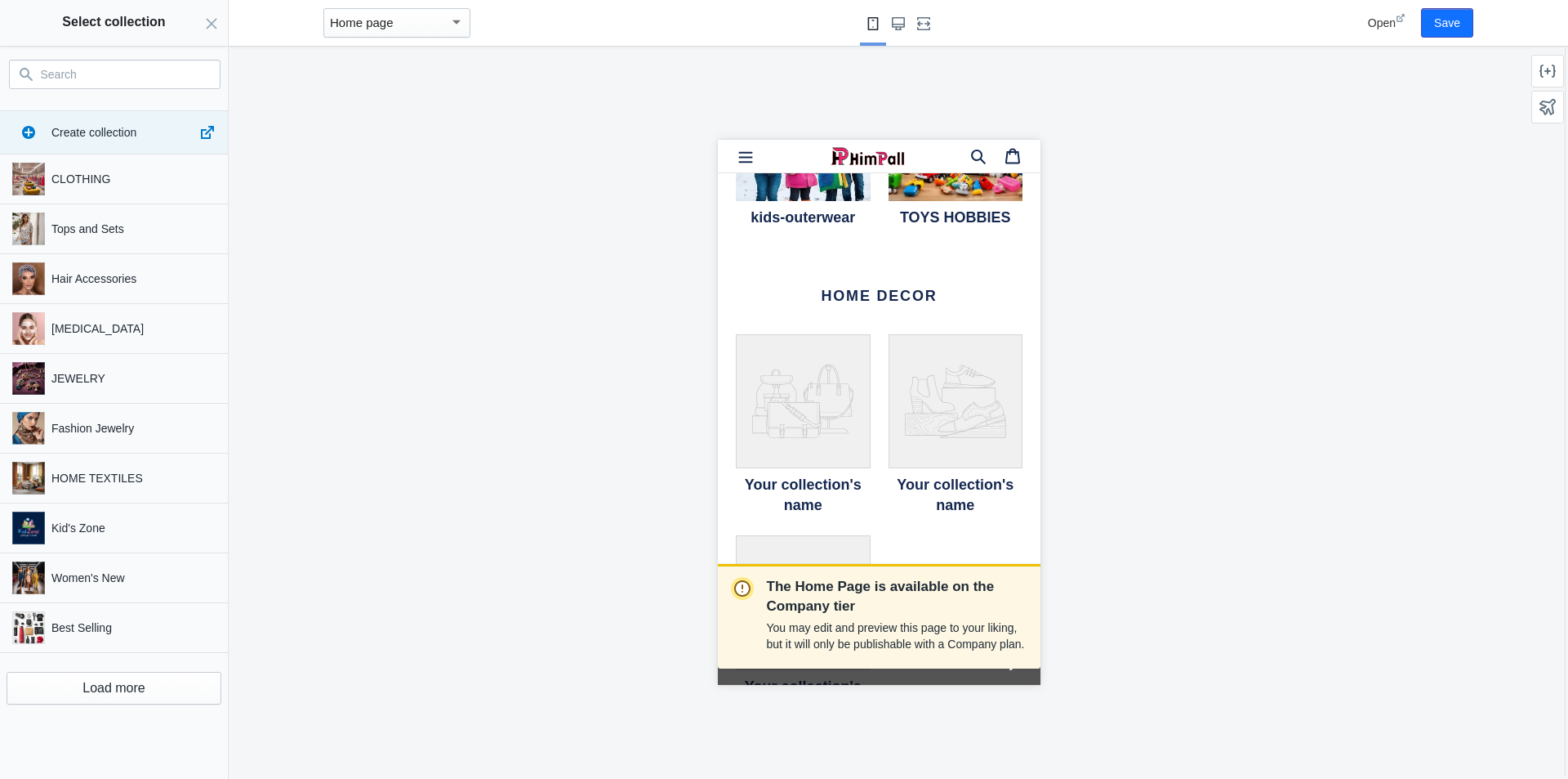
paste input "House Appliance"
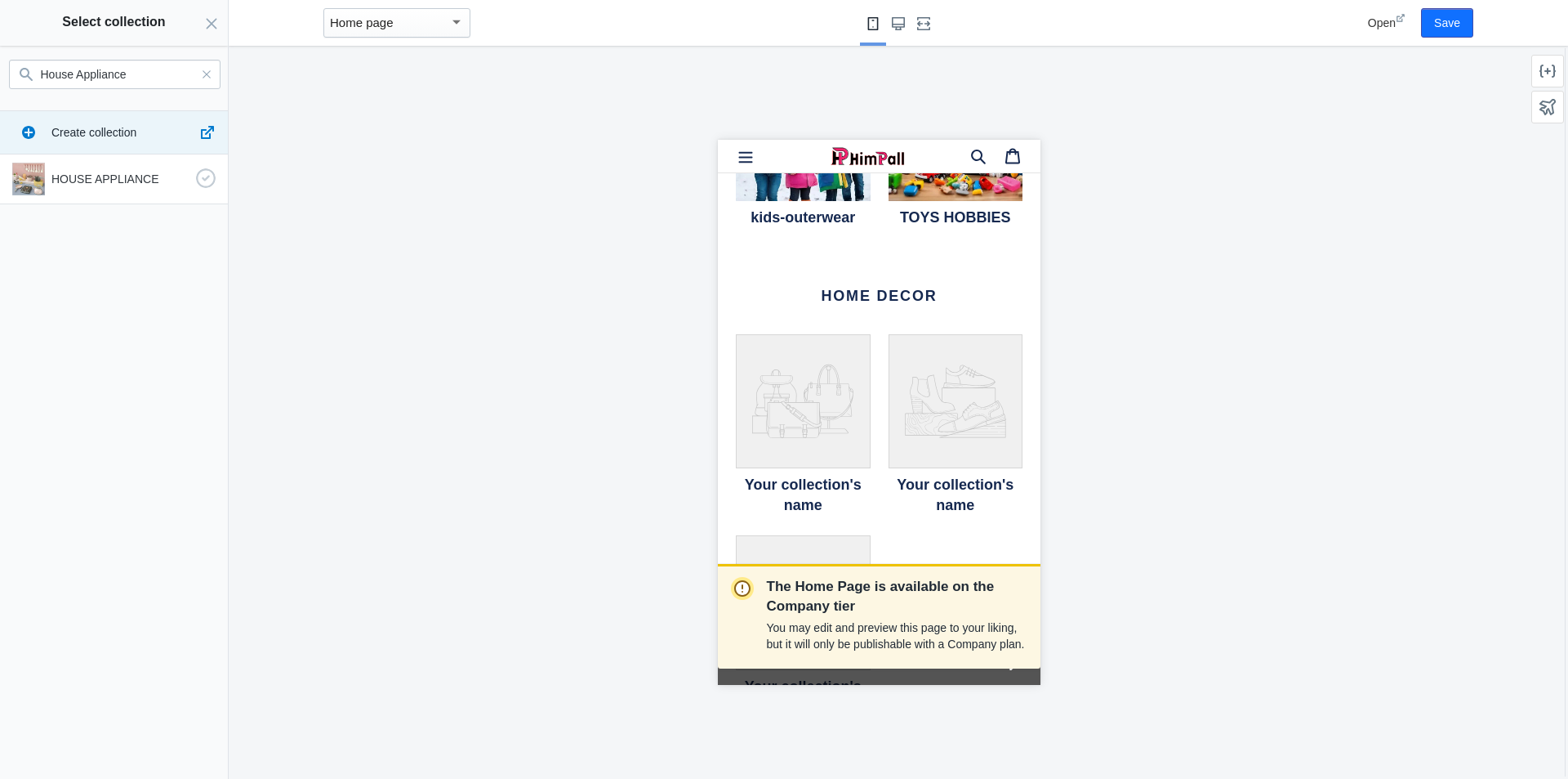
type input "House Appliance"
click at [104, 172] on p "HOUSE APPLIANCE" at bounding box center [120, 179] width 138 height 16
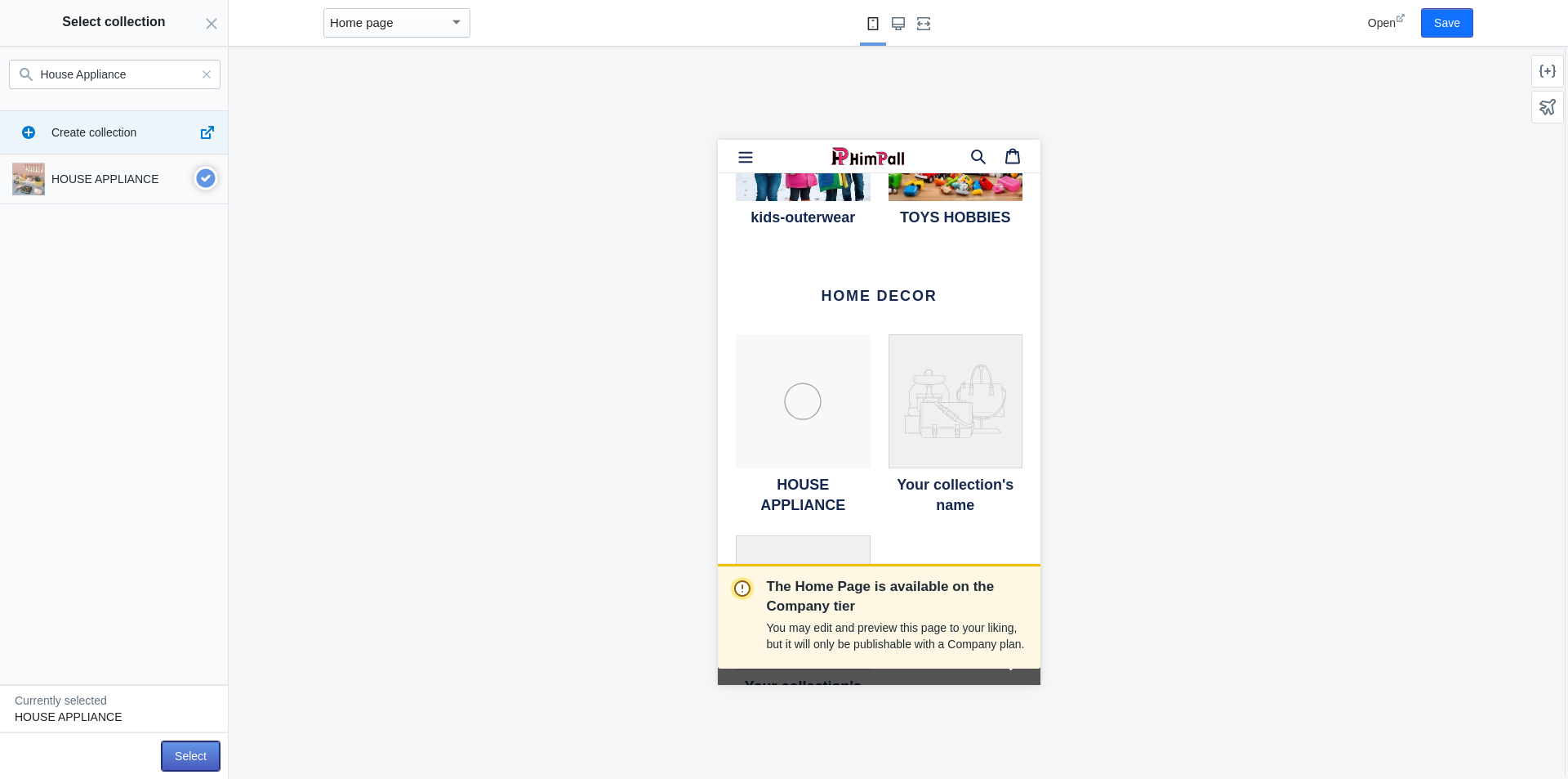
click at [190, 754] on button "Select" at bounding box center [190, 756] width 58 height 29
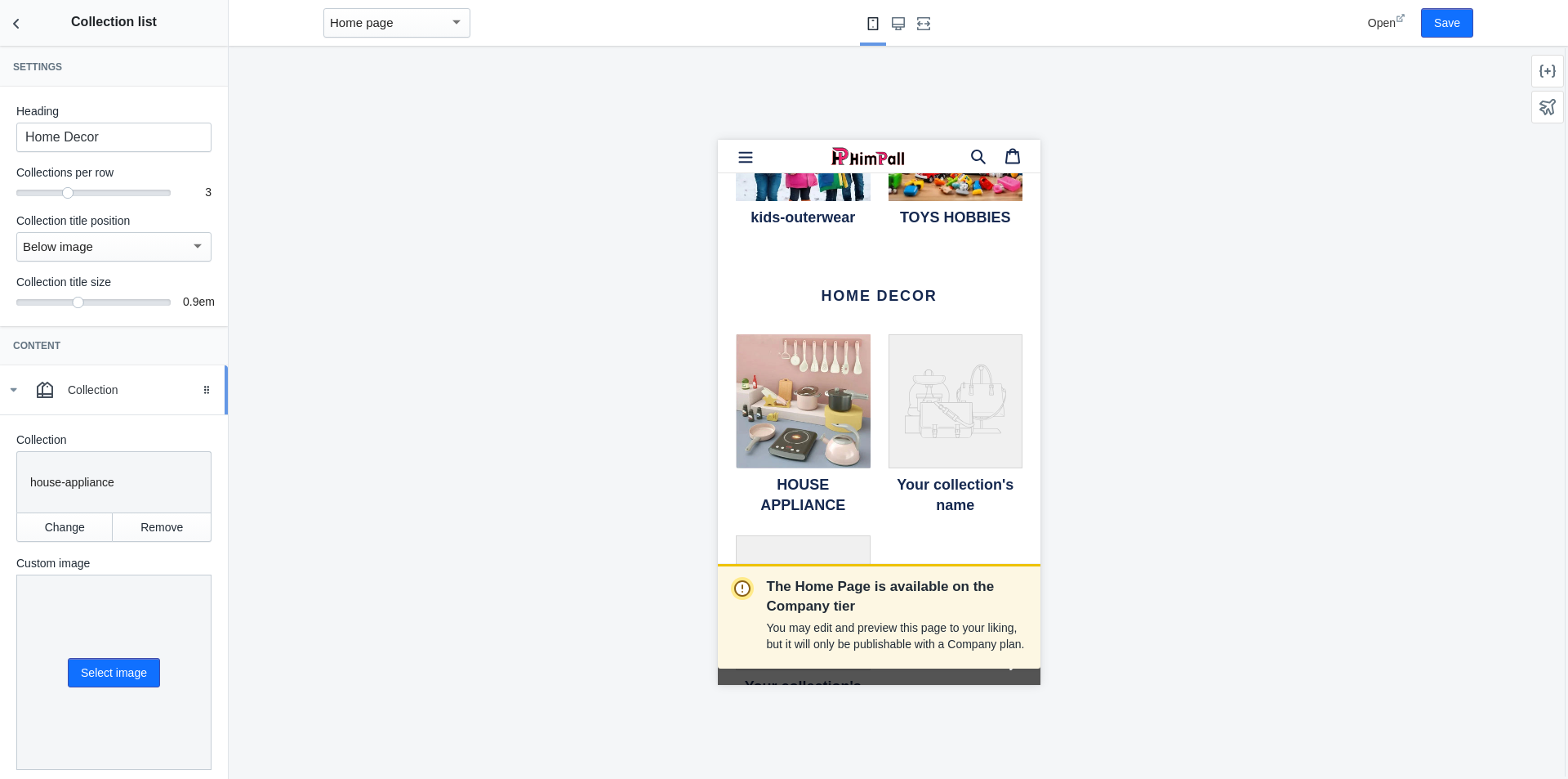
click at [9, 388] on icon at bounding box center [13, 390] width 16 height 16
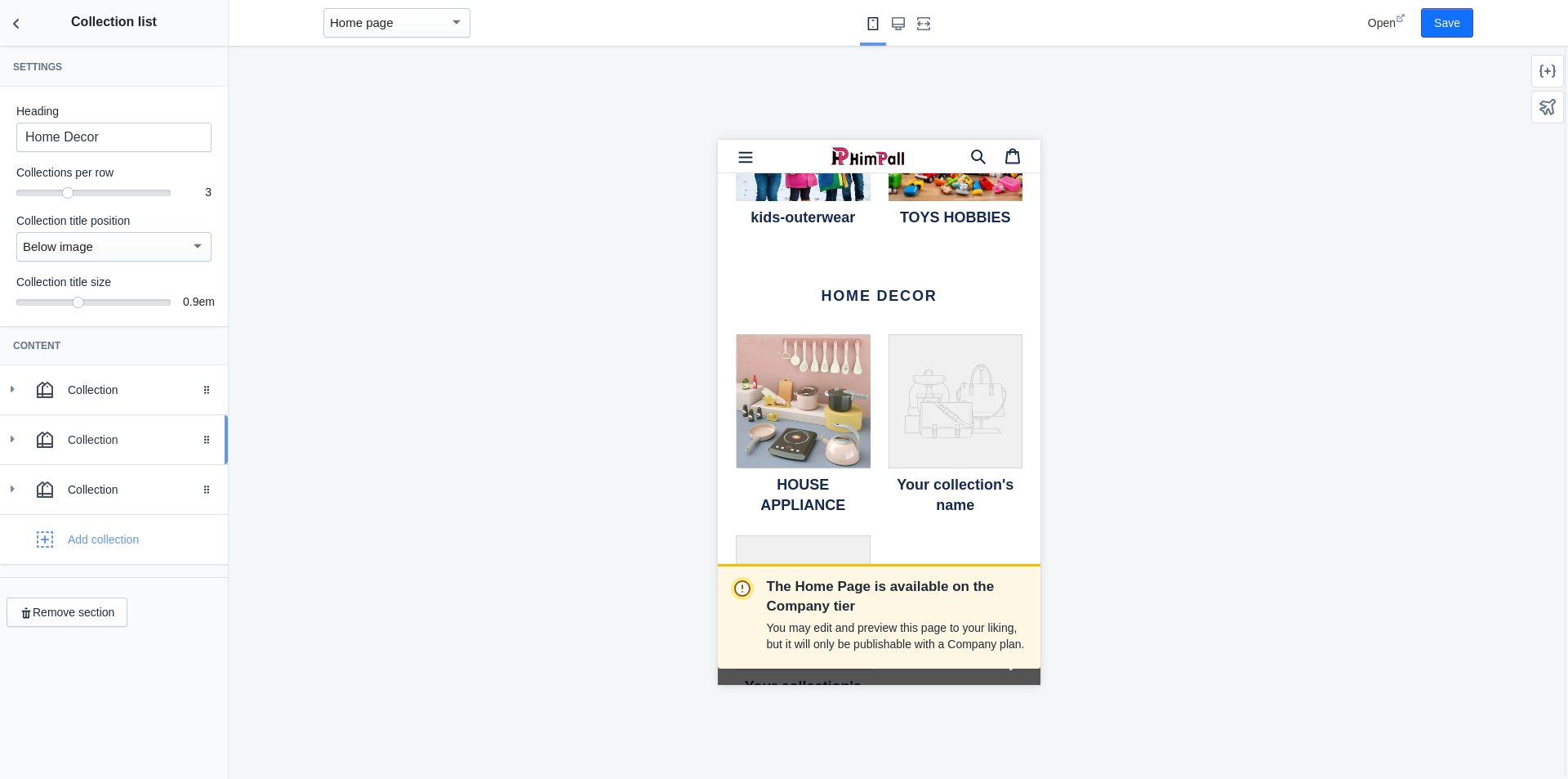
click at [9, 432] on icon at bounding box center [12, 439] width 16 height 16
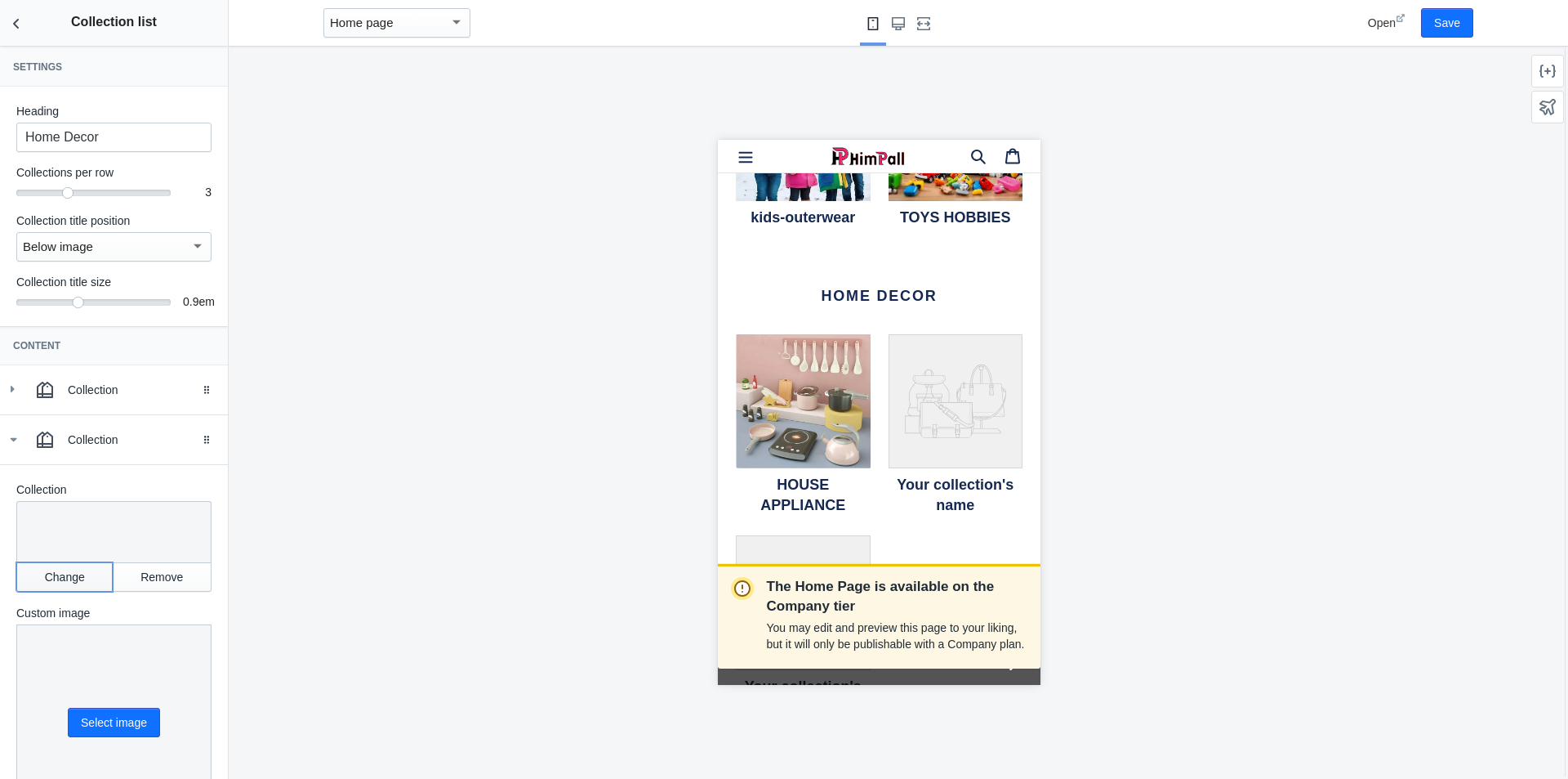
click at [82, 576] on button "Change" at bounding box center [64, 577] width 96 height 29
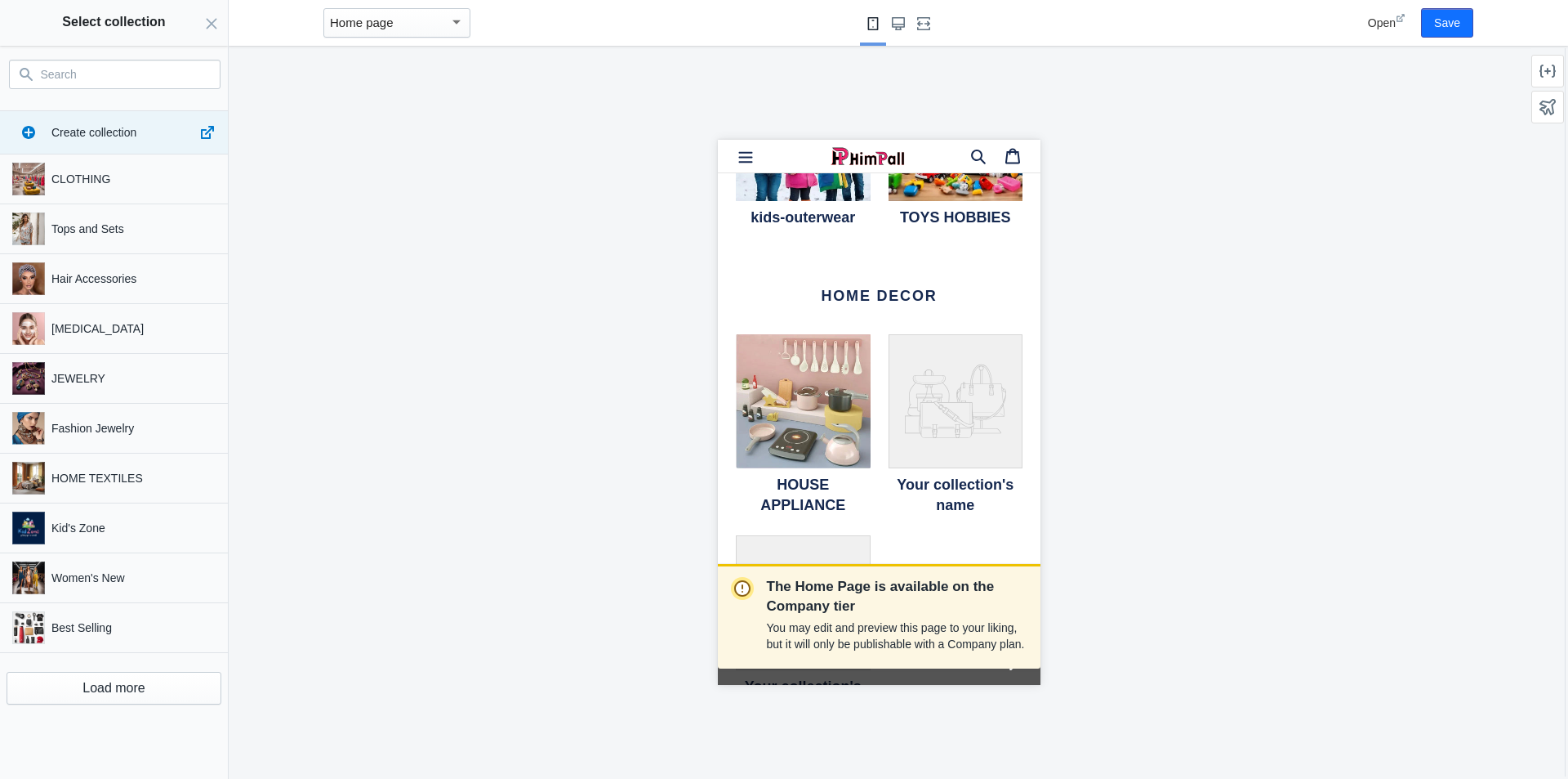
drag, startPoint x: 58, startPoint y: 63, endPoint x: 39, endPoint y: 79, distance: 24.8
drag, startPoint x: 39, startPoint y: 79, endPoint x: 46, endPoint y: 68, distance: 13.0
paste input "Home Décor"
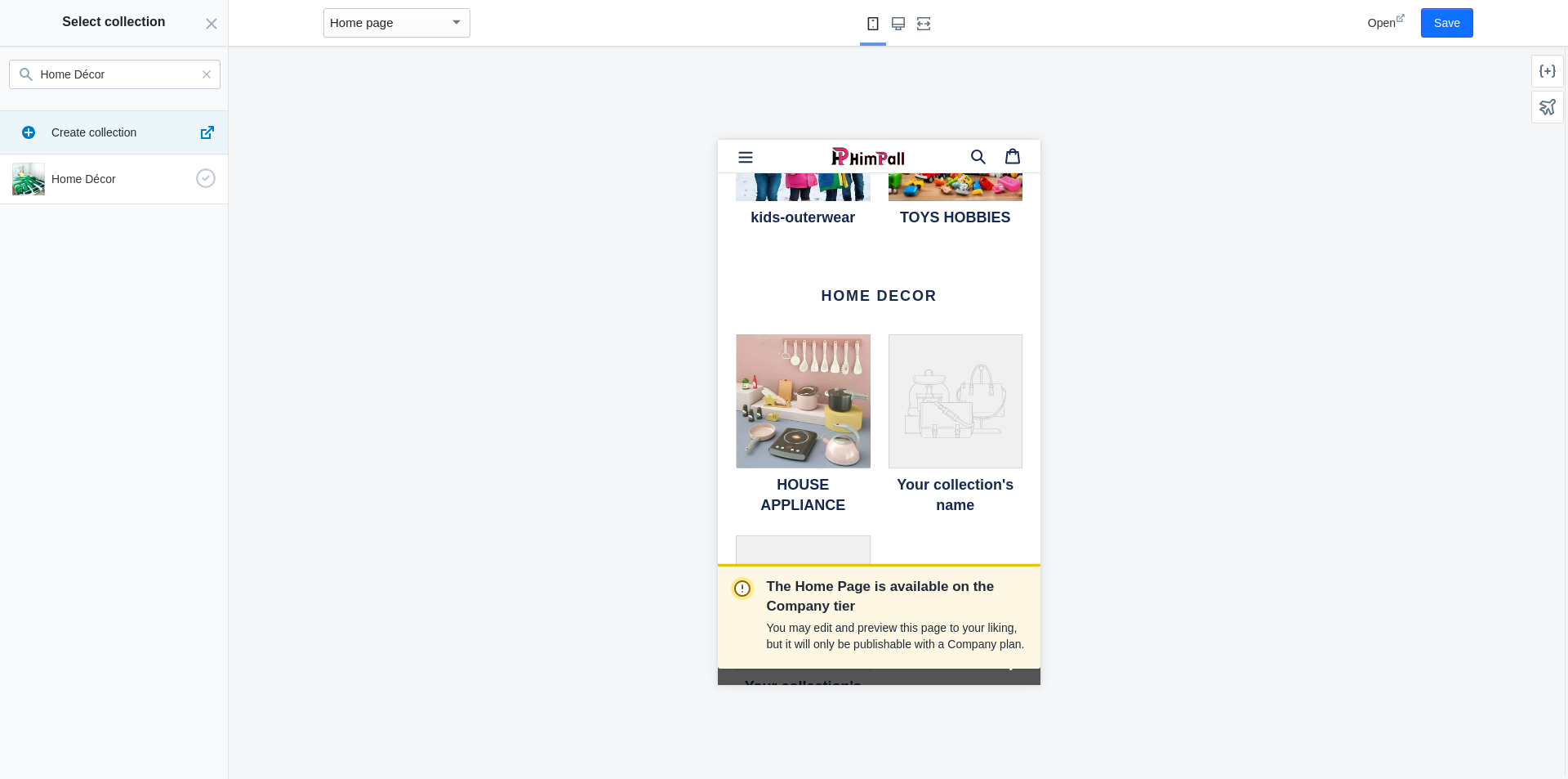
type input "Home Décor"
click at [89, 170] on div "Home Décor" at bounding box center [111, 176] width 210 height 39
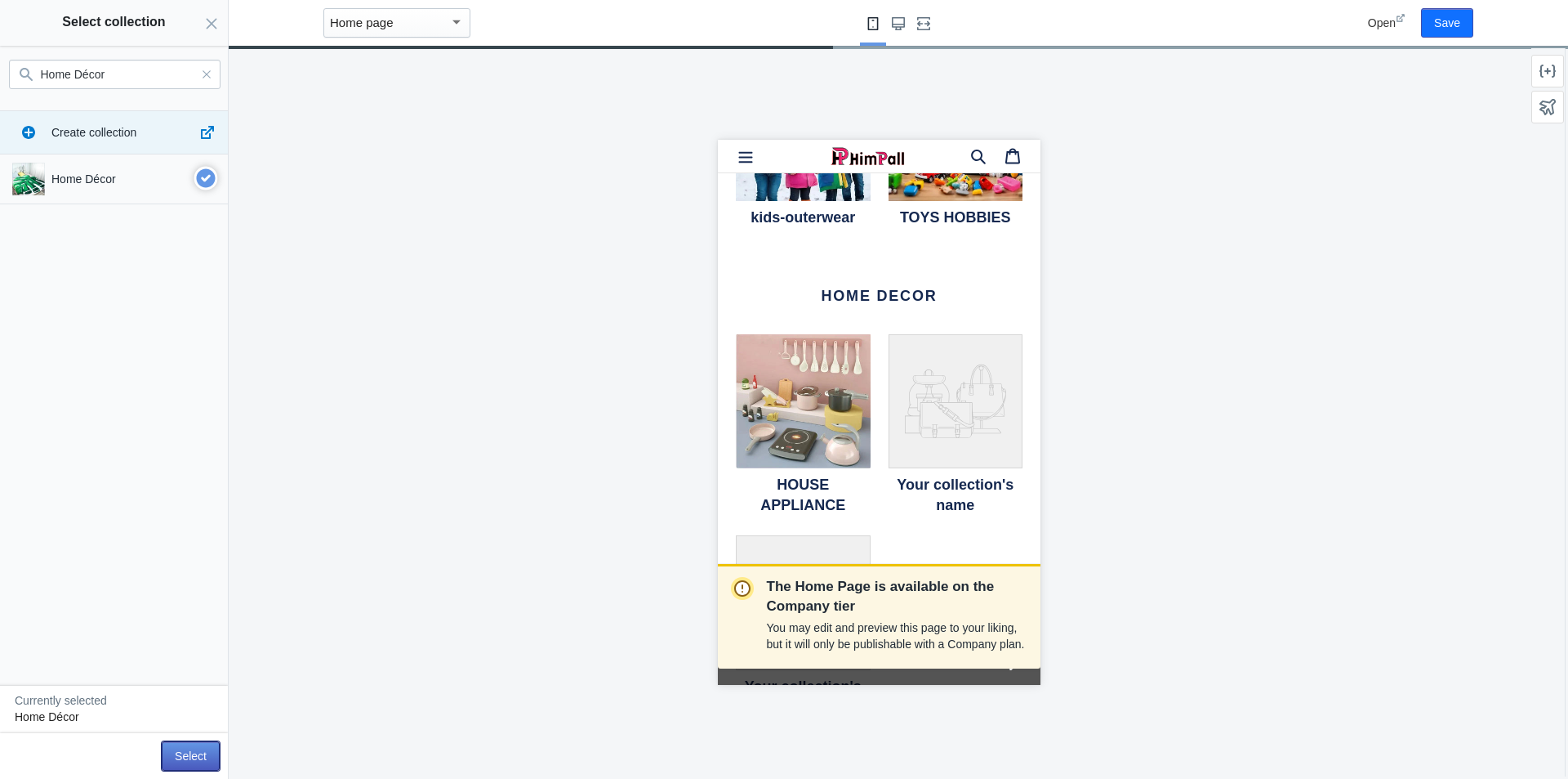
click at [192, 749] on button "Select" at bounding box center [190, 756] width 58 height 29
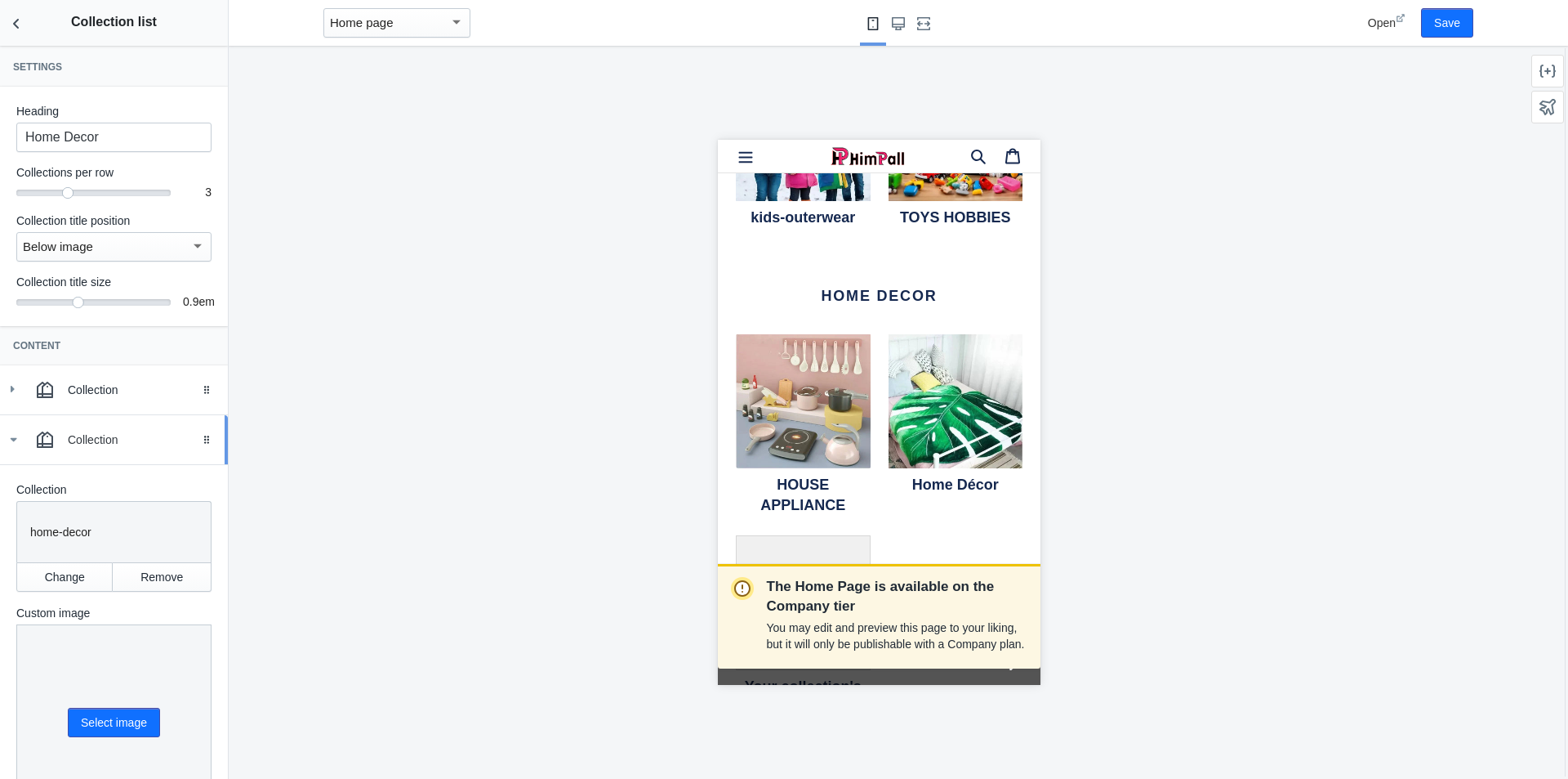
click at [11, 443] on icon at bounding box center [13, 440] width 16 height 16
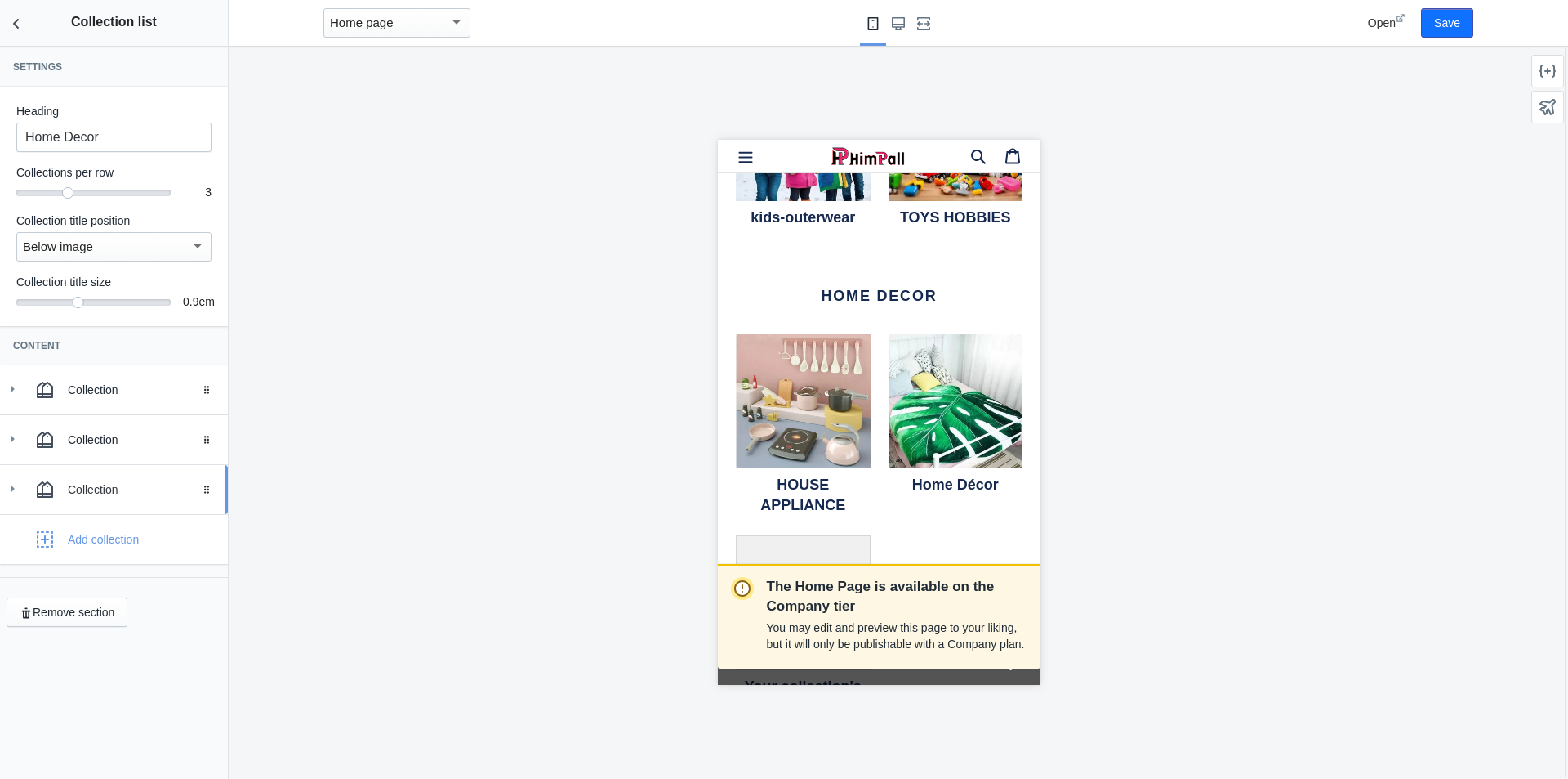
click at [13, 492] on icon at bounding box center [12, 489] width 16 height 16
click at [84, 627] on button "Change" at bounding box center [64, 626] width 96 height 29
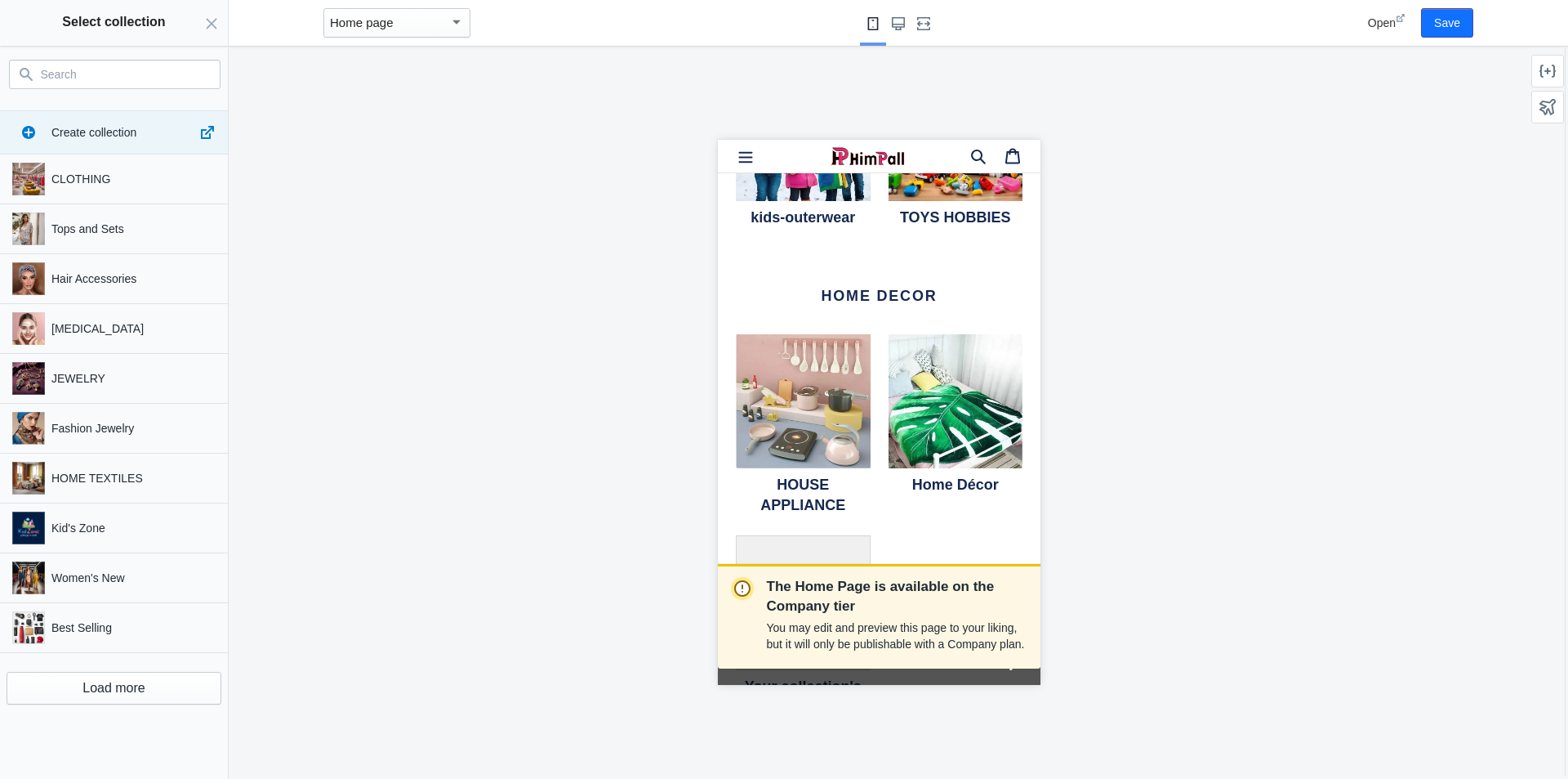
paste input "Home Textiles"
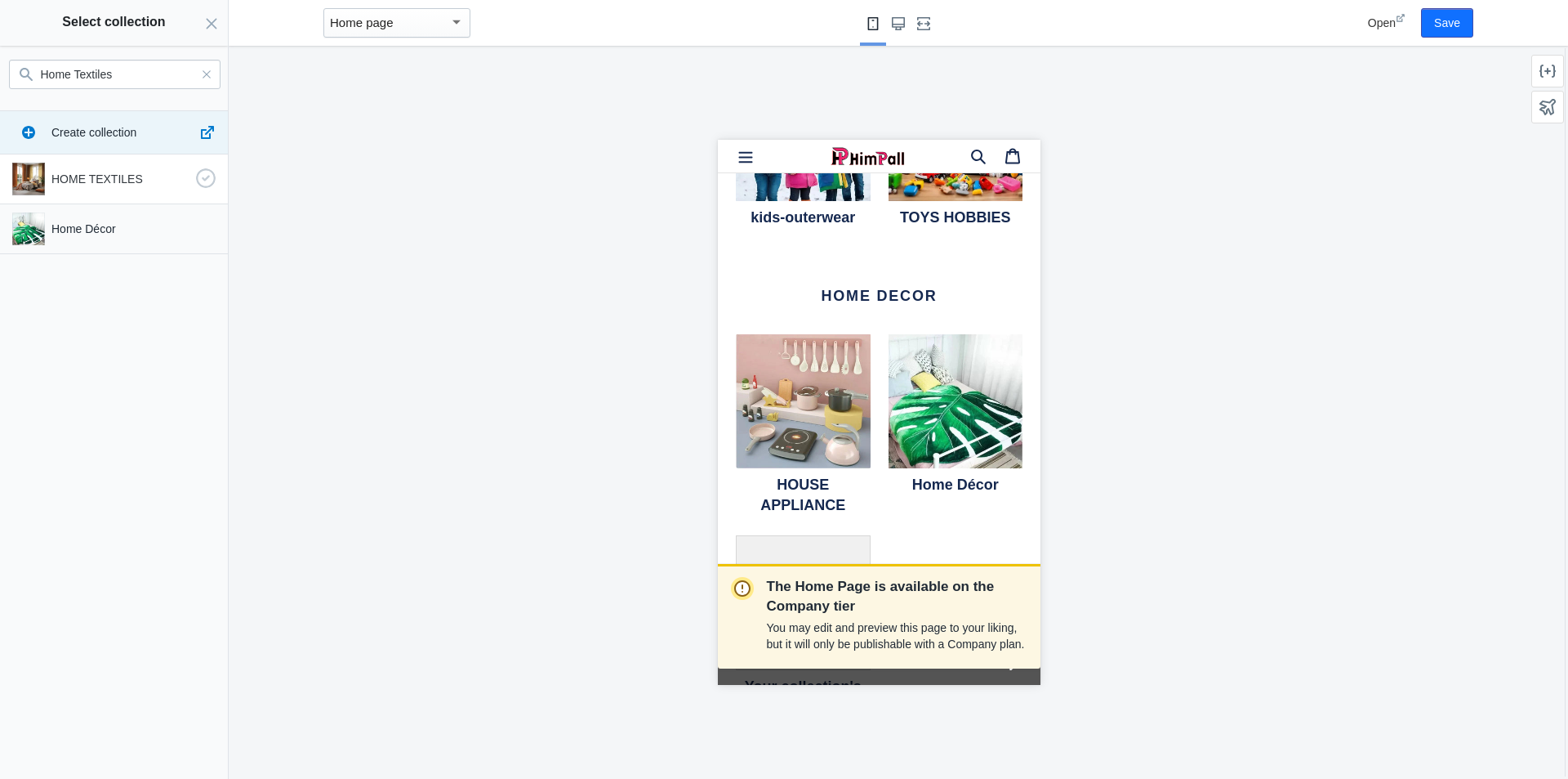
type input "Home Textiles"
click at [96, 176] on p "HOME TEXTILES" at bounding box center [120, 179] width 138 height 16
click at [199, 754] on button "Select" at bounding box center [190, 756] width 58 height 29
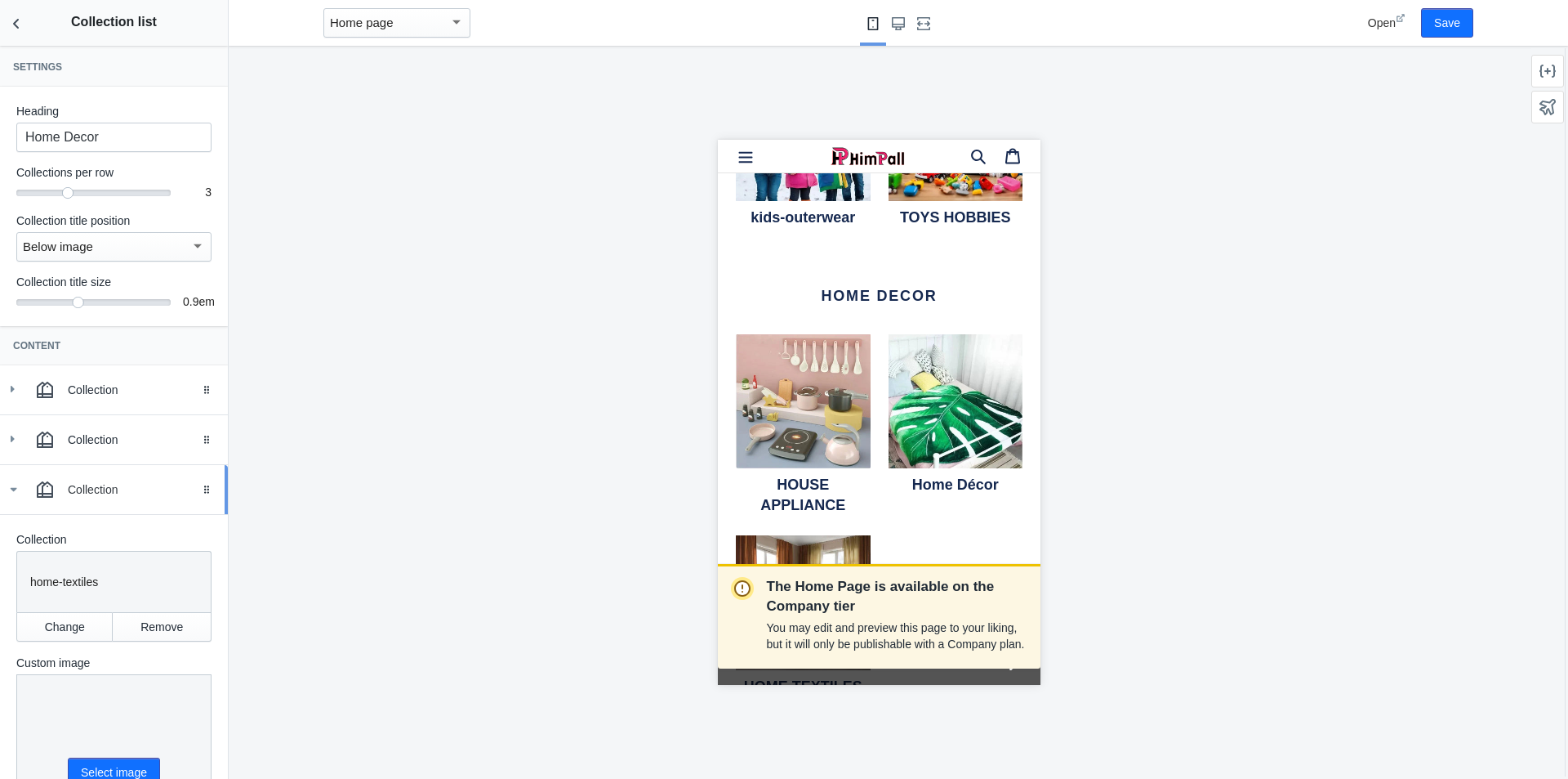
click at [10, 483] on icon at bounding box center [13, 489] width 16 height 16
click at [59, 543] on div "button" at bounding box center [45, 539] width 33 height 33
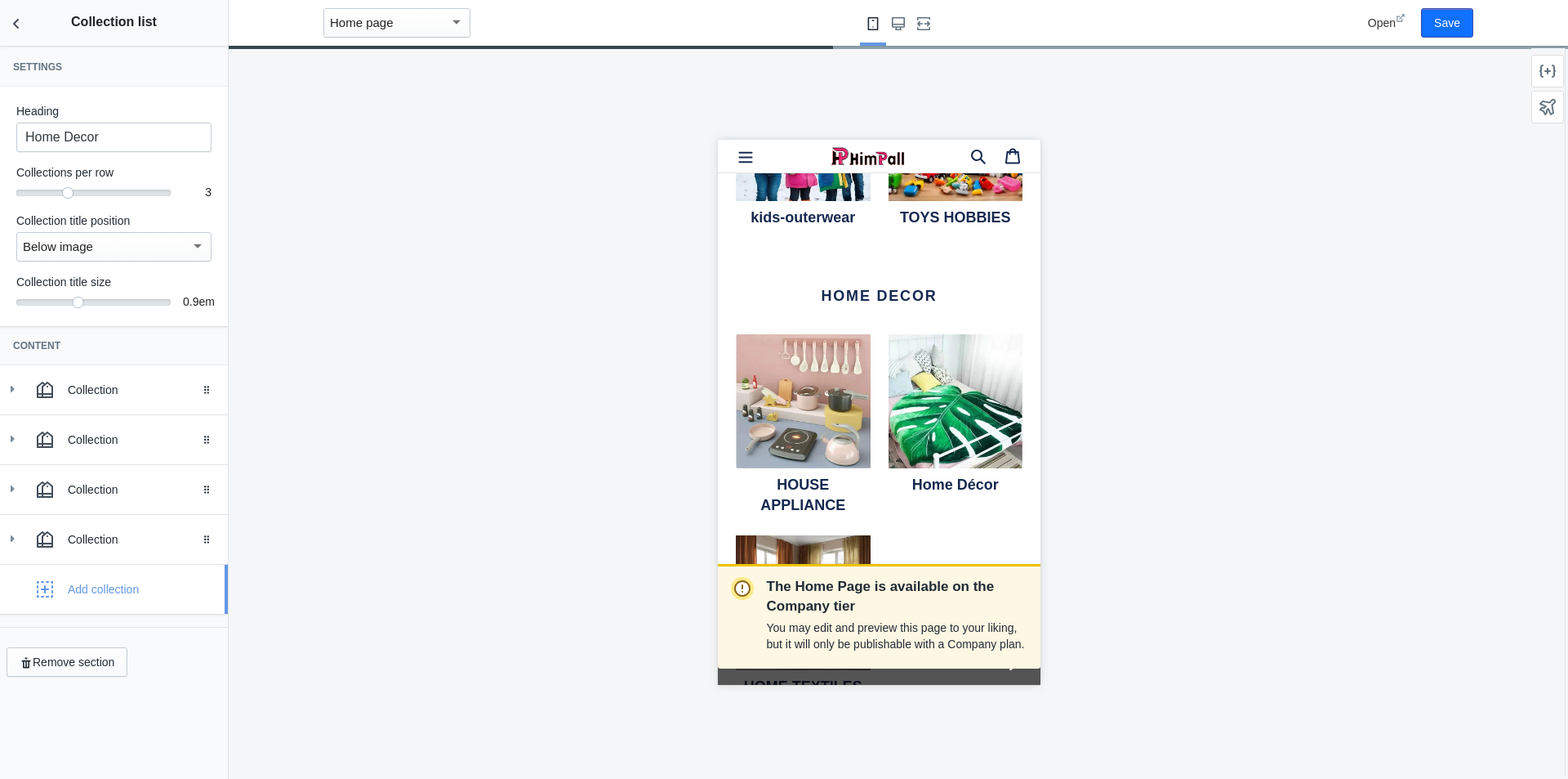
click at [101, 584] on div "Add collection" at bounding box center [103, 589] width 71 height 16
click at [12, 537] on use at bounding box center [13, 538] width 4 height 6
click at [77, 672] on button "Change" at bounding box center [64, 677] width 96 height 29
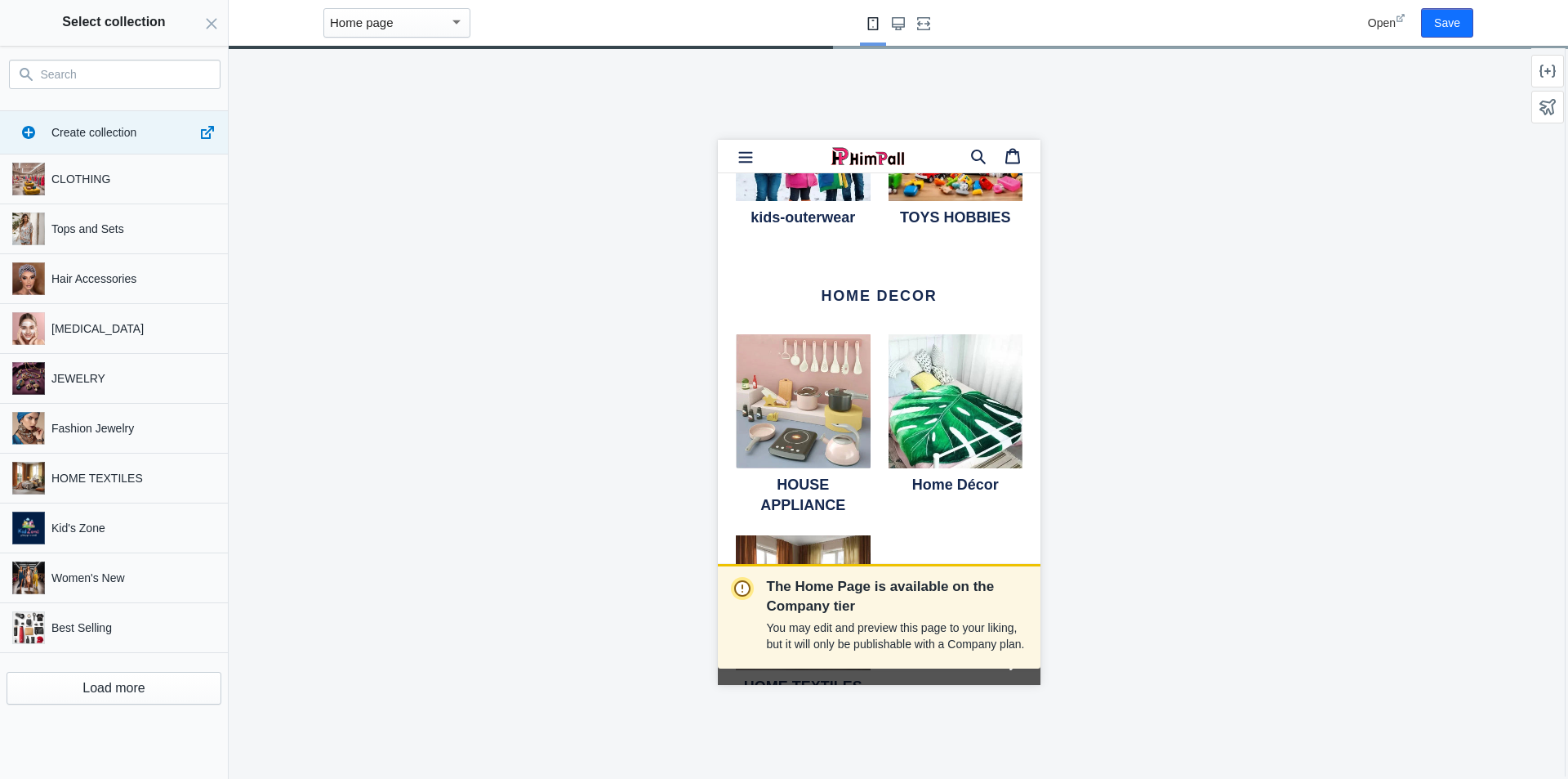
paste input "Kitchen & Garden"
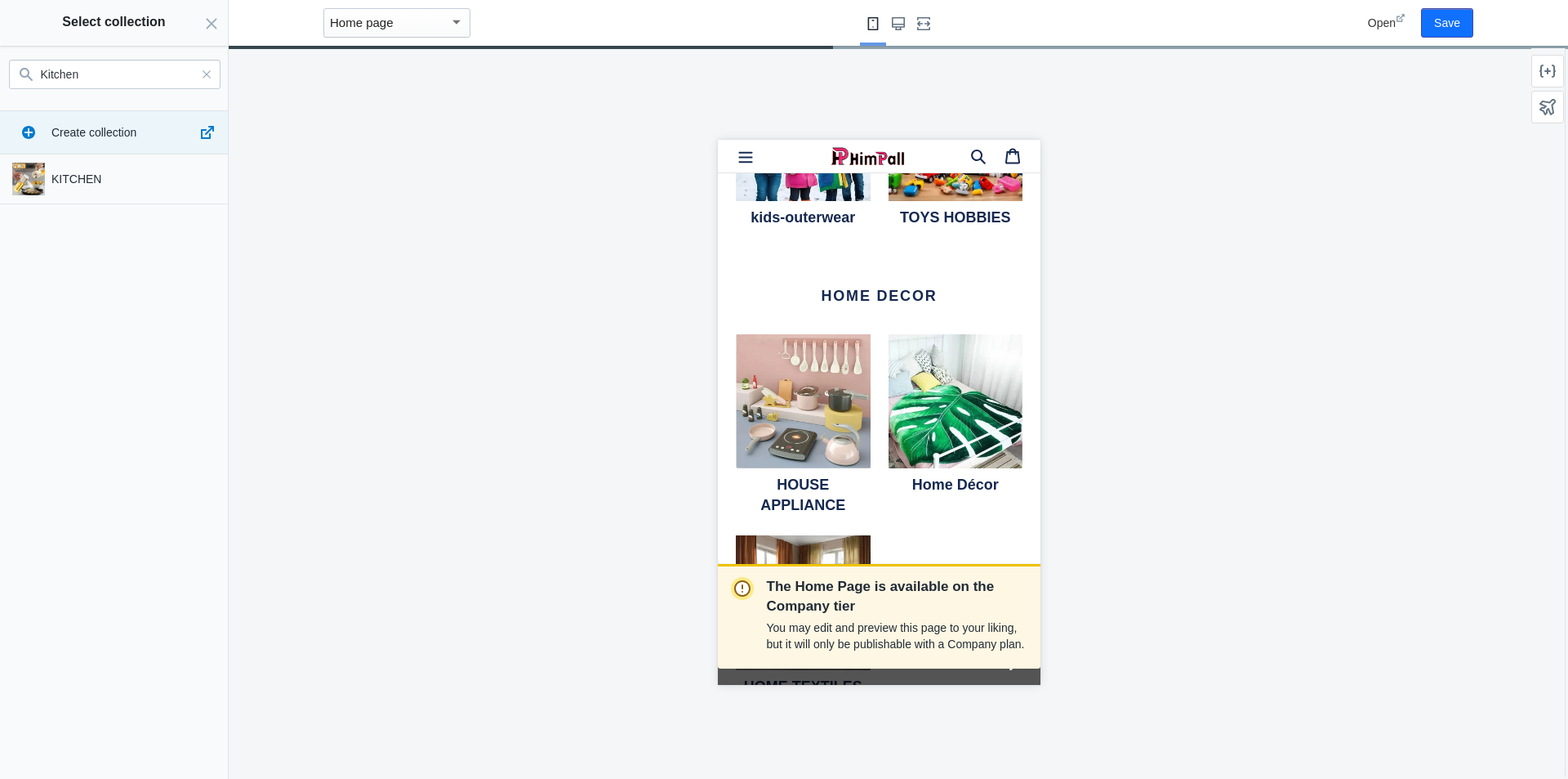
type input "Kitchen"
click at [196, 748] on button "Select" at bounding box center [190, 756] width 58 height 29
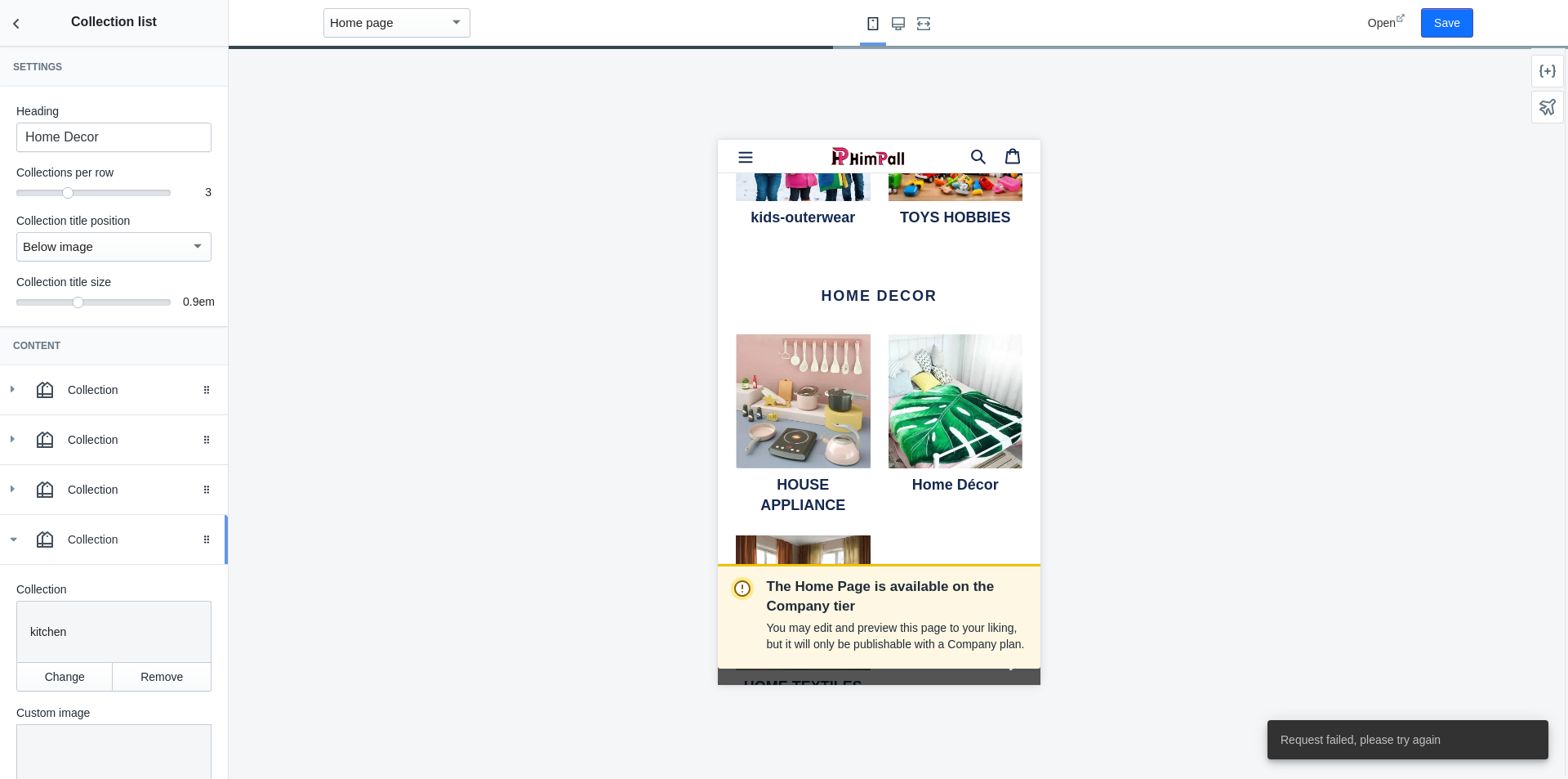
click at [17, 540] on icon at bounding box center [13, 539] width 16 height 16
click at [12, 587] on use at bounding box center [13, 588] width 4 height 6
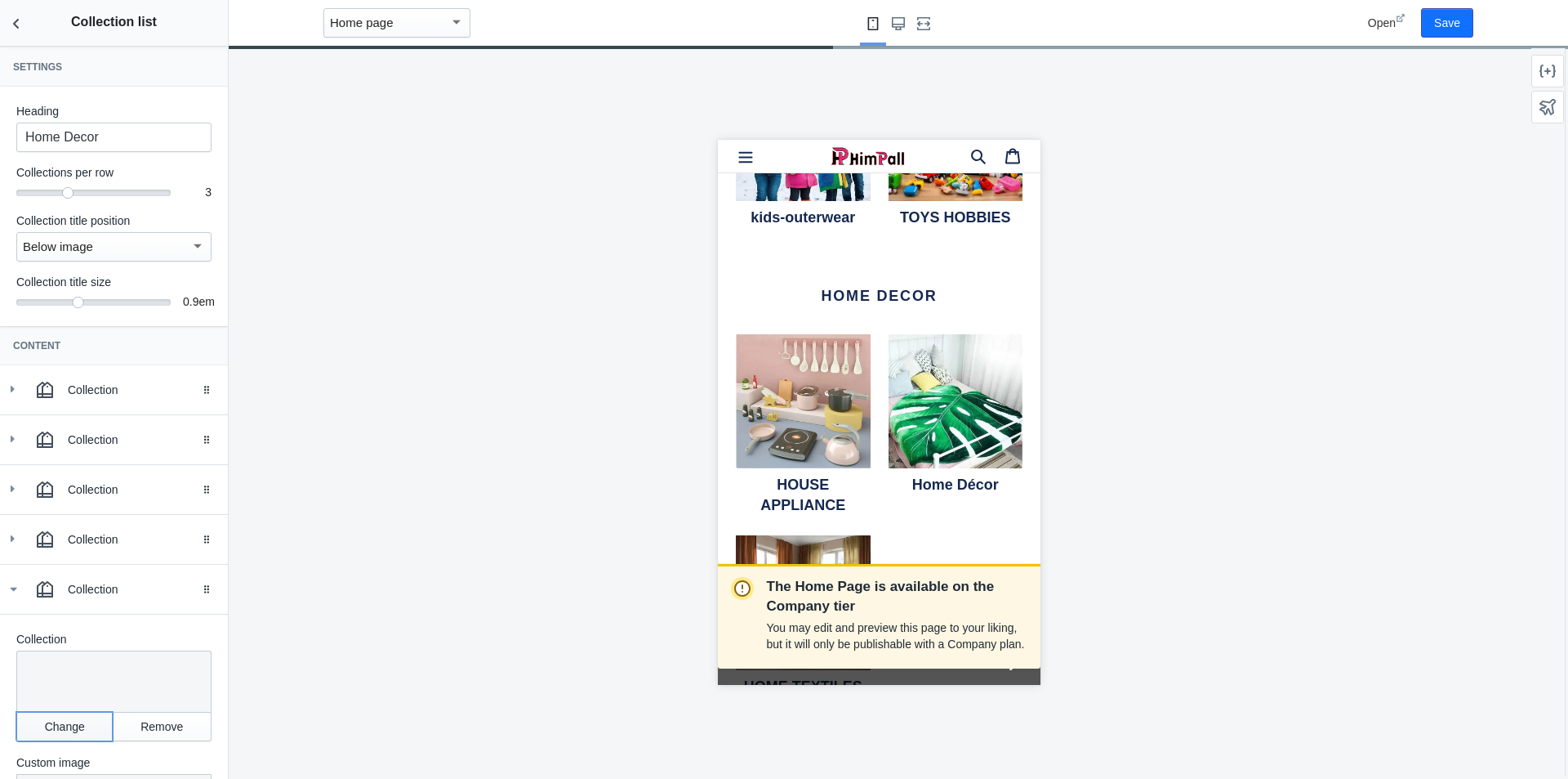
click at [79, 720] on button "Change" at bounding box center [64, 726] width 96 height 29
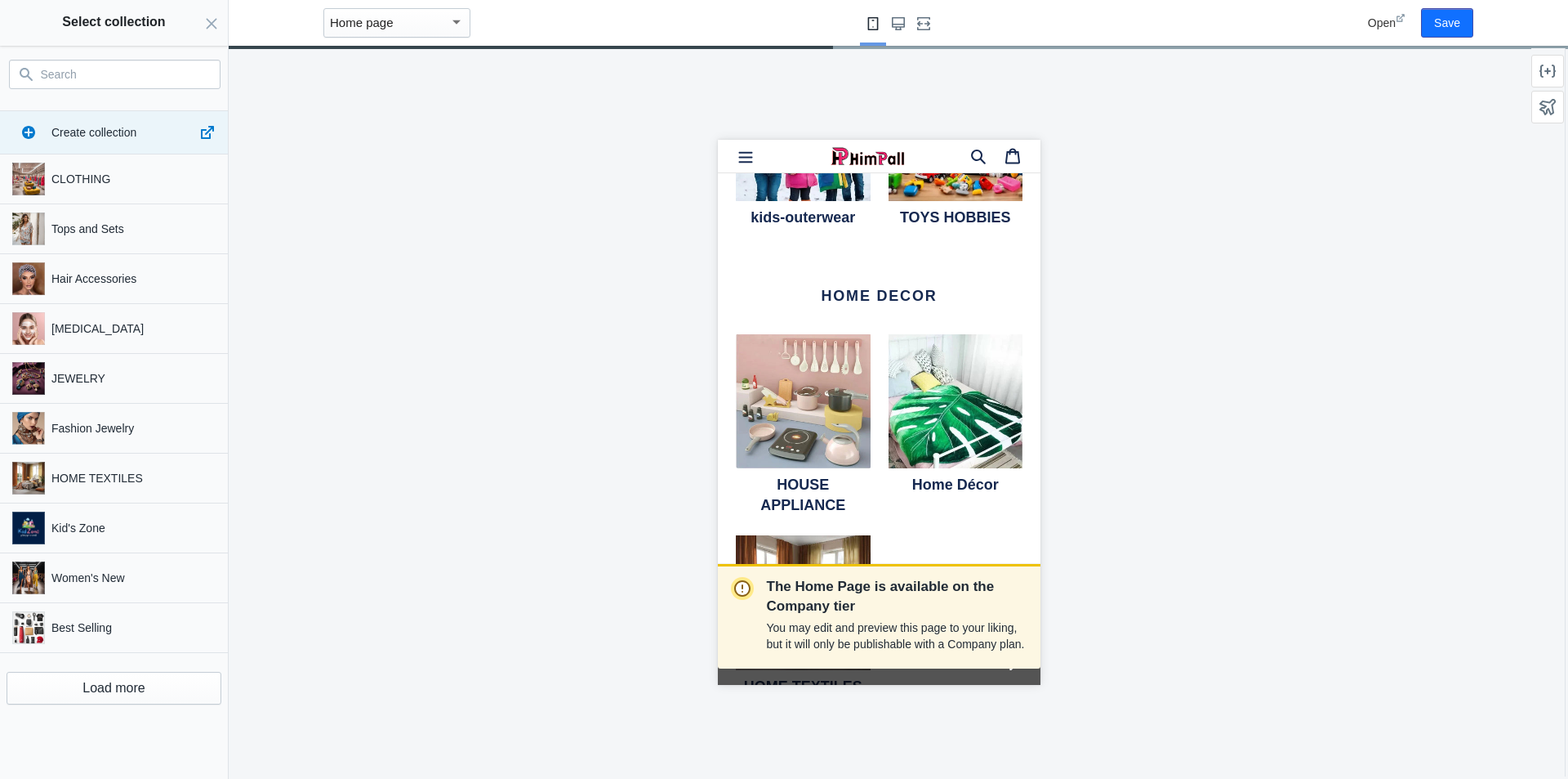
paste input "Kitchen & Garden"
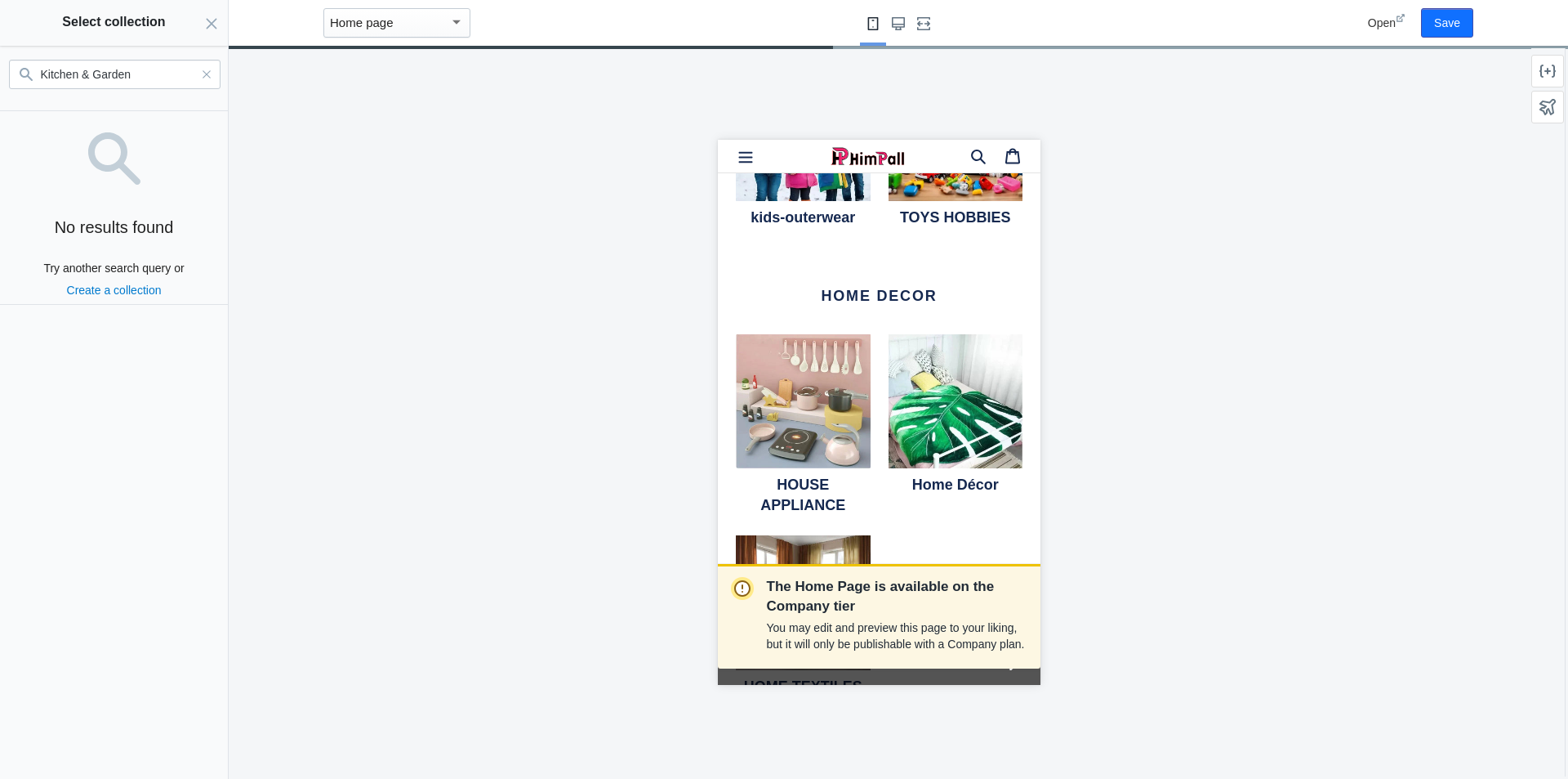
type input "Kitchen & Garden"
click at [1449, 26] on button "Save" at bounding box center [1446, 23] width 52 height 29
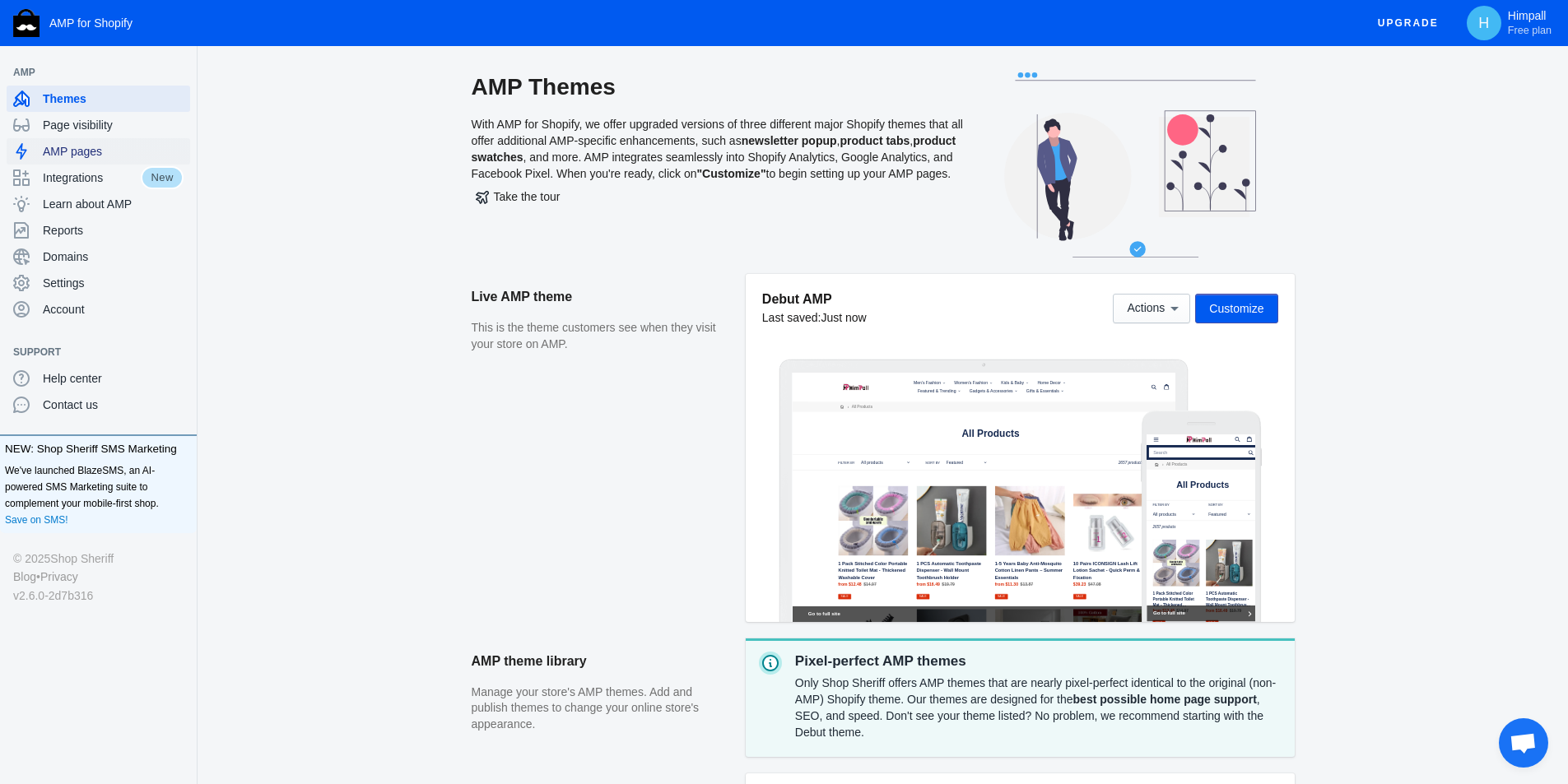
click at [80, 155] on span "AMP pages" at bounding box center [112, 152] width 141 height 17
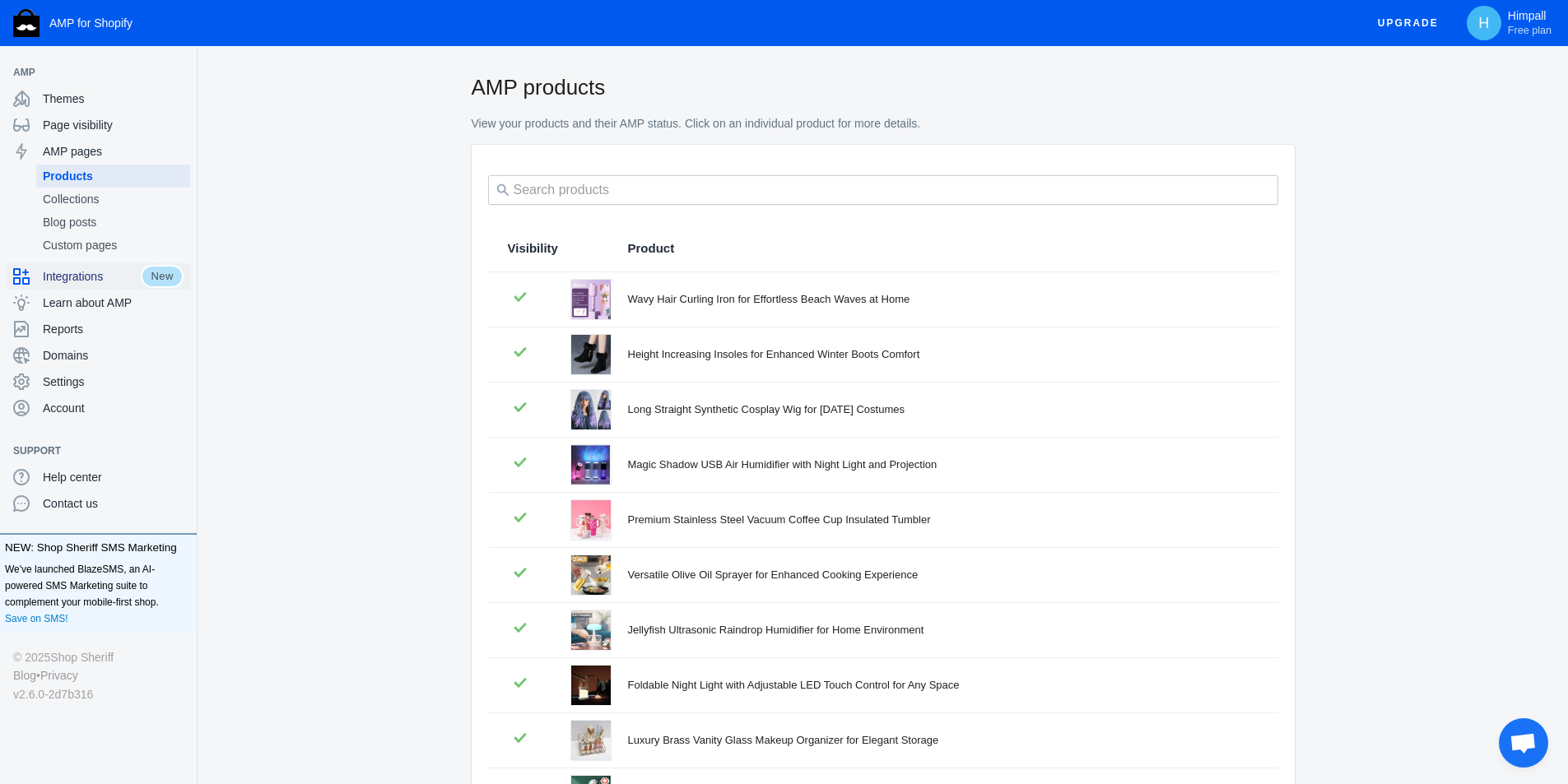
click at [97, 275] on span "Integrations" at bounding box center [91, 276] width 98 height 17
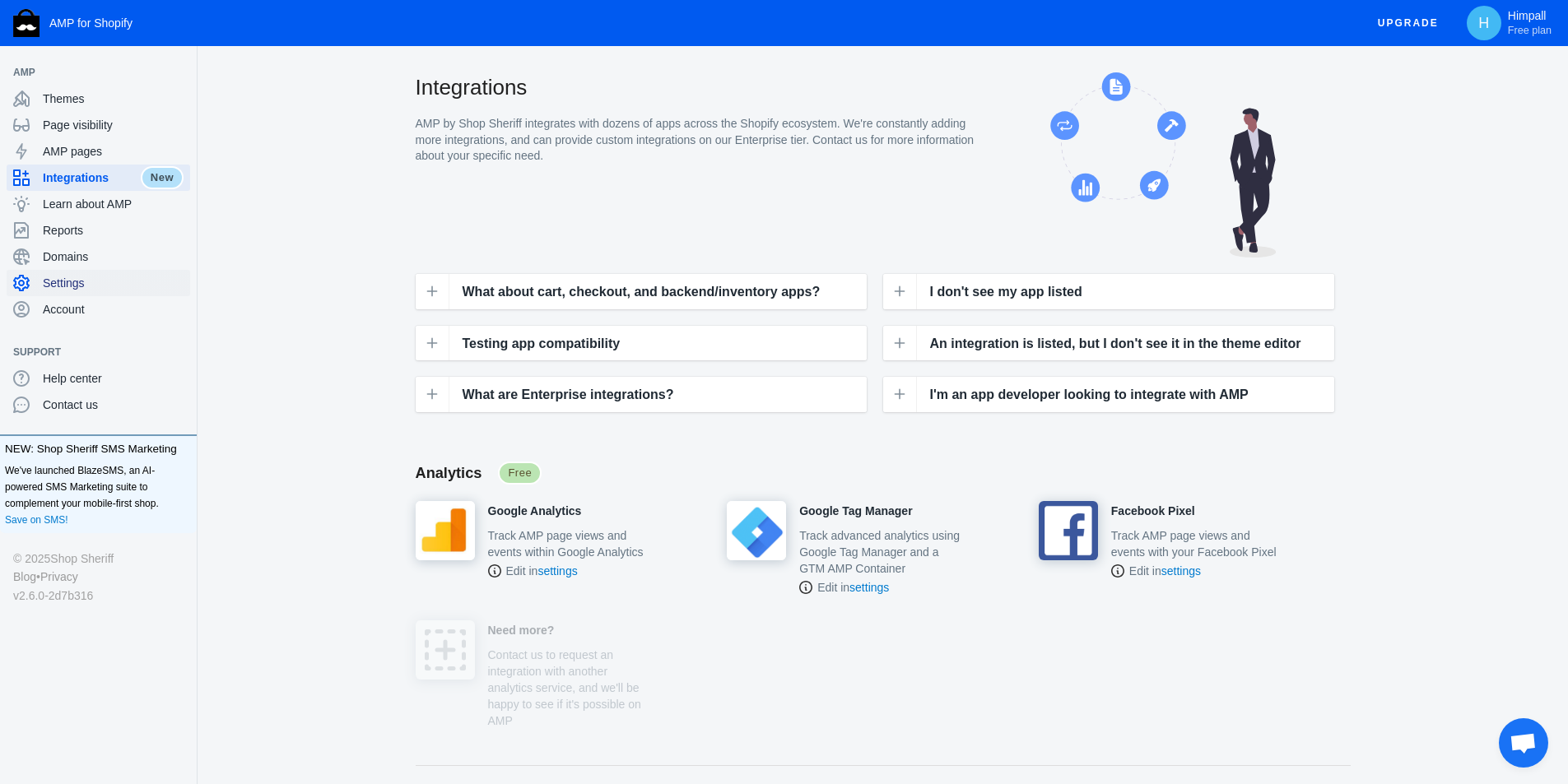
click at [75, 285] on span "Settings" at bounding box center [112, 283] width 141 height 17
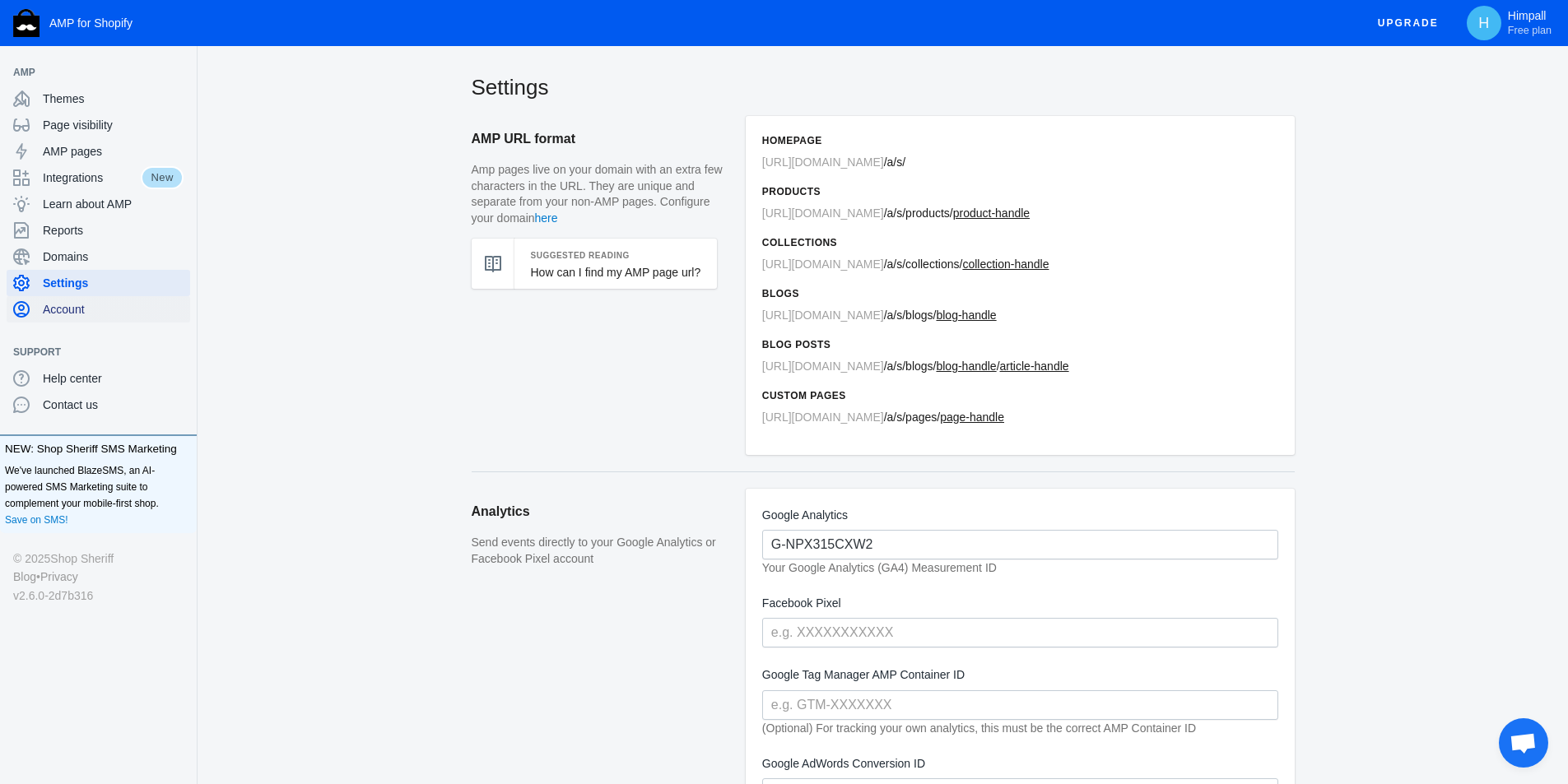
click at [74, 315] on span "Account" at bounding box center [112, 309] width 141 height 17
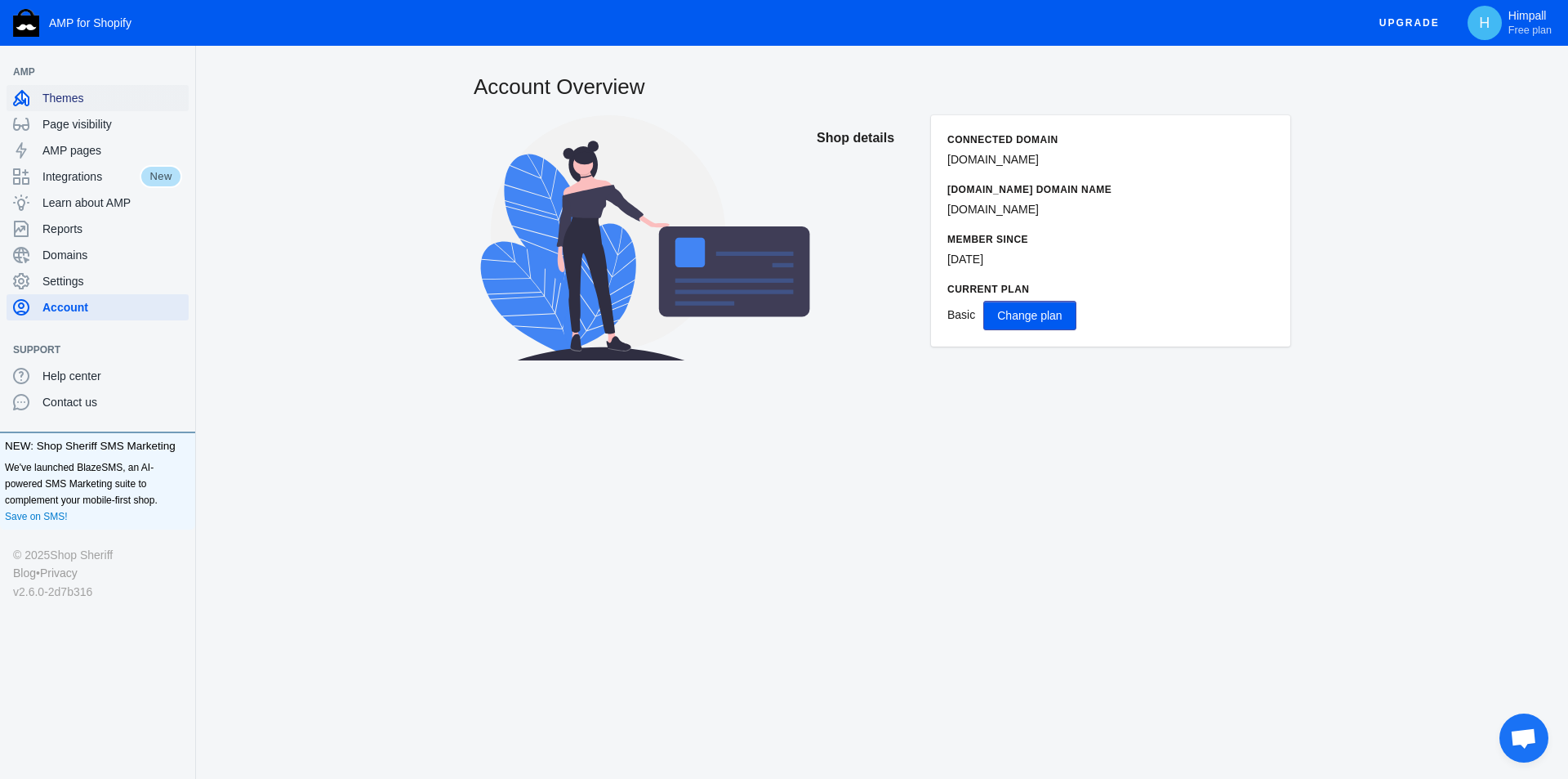
click at [64, 105] on span "Themes" at bounding box center [111, 98] width 140 height 16
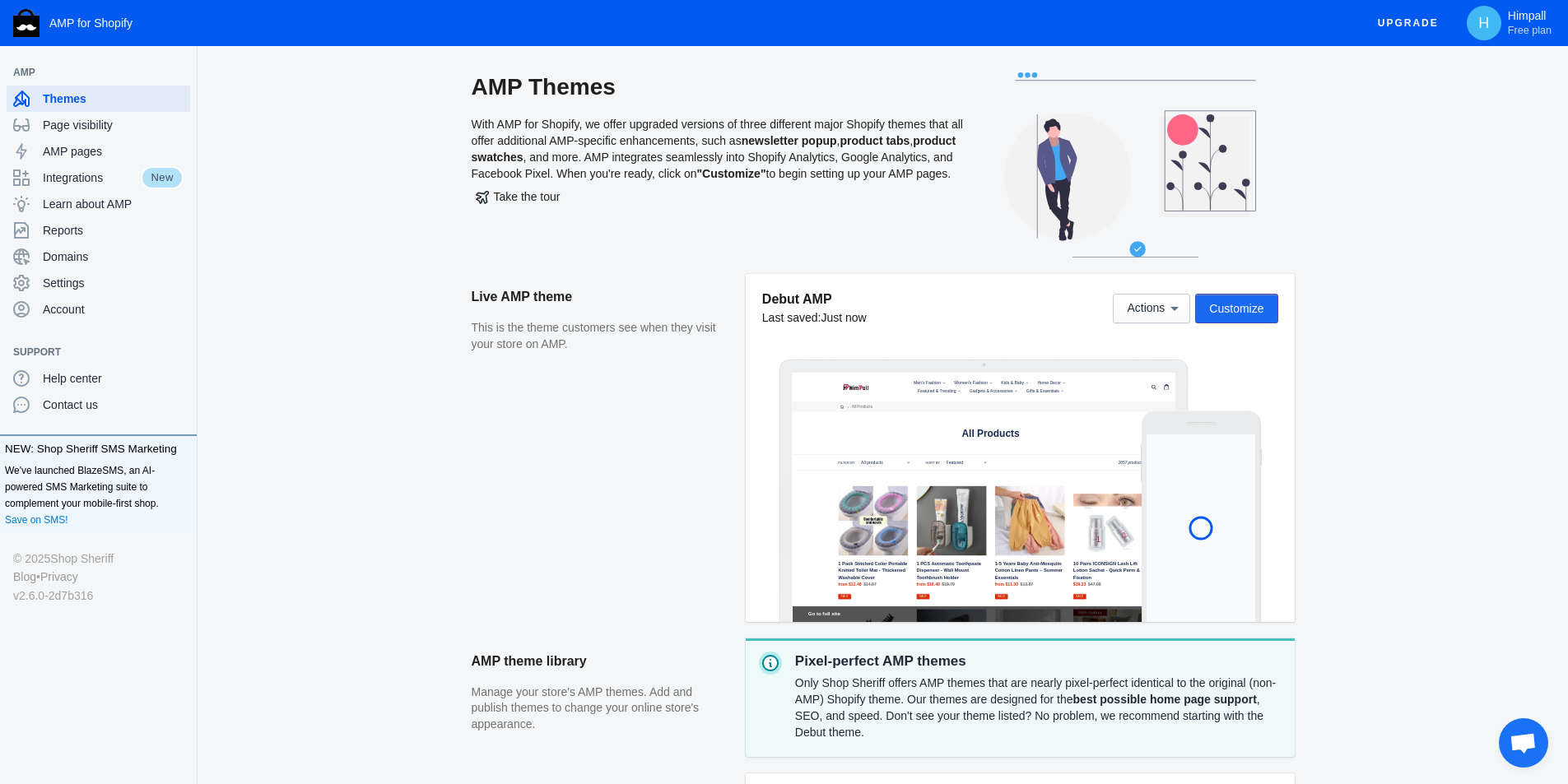
click at [1252, 313] on span "Customize" at bounding box center [1236, 308] width 54 height 13
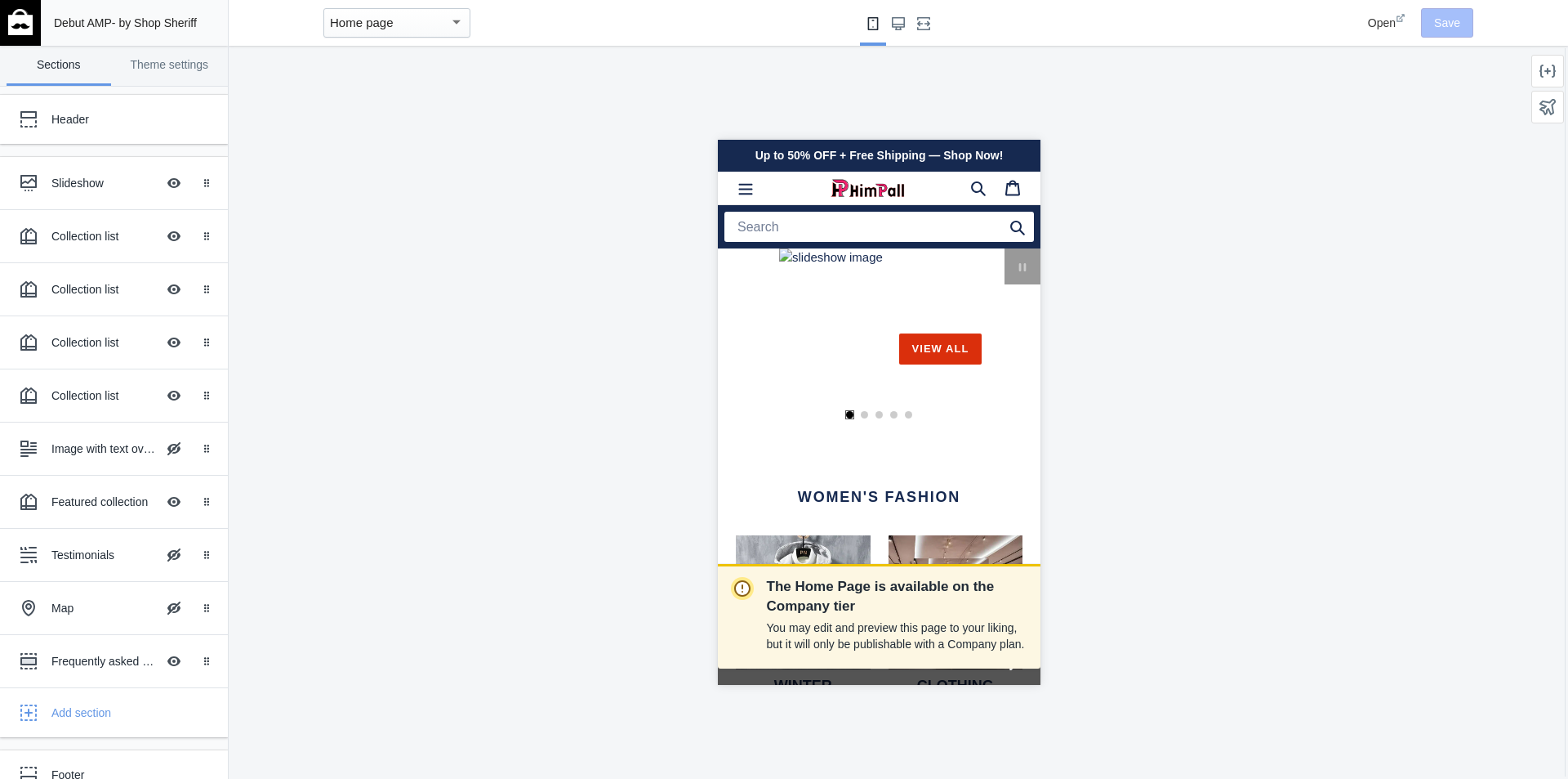
scroll to position [0, 1242]
click at [1389, 24] on span "Open" at bounding box center [1382, 23] width 27 height 13
click at [35, 399] on use at bounding box center [28, 396] width 16 height 16
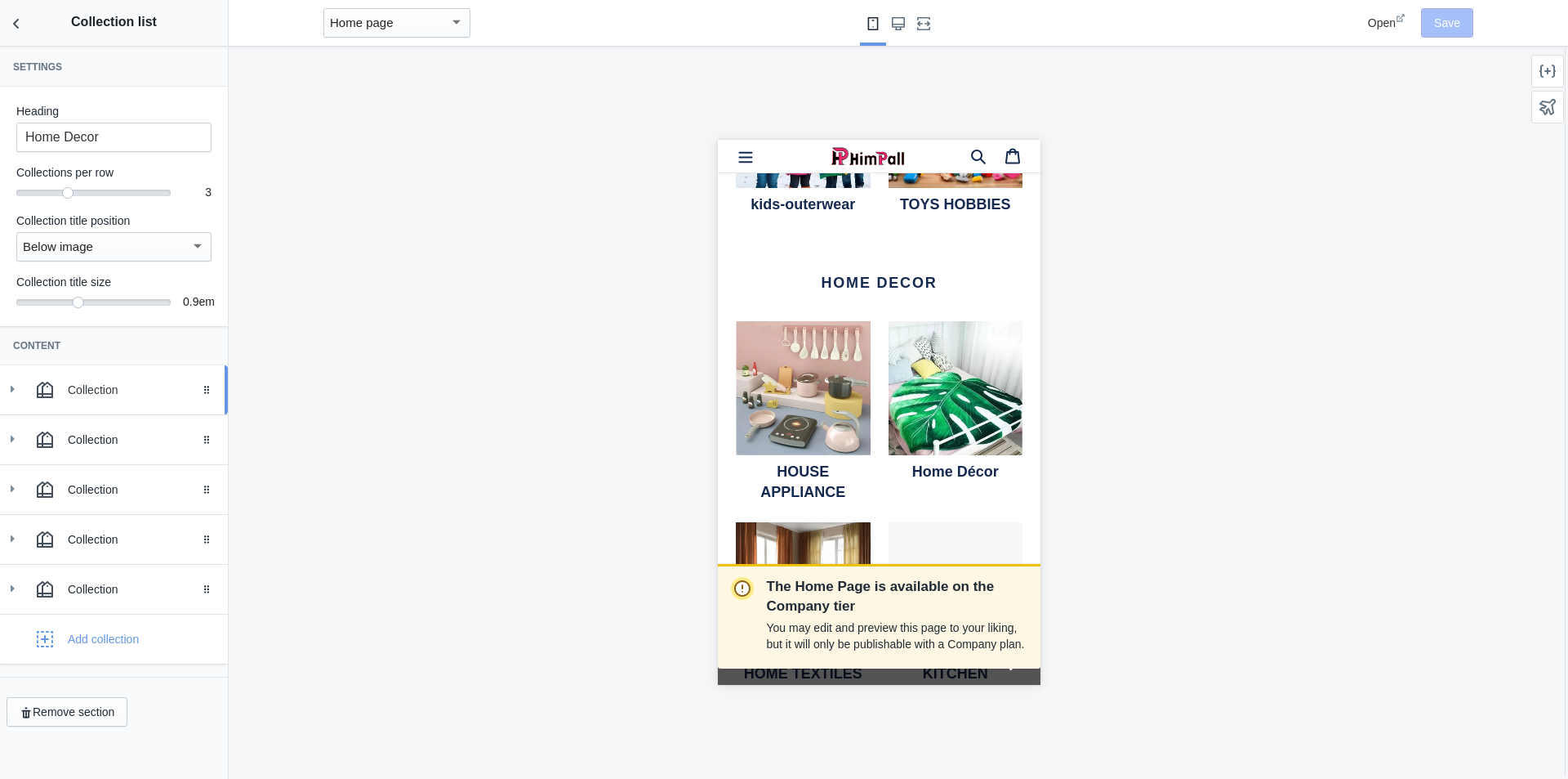
scroll to position [2937, 0]
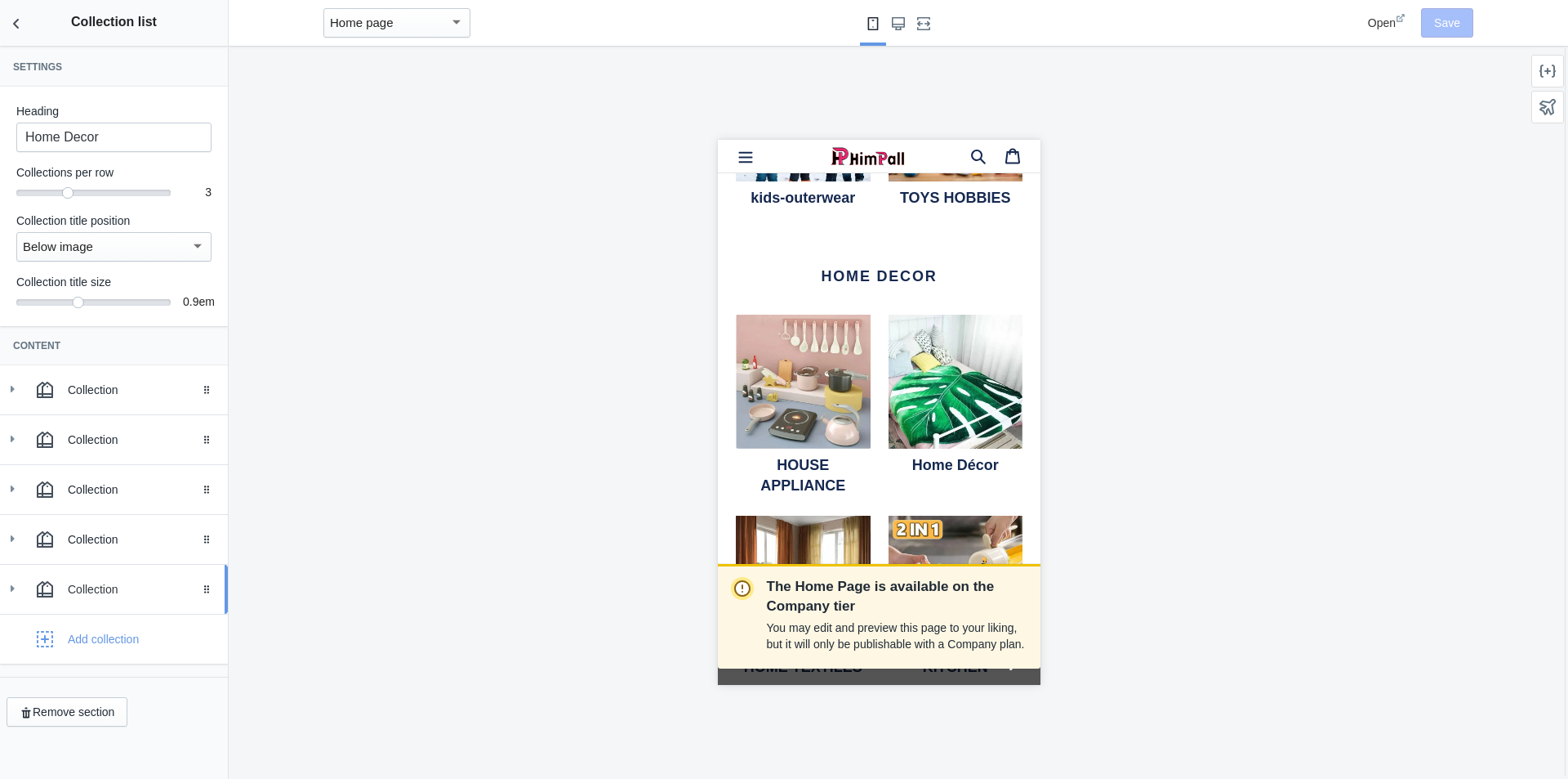
click at [8, 591] on icon at bounding box center [12, 589] width 16 height 16
click at [78, 730] on button "Change" at bounding box center [64, 726] width 96 height 29
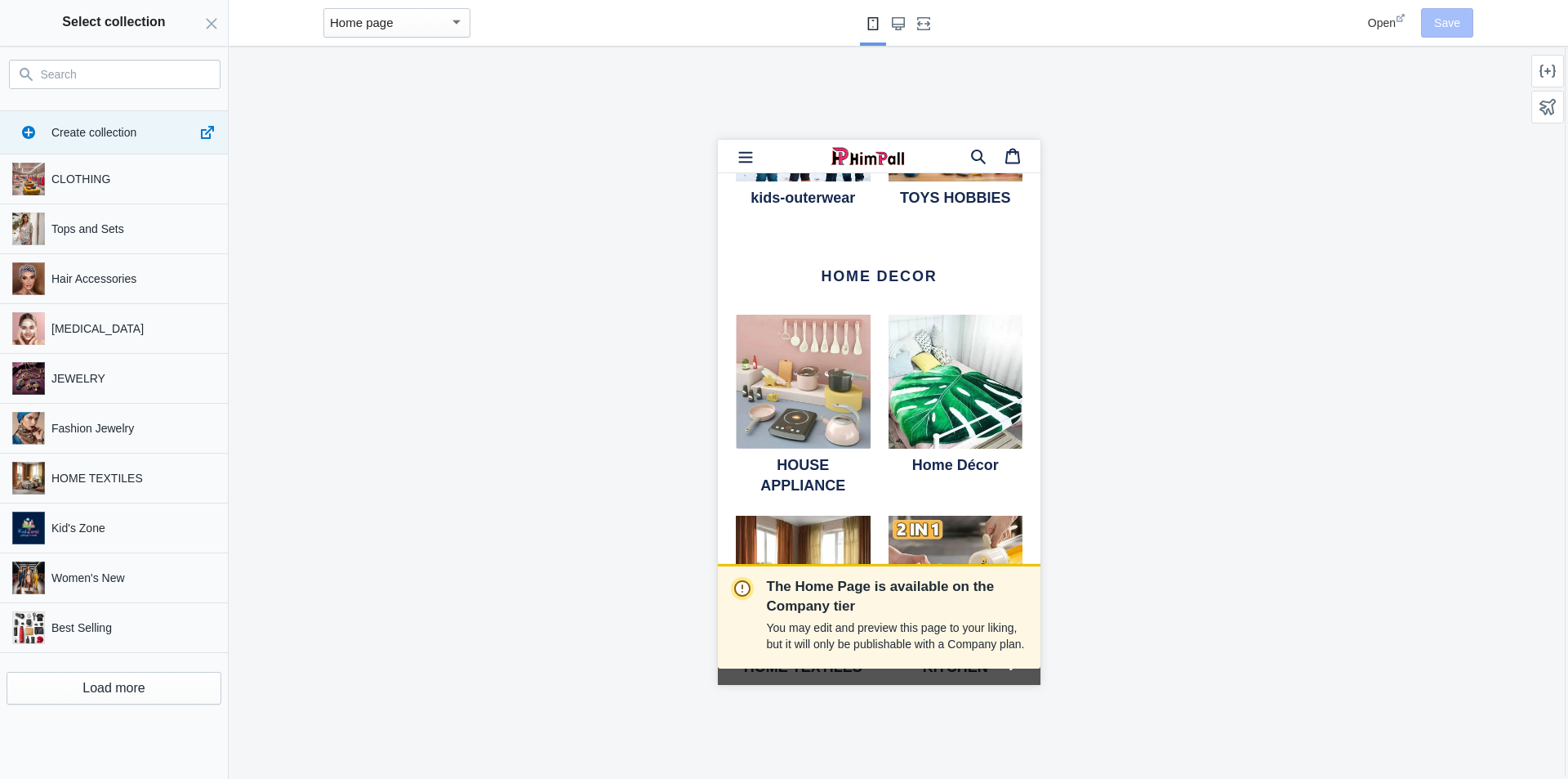
paste input "Eco-Friendly Products"
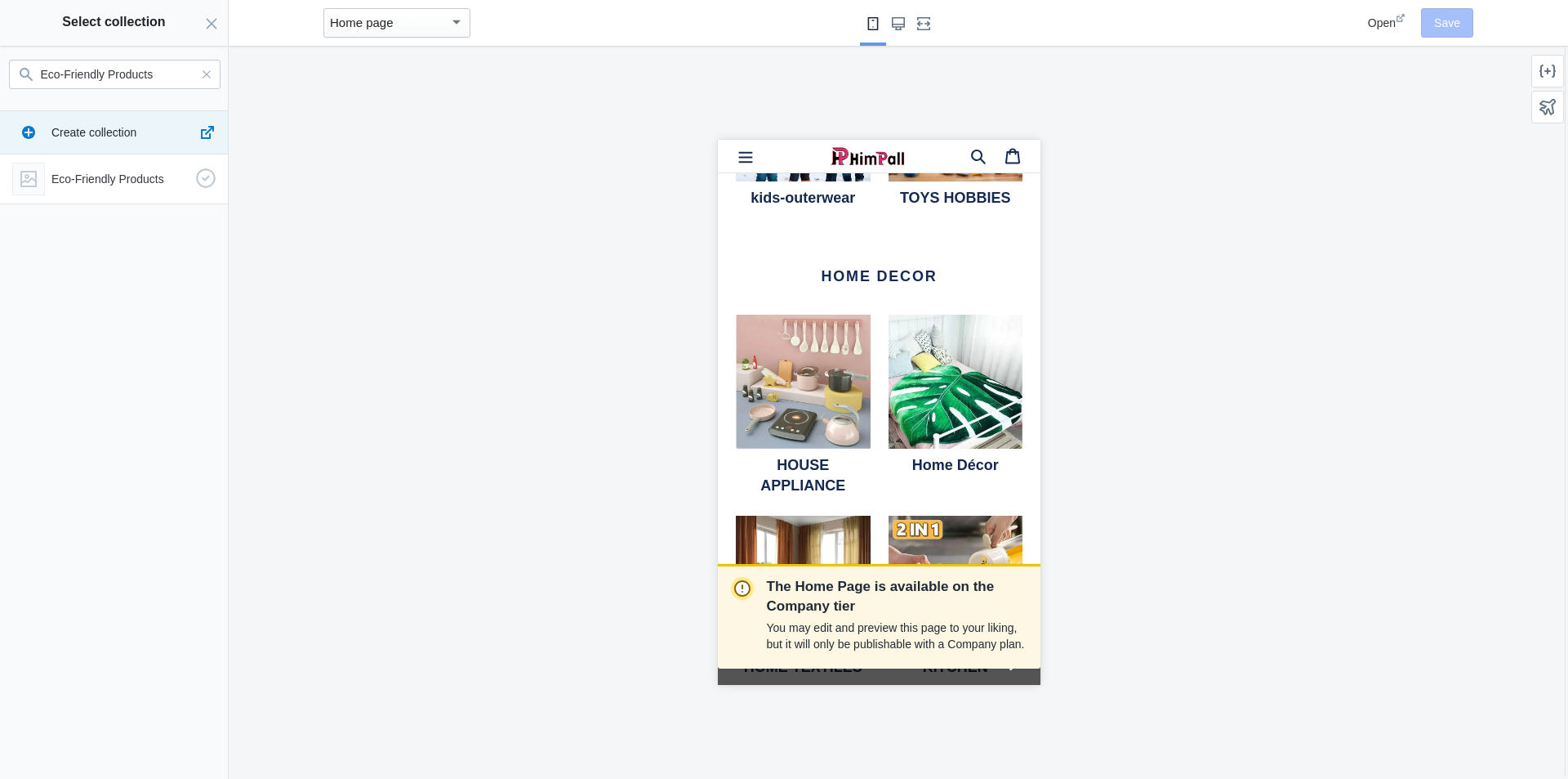
type input "Eco-Friendly Products"
click at [130, 179] on p "Eco-Friendly Products" at bounding box center [120, 179] width 138 height 16
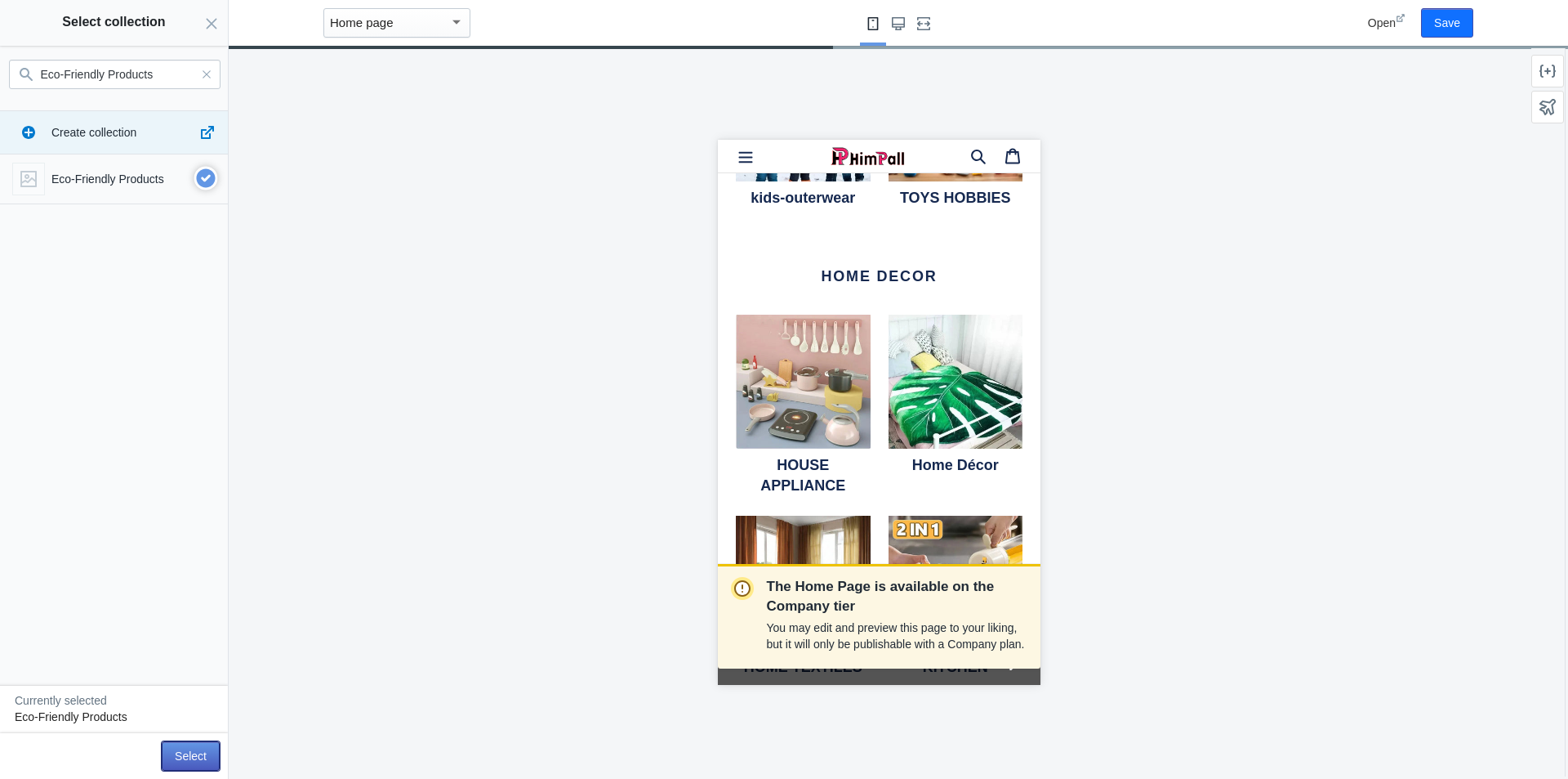
click at [189, 756] on button "Select" at bounding box center [190, 756] width 58 height 29
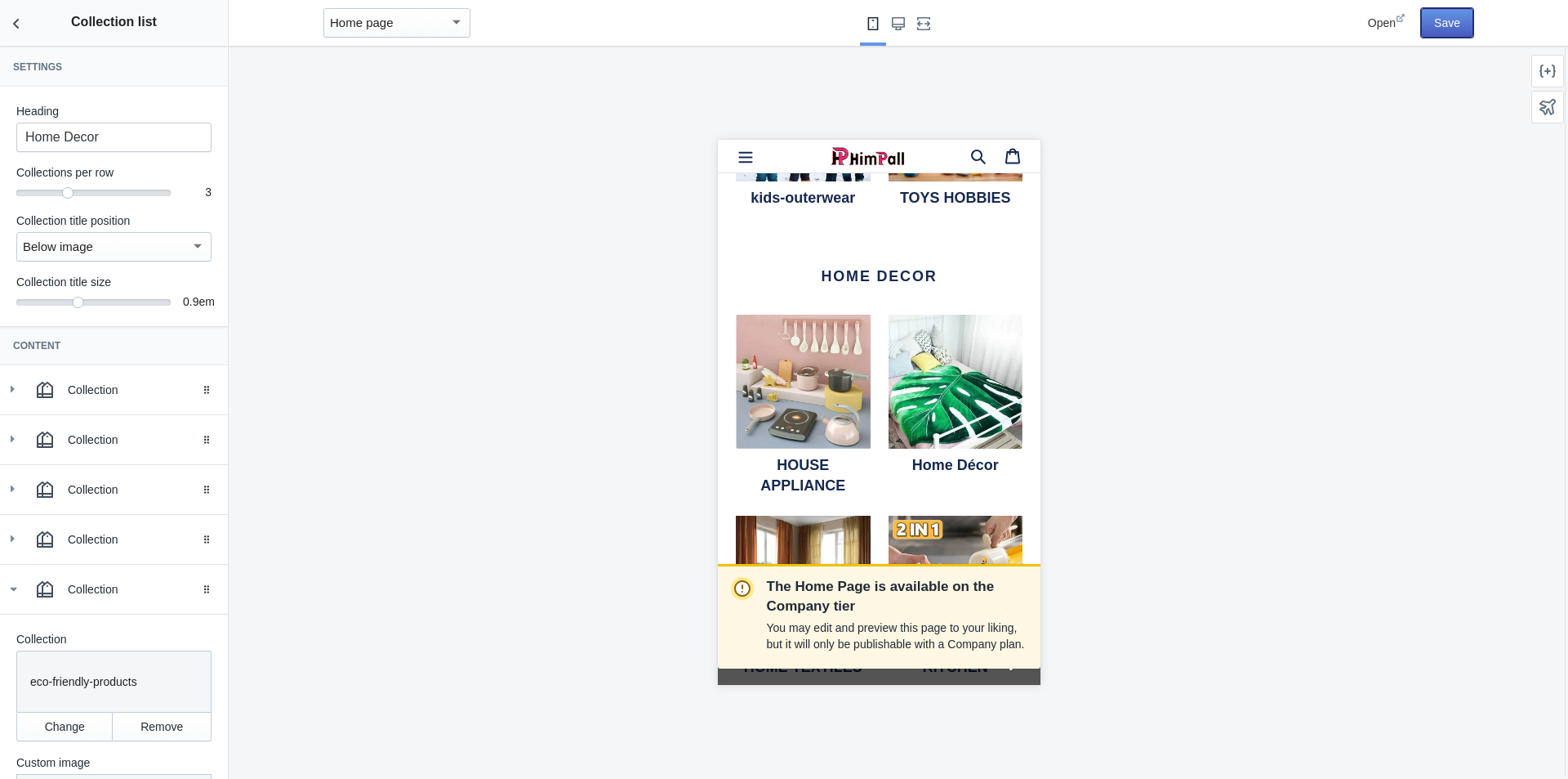
click at [1460, 30] on button "Save" at bounding box center [1446, 23] width 52 height 29
click at [1380, 21] on span "Open" at bounding box center [1382, 23] width 27 height 13
